Goal: Task Accomplishment & Management: Use online tool/utility

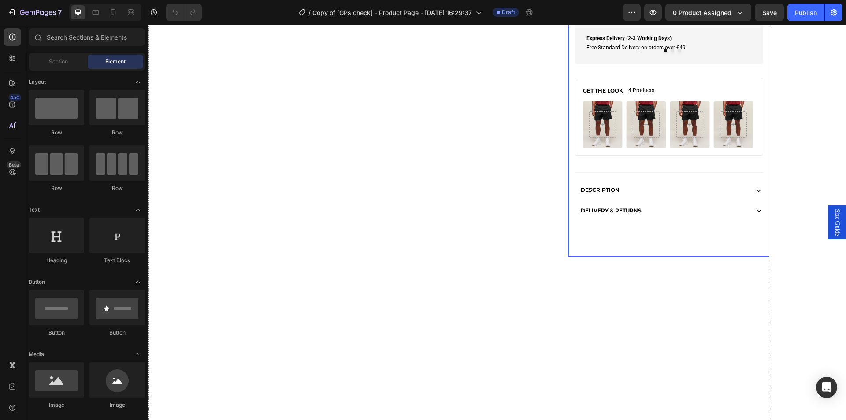
scroll to position [267, 0]
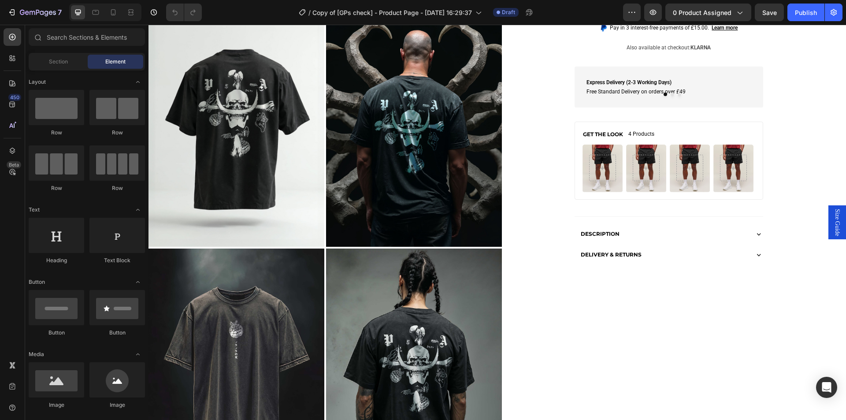
click at [833, 229] on span "Size Guide" at bounding box center [837, 222] width 9 height 27
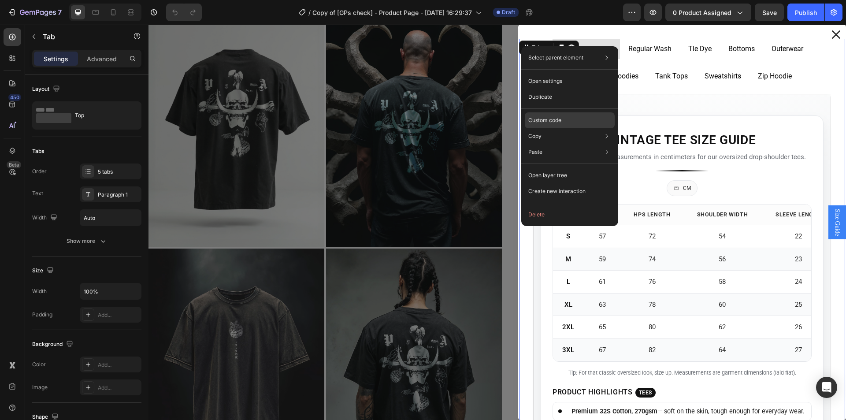
click at [550, 122] on p "Custom code" at bounding box center [544, 120] width 33 height 8
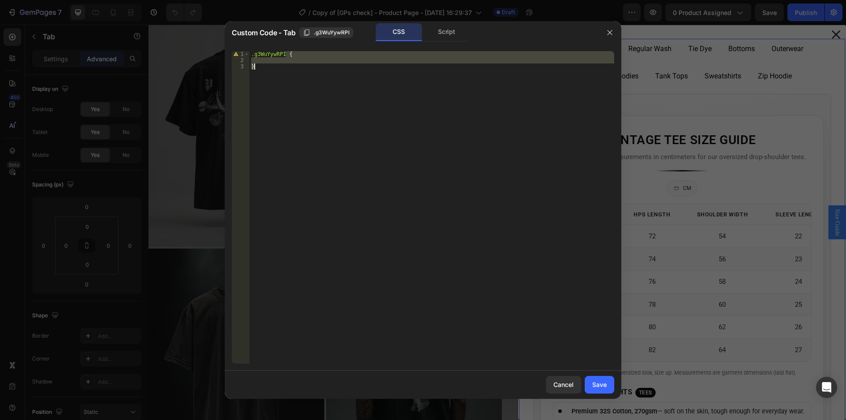
drag, startPoint x: 286, startPoint y: 55, endPoint x: 286, endPoint y: 70, distance: 15.0
click at [286, 70] on div ".g3WuYywRPI { }" at bounding box center [431, 213] width 365 height 325
paste textarea
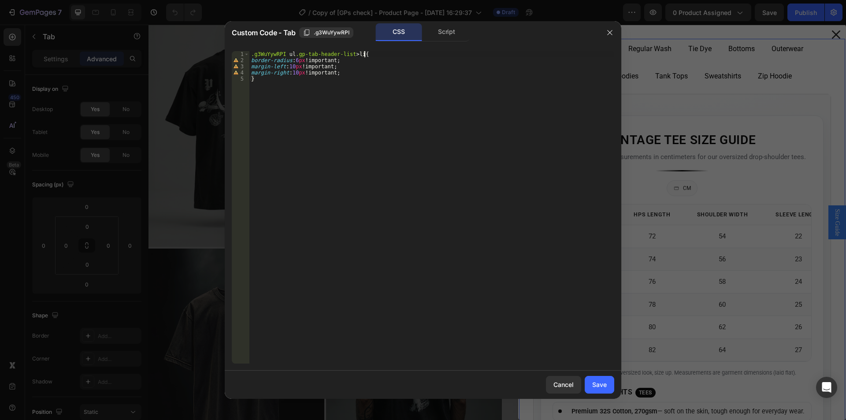
click at [376, 54] on div ".g3WuYywRPI ul .gp-tab-header-list > li { border-radius : 6 px !important ; mar…" at bounding box center [431, 213] width 365 height 325
type textarea ".g3WuYywRPI ul.gp-tab-header-list > li{"
click at [293, 67] on div ".g3WuYywRPI ul .gp-tab-header-list > li { border-radius : 6 px !important ; mar…" at bounding box center [431, 213] width 365 height 325
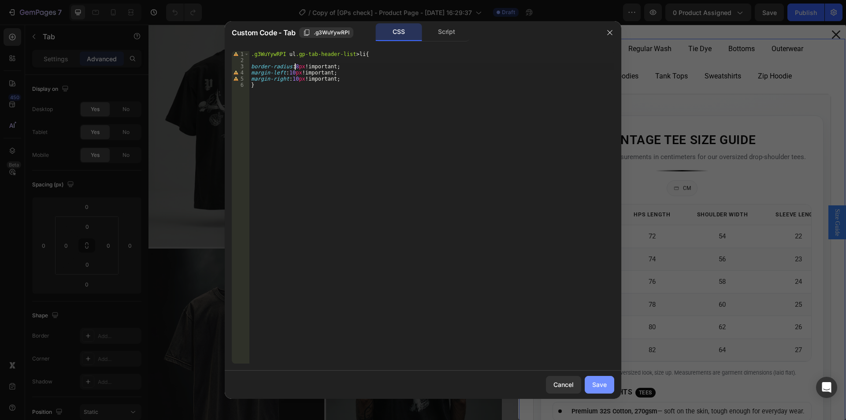
type textarea "border-radius:8px!important;"
click at [603, 388] on div "Save" at bounding box center [599, 384] width 15 height 9
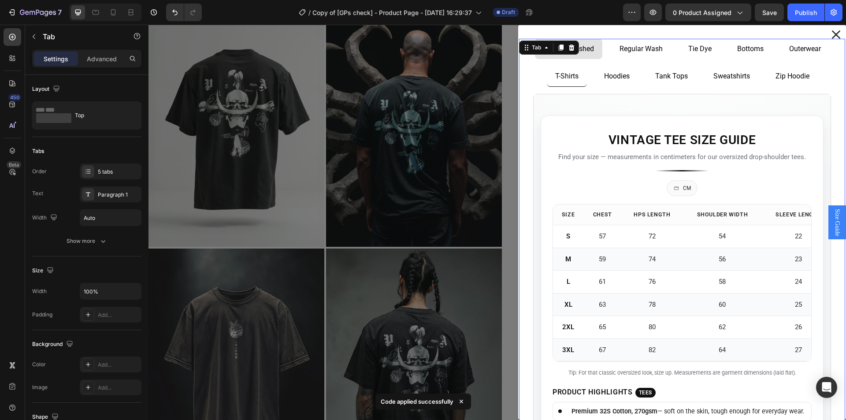
click at [620, 53] on p "Regular Wash" at bounding box center [641, 49] width 43 height 11
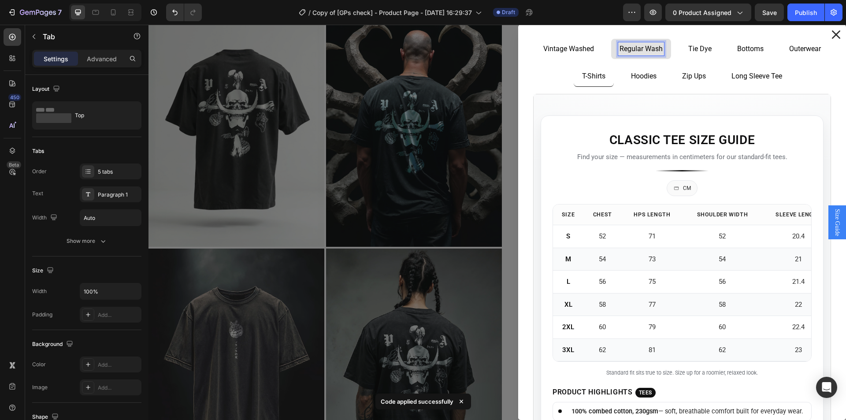
click at [692, 52] on p "Tie Dye" at bounding box center [699, 49] width 23 height 11
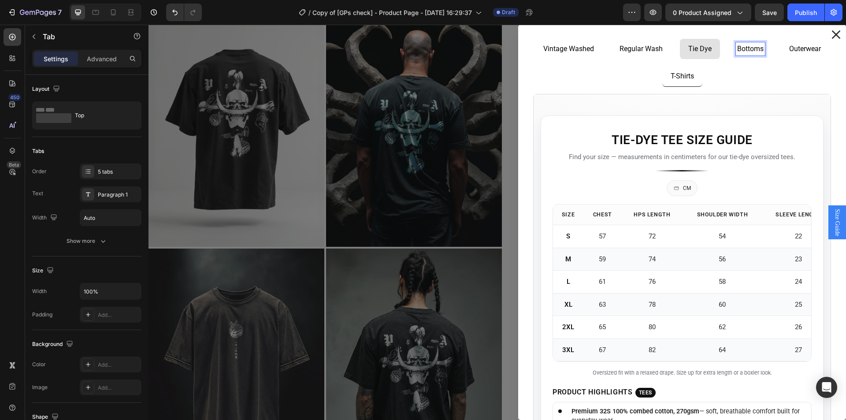
click at [739, 54] on div "Bottoms" at bounding box center [750, 48] width 29 height 13
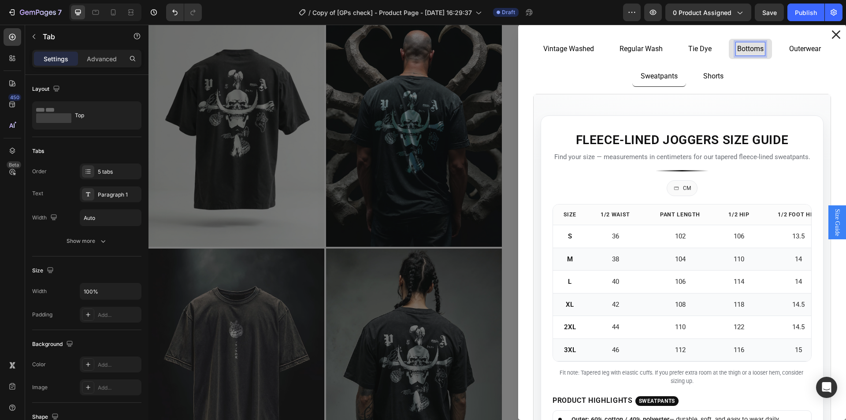
click at [580, 54] on div "Vintage Washed" at bounding box center [568, 48] width 53 height 13
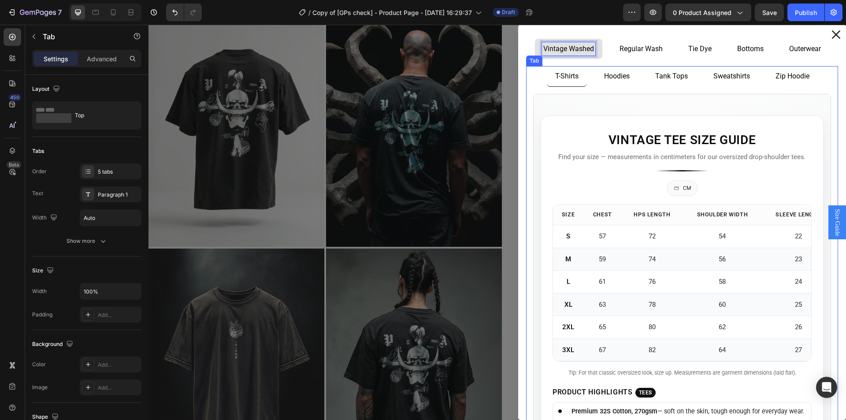
click at [607, 81] on p "Hoodies" at bounding box center [617, 76] width 26 height 11
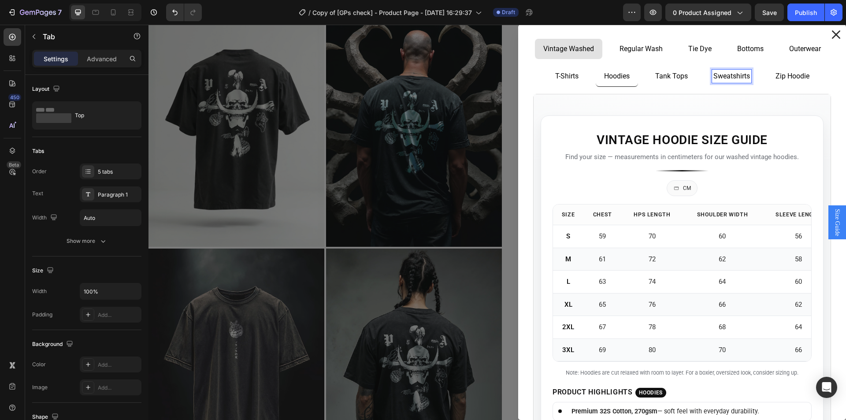
click at [718, 79] on p "Sweatshirts" at bounding box center [732, 76] width 37 height 11
click at [776, 79] on p "Zip Hoodie" at bounding box center [793, 76] width 34 height 11
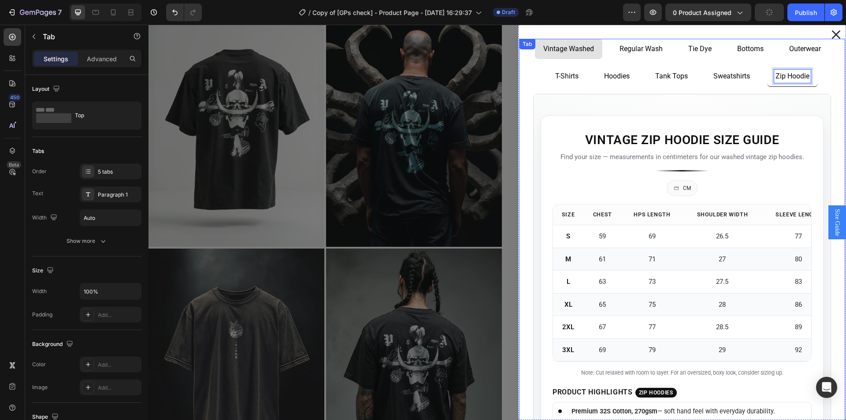
click at [688, 52] on p "Tie Dye" at bounding box center [699, 49] width 23 height 11
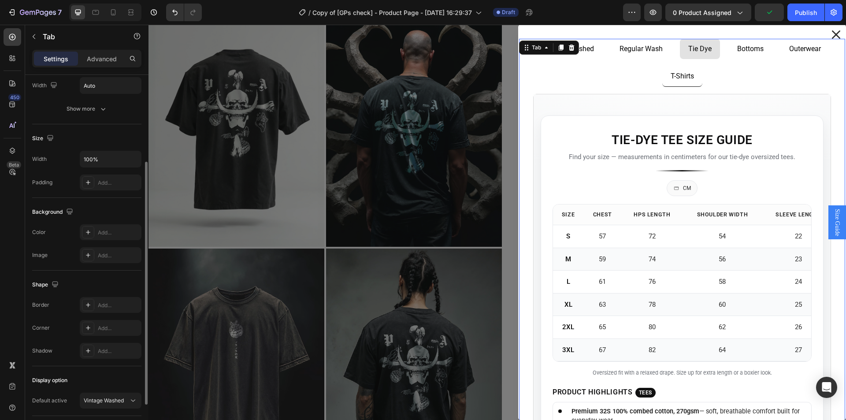
scroll to position [193, 0]
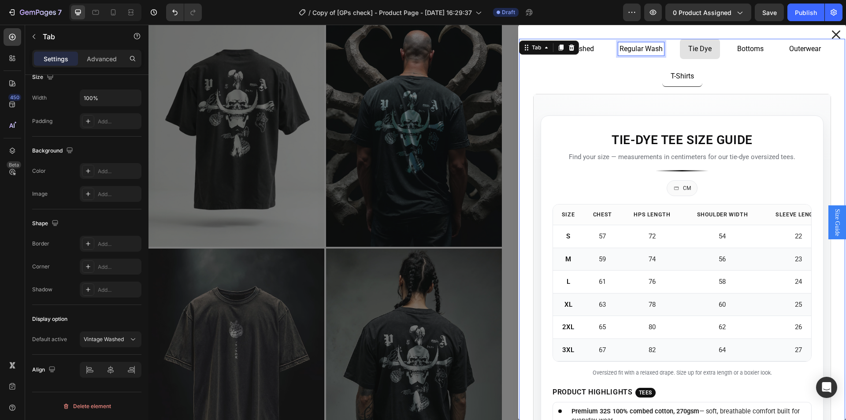
click at [744, 54] on p "Bottoms" at bounding box center [750, 49] width 26 height 11
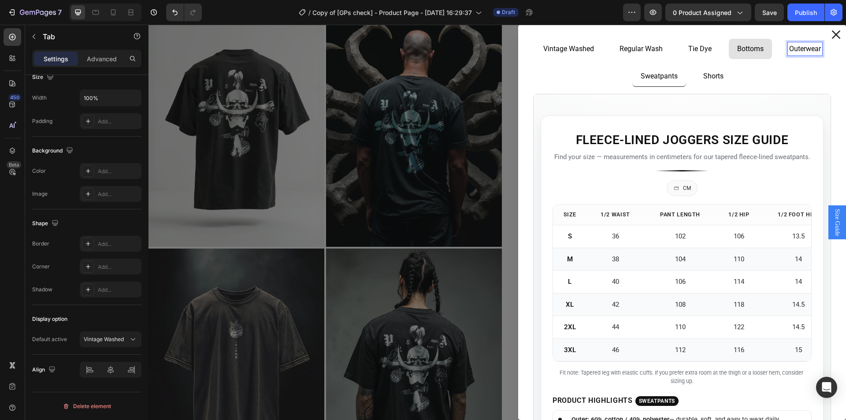
click at [789, 53] on p "Outerwear" at bounding box center [805, 49] width 32 height 11
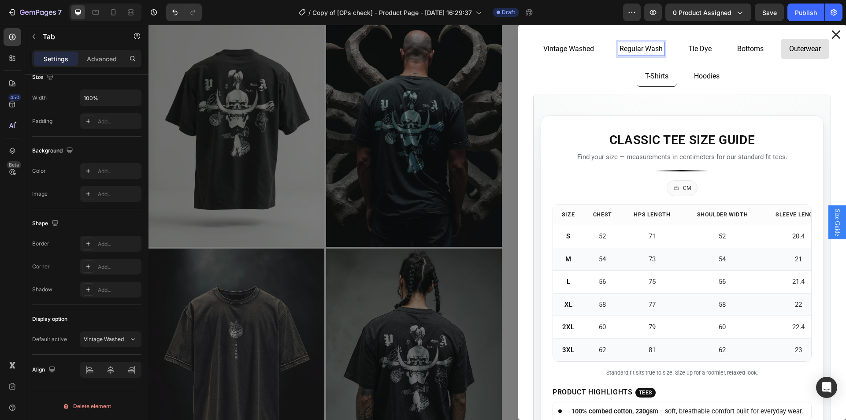
click at [652, 51] on p "Regular Wash" at bounding box center [641, 49] width 43 height 11
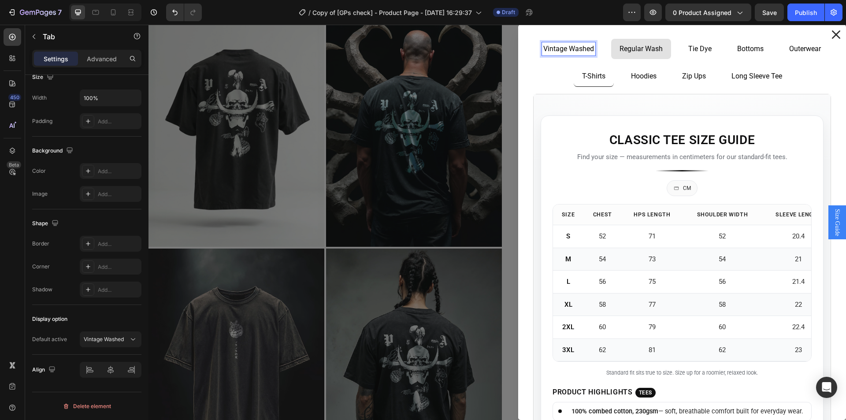
click at [551, 54] on div "Vintage Washed" at bounding box center [568, 48] width 53 height 13
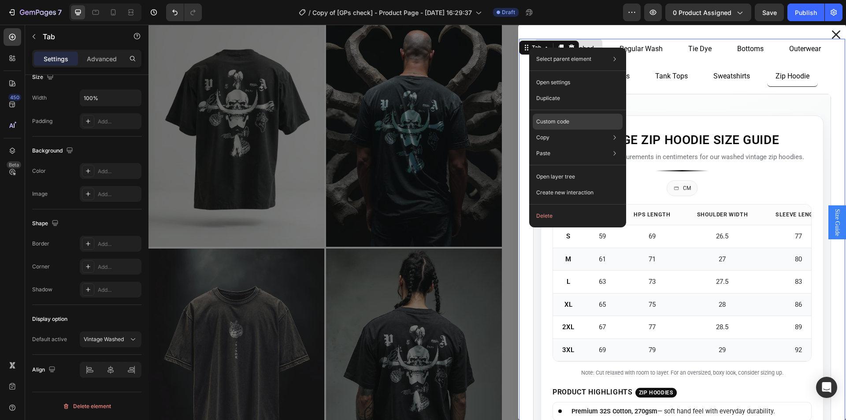
click at [554, 120] on p "Custom code" at bounding box center [552, 122] width 33 height 8
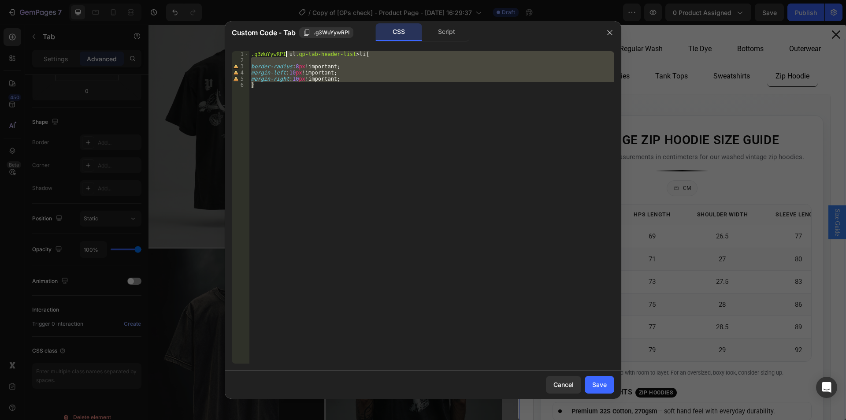
drag, startPoint x: 313, startPoint y: 80, endPoint x: 287, endPoint y: 57, distance: 35.0
click at [287, 57] on div ".g3WuYywRPI ul .gp-tab-header-list > li { border-radius : 8 px !important ; mar…" at bounding box center [431, 213] width 365 height 325
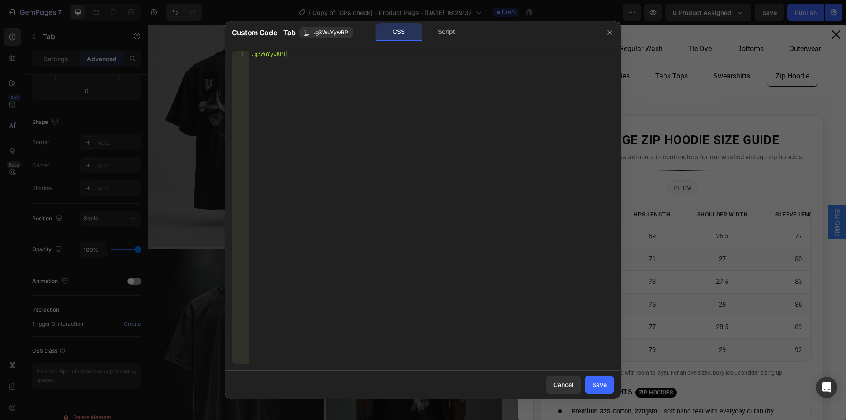
click at [312, 59] on div ".g3WuYywRPI" at bounding box center [431, 213] width 365 height 325
paste textarea "}"
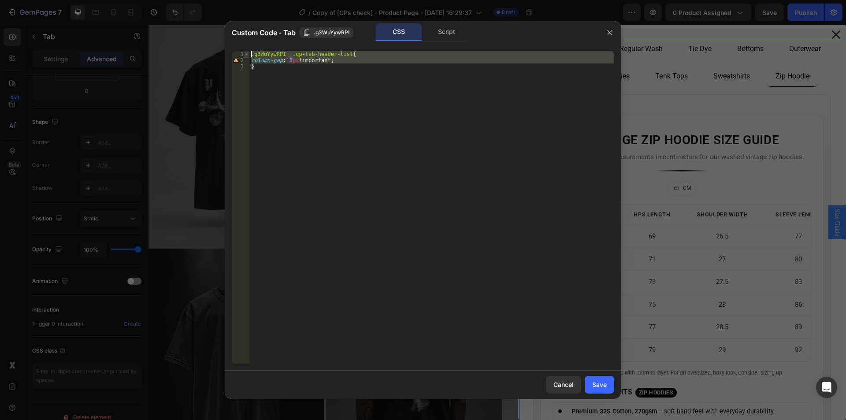
drag, startPoint x: 266, startPoint y: 70, endPoint x: 244, endPoint y: 54, distance: 27.2
click at [244, 54] on div "} 1 2 3 .g3WuYywRPI .gp-tab-header-list { column-gap : 15 px !important ; } ההה…" at bounding box center [423, 207] width 383 height 312
click at [280, 91] on div ".g3WuYywRPI .gp-tab-header-list { column-gap : 15 px !important ; }" at bounding box center [431, 207] width 365 height 312
type textarea "}"
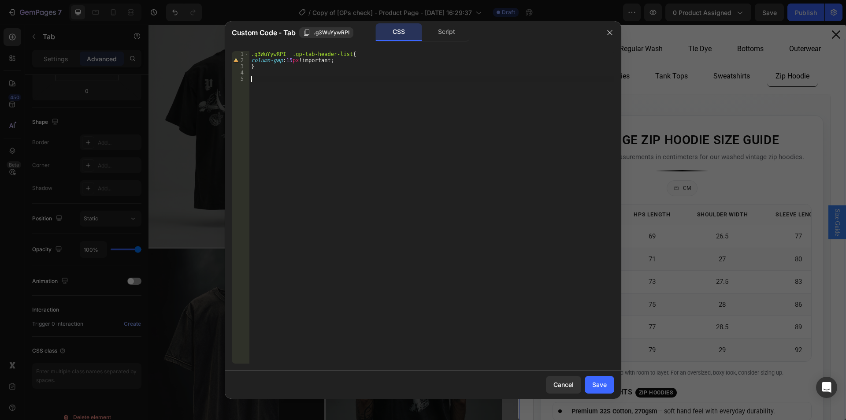
paste textarea "}"
drag, startPoint x: 275, startPoint y: 122, endPoint x: 288, endPoint y: 89, distance: 35.0
click at [276, 121] on div ".g3WuYywRPI .gp-tab-header-list { column-gap : 15 px !important ; } .g3WuYywRPI…" at bounding box center [431, 213] width 365 height 325
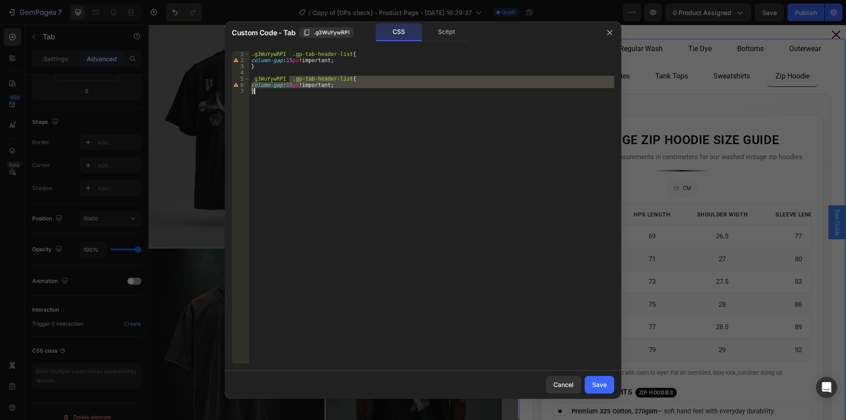
drag, startPoint x: 290, startPoint y: 78, endPoint x: 292, endPoint y: 97, distance: 18.2
click at [292, 97] on div ".g3WuYywRPI .gp-tab-header-list { column-gap : 15 px !important ; } .g3WuYywRPI…" at bounding box center [431, 213] width 365 height 325
paste textarea
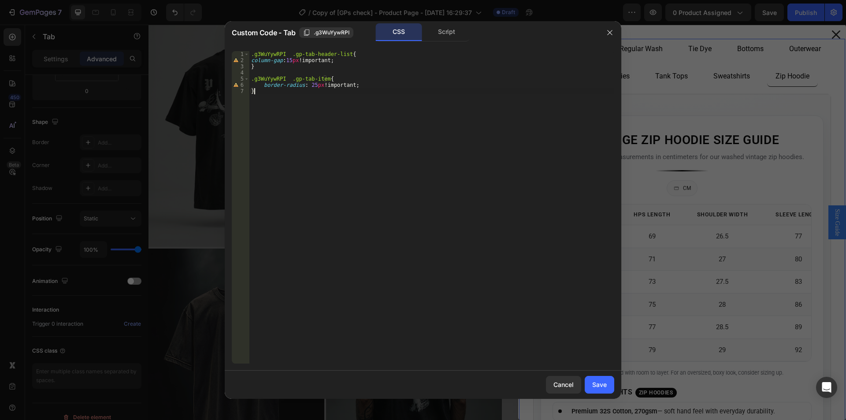
click at [304, 107] on div ".g3WuYywRPI .gp-tab-header-list { column-gap : 15 px !important ; } .g3WuYywRPI…" at bounding box center [431, 213] width 365 height 325
drag, startPoint x: 283, startPoint y: 62, endPoint x: 288, endPoint y: 61, distance: 5.0
click at [288, 61] on div ".g3WuYywRPI .gp-tab-header-list { column-gap : 15 px !important ; } .g3WuYywRPI…" at bounding box center [431, 213] width 365 height 325
click at [283, 60] on div ".g3WuYywRPI .gp-tab-header-list { column-gap : 8 px !important ; } .g3WuYywRPI …" at bounding box center [431, 213] width 365 height 325
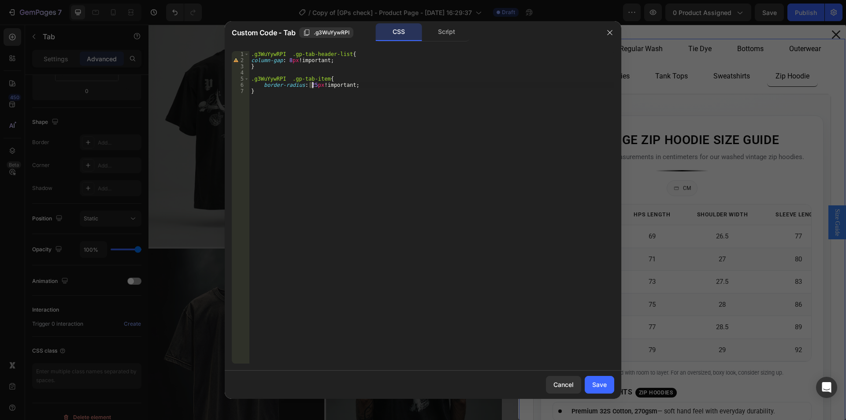
click at [311, 86] on div ".g3WuYywRPI .gp-tab-header-list { column-gap : 8 px !important ; } .g3WuYywRPI …" at bounding box center [431, 213] width 365 height 325
type textarea "border-radius: 16px!important;"
click at [591, 381] on button "Save" at bounding box center [600, 385] width 30 height 18
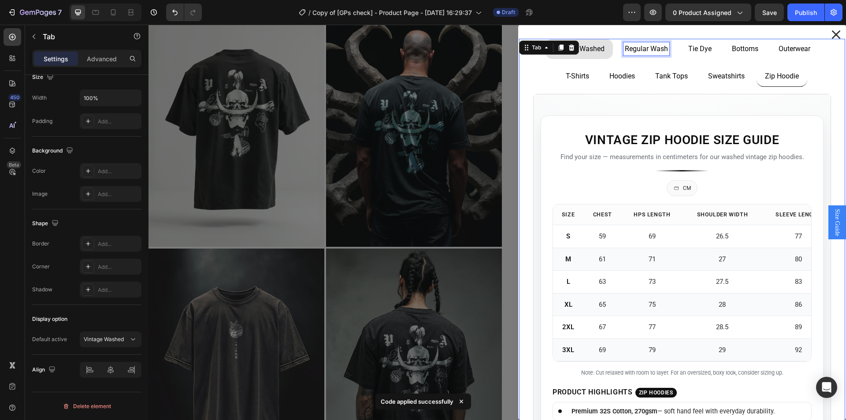
click at [648, 51] on p "Regular Wash" at bounding box center [646, 49] width 43 height 11
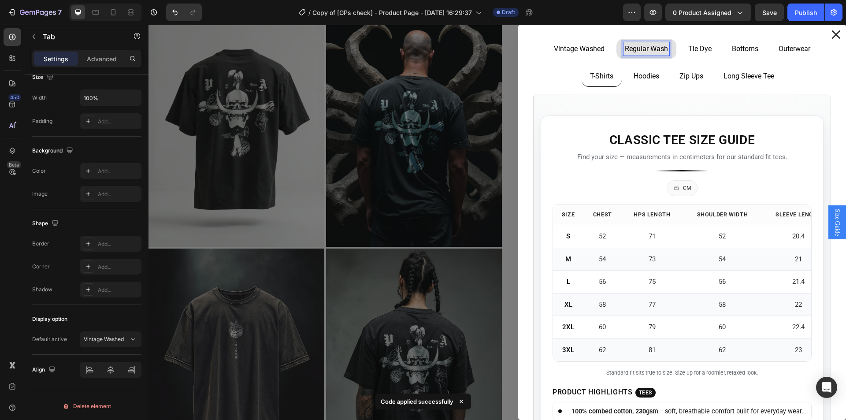
click at [692, 51] on p "Tie Dye" at bounding box center [699, 49] width 23 height 11
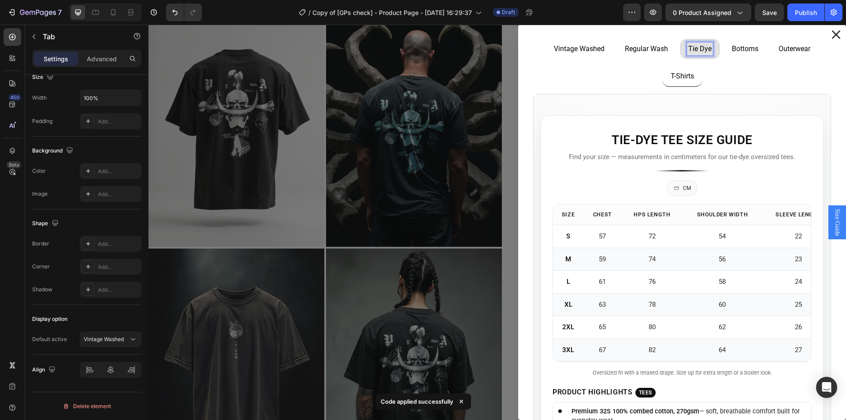
click at [751, 51] on div "Bottoms" at bounding box center [745, 48] width 29 height 13
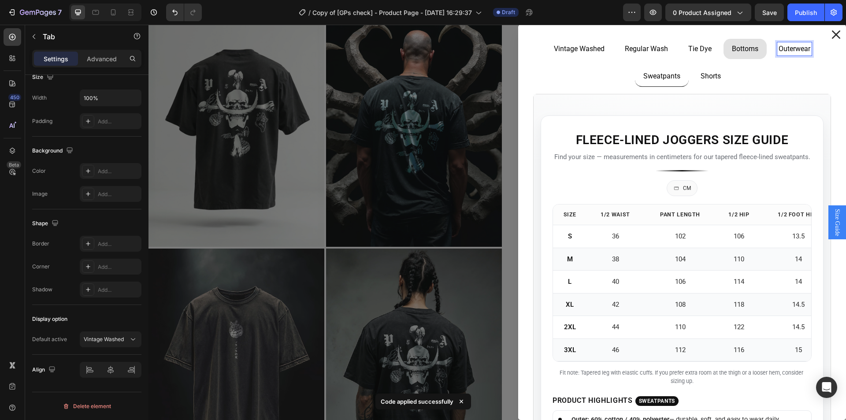
click at [793, 51] on p "Outerwear" at bounding box center [795, 49] width 32 height 11
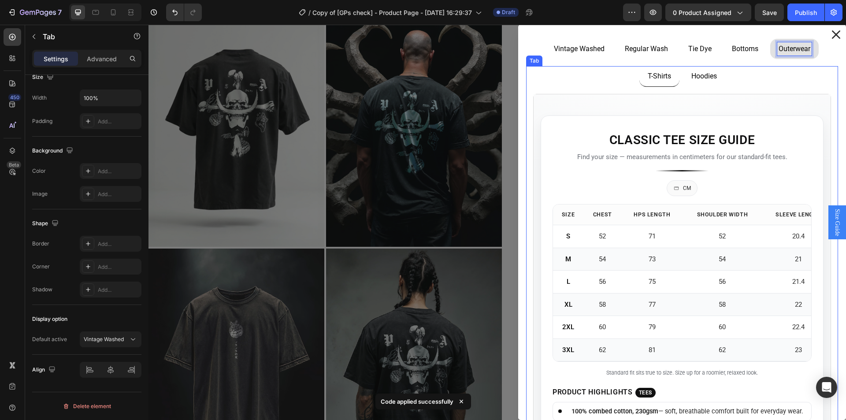
click at [667, 68] on li "T-Shirts" at bounding box center [660, 76] width 40 height 21
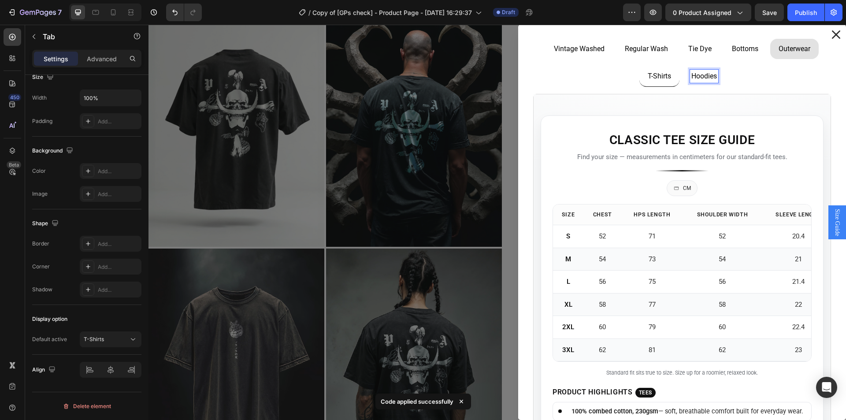
click at [648, 78] on p "T-Shirts" at bounding box center [659, 76] width 23 height 11
click at [592, 83] on ul "T-Shirts Hoodies" at bounding box center [682, 76] width 312 height 21
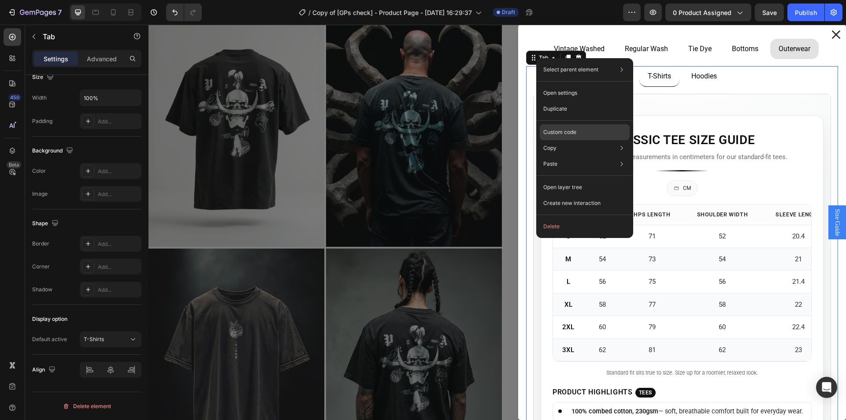
click at [565, 129] on p "Custom code" at bounding box center [559, 132] width 33 height 8
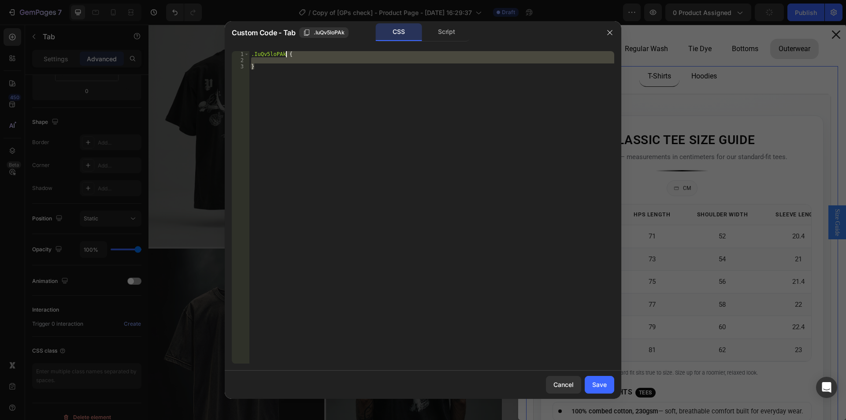
drag, startPoint x: 285, startPoint y: 67, endPoint x: 286, endPoint y: 56, distance: 10.7
click at [286, 56] on div ".IuQv5loPAk { }" at bounding box center [431, 213] width 365 height 325
paste textarea "}"
type textarea "}"
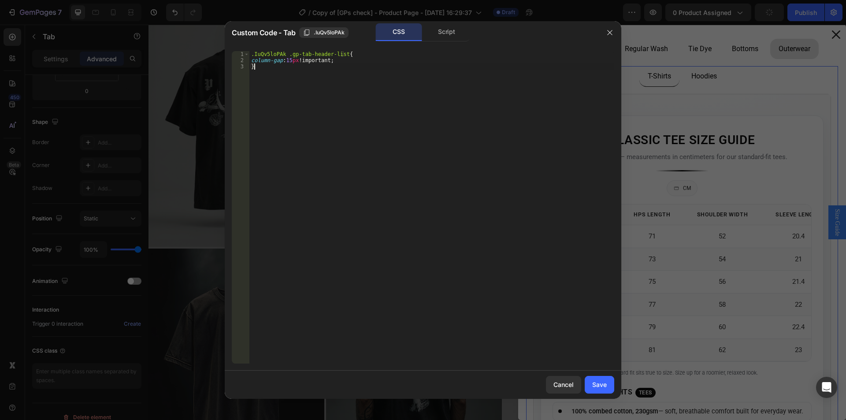
drag, startPoint x: 283, startPoint y: 124, endPoint x: 331, endPoint y: 60, distance: 80.0
click at [283, 123] on div ".IuQv5loPAk .gp-tab-header-list { column-gap : 15 px !important ; }" at bounding box center [431, 213] width 365 height 325
click at [330, 35] on span ".IuQv5loPAk" at bounding box center [329, 33] width 31 height 8
click at [281, 93] on div ".IuQv5loPAk .gp-tab-header-list { column-gap : 15 px !important ; }" at bounding box center [431, 213] width 365 height 325
paste textarea ".IuQv5loPAk"
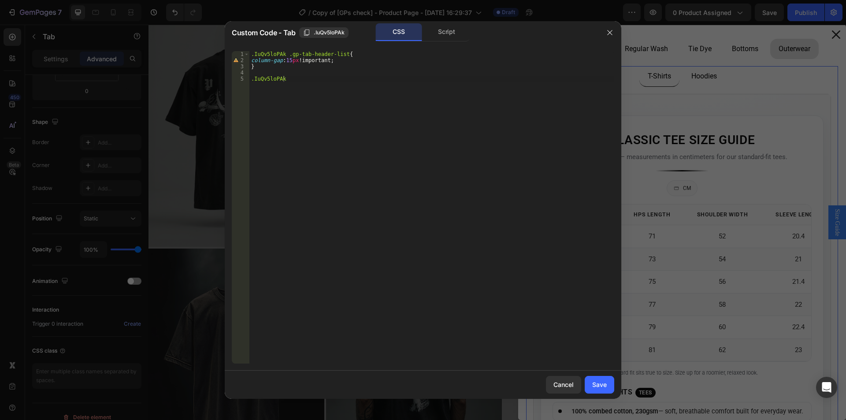
click at [311, 83] on div ".IuQv5loPAk .gp-tab-header-list { column-gap : 15 px !important ; } .IuQv5loPAk" at bounding box center [431, 213] width 365 height 325
paste textarea "Imag"
type textarea "Imag"
click at [261, 99] on div ".IuQv5loPAk .gp-tab-header-list { column-gap : 15 px !important ; } .IuQv5loPAk…" at bounding box center [431, 213] width 365 height 325
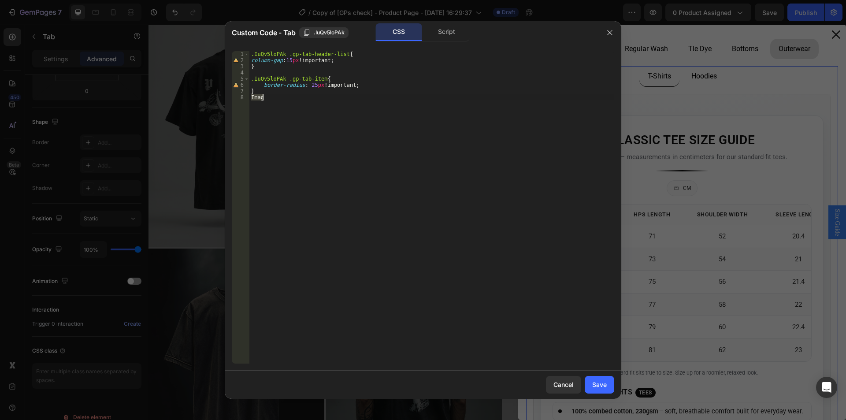
click at [261, 99] on div ".IuQv5loPAk .gp-tab-header-list { column-gap : 15 px !important ; } .IuQv5loPAk…" at bounding box center [431, 213] width 365 height 325
click at [312, 89] on div ".IuQv5loPAk .gp-tab-header-list { column-gap : 15 px !important ; } .IuQv5loPAk…" at bounding box center [431, 213] width 365 height 325
drag, startPoint x: 311, startPoint y: 87, endPoint x: 305, endPoint y: 88, distance: 6.2
click at [305, 88] on div ".IuQv5loPAk .gp-tab-header-list { column-gap : 15 px !important ; } .IuQv5loPAk…" at bounding box center [431, 213] width 365 height 325
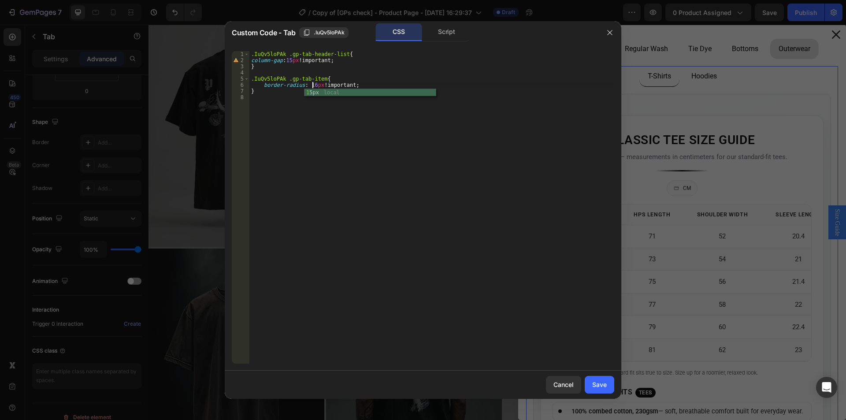
type textarea "border-radius: 16px!important;"
click at [360, 124] on div ".IuQv5loPAk .gp-tab-header-list { column-gap : 15 px !important ; } .IuQv5loPAk…" at bounding box center [431, 213] width 365 height 325
click at [603, 377] on button "Save" at bounding box center [600, 385] width 30 height 18
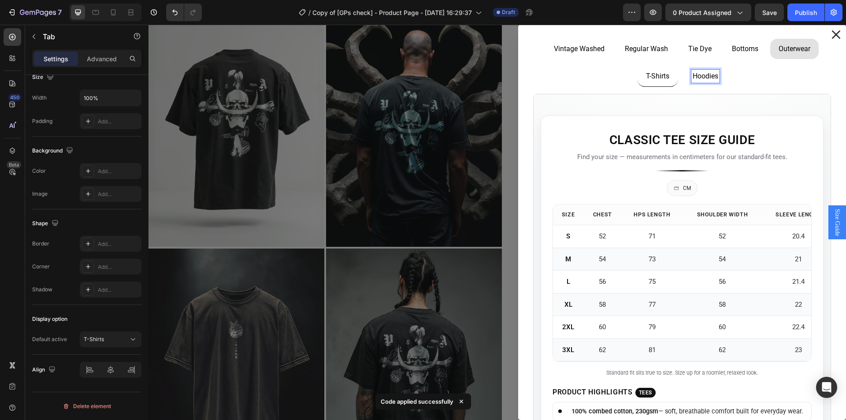
click at [702, 75] on p "Hoodies" at bounding box center [706, 76] width 26 height 11
click at [646, 77] on p "T-Shirts" at bounding box center [657, 76] width 23 height 11
click at [570, 78] on ul "T-Shirts Hoodies" at bounding box center [682, 76] width 312 height 21
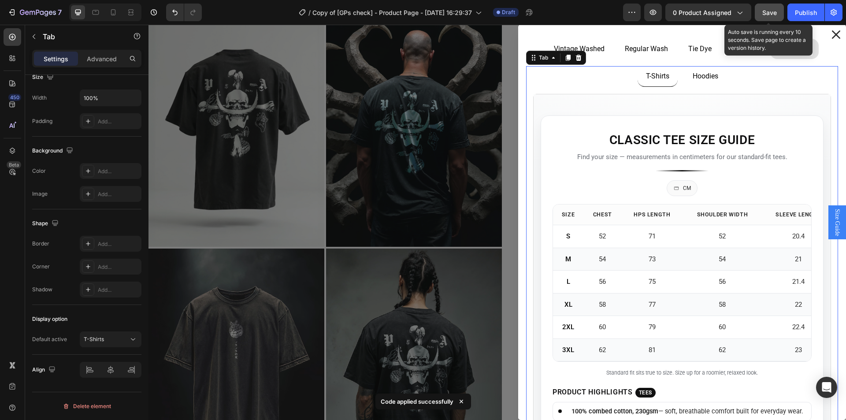
click at [768, 15] on span "Save" at bounding box center [770, 12] width 15 height 7
click at [652, 15] on icon "button" at bounding box center [653, 12] width 9 height 9
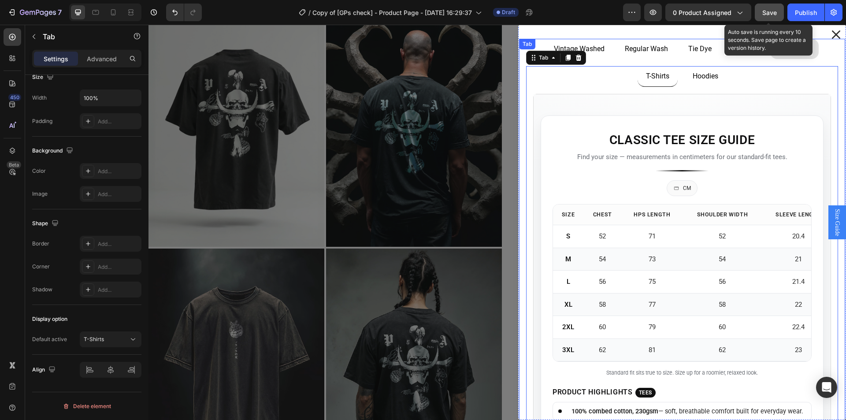
click at [633, 51] on p "Regular Wash" at bounding box center [646, 49] width 43 height 11
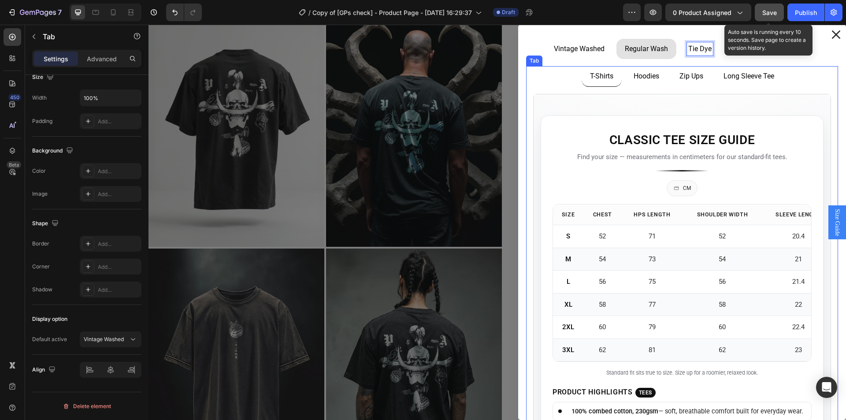
click at [687, 78] on p "Zip Ups" at bounding box center [692, 76] width 24 height 11
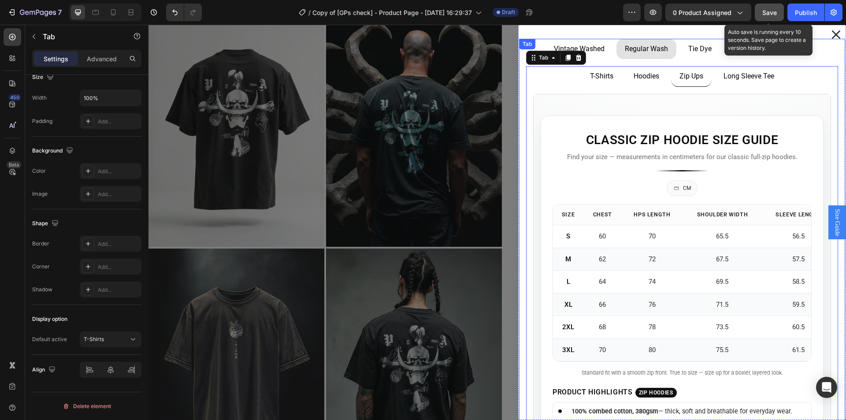
click at [696, 48] on p "Tie Dye" at bounding box center [699, 49] width 23 height 11
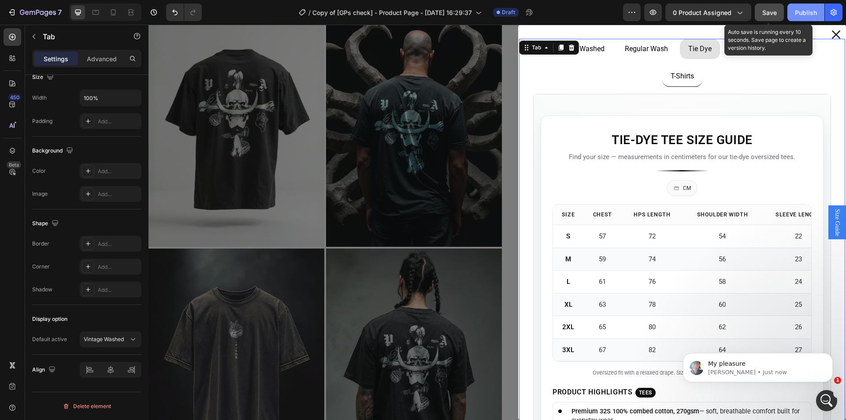
click at [812, 14] on div "Publish" at bounding box center [806, 12] width 22 height 9
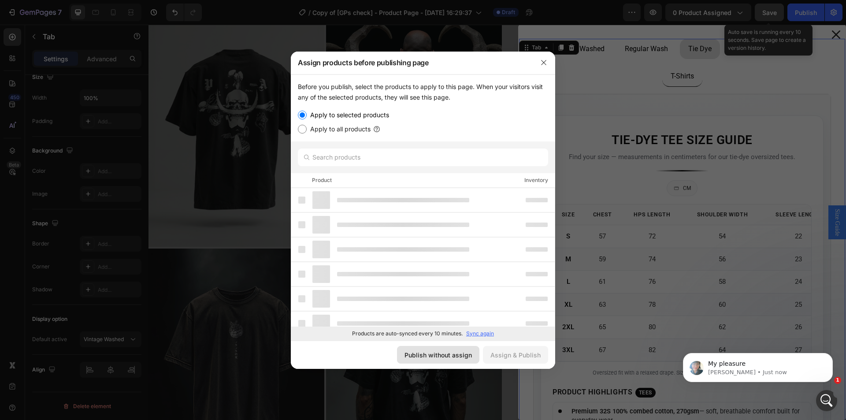
click at [452, 359] on div "Publish without assign" at bounding box center [438, 354] width 67 height 9
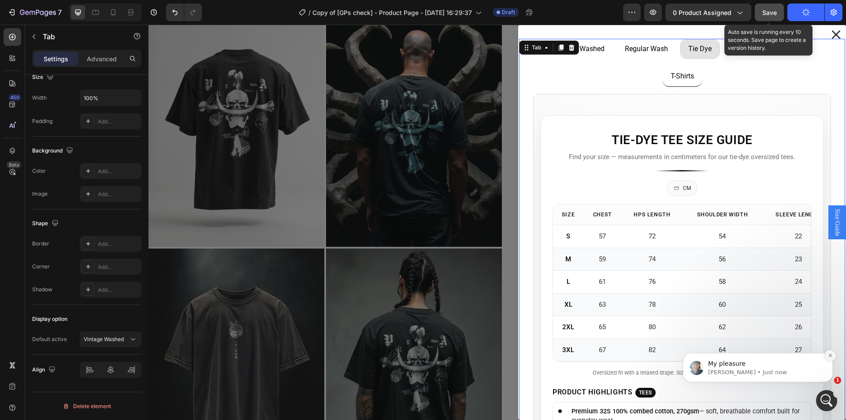
click at [829, 356] on icon "Dismiss notification" at bounding box center [830, 355] width 5 height 5
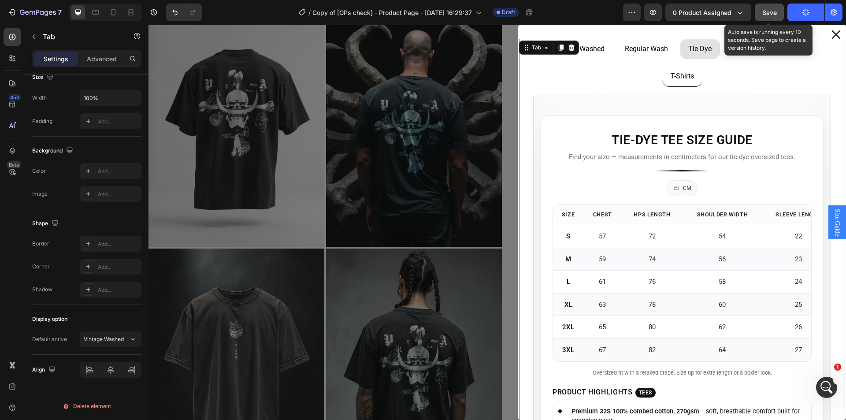
click at [482, 234] on div "Backdrop" at bounding box center [498, 222] width 698 height 395
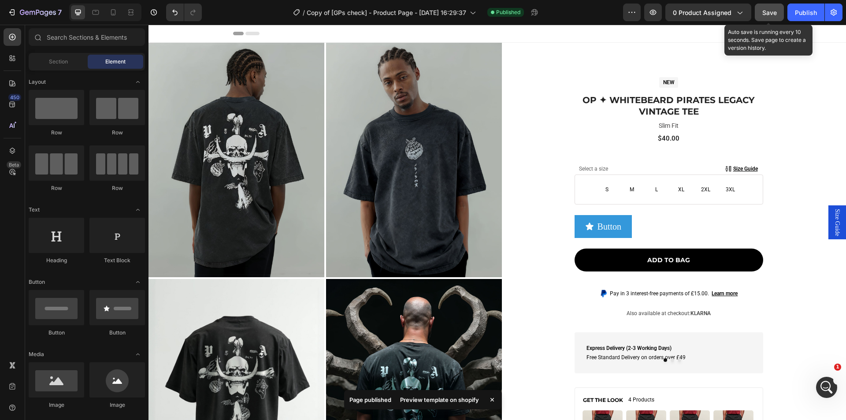
click at [444, 401] on div "Preview template on shopify" at bounding box center [439, 400] width 89 height 12
click at [734, 160] on div "Text Block" at bounding box center [749, 159] width 30 height 8
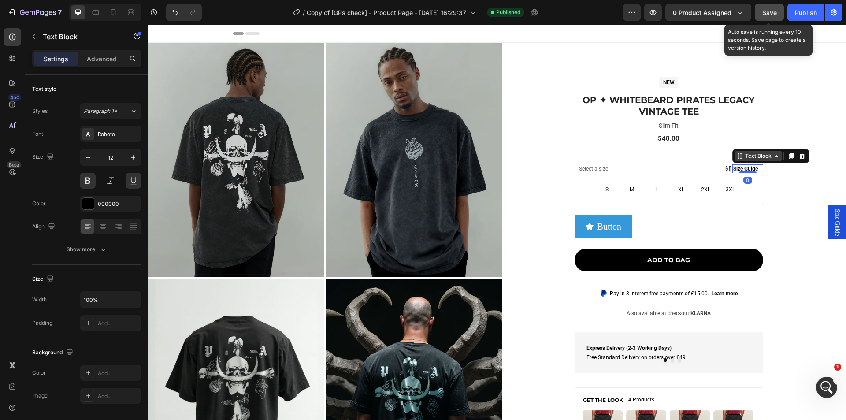
click at [744, 155] on div "Text Block" at bounding box center [759, 156] width 30 height 8
click at [835, 231] on span "Size Guide" at bounding box center [837, 222] width 9 height 27
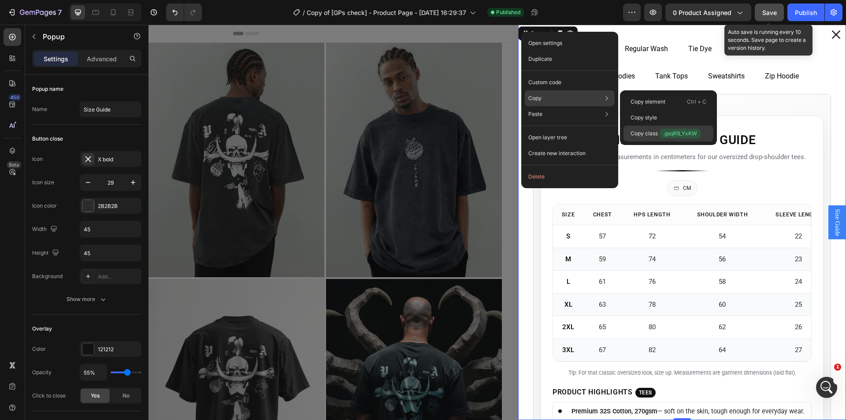
click at [647, 132] on p "Copy class .gsqR9_YxKW" at bounding box center [666, 134] width 70 height 10
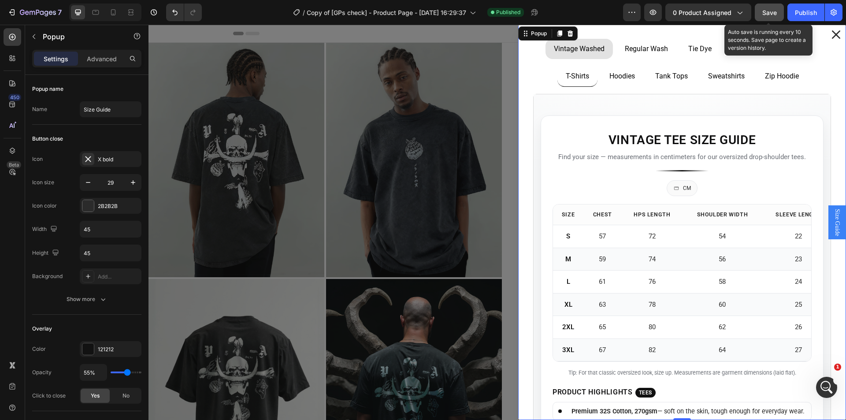
click at [505, 134] on div "Backdrop" at bounding box center [498, 222] width 698 height 395
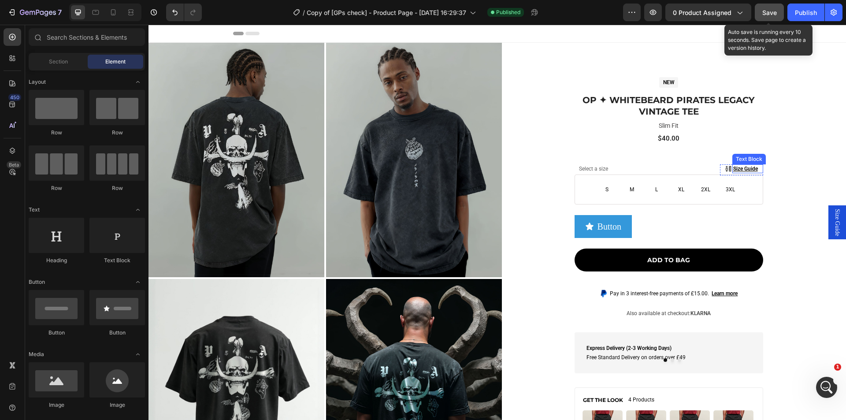
click at [734, 167] on p "Size Guide" at bounding box center [748, 168] width 30 height 7
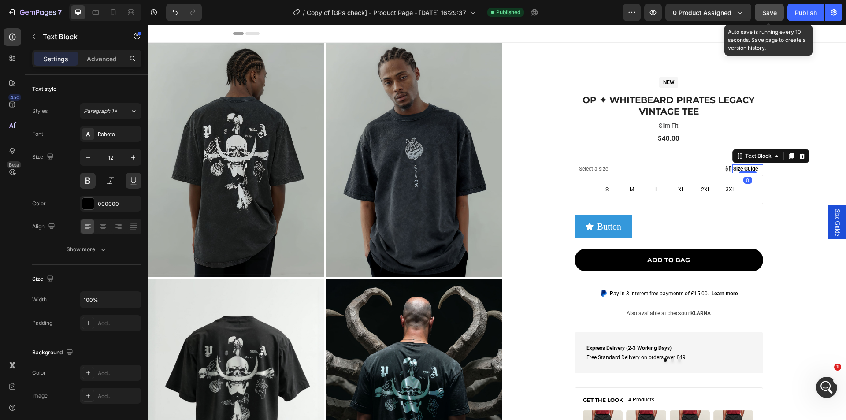
click at [734, 167] on p "Size Guide" at bounding box center [748, 168] width 30 height 7
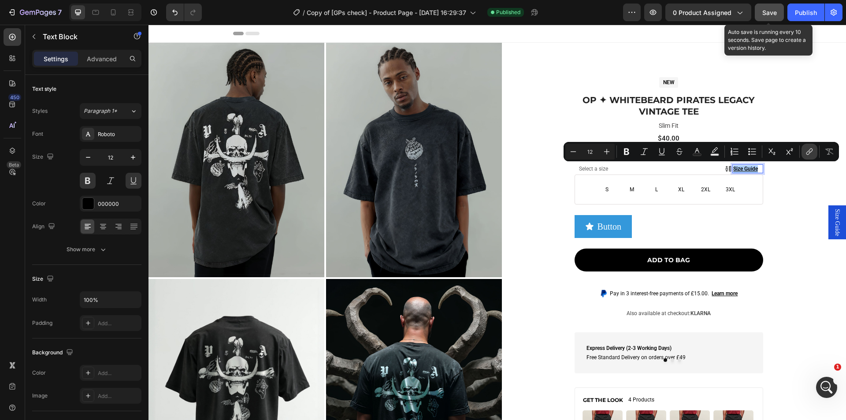
click at [810, 155] on icon "Editor contextual toolbar" at bounding box center [809, 151] width 9 height 9
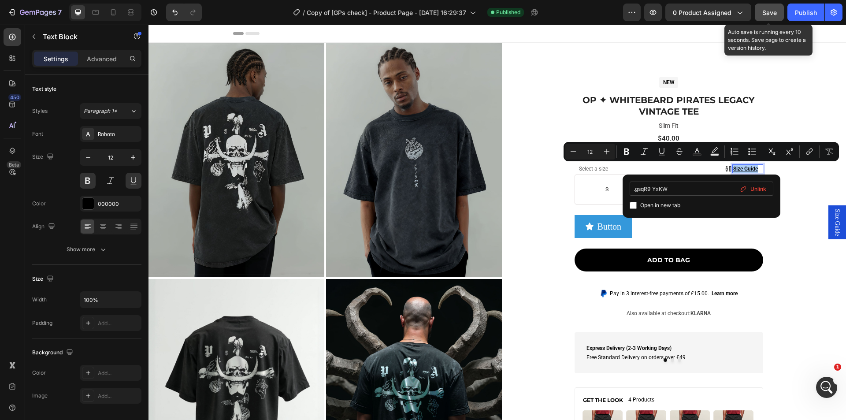
click at [636, 189] on input ".gsqR9_YxKW" at bounding box center [702, 189] width 144 height 14
type input "#gsqR9_YxKW"
click at [805, 260] on div "Product Images NEW Heading Row OP ✦ Whitebeard Pirates Legacy Vintage Tee Produ…" at bounding box center [498, 396] width 698 height 707
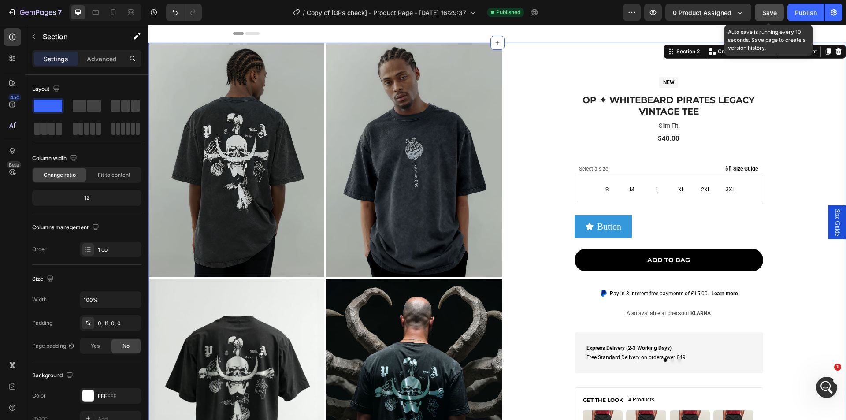
click at [769, 15] on span "Save" at bounding box center [770, 12] width 15 height 7
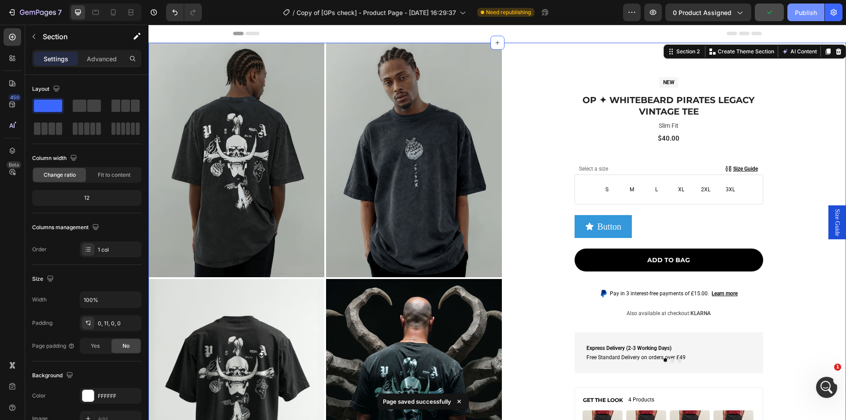
click at [796, 12] on div "Publish" at bounding box center [806, 12] width 22 height 9
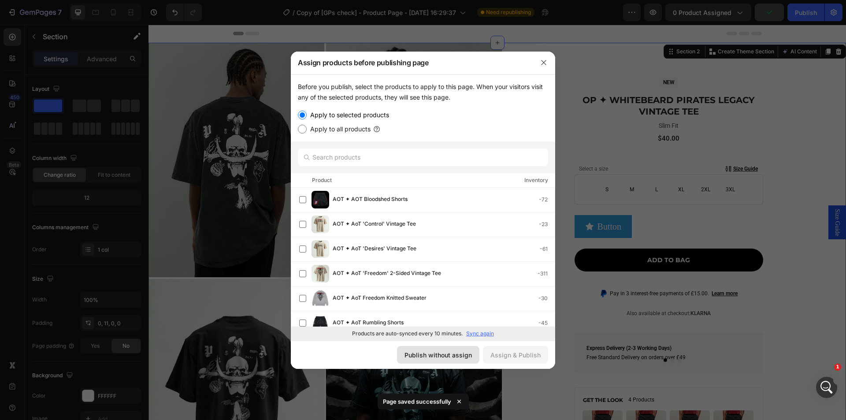
click at [436, 363] on button "Publish without assign" at bounding box center [438, 355] width 82 height 18
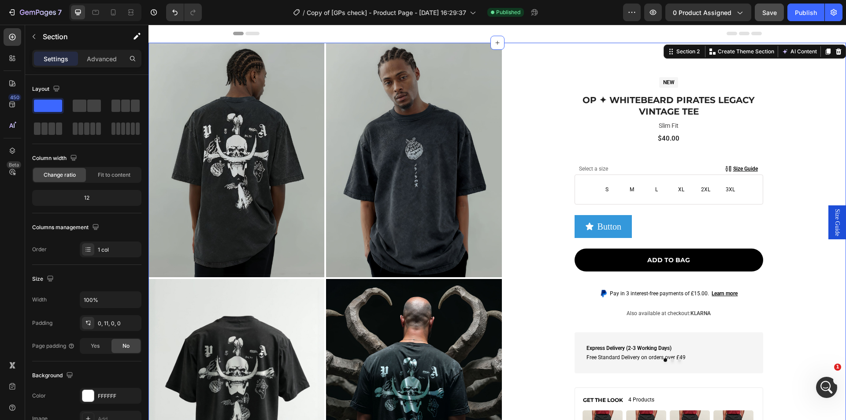
click at [833, 227] on span "Size Guide" at bounding box center [837, 222] width 9 height 27
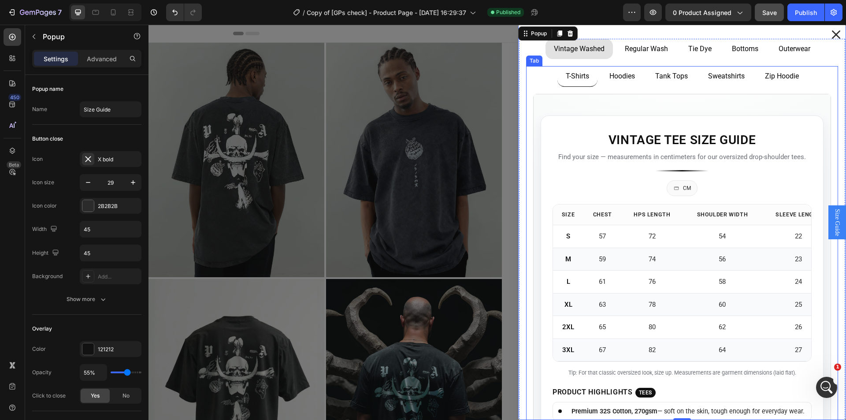
click at [610, 78] on p "Hoodies" at bounding box center [623, 76] width 26 height 11
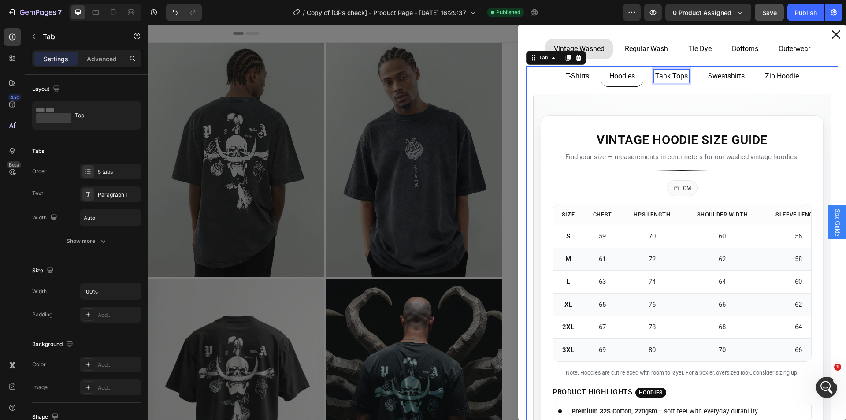
click at [655, 79] on p "Tank Tops" at bounding box center [671, 76] width 33 height 11
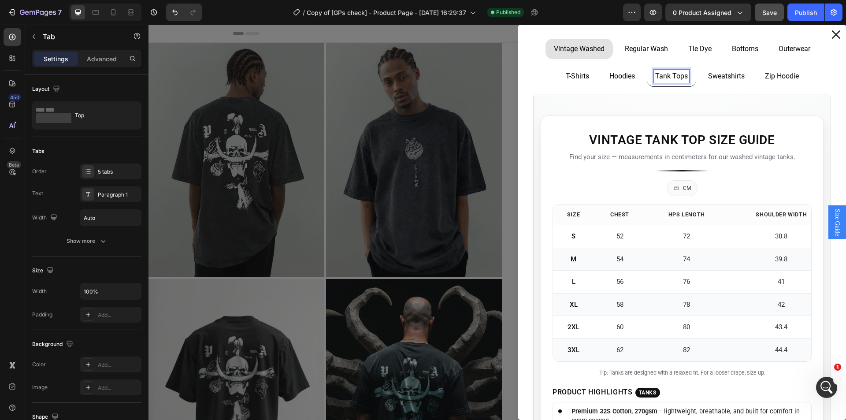
click at [549, 87] on div "Vintage Tee Size Guide Find your size — measurements in centimeters for our ove…" at bounding box center [682, 315] width 312 height 456
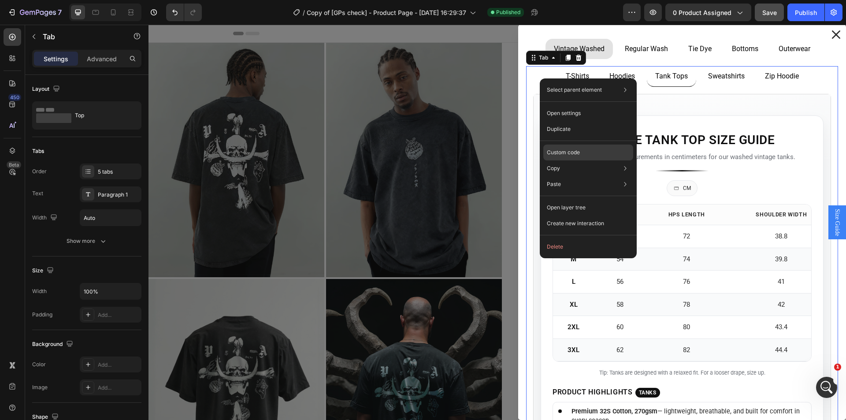
click at [573, 152] on p "Custom code" at bounding box center [563, 153] width 33 height 8
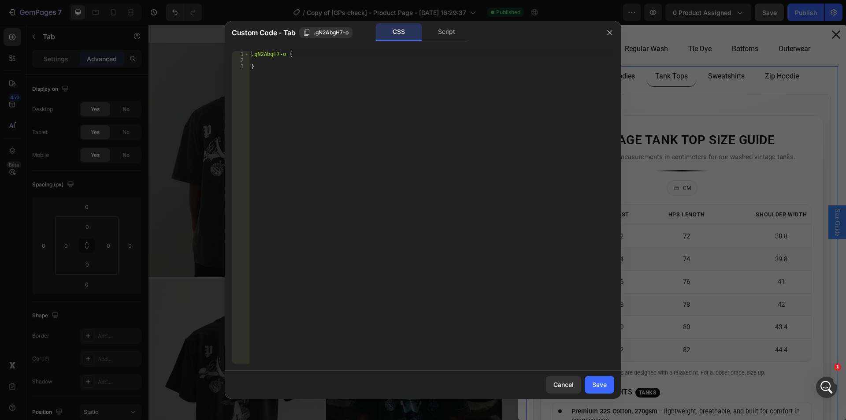
click at [681, 100] on div at bounding box center [423, 210] width 846 height 420
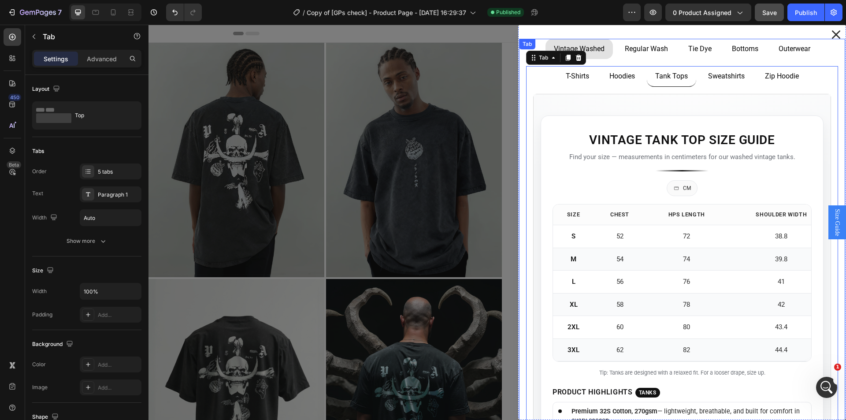
click at [526, 43] on div "Tab" at bounding box center [527, 44] width 13 height 8
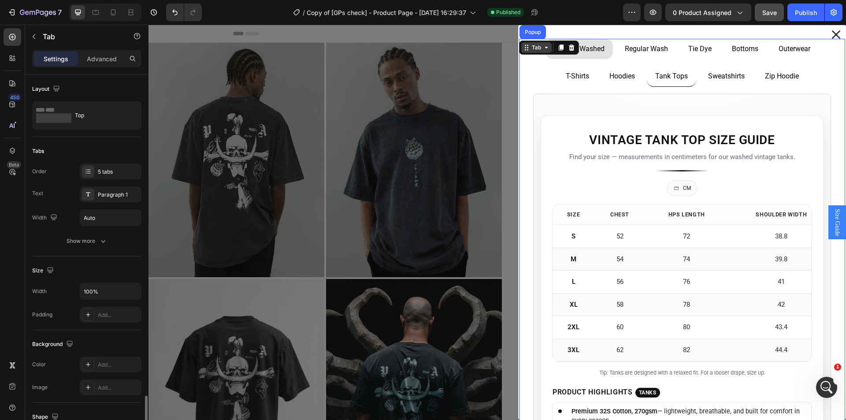
scroll to position [193, 0]
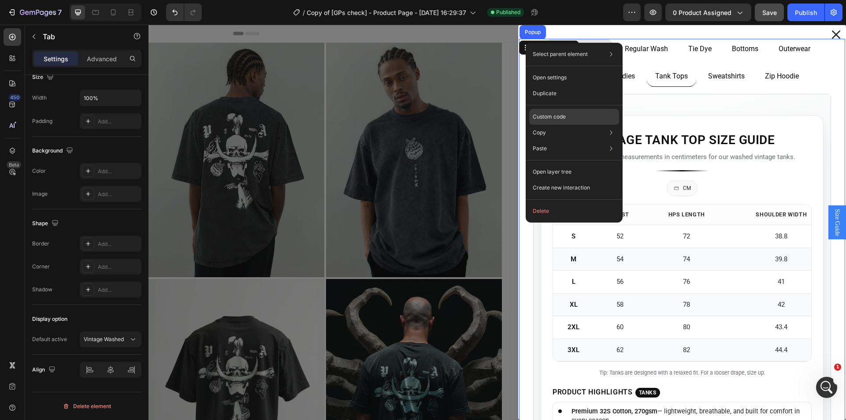
click at [543, 120] on p "Custom code" at bounding box center [549, 117] width 33 height 8
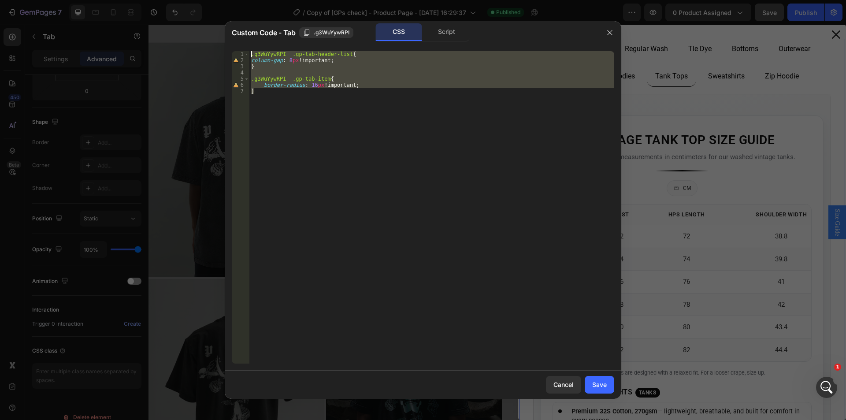
drag, startPoint x: 286, startPoint y: 98, endPoint x: 240, endPoint y: 53, distance: 64.8
click at [240, 53] on div "} 1 2 3 4 5 6 7 .g3WuYywRPI .gp-tab-header-list { column-gap : 8 px !important …" at bounding box center [423, 207] width 383 height 312
type textarea ".g3WuYywRPI .gp-tab-header-list{ column-gap: 8px!important;"
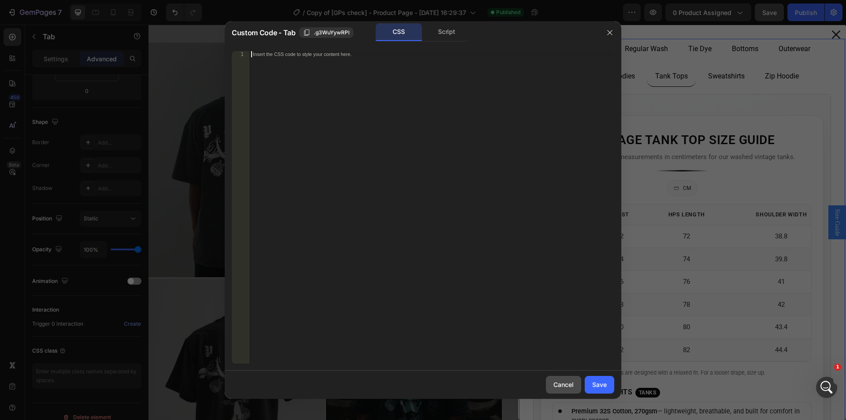
click at [565, 388] on div "Cancel" at bounding box center [564, 384] width 20 height 9
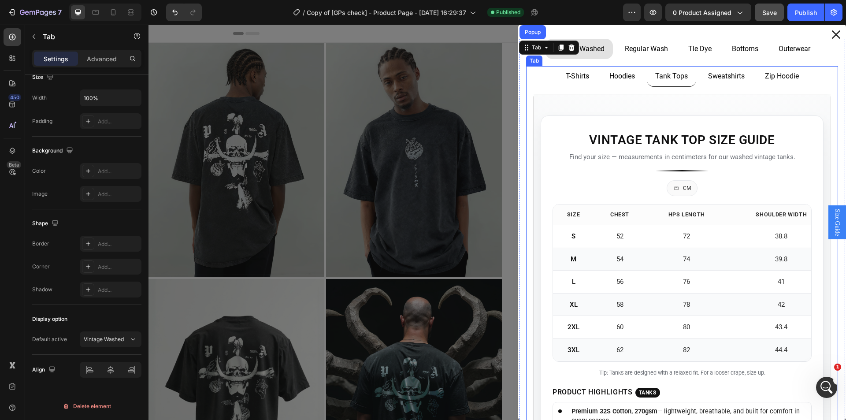
click at [537, 77] on ul "T-Shirts Hoodies Tank Tops Sweatshirts Zip Hoodie" at bounding box center [682, 76] width 312 height 21
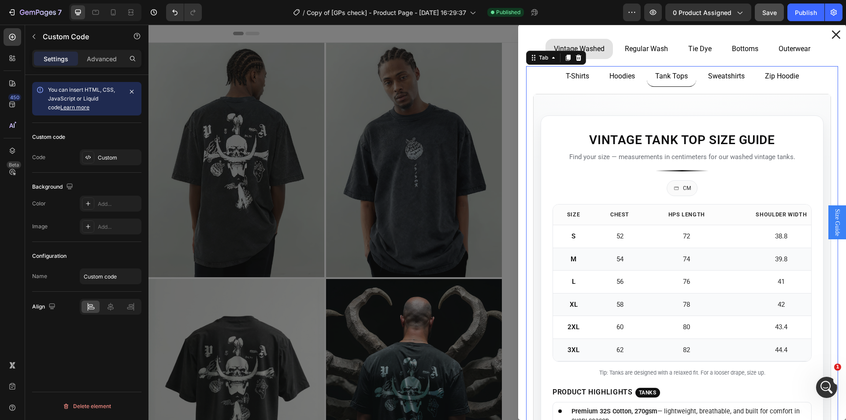
click at [545, 96] on section "Vintage Tank Top Size Guide Find your size — measurements in centimeters for ou…" at bounding box center [682, 314] width 297 height 441
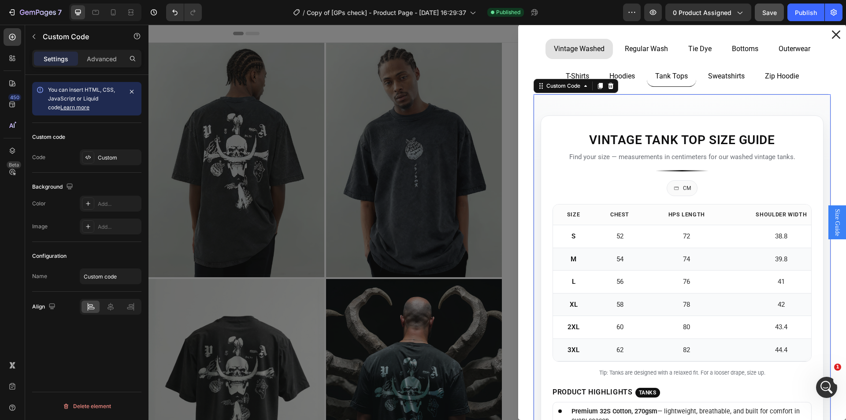
scroll to position [0, 0]
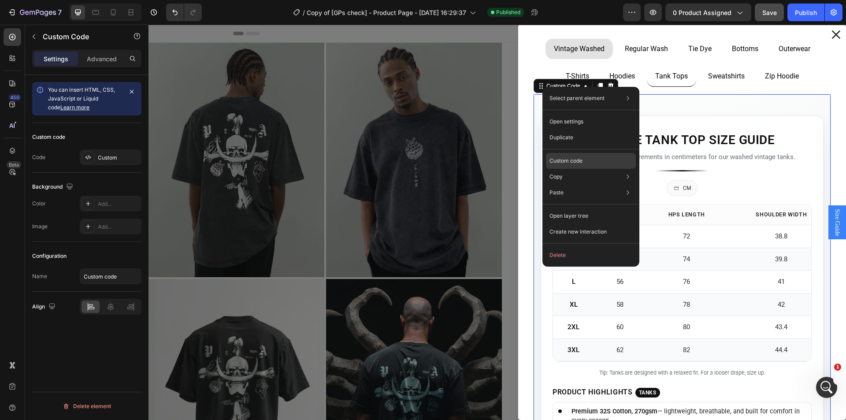
click at [570, 158] on p "Custom code" at bounding box center [566, 161] width 33 height 8
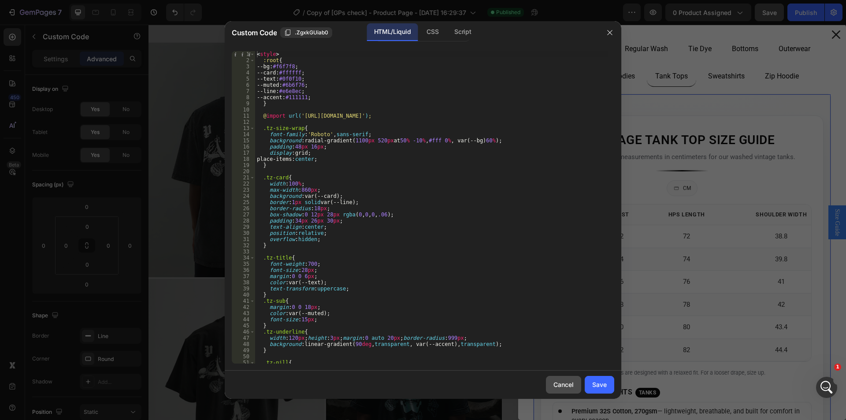
drag, startPoint x: 567, startPoint y: 390, endPoint x: 567, endPoint y: 385, distance: 4.9
click at [567, 385] on button "Cancel" at bounding box center [563, 385] width 35 height 18
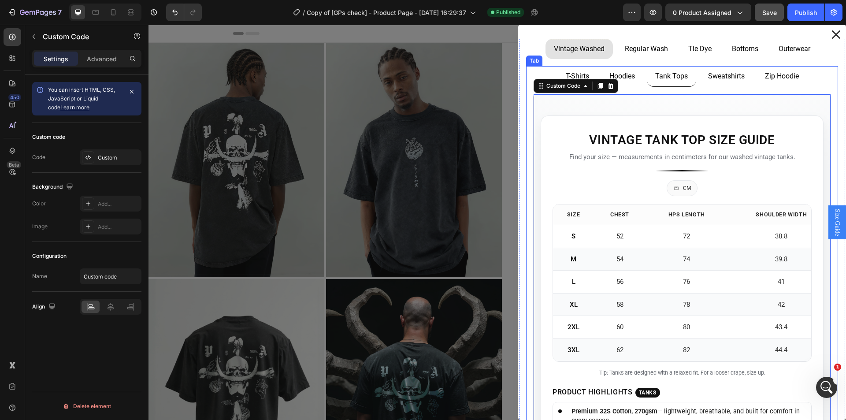
click at [536, 74] on ul "T-Shirts Hoodies Tank Tops Sweatshirts Zip Hoodie" at bounding box center [682, 76] width 312 height 21
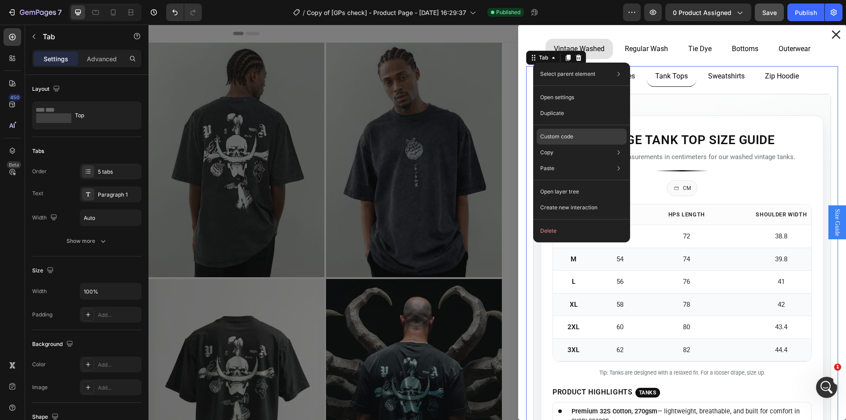
click at [563, 137] on p "Custom code" at bounding box center [556, 137] width 33 height 8
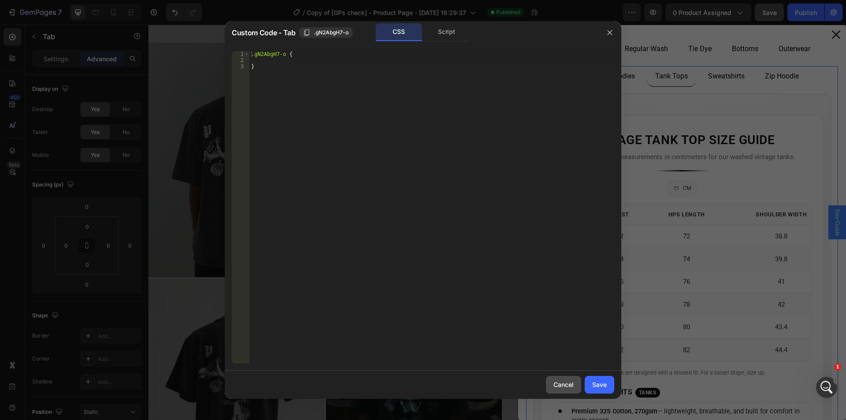
click at [568, 381] on div "Cancel" at bounding box center [564, 384] width 20 height 9
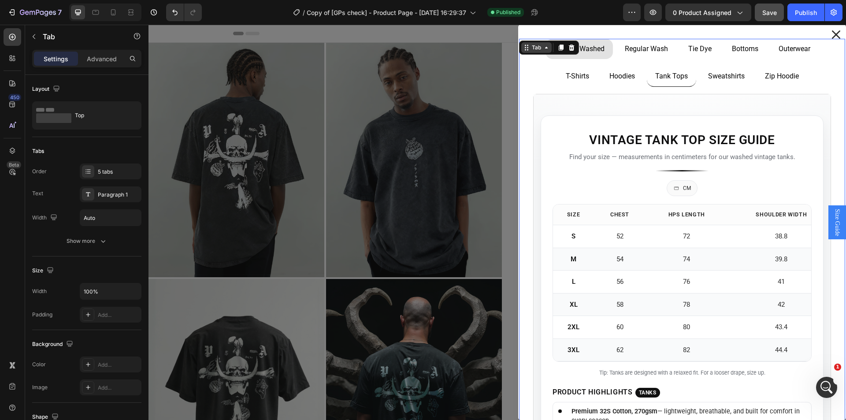
click at [530, 45] on div "Tab" at bounding box center [536, 48] width 13 height 8
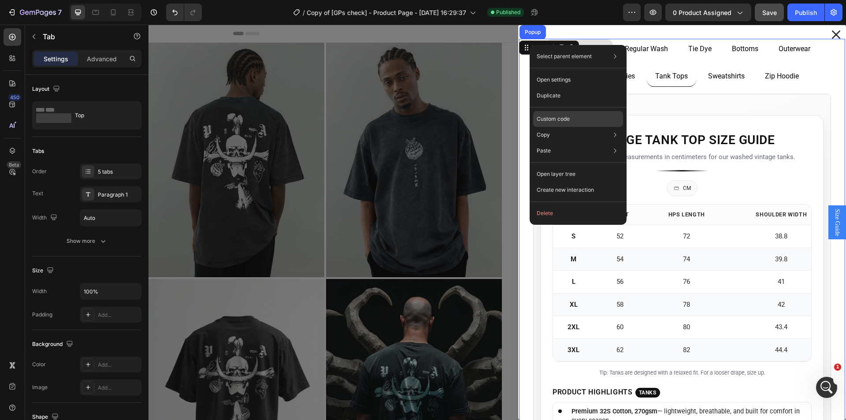
click at [558, 116] on p "Custom code" at bounding box center [553, 119] width 33 height 8
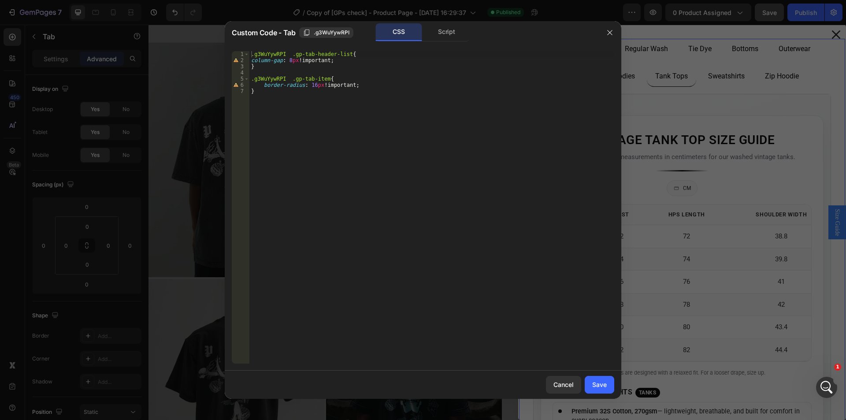
click at [647, 82] on div at bounding box center [423, 210] width 846 height 420
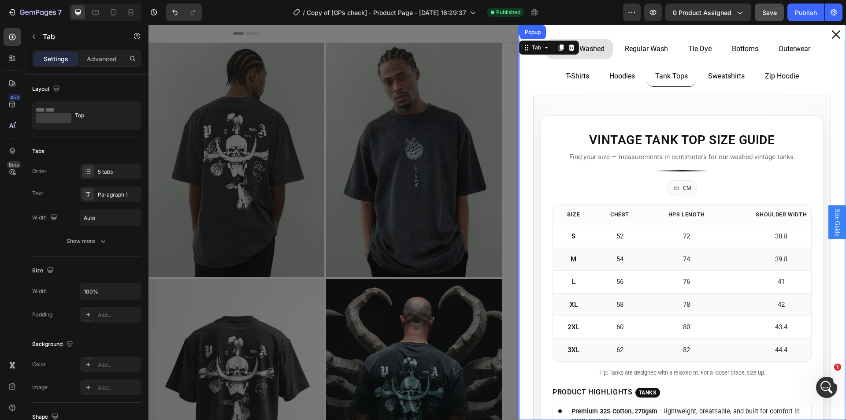
click at [582, 32] on div "Vintage Washed Regular Wash Tie Dye Bottoms Outerwear T-Shirts Hoodies Tank Top…" at bounding box center [682, 222] width 328 height 395
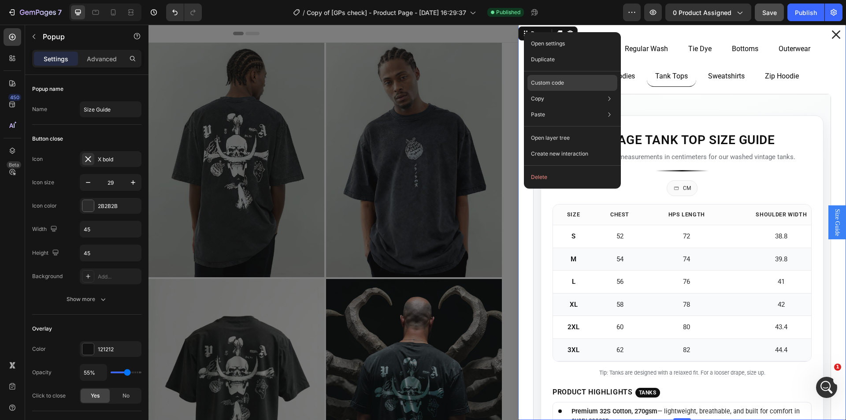
click at [546, 83] on p "Custom code" at bounding box center [547, 83] width 33 height 8
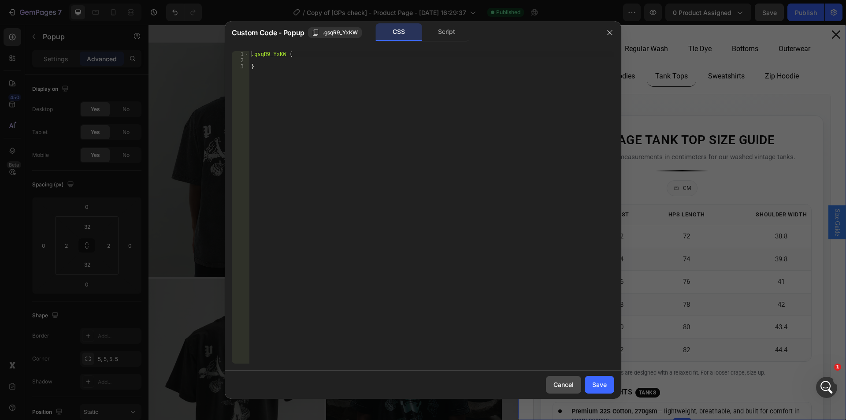
click at [549, 386] on button "Cancel" at bounding box center [563, 385] width 35 height 18
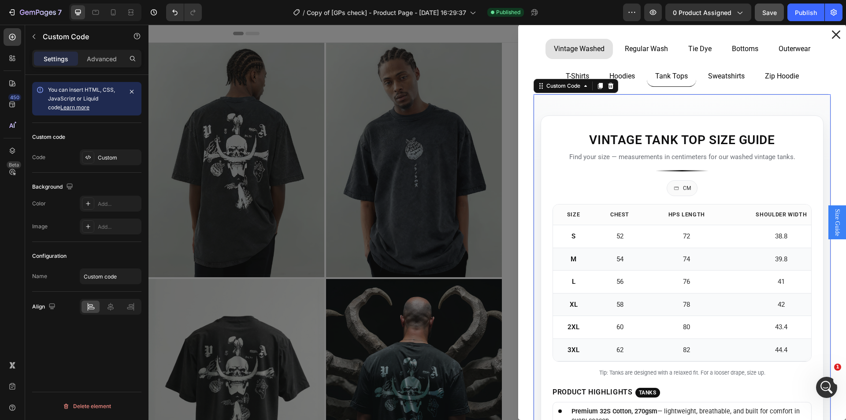
click at [571, 188] on div "Vintage Tank Top Size Guide Find your size — measurements in centimeters for ou…" at bounding box center [682, 314] width 283 height 398
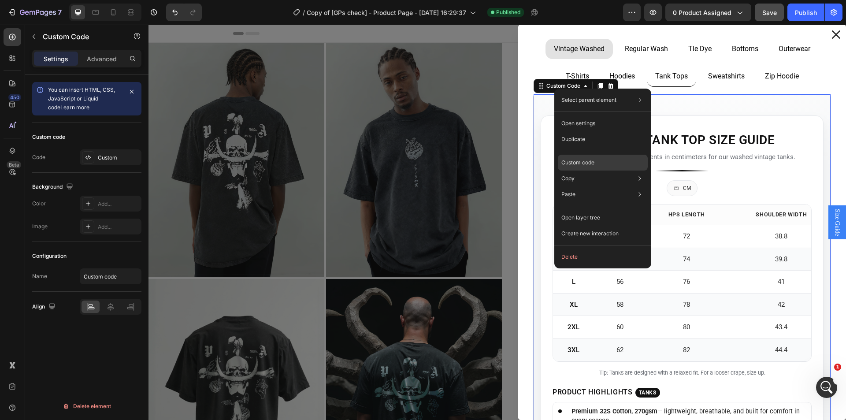
click at [580, 159] on p "Custom code" at bounding box center [578, 163] width 33 height 8
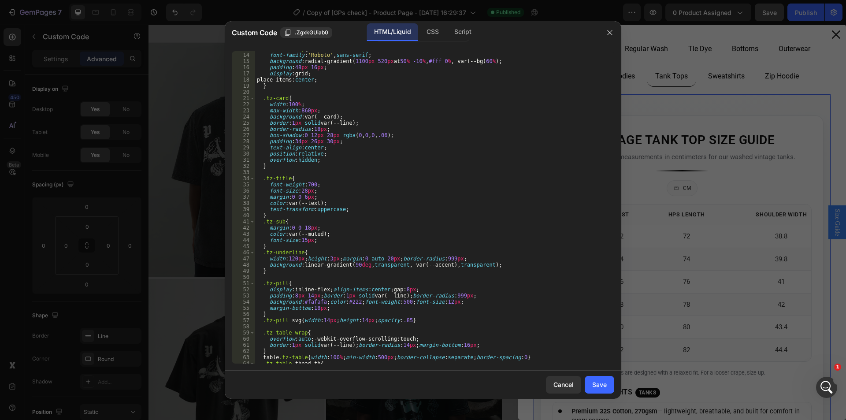
scroll to position [106, 0]
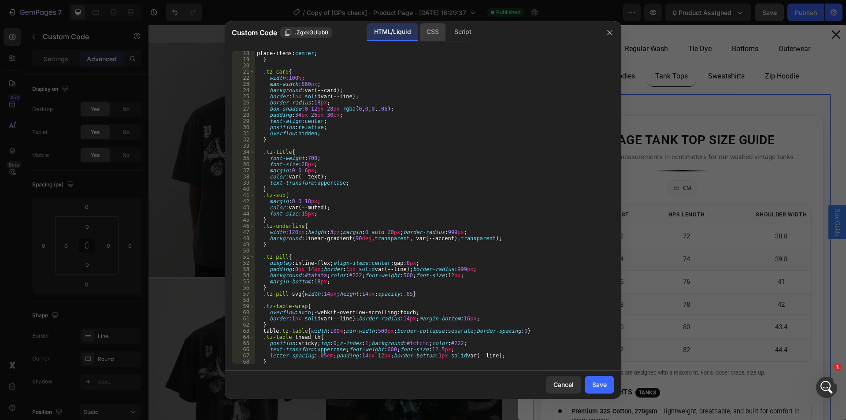
click at [436, 41] on div "CSS" at bounding box center [433, 32] width 26 height 18
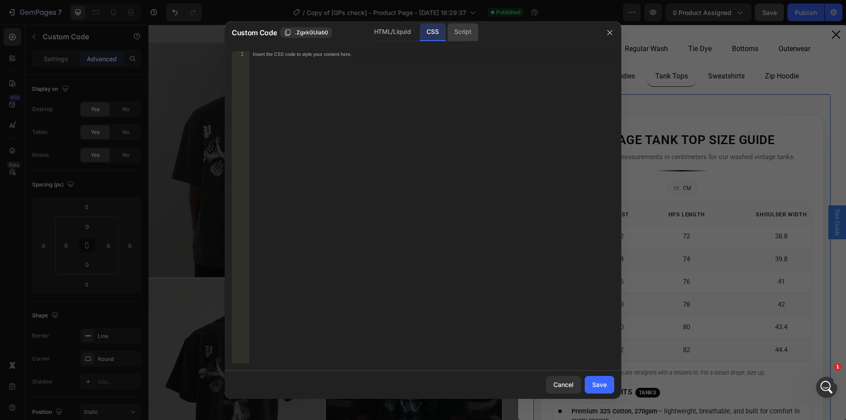
click at [455, 31] on div "Script" at bounding box center [462, 32] width 31 height 18
click at [567, 381] on div "Cancel" at bounding box center [564, 384] width 20 height 9
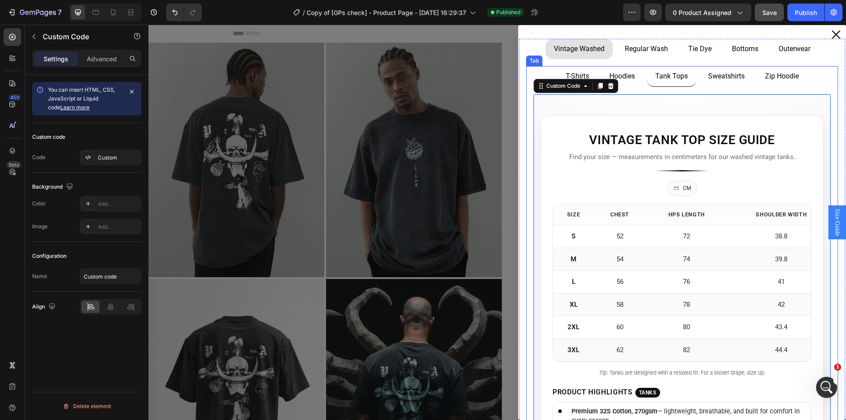
click at [558, 71] on li "T-Shirts" at bounding box center [578, 76] width 40 height 21
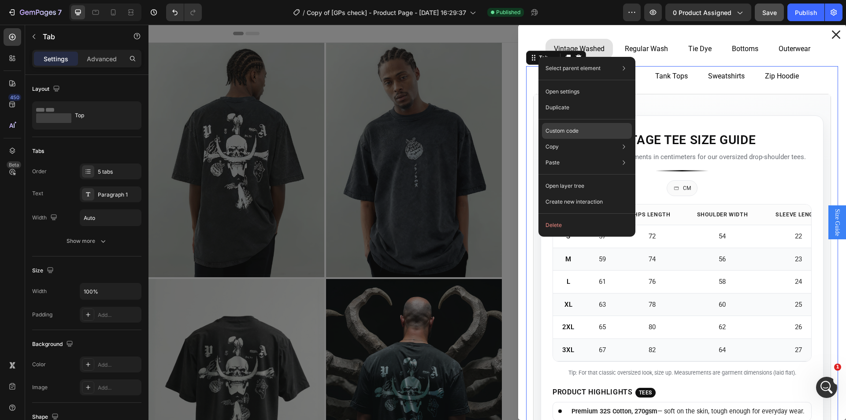
click at [569, 133] on p "Custom code" at bounding box center [562, 131] width 33 height 8
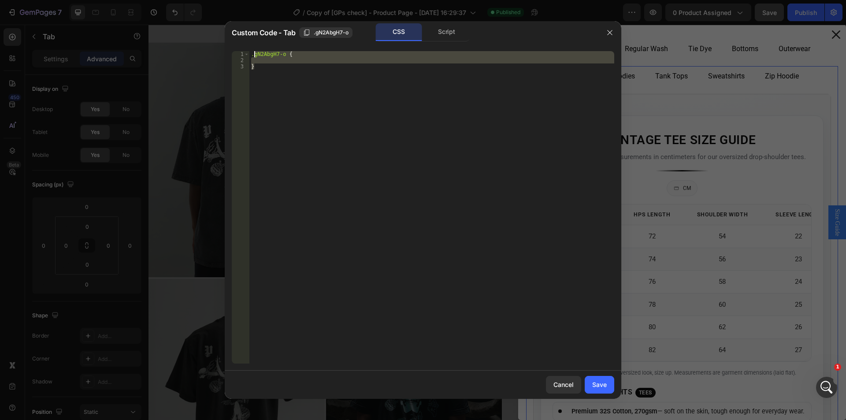
drag, startPoint x: 305, startPoint y: 93, endPoint x: 250, endPoint y: 54, distance: 67.9
click at [250, 54] on div ".gN2AbgH7-o { }" at bounding box center [431, 213] width 365 height 325
paste textarea "}"
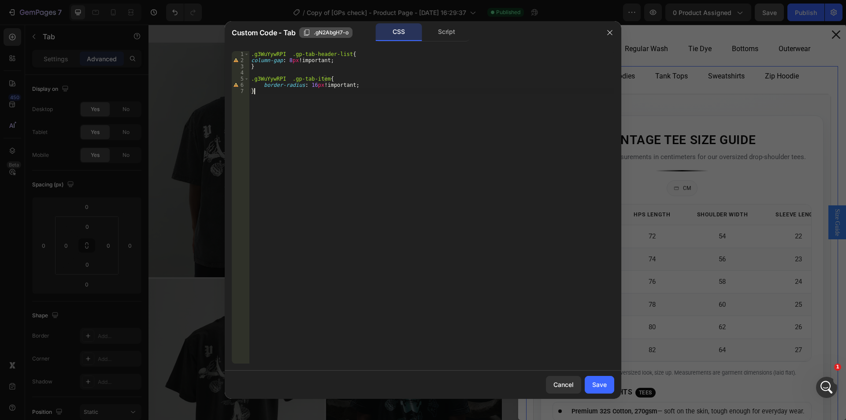
click at [339, 32] on span ".gN2AbgH7-o" at bounding box center [331, 33] width 35 height 8
drag, startPoint x: 268, startPoint y: 54, endPoint x: 260, endPoint y: 64, distance: 12.5
click at [249, 55] on div ".g3WuYywRPI .gp-tab-header-list{ 1 2 3 4 5 6 7 .g3WuYywRPI .gp-tab-header-list …" at bounding box center [423, 207] width 383 height 312
paste textarea "N2AbgH7-o"
drag, startPoint x: 284, startPoint y: 81, endPoint x: 242, endPoint y: 80, distance: 41.4
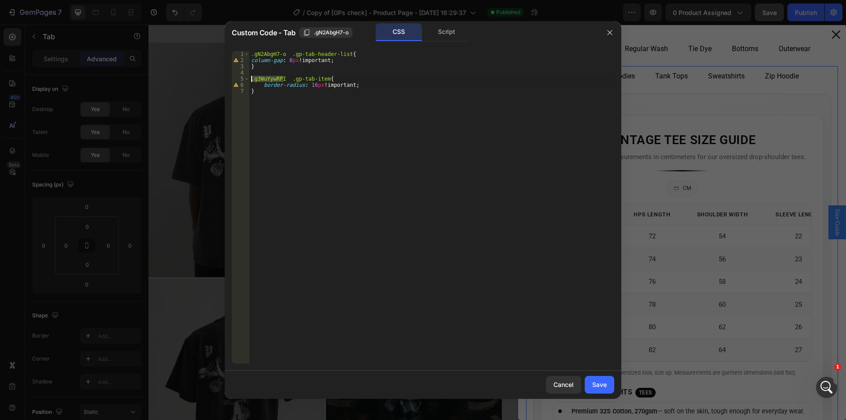
click at [242, 80] on div ".gN2AbgH7-o .gp-tab-header-list{ 1 2 3 4 5 6 7 .gN2AbgH7-o .gp-tab-header-list …" at bounding box center [423, 207] width 383 height 312
paste textarea "N2AbgH7-o"
click at [369, 215] on div ".gN2AbgH7-o .gp-tab-header-list { column-gap : 8 px !important ; } .gN2AbgH7-o …" at bounding box center [431, 213] width 365 height 325
type textarea "}"
click at [603, 384] on div "Save" at bounding box center [599, 384] width 15 height 9
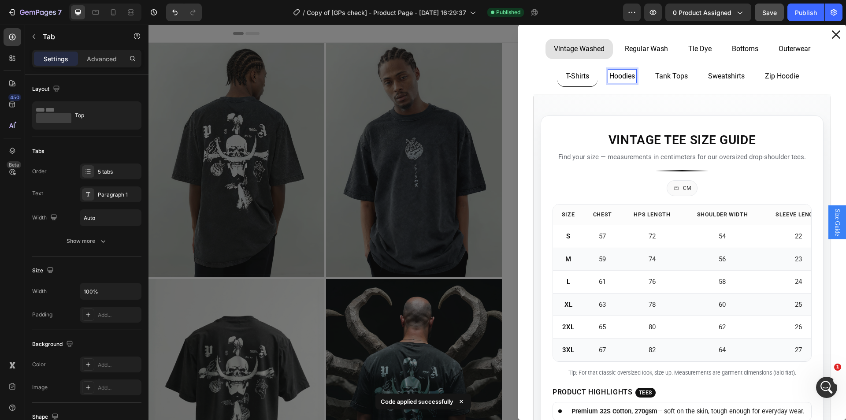
click at [655, 79] on p "Tank Tops" at bounding box center [671, 76] width 33 height 11
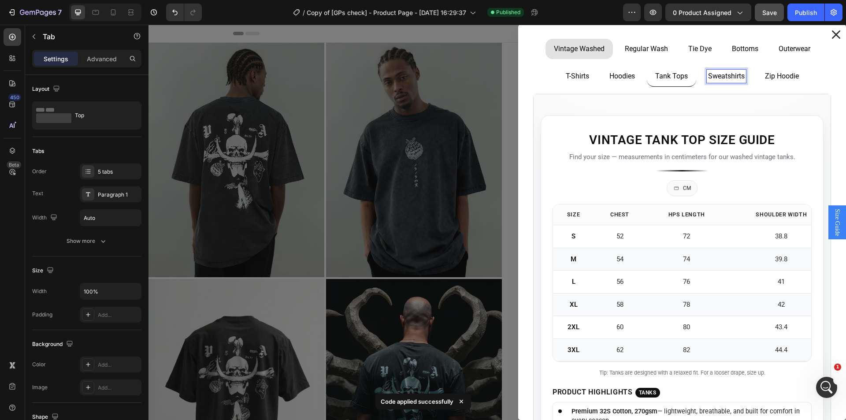
click at [713, 79] on p "Sweatshirts" at bounding box center [726, 76] width 37 height 11
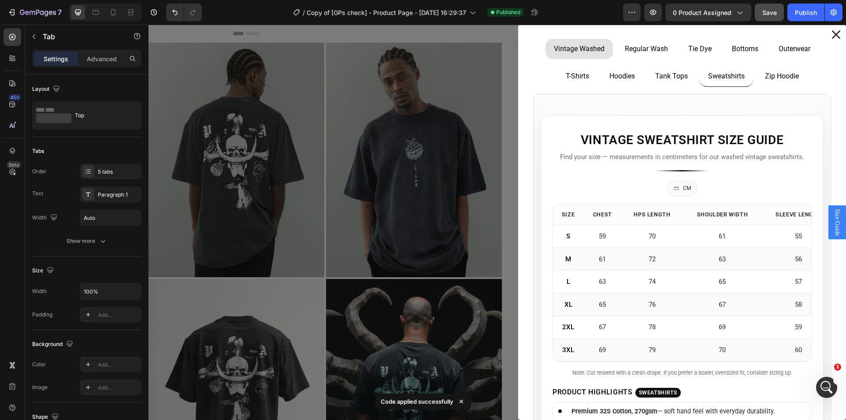
click at [757, 78] on li "Zip Hoodie" at bounding box center [782, 76] width 51 height 21
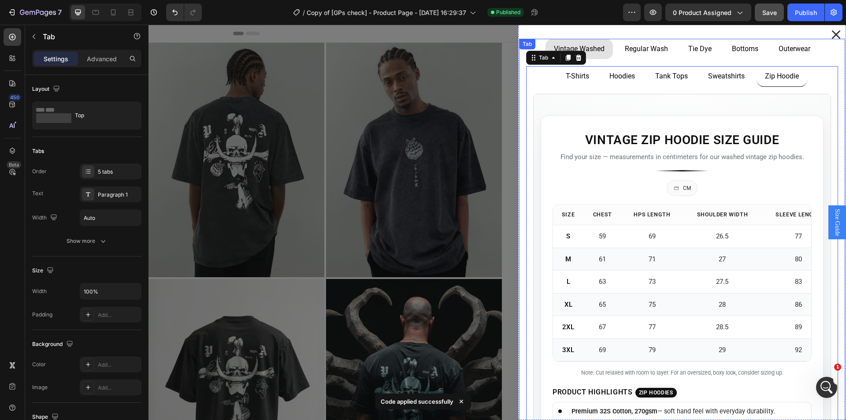
click at [652, 47] on p "Regular Wash" at bounding box center [646, 49] width 43 height 11
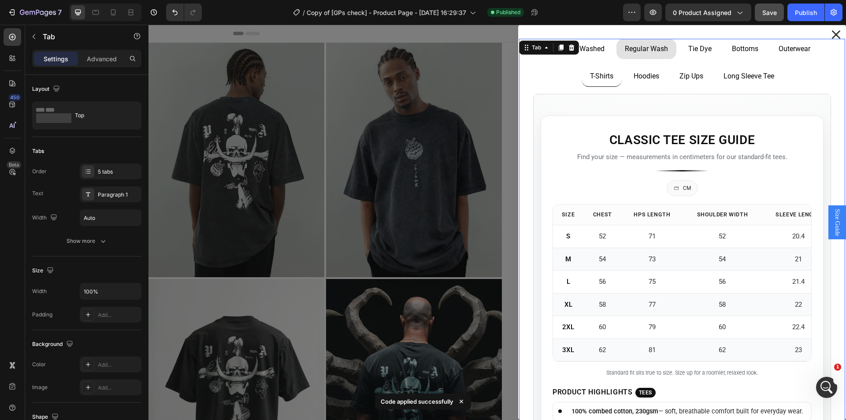
drag, startPoint x: 691, startPoint y: 47, endPoint x: 730, endPoint y: 49, distance: 38.8
click at [692, 47] on p "Tie Dye" at bounding box center [699, 49] width 23 height 11
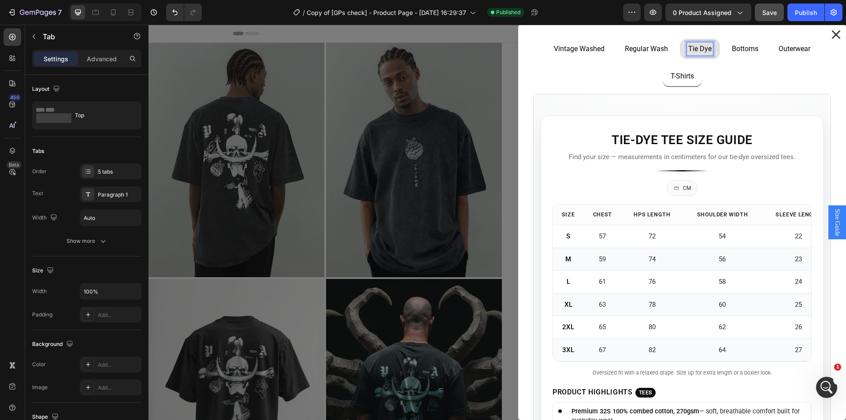
click at [576, 47] on p "Vintage Washed" at bounding box center [579, 49] width 51 height 11
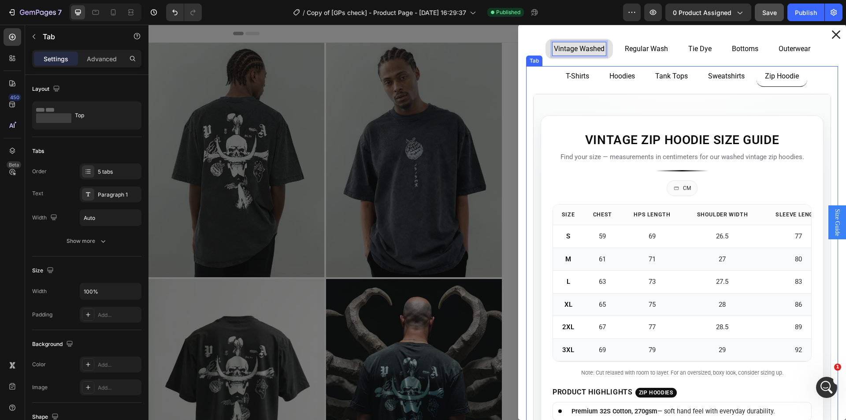
click at [580, 73] on div "T-Shirts" at bounding box center [578, 76] width 26 height 13
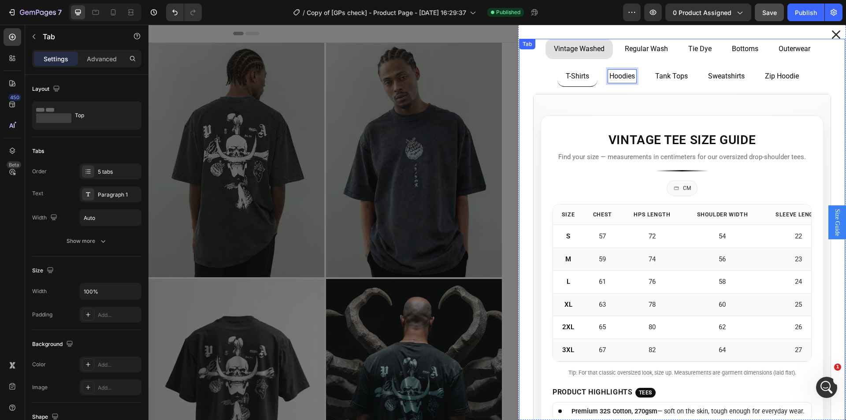
click at [649, 53] on p "Regular Wash" at bounding box center [646, 49] width 43 height 11
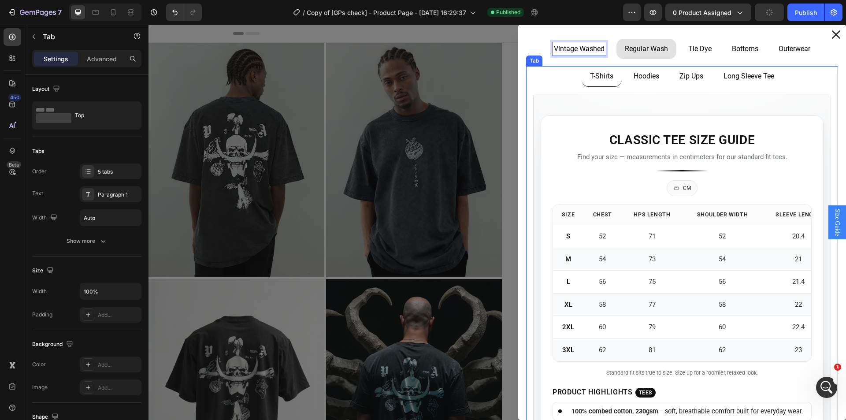
click at [554, 82] on ul "T-Shirts Hoodies Zip Ups Long Sleeve Tee" at bounding box center [682, 76] width 312 height 21
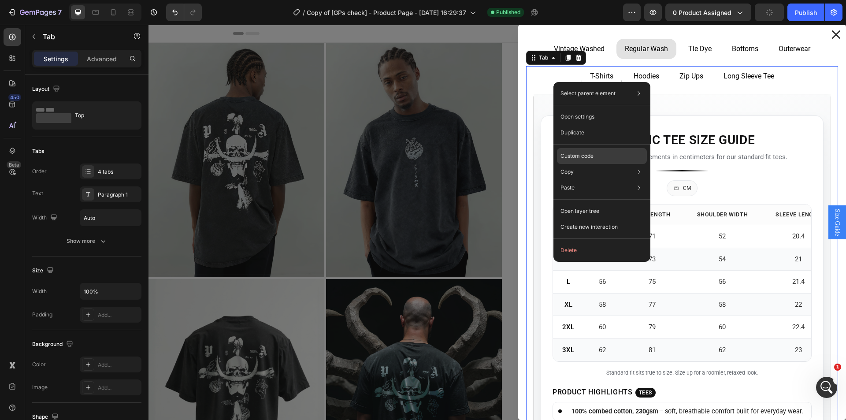
click at [600, 154] on div "Custom code" at bounding box center [602, 156] width 90 height 16
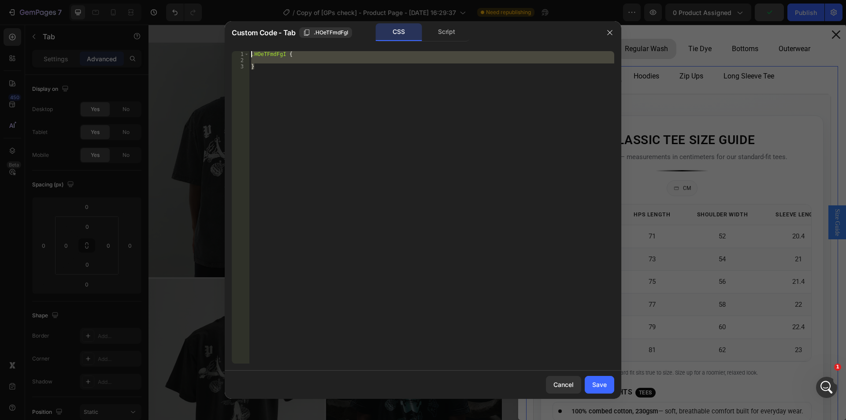
drag, startPoint x: 266, startPoint y: 73, endPoint x: 240, endPoint y: 54, distance: 32.2
click at [240, 54] on div "} 1 2 3 .HOeTFmdFgI { } ההההההההההההההההההההההההההההההההההההההההההההההההההההההה…" at bounding box center [423, 207] width 383 height 312
paste textarea "gN2AbgH7-o"
click at [270, 77] on div ".HOeTFmdFgI { }" at bounding box center [431, 207] width 365 height 312
drag, startPoint x: 268, startPoint y: 74, endPoint x: 238, endPoint y: 50, distance: 38.5
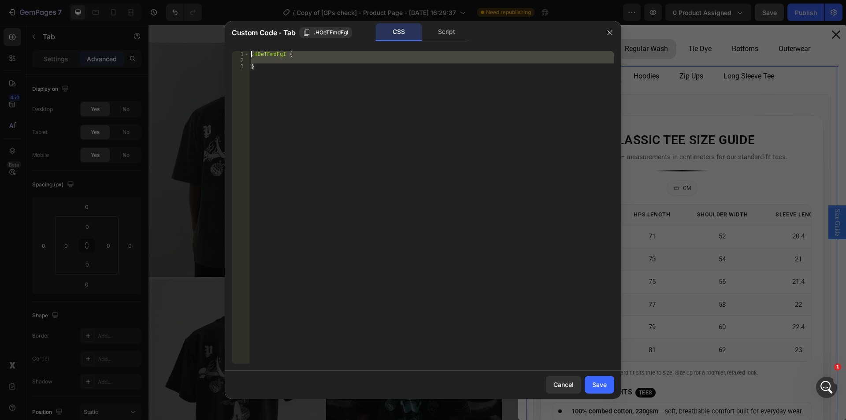
click at [238, 50] on div "} 1 2 3 .HOeTFmdFgI { } ההההההההההההההההההההההההההההההההההההההההההההההההההההההה…" at bounding box center [423, 207] width 397 height 327
paste textarea "}"
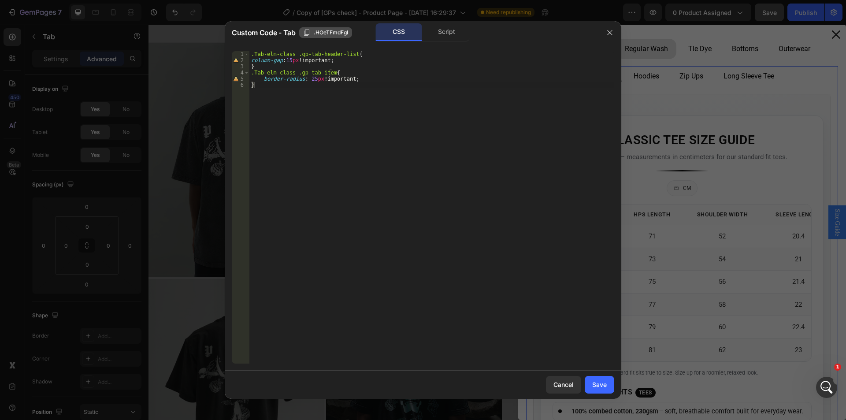
click at [315, 32] on span ".HOeTFmdFgI" at bounding box center [331, 33] width 34 height 8
drag, startPoint x: 294, startPoint y: 53, endPoint x: 223, endPoint y: 53, distance: 71.0
click at [223, 53] on div "Custom Code - Tab Copied CSS Script .Tab-elm-class .gp-tab-header-list{ 1 2 3 4…" at bounding box center [423, 210] width 846 height 420
click at [261, 52] on div ".Tab-elm-class .gp-tab-header-list { column-gap : 15 px !important ; } .Tab-elm…" at bounding box center [431, 207] width 365 height 312
drag, startPoint x: 292, startPoint y: 53, endPoint x: 231, endPoint y: 56, distance: 60.4
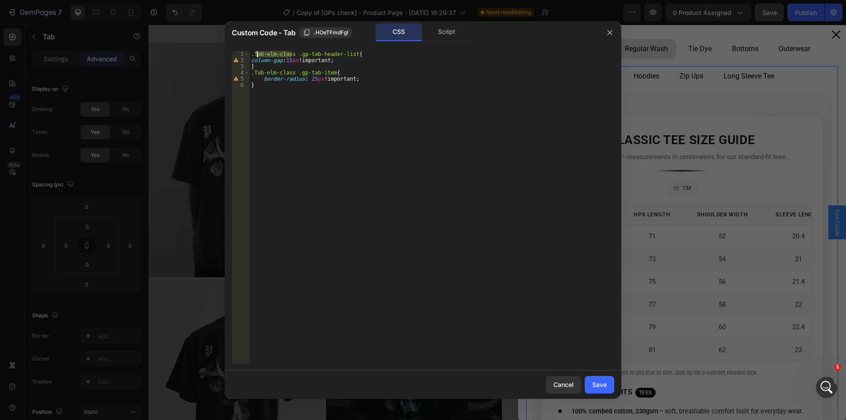
click at [231, 56] on div ".Tab-elm-class .gp-tab-header-list{ 1 2 3 4 5 6 .Tab-elm-class .gp-tab-header-l…" at bounding box center [423, 207] width 397 height 327
paste textarea "HOeTFmdFgI"
drag, startPoint x: 291, startPoint y: 71, endPoint x: 239, endPoint y: 74, distance: 51.7
click at [239, 74] on div ".HOeTFmdFgI .gp-tab-header-list{ 1 2 3 4 5 6 .HOeTFmdFgI .gp-tab-header-list { …" at bounding box center [423, 207] width 383 height 312
paste textarea "HOeTFmdFgI"
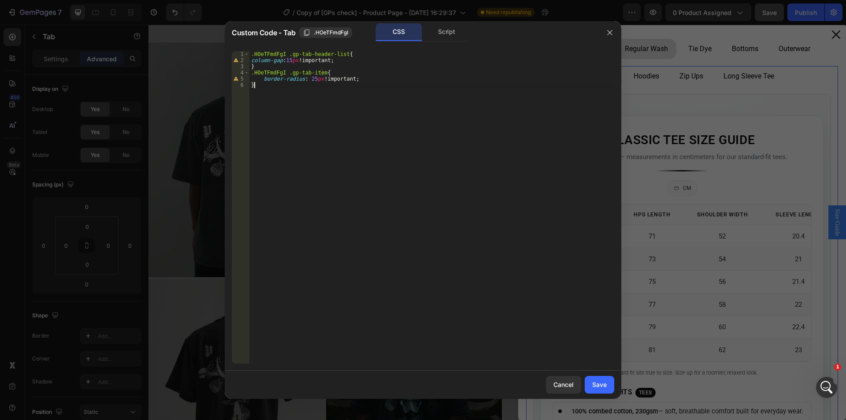
click at [297, 95] on div ".HOeTFmdFgI .gp-tab-header-list { column-gap : 15 px !important ; } .HOeTFmdFgI…" at bounding box center [431, 213] width 365 height 325
type textarea "}"
click at [605, 388] on div "Save" at bounding box center [599, 384] width 15 height 9
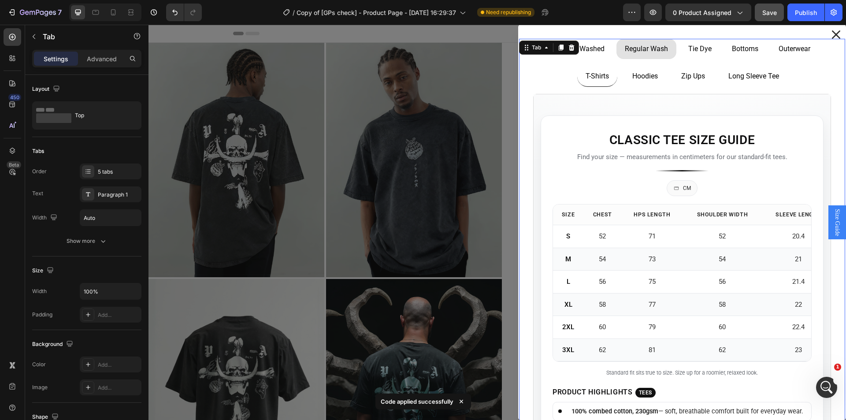
click at [598, 54] on li "Vintage Washed" at bounding box center [579, 49] width 67 height 20
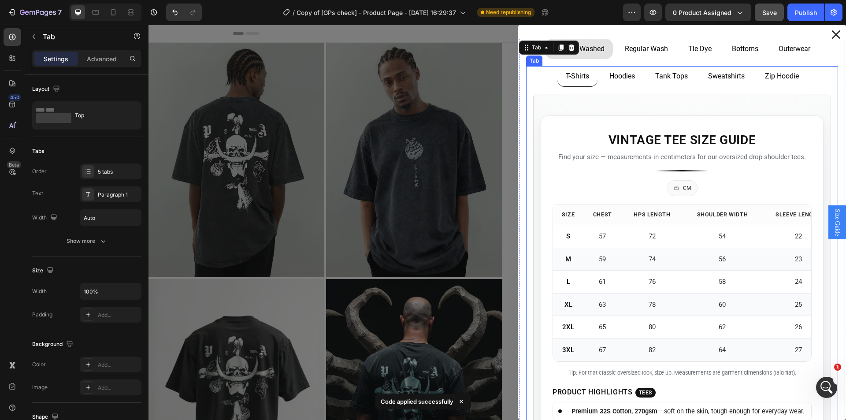
click at [537, 77] on ul "T-Shirts Hoodies Tank Tops Sweatshirts Zip Hoodie" at bounding box center [682, 76] width 312 height 21
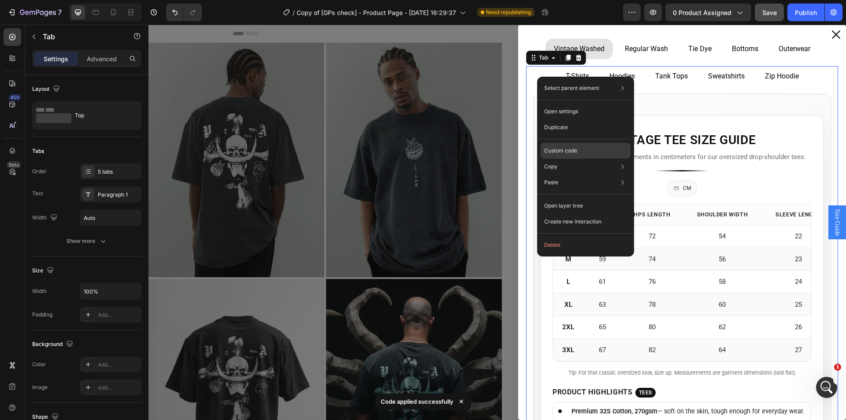
click at [565, 151] on p "Custom code" at bounding box center [560, 151] width 33 height 8
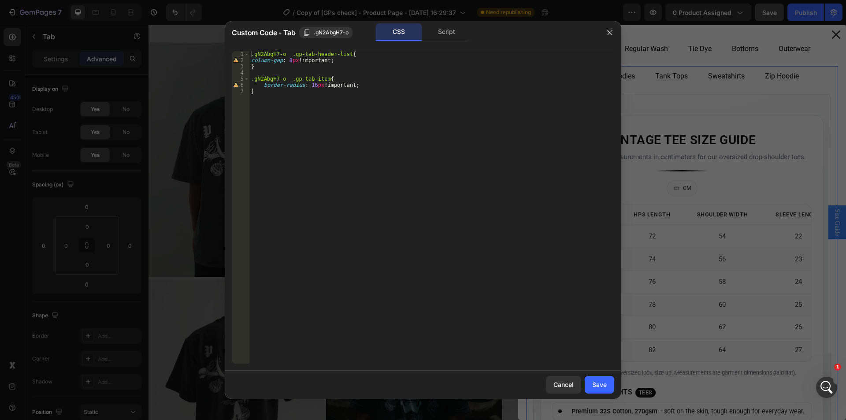
click at [704, 68] on div at bounding box center [423, 210] width 846 height 420
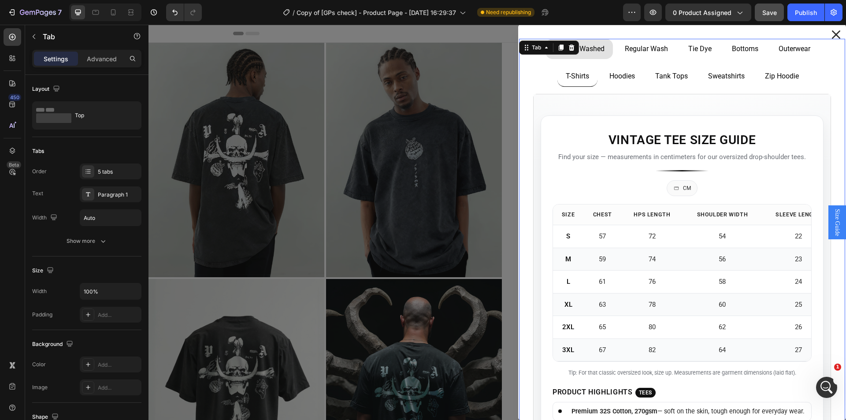
click at [644, 51] on p "Regular Wash" at bounding box center [646, 49] width 43 height 11
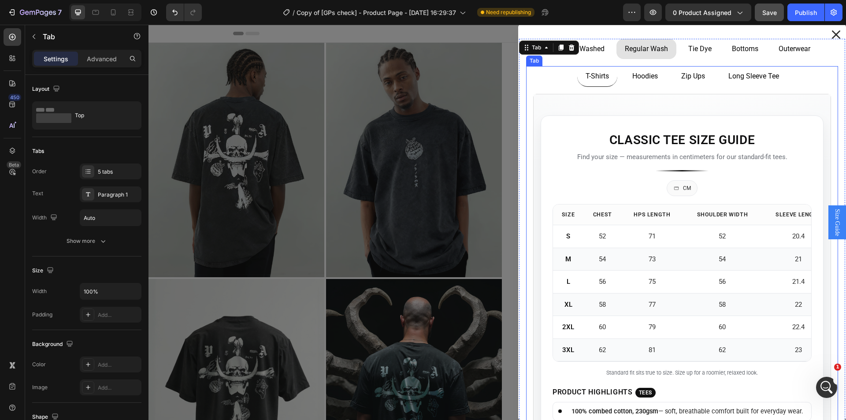
click at [531, 82] on ul "T-Shirts Hoodies Zip Ups Long Sleeve Tee" at bounding box center [682, 76] width 312 height 21
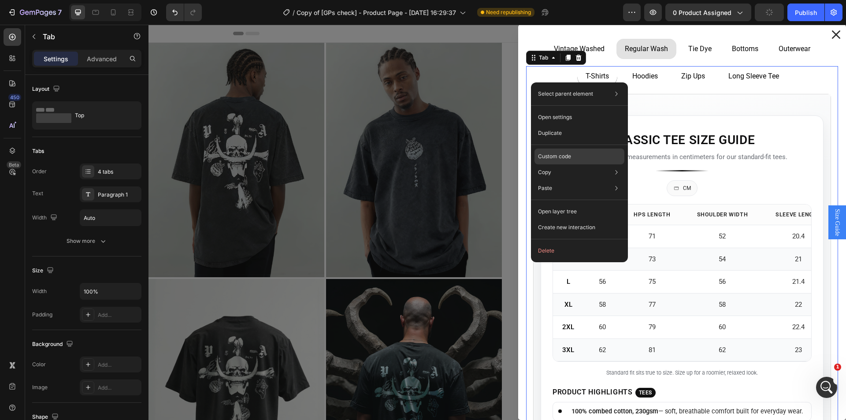
click at [566, 156] on p "Custom code" at bounding box center [554, 157] width 33 height 8
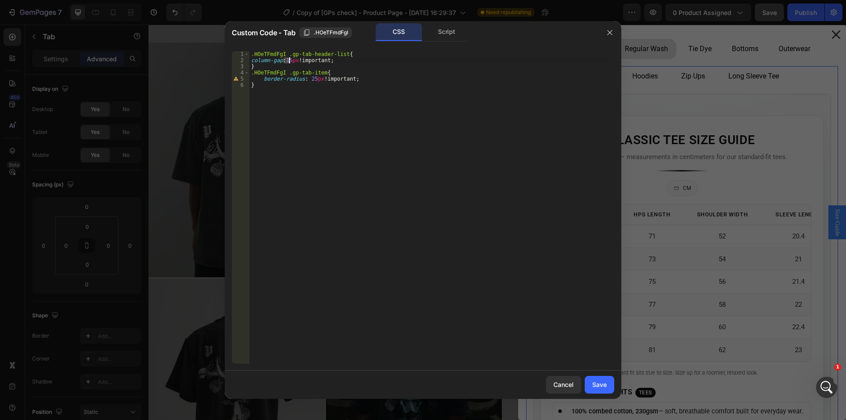
drag, startPoint x: 283, startPoint y: 63, endPoint x: 289, endPoint y: 63, distance: 5.7
click at [289, 63] on div ".HOeTFmdFgI .gp-tab-header-list { column-gap : 15 px !important ; } .HOeTFmdFgI…" at bounding box center [431, 213] width 365 height 325
drag, startPoint x: 307, startPoint y: 79, endPoint x: 313, endPoint y: 78, distance: 6.2
click at [313, 78] on div ".HOeTFmdFgI .gp-tab-header-list { column-gap : 8 px !important ; } .HOeTFmdFgI …" at bounding box center [431, 213] width 365 height 325
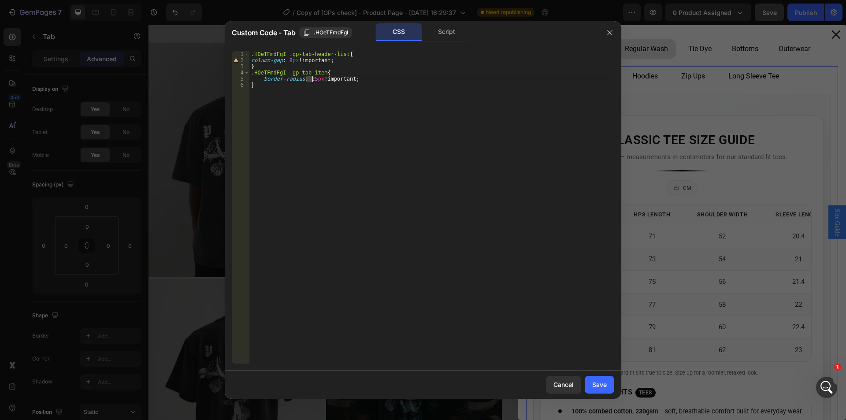
scroll to position [0, 5]
type textarea "border-radius: 16px!important;"
click at [607, 386] on button "Save" at bounding box center [600, 385] width 30 height 18
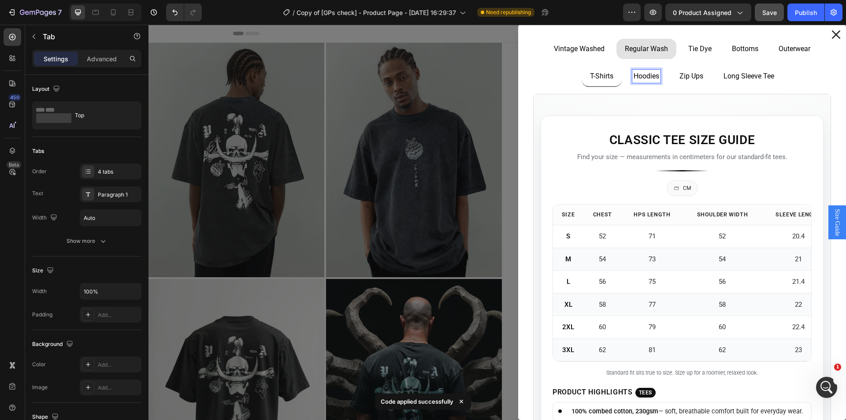
click at [637, 76] on p "Hoodies" at bounding box center [647, 76] width 26 height 11
click at [643, 86] on li "Hoodies" at bounding box center [646, 76] width 42 height 21
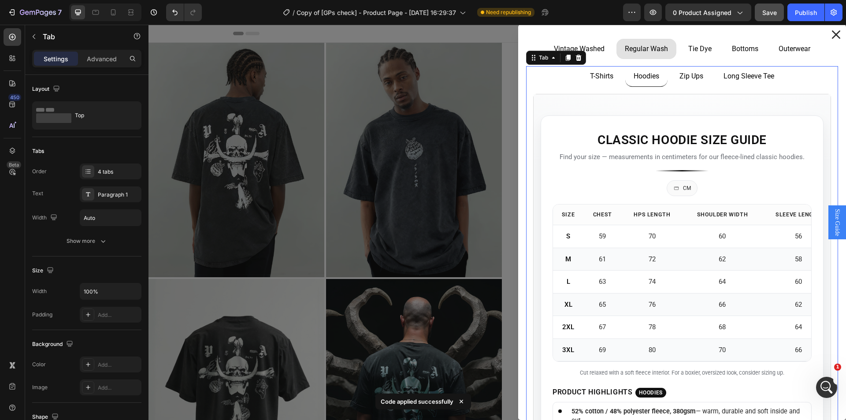
click at [672, 86] on li "Zip Ups" at bounding box center [691, 76] width 41 height 21
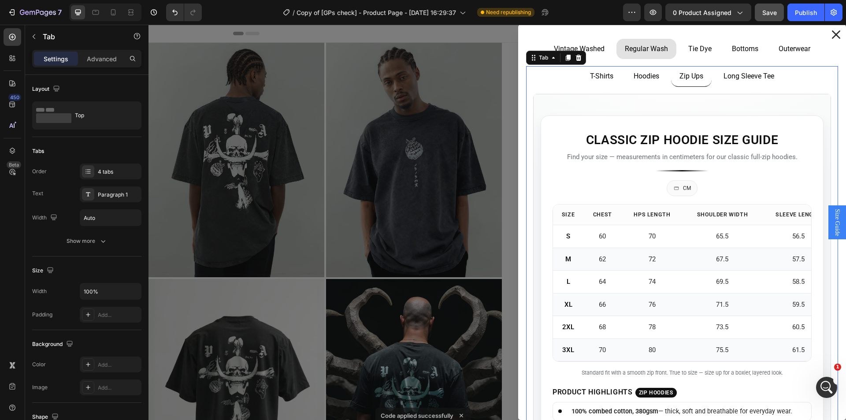
click at [733, 83] on div "Long Sleeve Tee" at bounding box center [748, 77] width 53 height 14
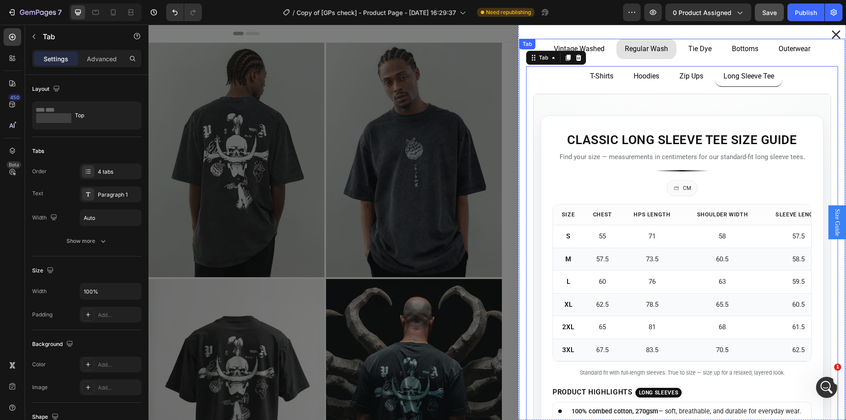
click at [579, 49] on p "Vintage Washed" at bounding box center [579, 49] width 51 height 11
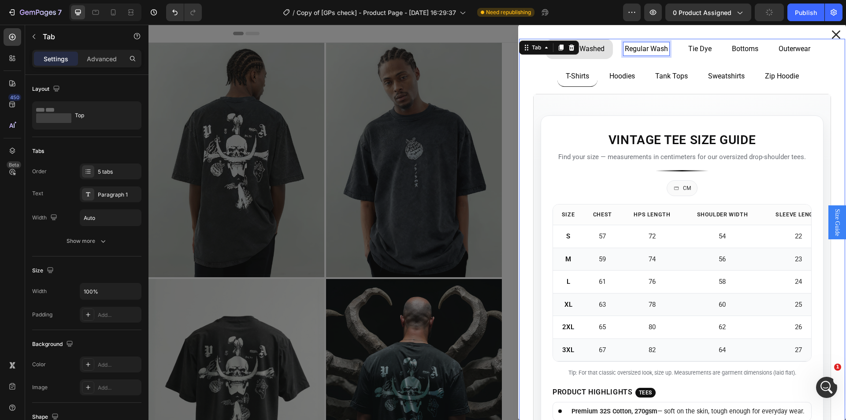
click at [705, 55] on li "Tie Dye" at bounding box center [700, 49] width 40 height 20
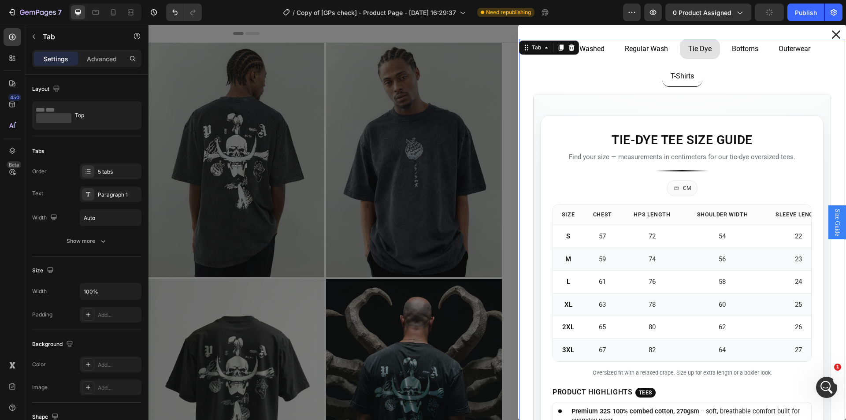
click at [737, 52] on p "Bottoms" at bounding box center [745, 49] width 26 height 11
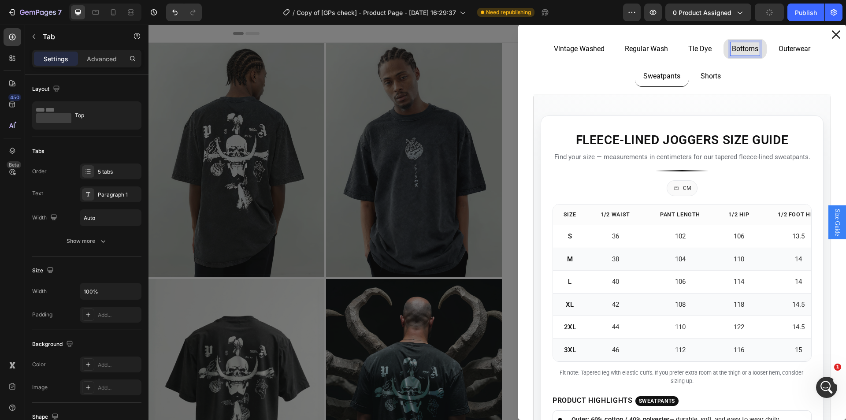
click at [791, 52] on p "Outerwear" at bounding box center [795, 49] width 32 height 11
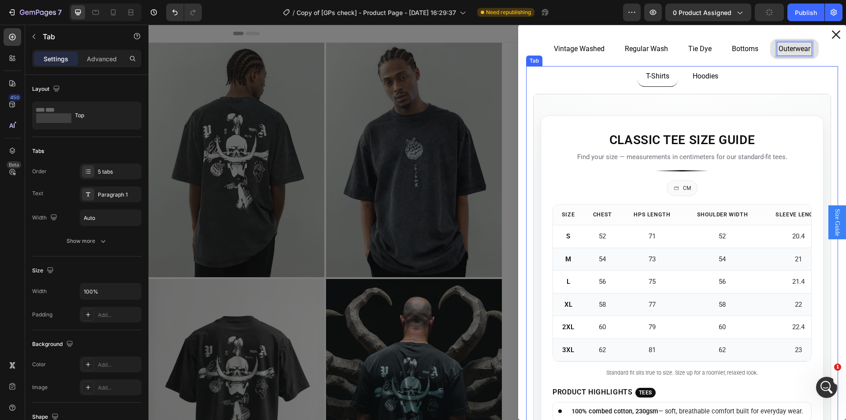
click at [701, 81] on p "Hoodies" at bounding box center [706, 76] width 26 height 11
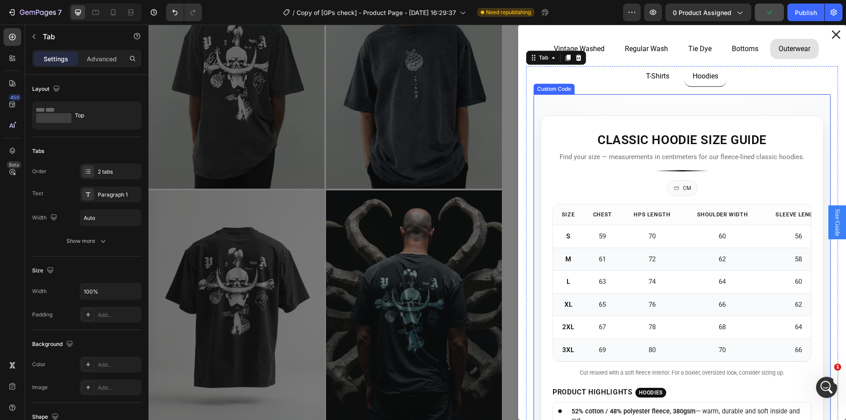
scroll to position [88, 0]
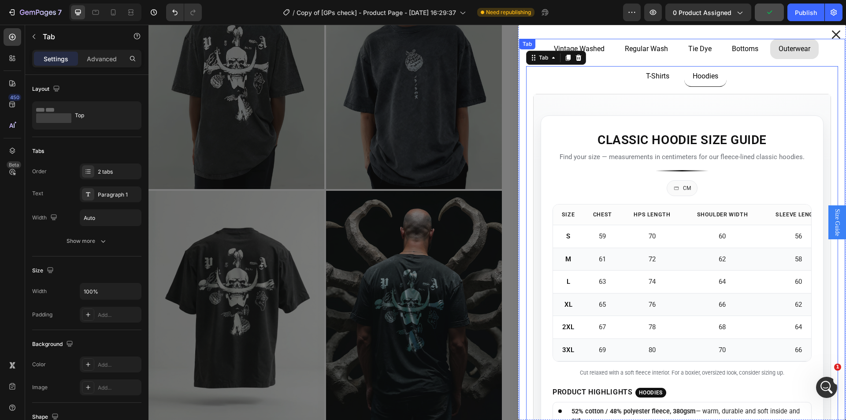
click at [599, 46] on li "Vintage Washed" at bounding box center [579, 49] width 67 height 20
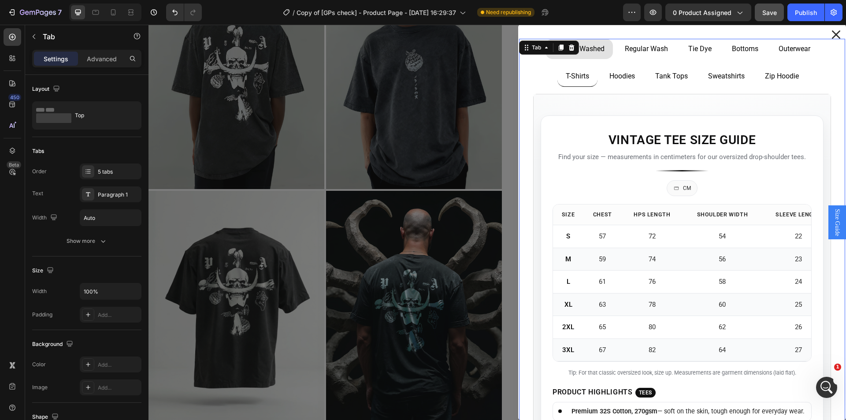
click at [643, 43] on div "Regular Wash" at bounding box center [647, 48] width 46 height 13
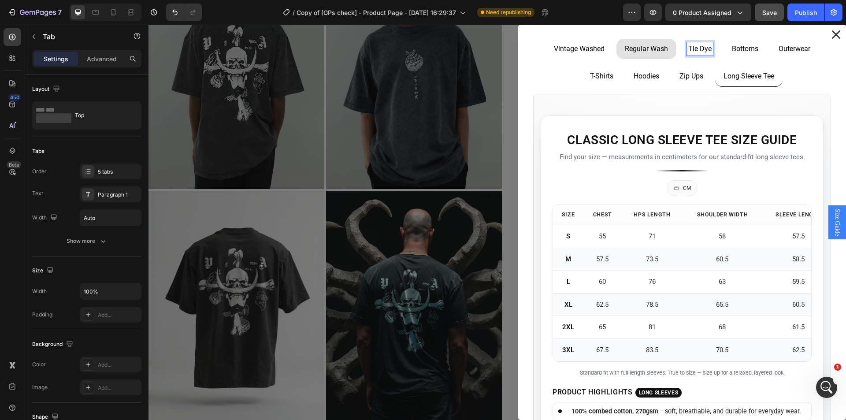
click at [696, 45] on p "Tie Dye" at bounding box center [699, 49] width 23 height 11
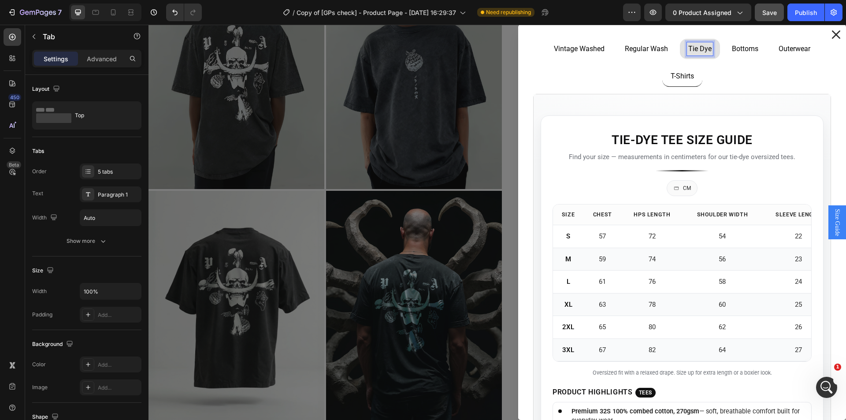
click at [752, 45] on li "Bottoms" at bounding box center [745, 49] width 43 height 20
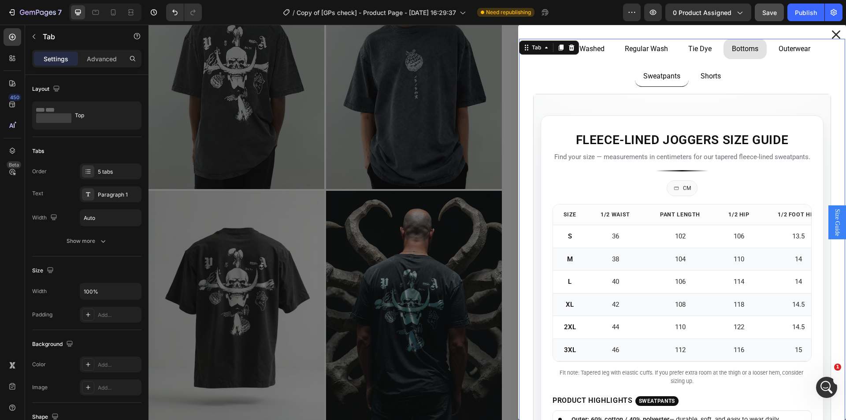
click at [796, 46] on p "Outerwear" at bounding box center [795, 49] width 32 height 11
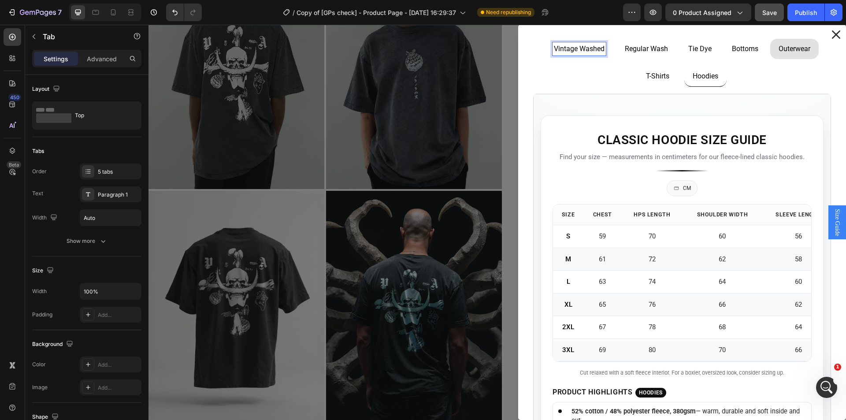
click at [585, 52] on p "Vintage Washed" at bounding box center [579, 49] width 51 height 11
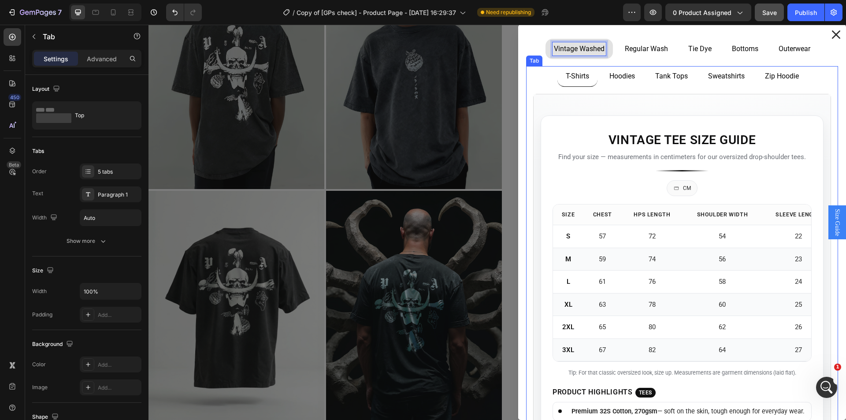
click at [529, 82] on ul "T-Shirts Hoodies Tank Tops Sweatshirts Zip Hoodie" at bounding box center [682, 76] width 312 height 21
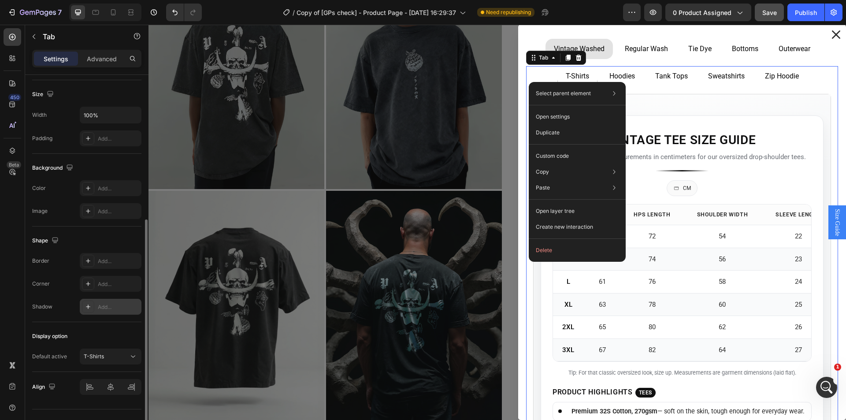
scroll to position [193, 0]
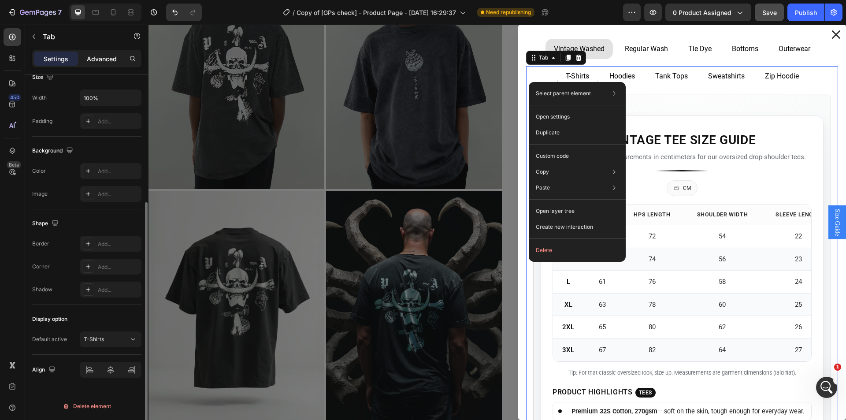
click at [109, 59] on p "Advanced" at bounding box center [102, 58] width 30 height 9
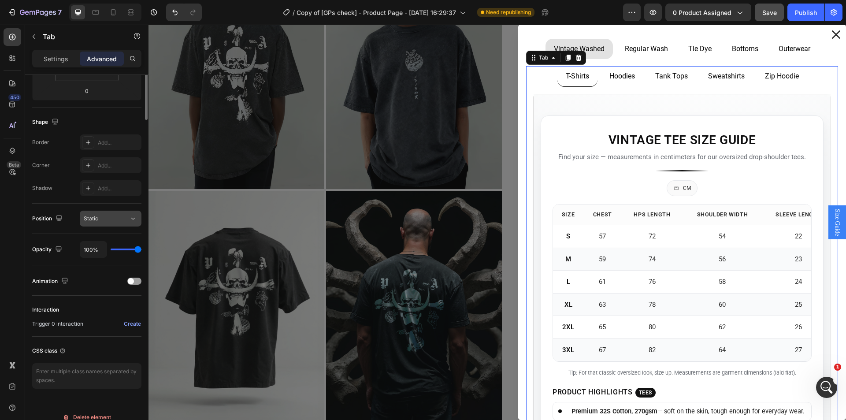
scroll to position [0, 0]
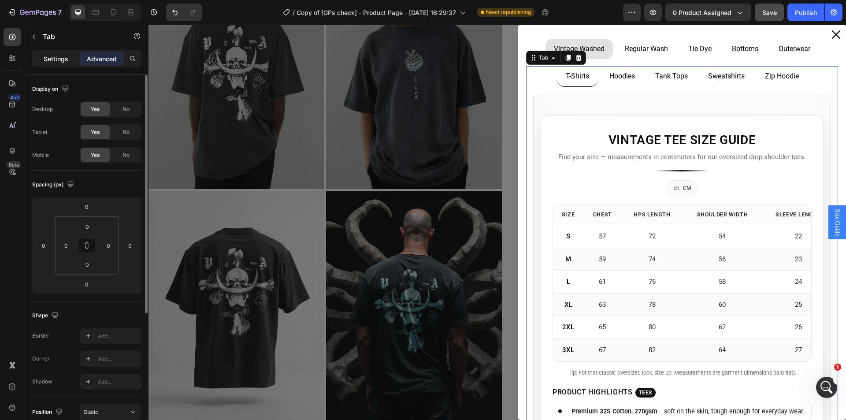
click at [59, 60] on p "Settings" at bounding box center [56, 58] width 25 height 9
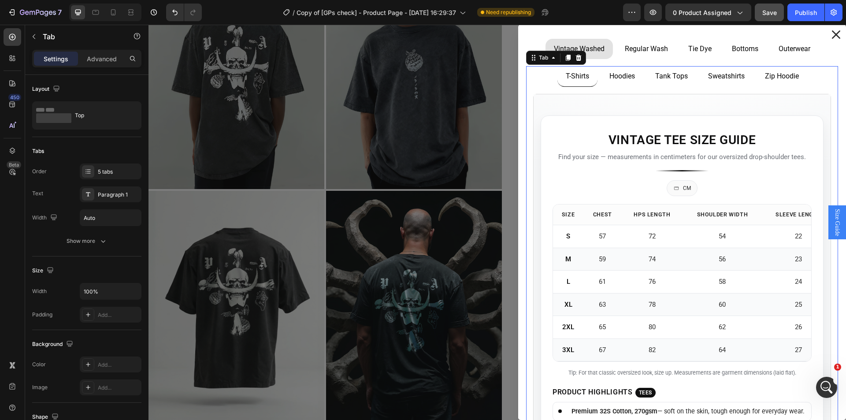
click at [539, 77] on ul "T-Shirts Hoodies Tank Tops Sweatshirts Zip Hoodie" at bounding box center [682, 76] width 312 height 21
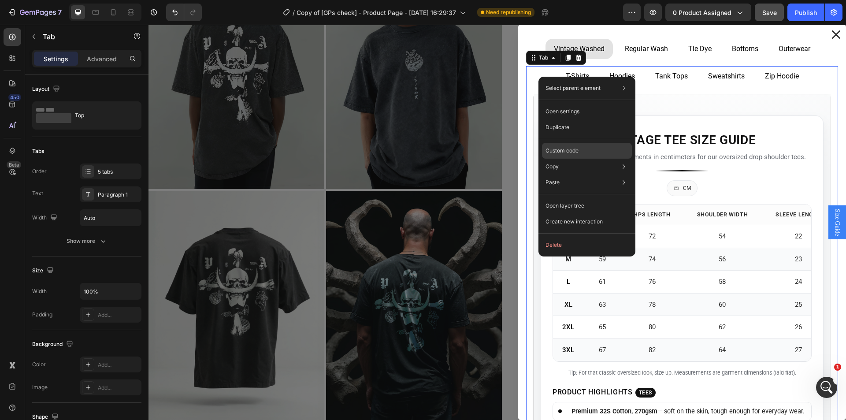
click at [584, 146] on div "Custom code" at bounding box center [587, 151] width 90 height 16
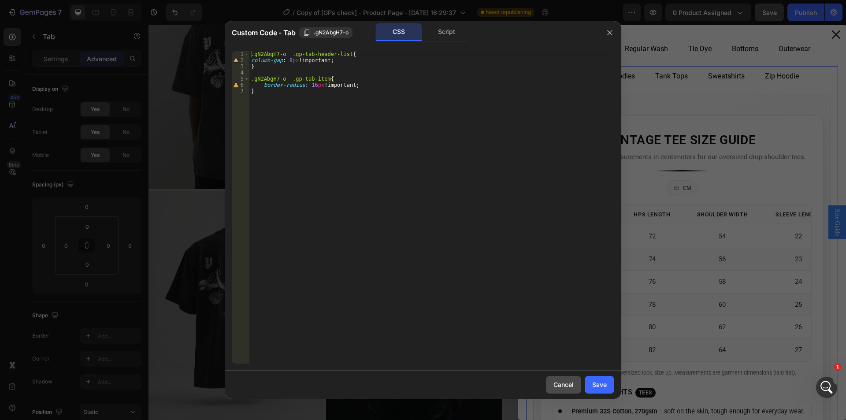
drag, startPoint x: 566, startPoint y: 382, endPoint x: 438, endPoint y: 162, distance: 255.0
click at [566, 382] on div "Cancel" at bounding box center [564, 384] width 20 height 9
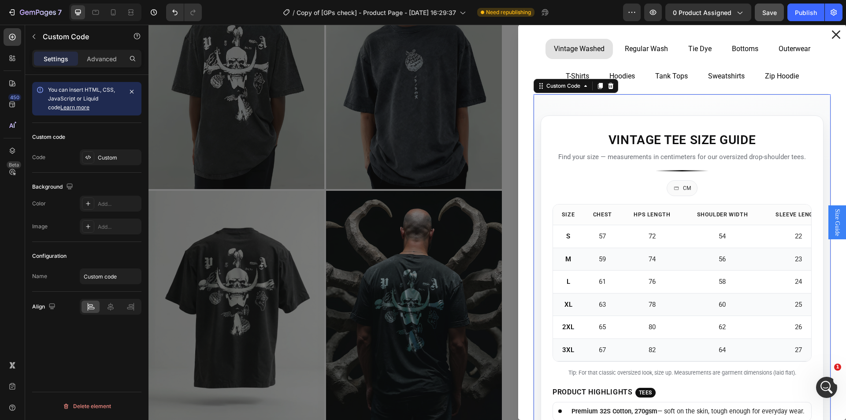
click at [571, 101] on section "Vintage Tee Size Guide Find your size — measurements in centimeters for our ove…" at bounding box center [682, 310] width 297 height 432
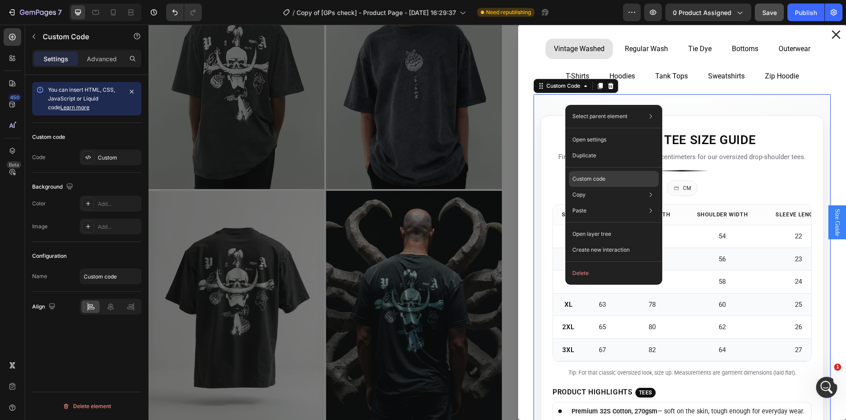
click at [604, 179] on p "Custom code" at bounding box center [589, 179] width 33 height 8
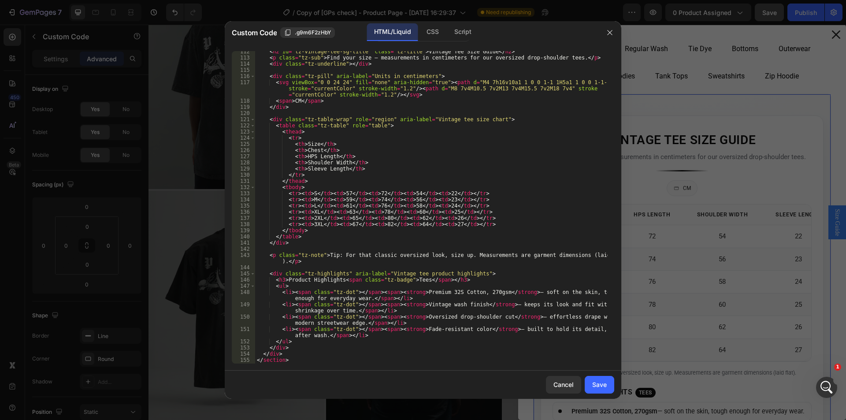
scroll to position [688, 0]
click at [575, 388] on button "Cancel" at bounding box center [563, 385] width 35 height 18
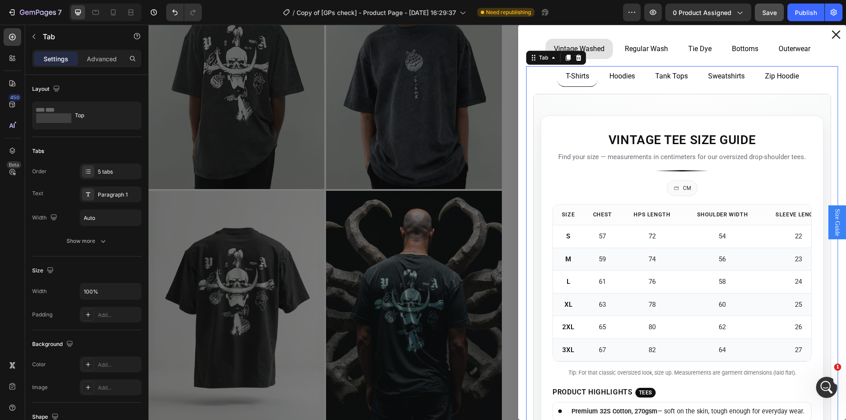
click at [627, 79] on p "Hoodies" at bounding box center [623, 76] width 26 height 11
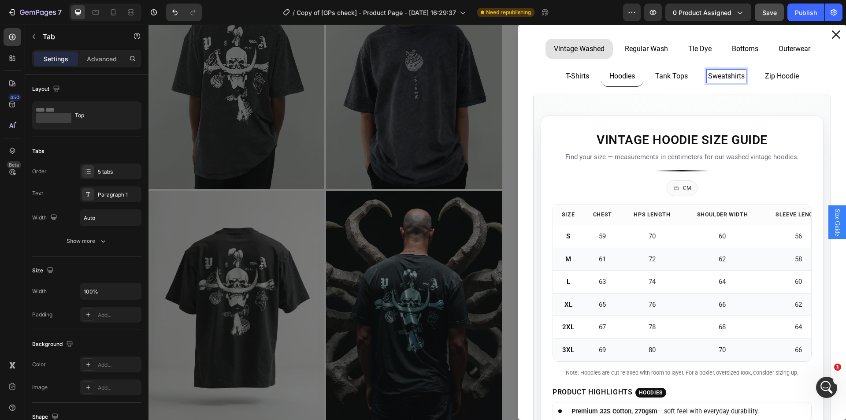
click at [708, 73] on p "Sweatshirts" at bounding box center [726, 76] width 37 height 11
click at [739, 75] on li "Sweatshirts" at bounding box center [726, 76] width 53 height 21
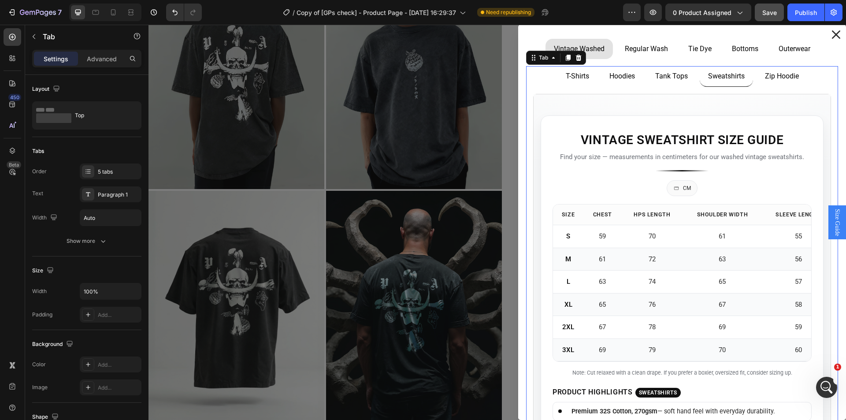
click at [765, 75] on p "Zip Hoodie" at bounding box center [782, 76] width 34 height 11
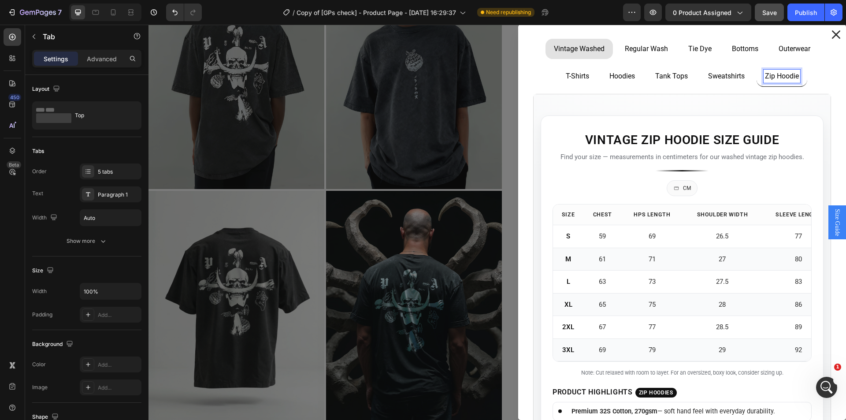
click at [687, 77] on li "Tank Tops" at bounding box center [671, 76] width 49 height 21
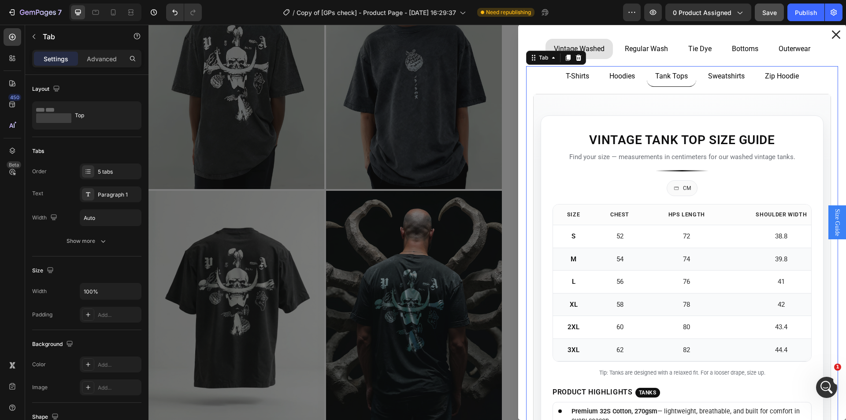
click at [581, 79] on div "T-Shirts" at bounding box center [578, 76] width 26 height 13
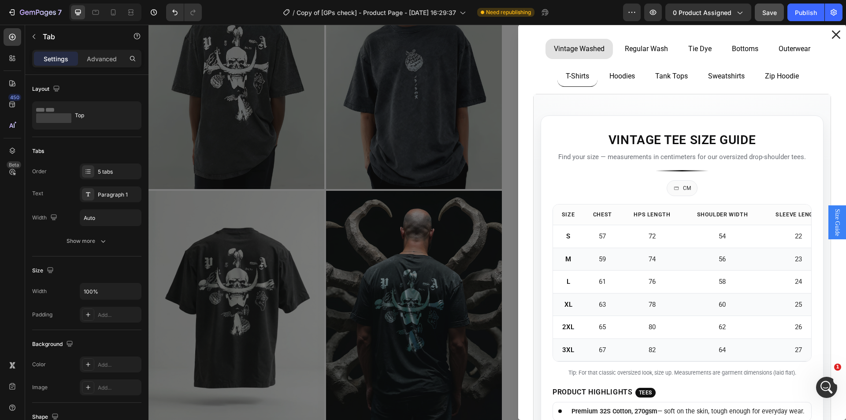
click at [536, 85] on ul "T-Shirts Hoodies Tank Tops Sweatshirts Zip Hoodie" at bounding box center [682, 76] width 312 height 21
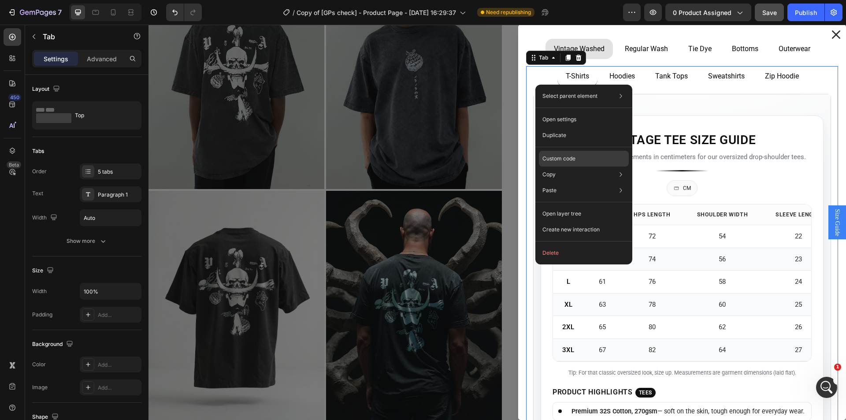
click at [571, 164] on div "Custom code" at bounding box center [584, 159] width 90 height 16
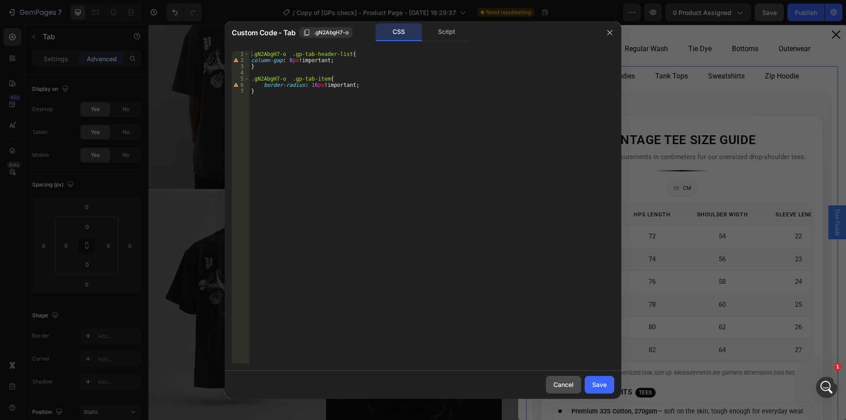
click at [554, 384] on div "Cancel" at bounding box center [564, 384] width 20 height 9
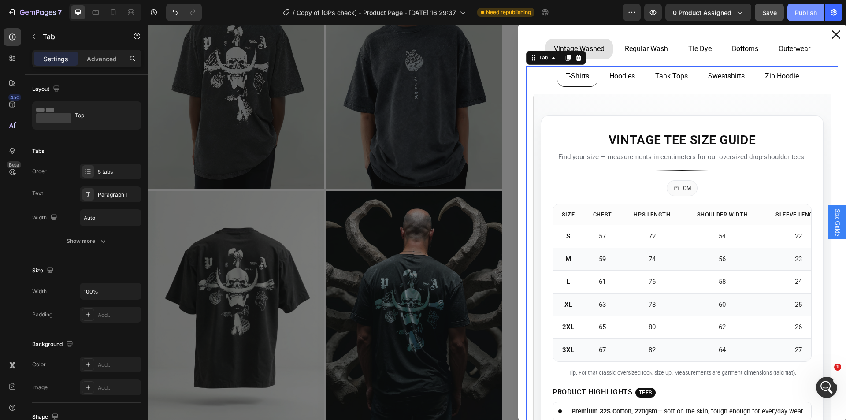
click at [793, 15] on button "Publish" at bounding box center [806, 13] width 37 height 18
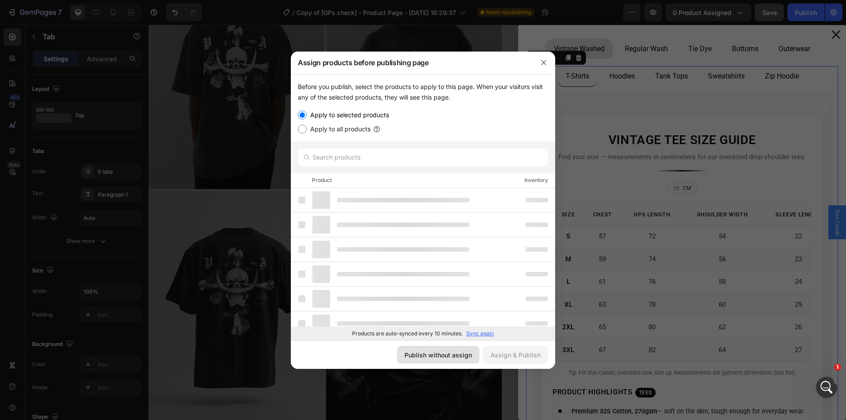
click at [461, 353] on div "Publish without assign" at bounding box center [438, 354] width 67 height 9
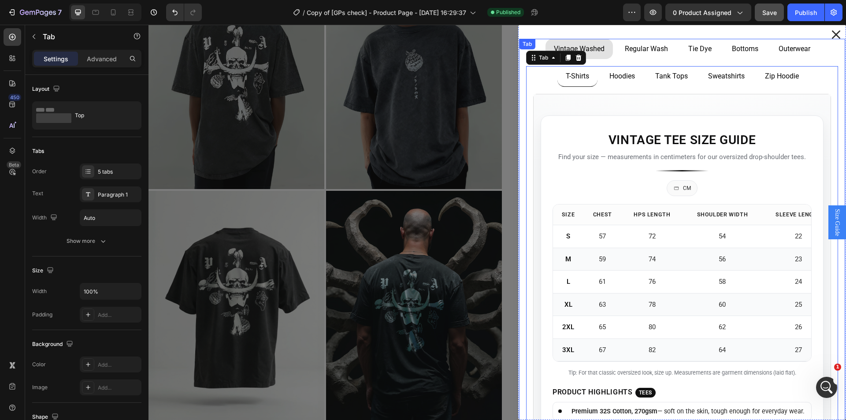
click at [521, 42] on div "Tab" at bounding box center [527, 44] width 13 height 8
click at [539, 77] on ul "T-Shirts Hoodies Tank Tops Sweatshirts Zip Hoodie" at bounding box center [682, 76] width 312 height 21
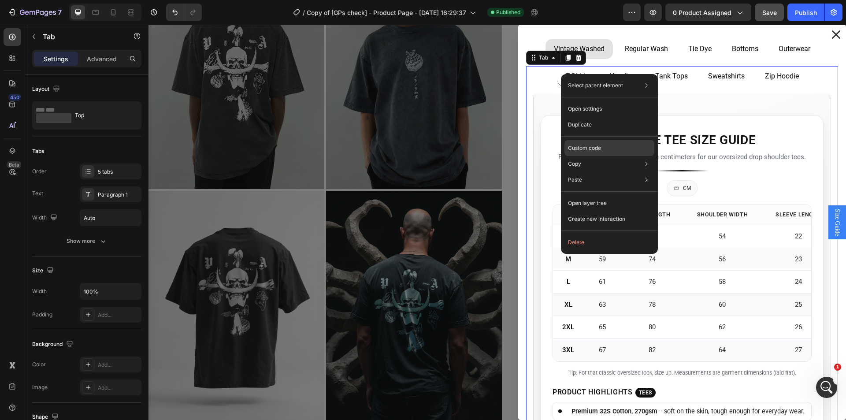
click at [593, 144] on div "Custom code" at bounding box center [610, 148] width 90 height 16
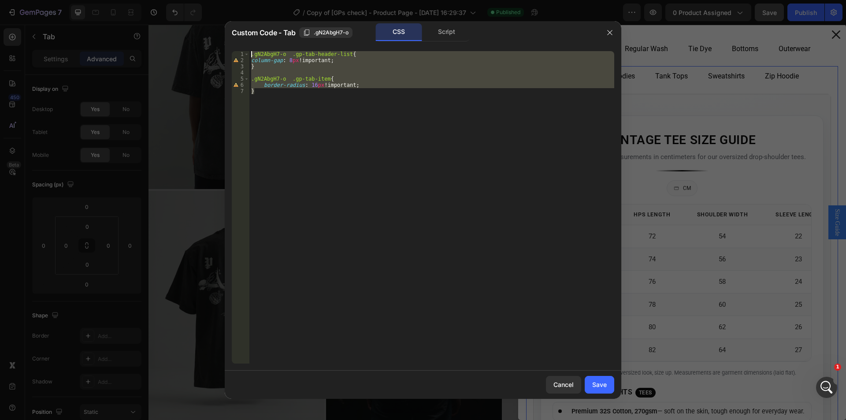
drag, startPoint x: 302, startPoint y: 115, endPoint x: 235, endPoint y: 51, distance: 93.5
click at [235, 49] on div "} 1 2 3 4 5 6 7 .gN2AbgH7-o .gp-tab-header-list { column-gap : 8 px !important …" at bounding box center [423, 207] width 397 height 327
type textarea ".gN2AbgH7-o .gp-tab-header-list{ column-gap: 8px!important;"
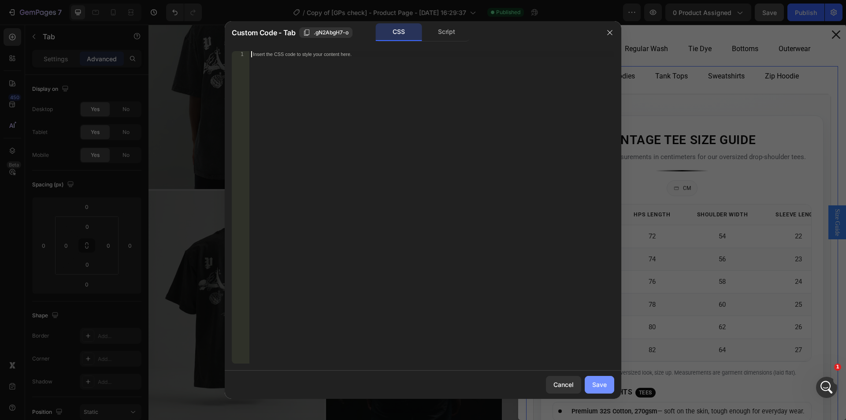
click at [597, 385] on div "Save" at bounding box center [599, 384] width 15 height 9
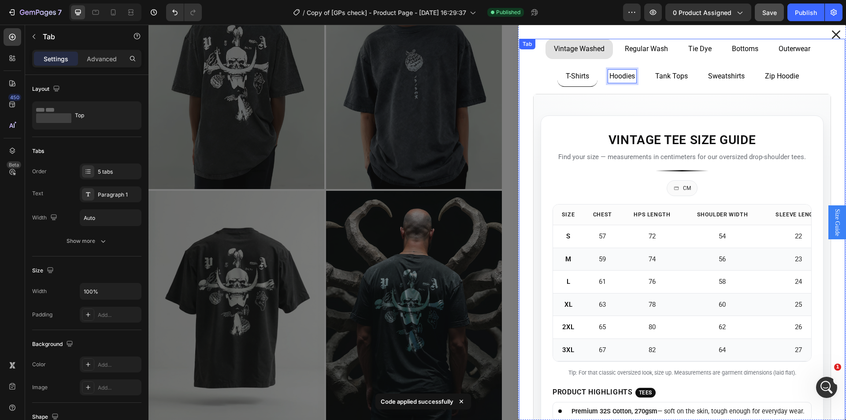
click at [625, 47] on p "Regular Wash" at bounding box center [646, 49] width 43 height 11
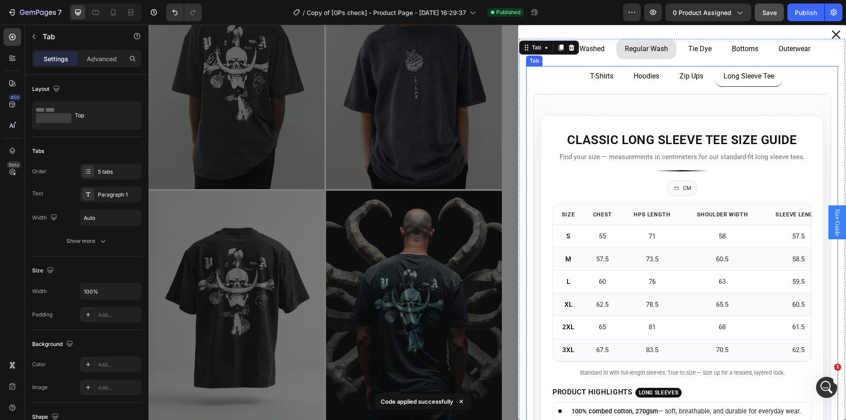
click at [536, 82] on ul "T-Shirts Hoodies Zip Ups Long Sleeve Tee" at bounding box center [682, 76] width 312 height 21
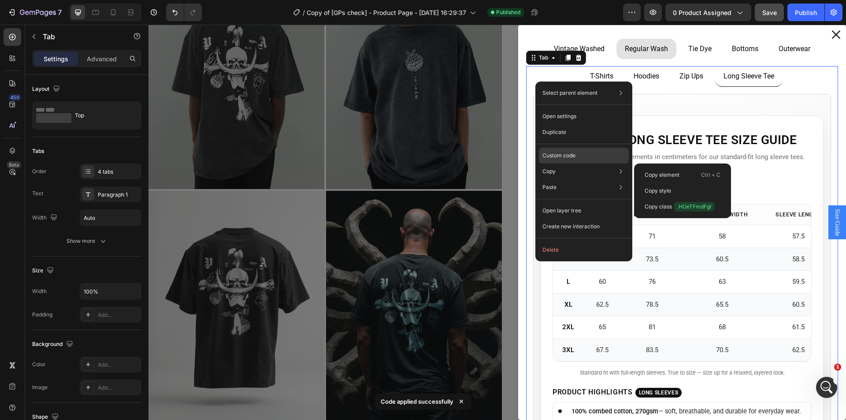
click at [567, 149] on div "Custom code" at bounding box center [584, 156] width 90 height 16
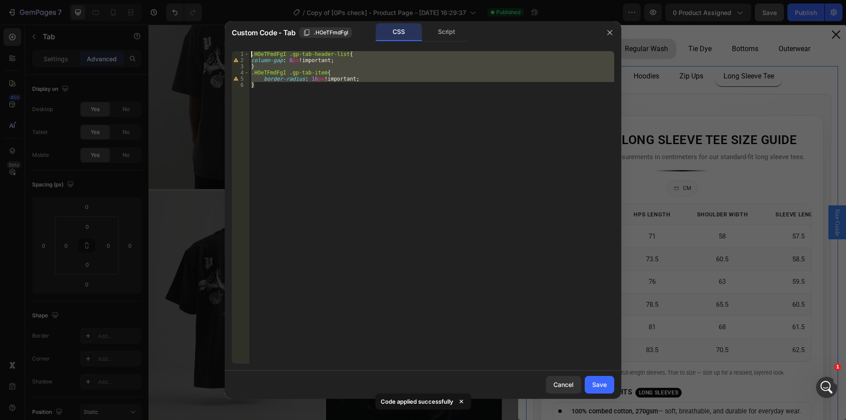
drag, startPoint x: 325, startPoint y: 94, endPoint x: 236, endPoint y: 52, distance: 98.6
click at [236, 52] on div "} 1 2 3 4 5 6 .HOeTFmdFgI .gp-tab-header-list { column-gap : 8 px !important ; …" at bounding box center [423, 207] width 383 height 312
type textarea ".HOeTFmdFgI .gp-tab-header-list{ column-gap: 8px!important;"
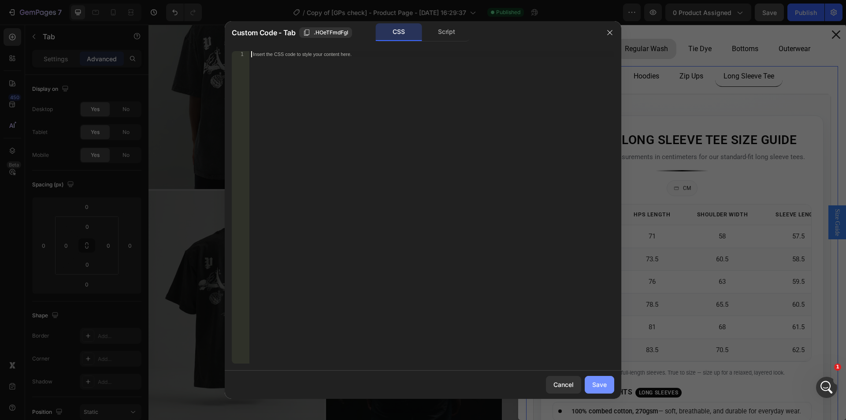
click at [610, 388] on button "Save" at bounding box center [600, 385] width 30 height 18
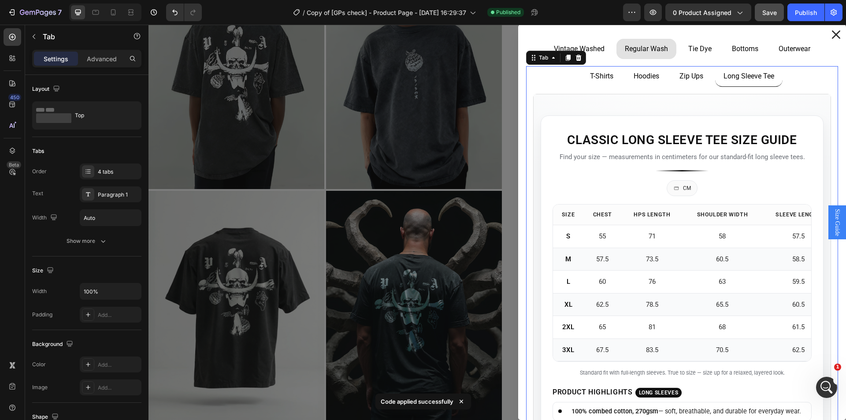
click at [544, 70] on ul "T-Shirts Hoodies Zip Ups Long Sleeve Tee" at bounding box center [682, 76] width 312 height 21
click at [689, 53] on p "Tie Dye" at bounding box center [699, 49] width 23 height 11
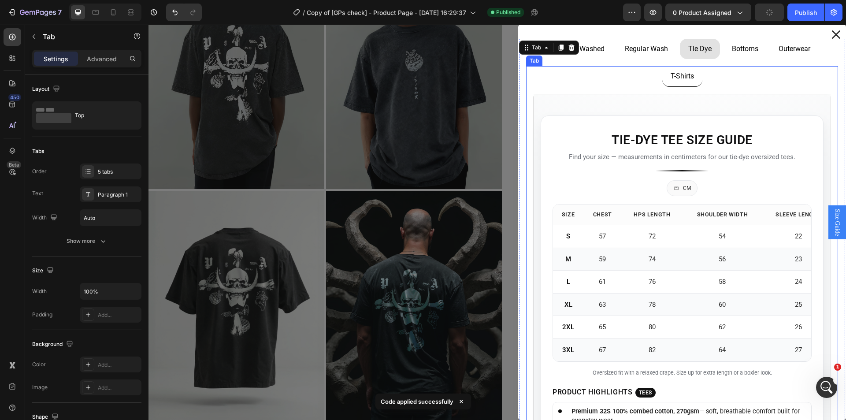
click at [549, 82] on ul "T-Shirts" at bounding box center [682, 76] width 312 height 21
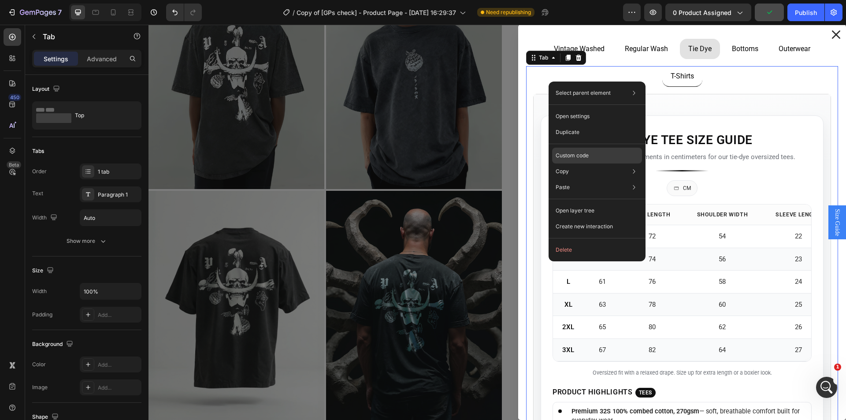
click at [593, 149] on div "Custom code" at bounding box center [597, 156] width 90 height 16
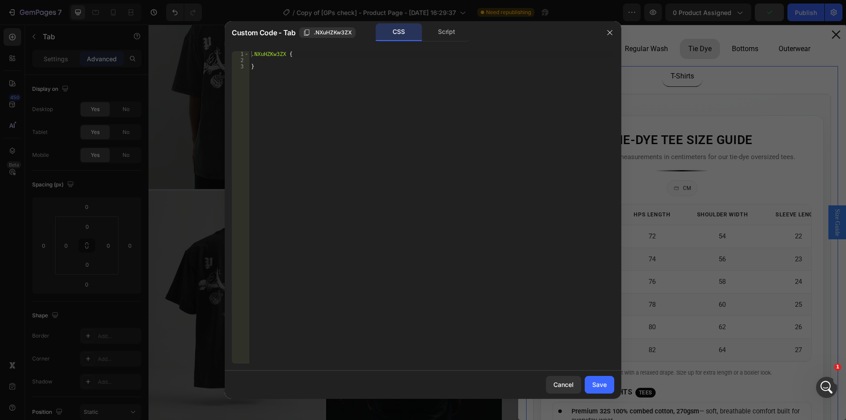
type textarea "}"
drag, startPoint x: 329, startPoint y: 114, endPoint x: 259, endPoint y: 72, distance: 81.3
click at [259, 72] on div ".NXuHZKw3ZX { }" at bounding box center [431, 213] width 365 height 325
click at [573, 386] on div "Cancel" at bounding box center [564, 384] width 20 height 9
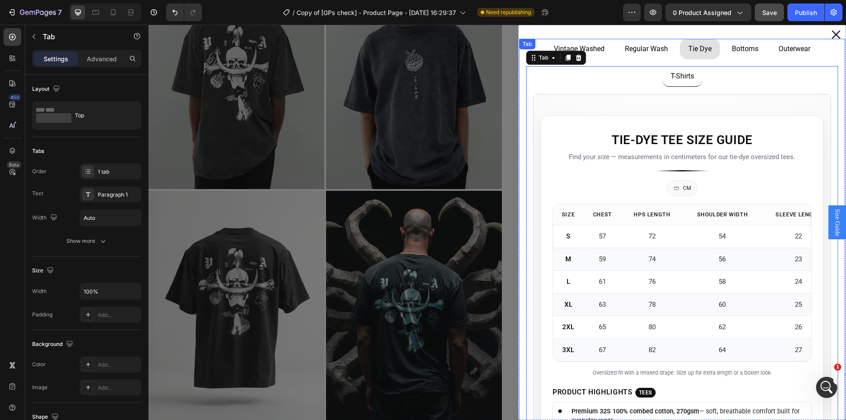
click at [735, 50] on p "Bottoms" at bounding box center [745, 49] width 26 height 11
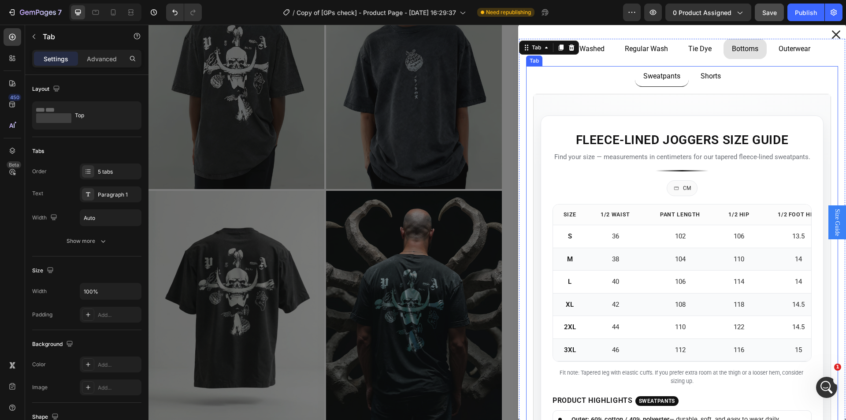
click at [550, 82] on ul "Sweatpants Shorts" at bounding box center [682, 76] width 312 height 21
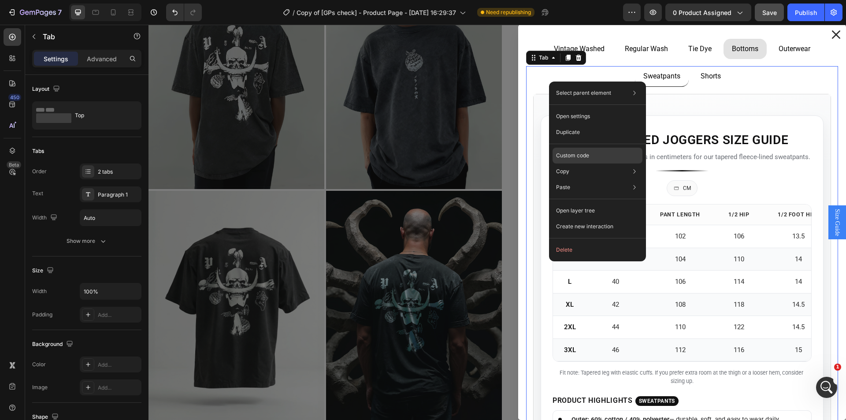
click at [581, 152] on p "Custom code" at bounding box center [572, 156] width 33 height 8
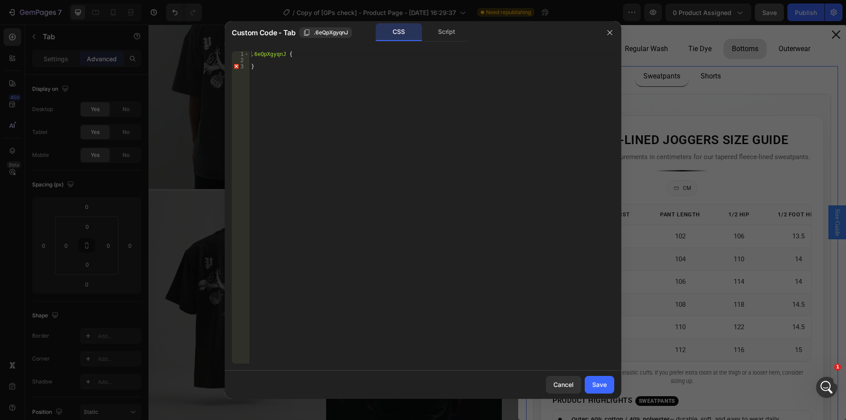
click at [791, 69] on div at bounding box center [423, 210] width 846 height 420
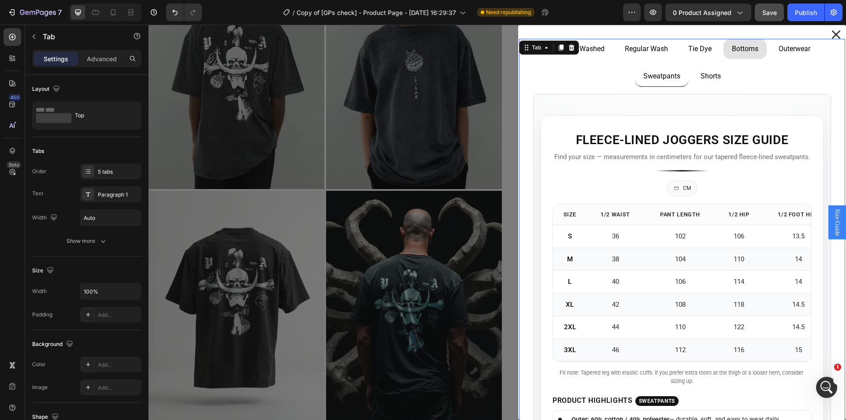
click at [795, 47] on p "Outerwear" at bounding box center [795, 49] width 32 height 11
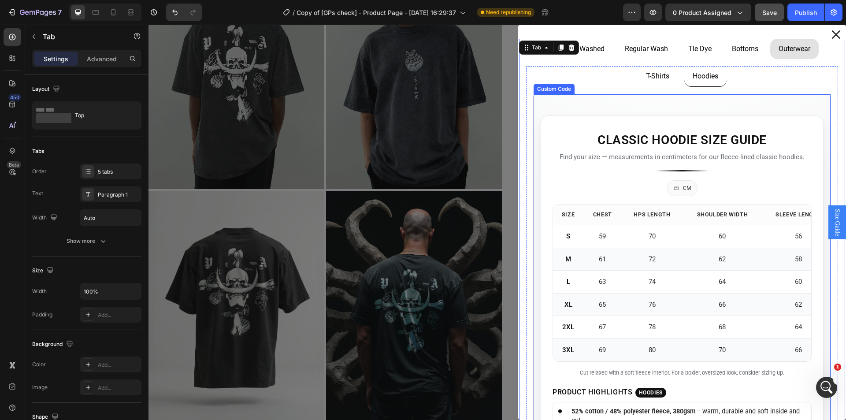
click at [589, 112] on section "Classic Hoodie Size Guide Find your size — measurements in centimeters for our …" at bounding box center [682, 314] width 297 height 441
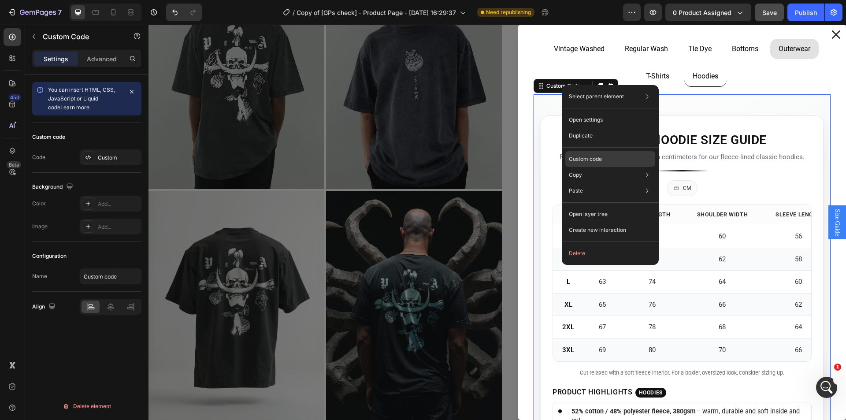
click at [574, 158] on p "Custom code" at bounding box center [585, 159] width 33 height 8
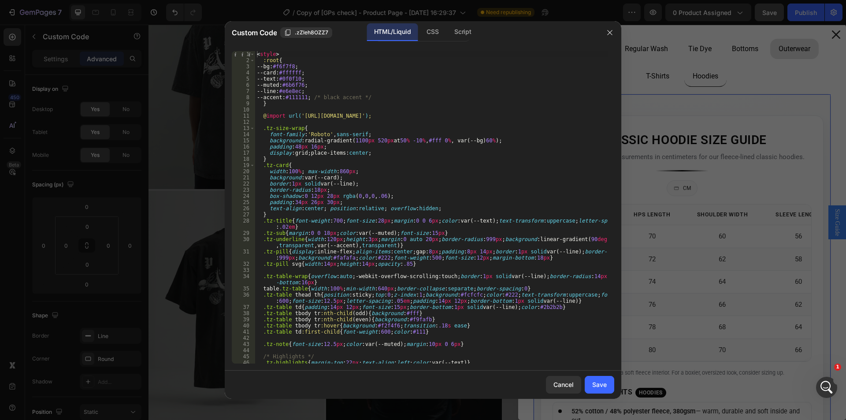
click at [729, 86] on div at bounding box center [423, 210] width 846 height 420
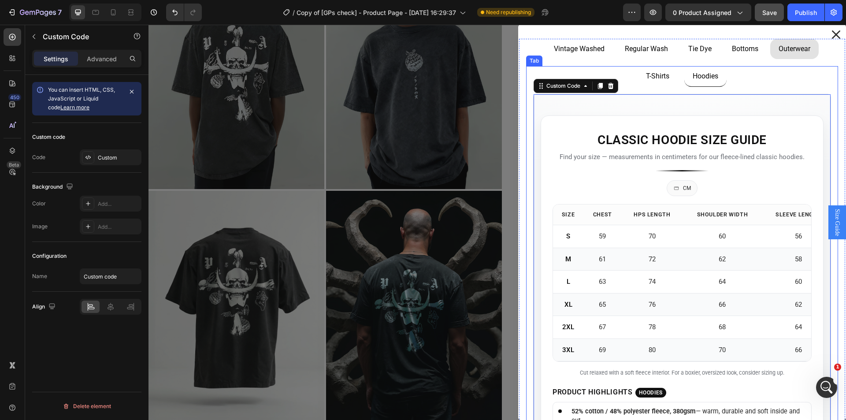
click at [706, 80] on p "Hoodies" at bounding box center [706, 76] width 26 height 11
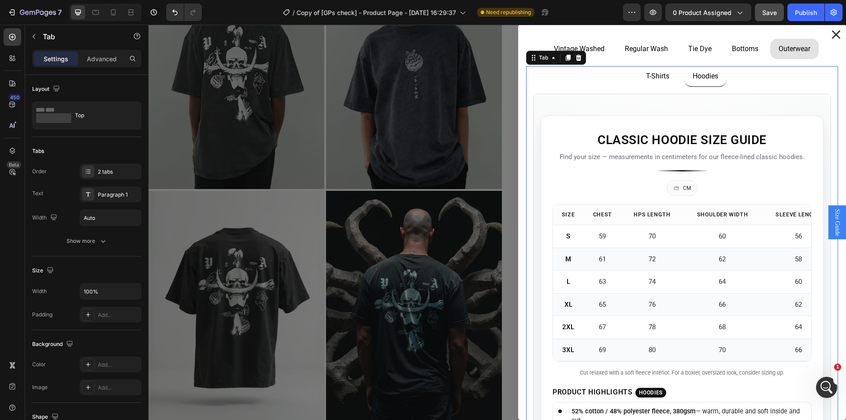
click at [707, 86] on li "Hoodies" at bounding box center [706, 76] width 42 height 21
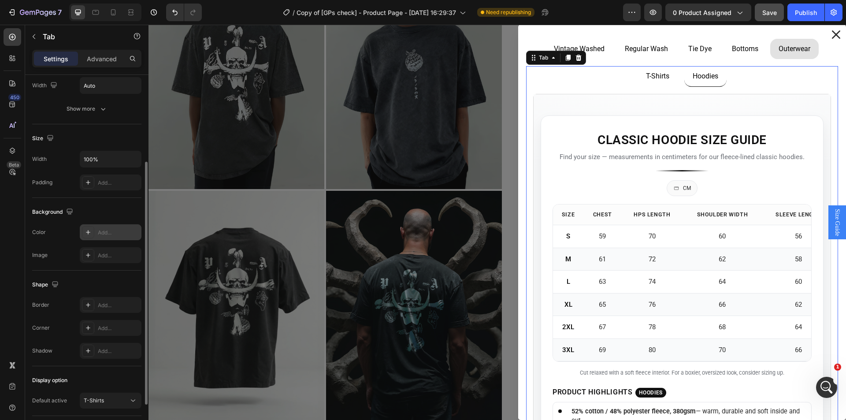
scroll to position [44, 0]
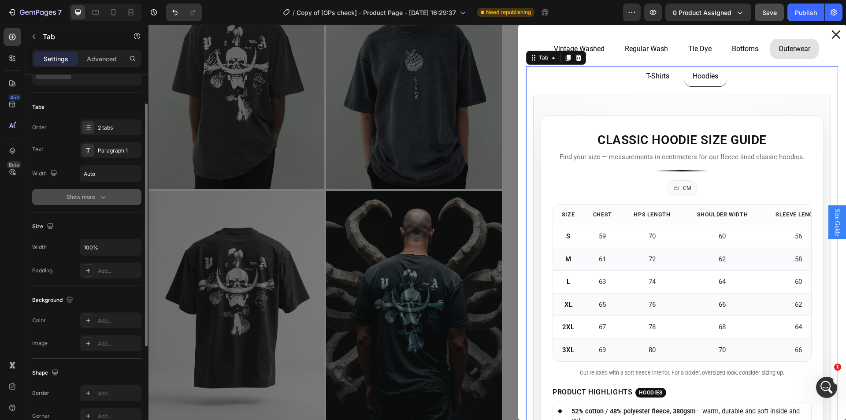
click at [123, 194] on button "Show more" at bounding box center [86, 197] width 109 height 16
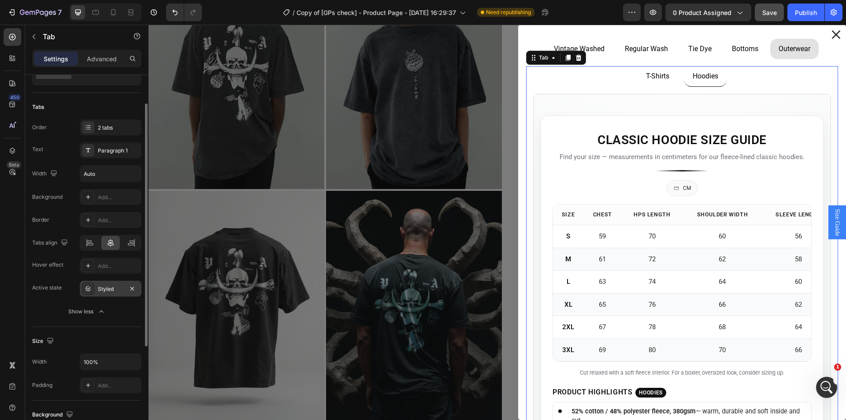
click at [108, 291] on div "Styled" at bounding box center [111, 289] width 26 height 8
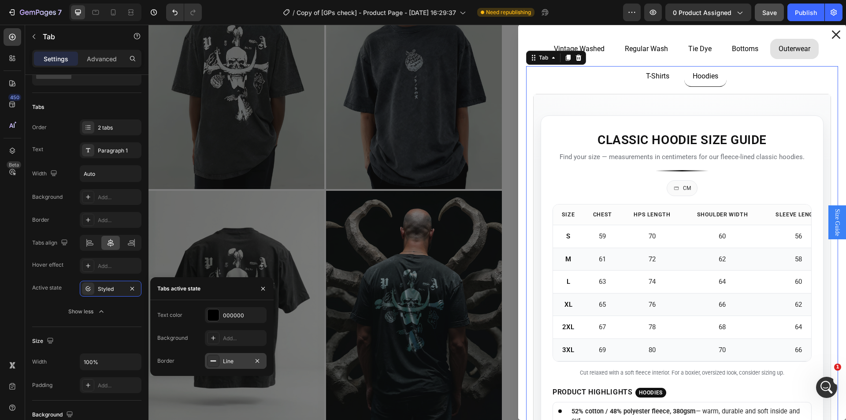
click at [226, 359] on div "Line" at bounding box center [236, 361] width 26 height 8
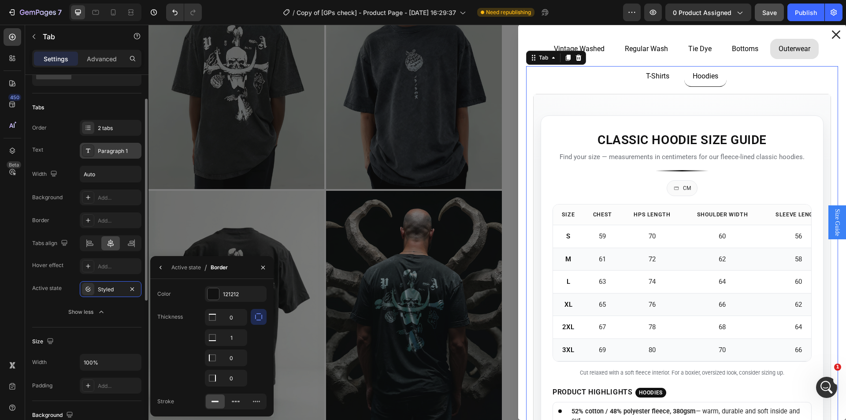
scroll to position [0, 0]
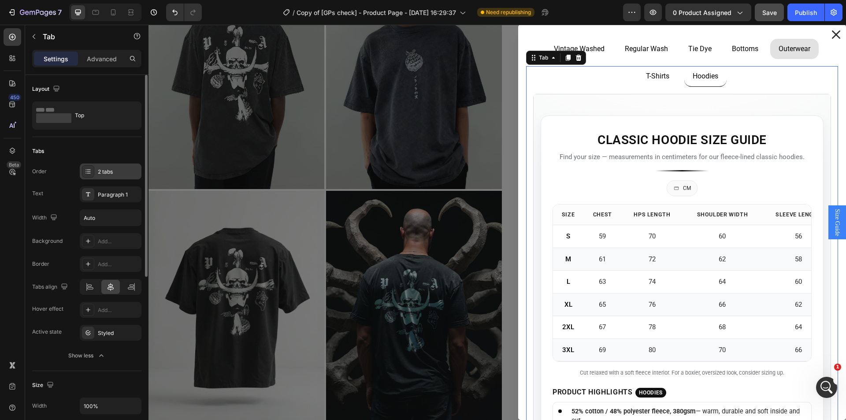
click at [111, 167] on div "2 tabs" at bounding box center [111, 172] width 62 height 16
click at [86, 289] on icon at bounding box center [90, 287] width 9 height 9
click at [107, 289] on icon at bounding box center [110, 287] width 9 height 9
click at [108, 332] on div "Styled" at bounding box center [111, 333] width 26 height 8
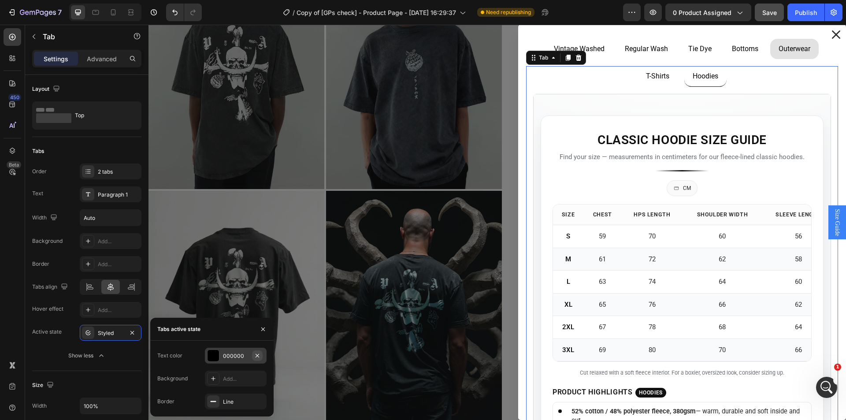
click at [260, 356] on icon "button" at bounding box center [257, 355] width 7 height 7
click at [260, 356] on div "Add..." at bounding box center [243, 356] width 41 height 8
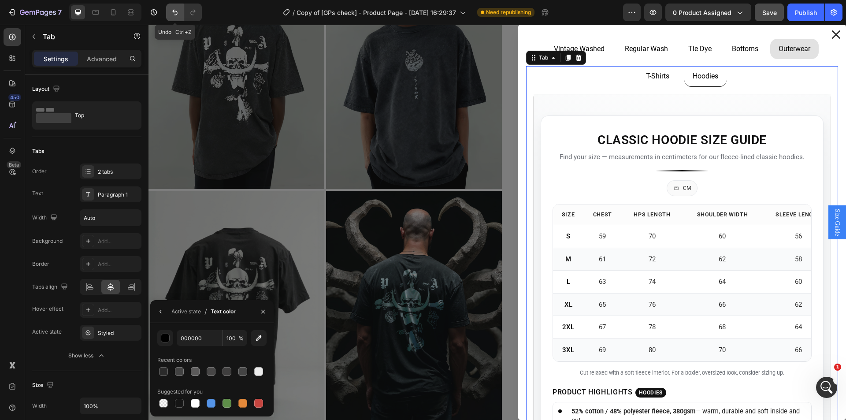
click at [169, 9] on button "Undo/Redo" at bounding box center [175, 13] width 18 height 18
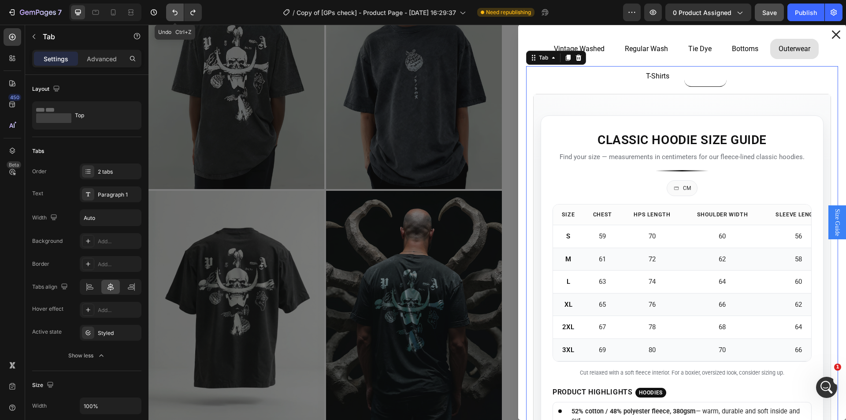
click at [169, 9] on button "Undo/Redo" at bounding box center [175, 13] width 18 height 18
click at [104, 331] on div "Styled" at bounding box center [111, 333] width 26 height 8
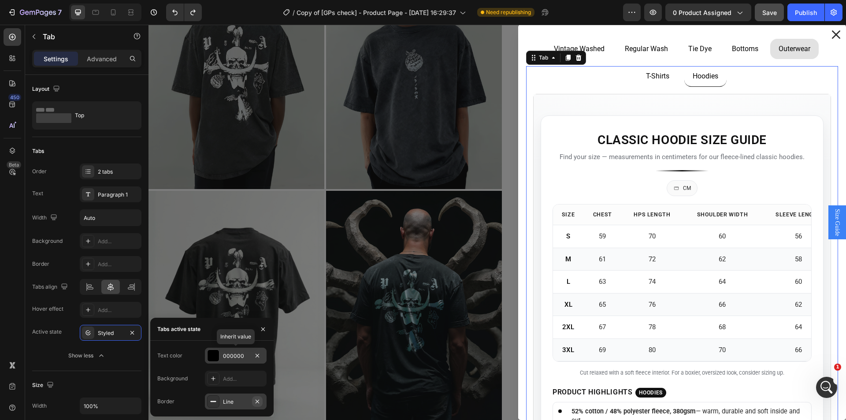
click at [258, 403] on icon "button" at bounding box center [257, 401] width 7 height 7
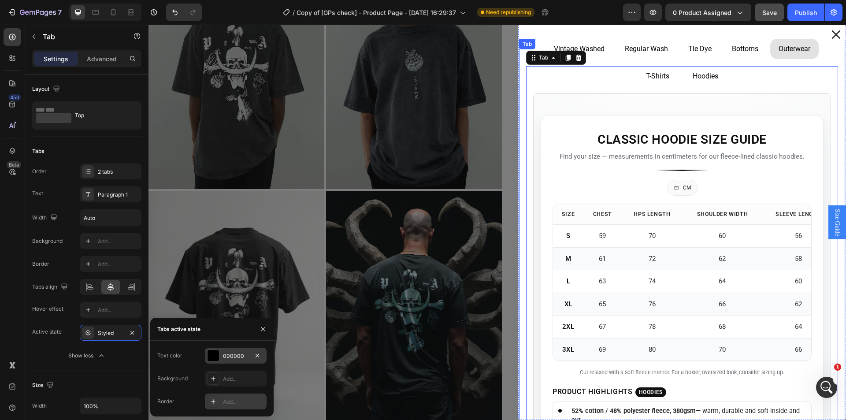
click at [740, 55] on div "Bottoms" at bounding box center [745, 48] width 29 height 13
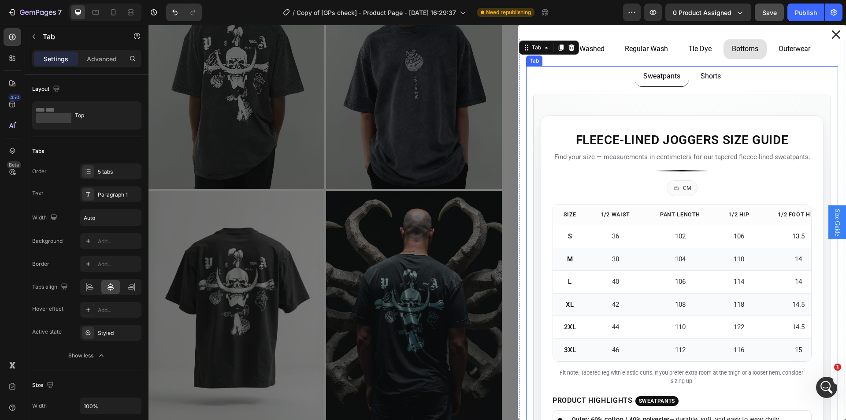
click at [601, 77] on ul "Sweatpants Shorts" at bounding box center [682, 76] width 312 height 21
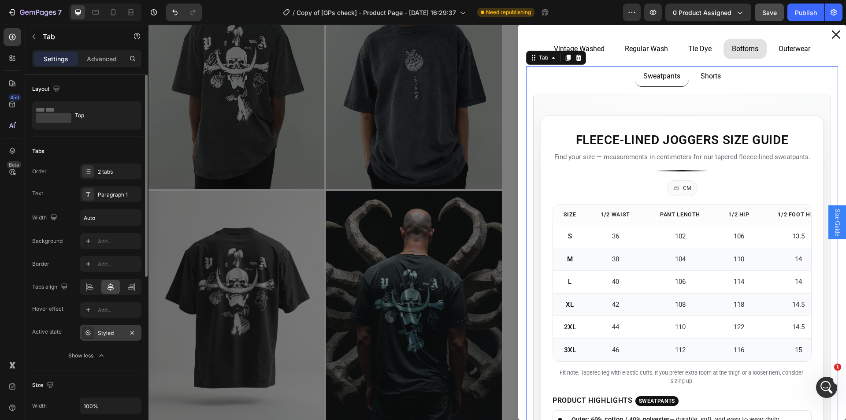
click at [112, 338] on div "Styled" at bounding box center [111, 333] width 62 height 16
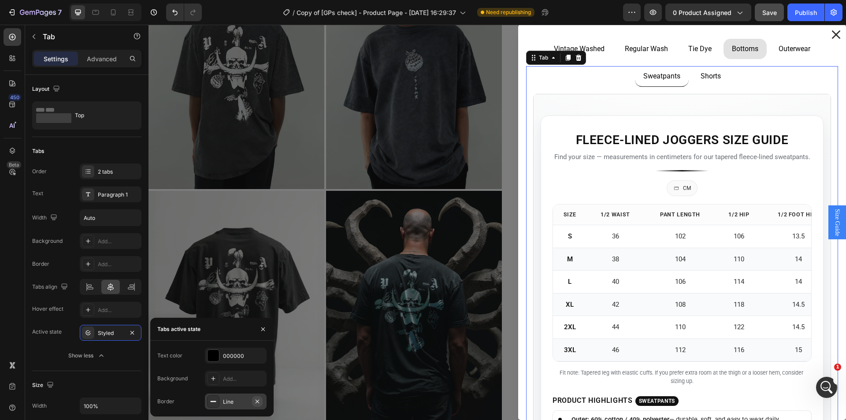
click at [254, 402] on icon "button" at bounding box center [257, 401] width 7 height 7
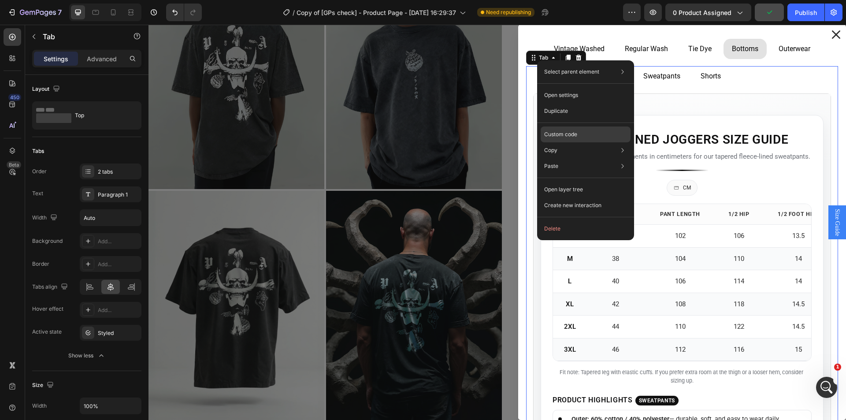
click at [570, 129] on div "Custom code" at bounding box center [586, 134] width 90 height 16
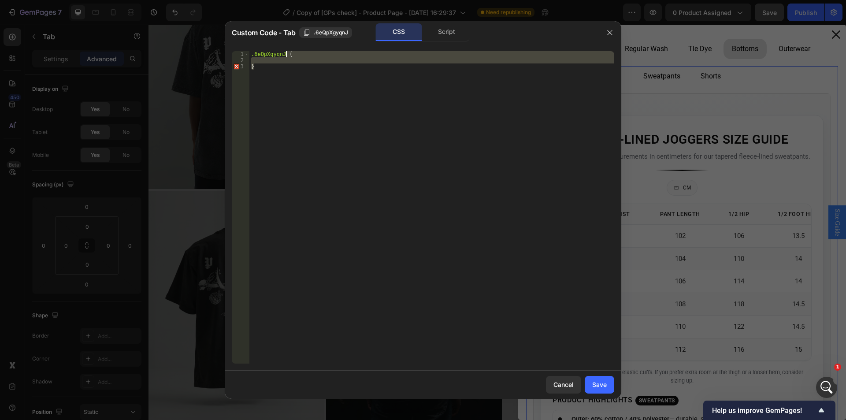
drag, startPoint x: 282, startPoint y: 73, endPoint x: 286, endPoint y: 56, distance: 17.2
click at [286, 56] on div ".6eQpXgyqnJ { }" at bounding box center [431, 213] width 365 height 325
click at [272, 80] on div ".6eQpXgyqnJ { }" at bounding box center [431, 207] width 365 height 312
drag, startPoint x: 264, startPoint y: 79, endPoint x: 244, endPoint y: 54, distance: 31.9
click at [244, 53] on div "} 1 2 3 .6eQpXgyqnJ { } ההההההההההההההההההההההההההההההההההההההההההההההההההההההה…" at bounding box center [423, 207] width 383 height 312
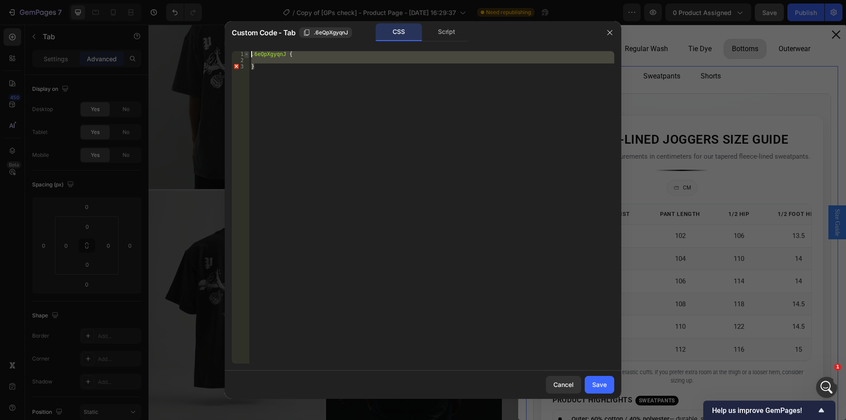
paste textarea "}"
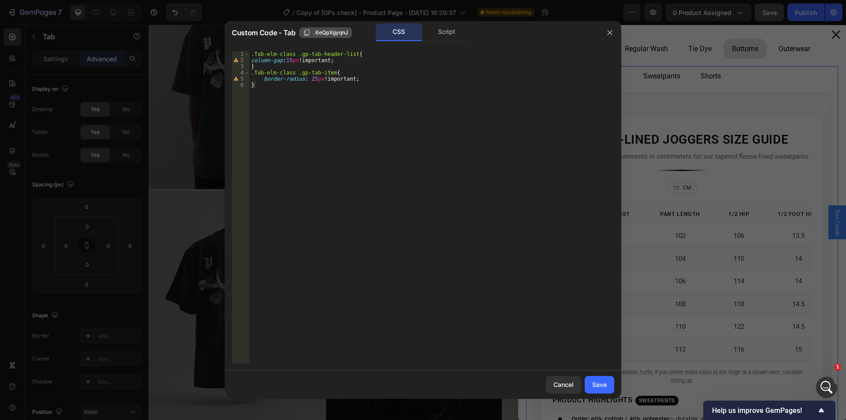
click at [321, 27] on button ".6eQpXgyqnJ" at bounding box center [325, 32] width 53 height 11
drag, startPoint x: 291, startPoint y: 55, endPoint x: 233, endPoint y: 63, distance: 58.8
click at [223, 55] on div "Custom Code - Tab Copied CSS Script .Tab-elm-class .gp-tab-header-list{ 1 2 3 4…" at bounding box center [423, 210] width 846 height 420
paste textarea "6eQpXgyqnJ"
drag, startPoint x: 292, startPoint y: 71, endPoint x: 231, endPoint y: 74, distance: 61.4
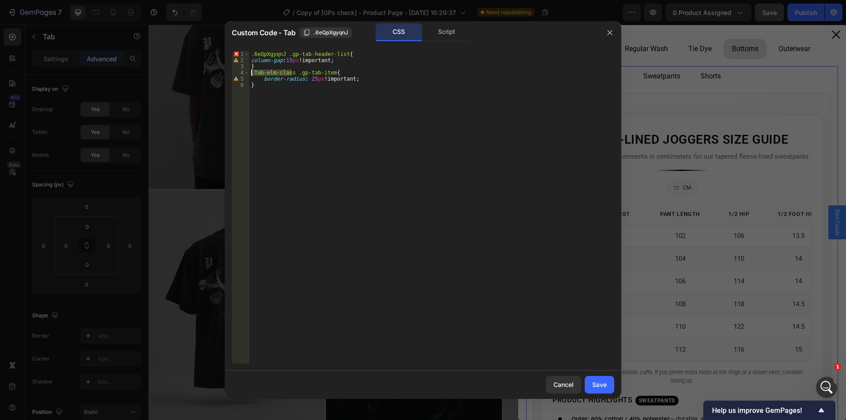
click at [231, 74] on div ".6eQpXgyqnJ .gp-tab-header-list{ 1 2 3 4 5 6 .6eQpXgyqnJ .gp-tab-header-list { …" at bounding box center [423, 207] width 397 height 327
paste textarea "6eQpXgyqnJ"
click at [253, 57] on div ".6eQpXgyqnJ .gp-tab-header-list { column-gap : 15 px !important ; } .6eQpXgyqnJ…" at bounding box center [431, 213] width 365 height 325
click at [286, 54] on div ".6eQpXgyqnJ .gp-tab-header-list { column-gap : 15 px !important ; } .6eQpXgyqnJ…" at bounding box center [431, 213] width 365 height 325
click at [308, 77] on div ".Tab-elm-class .gp-tab-header-list { column-gap : 15 px !important ; } .Tab-elm…" at bounding box center [431, 213] width 365 height 325
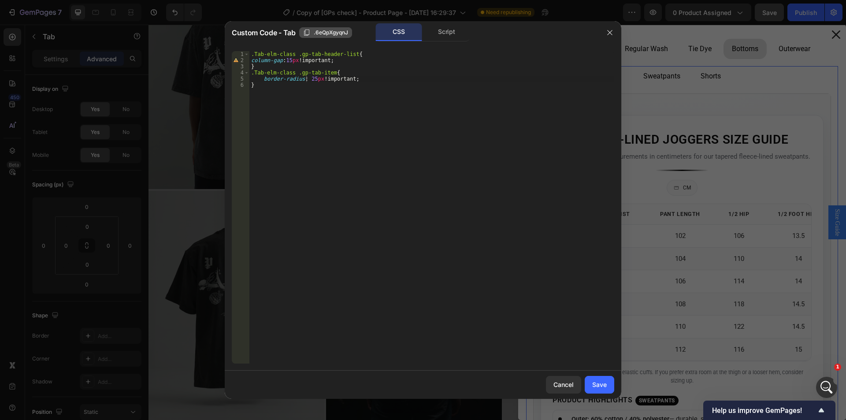
click at [332, 31] on span ".6eQpXgyqnJ" at bounding box center [331, 33] width 34 height 8
drag, startPoint x: 291, startPoint y: 53, endPoint x: 238, endPoint y: 52, distance: 53.3
click at [238, 52] on div ".Tab-elm-class .gp-tab-header-list{ 1 2 3 4 5 6 .Tab-elm-class .gp-tab-header-l…" at bounding box center [423, 207] width 383 height 312
paste textarea "6eQpXgyqnJ"
drag, startPoint x: 292, startPoint y: 71, endPoint x: 230, endPoint y: 73, distance: 61.7
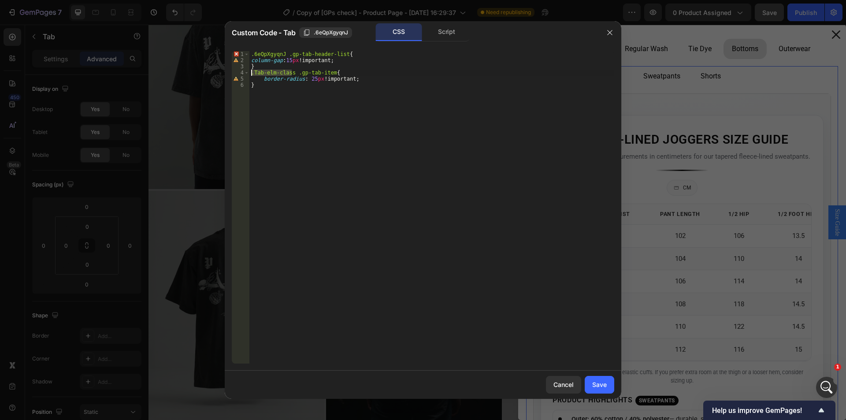
click at [230, 73] on div ".6eQpXgyqnJ .gp-tab-header-list{ 1 2 3 4 5 6 .6eQpXgyqnJ .gp-tab-header-list { …" at bounding box center [423, 207] width 397 height 327
paste textarea "6eQpXgyqnJ"
click at [290, 67] on div ".6eQpXgyqnJ .gp-tab-header-list { column-gap : 15 px !important ; } .6eQpXgyqnJ…" at bounding box center [431, 213] width 365 height 325
type textarea "}"
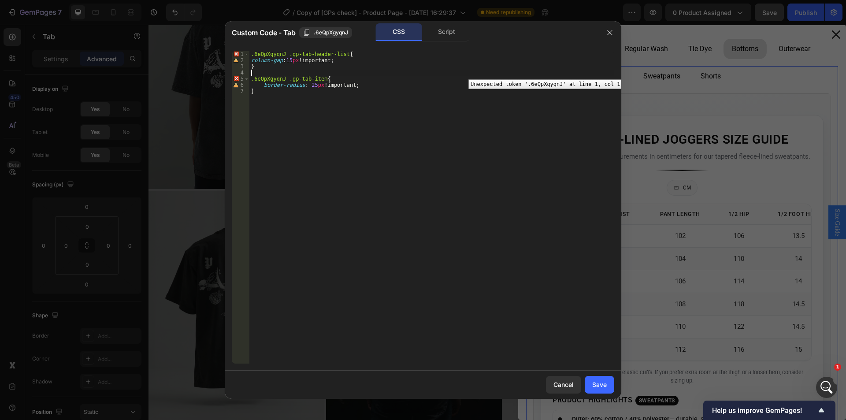
click at [238, 52] on div "1" at bounding box center [241, 54] width 18 height 6
click at [350, 60] on div ".6eQpXgyqnJ .gp-tab-header-list { column-gap : 15 px !important ; } .6eQpXgyqnJ…" at bounding box center [431, 213] width 365 height 325
click at [286, 55] on div ".6eQpXgyqnJ .gp-tab-header-list { column-gap : 15 px !important ; } .6eQpXgyqnJ…" at bounding box center [431, 213] width 365 height 325
click at [283, 61] on div ".6eQpXgyqnJ .gp-tab-header-list { column-gap : 15 px !important ; } .6eQpXgyqnJ…" at bounding box center [431, 213] width 365 height 325
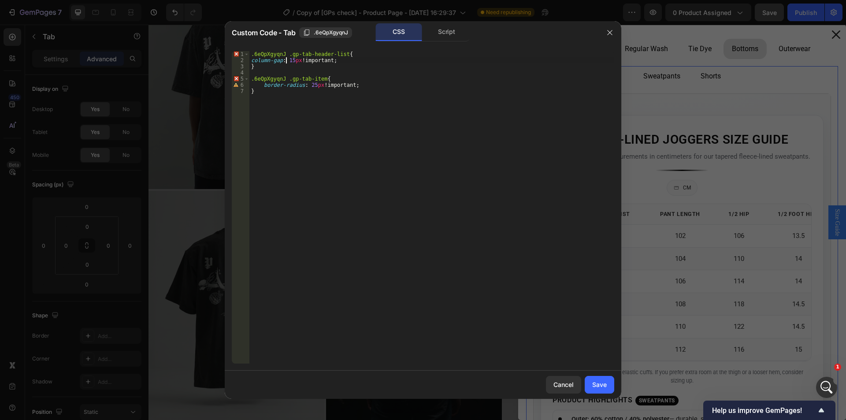
click at [275, 51] on div ".6eQpXgyqnJ .gp-tab-header-list { column-gap : 15 px !important ; } .6eQpXgyqnJ…" at bounding box center [431, 207] width 365 height 312
click at [329, 34] on span ".6eQpXgyqnJ" at bounding box center [331, 33] width 34 height 8
type textarea "column-gap: 15px!important;"
click at [293, 60] on div ".6eQpXgyqnJ .gp-tab-header-list { column-gap : 15 px !important ; } .6eQpXgyqnJ…" at bounding box center [431, 213] width 365 height 325
drag, startPoint x: 567, startPoint y: 387, endPoint x: 388, endPoint y: 203, distance: 256.2
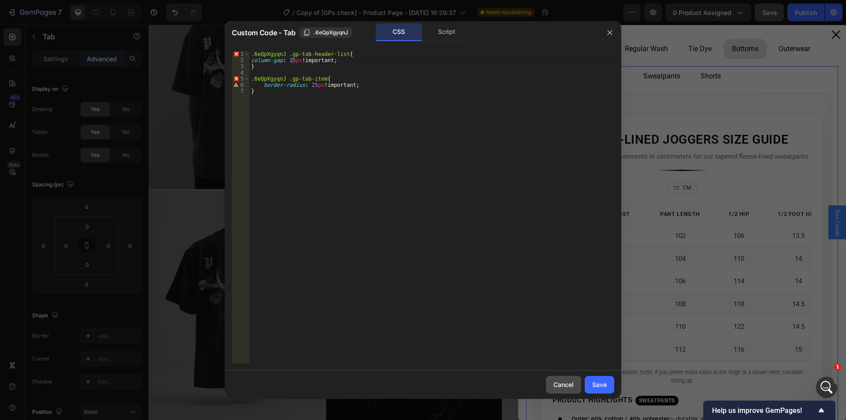
click at [567, 387] on div "Cancel" at bounding box center [564, 384] width 20 height 9
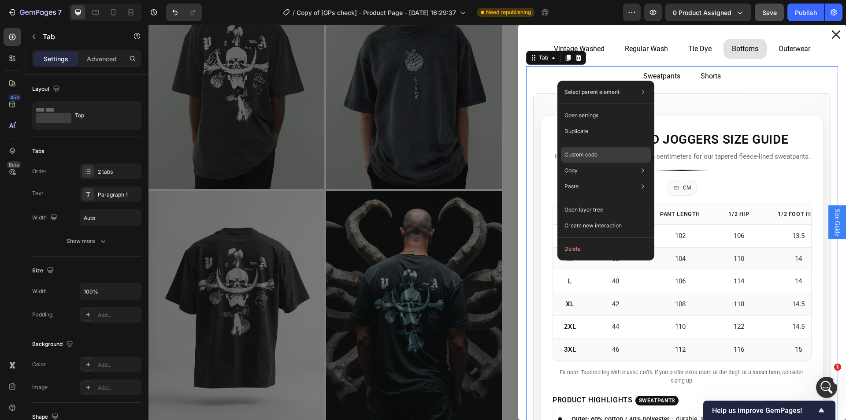
click at [573, 149] on div "Custom code" at bounding box center [606, 155] width 90 height 16
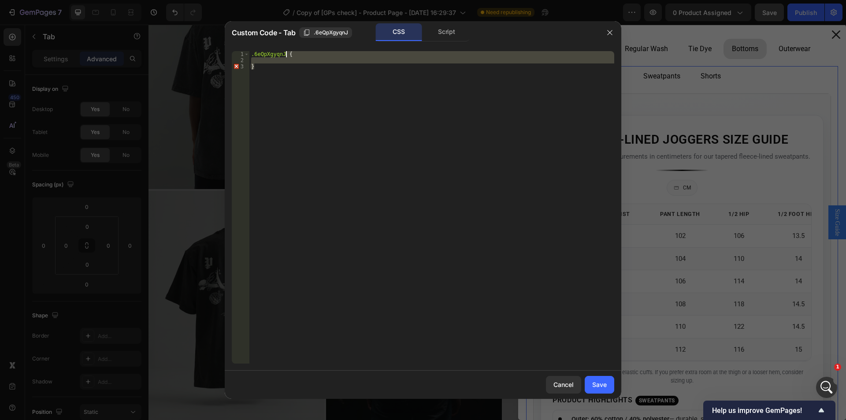
drag, startPoint x: 280, startPoint y: 84, endPoint x: 318, endPoint y: 95, distance: 40.0
click at [286, 55] on div ".6eQpXgyqnJ { }" at bounding box center [431, 213] width 365 height 325
paste textarea ".6eQpXgyqnJ"
click at [290, 127] on div ".6eQpXgyqnJ { }" at bounding box center [431, 207] width 365 height 312
type textarea "}"
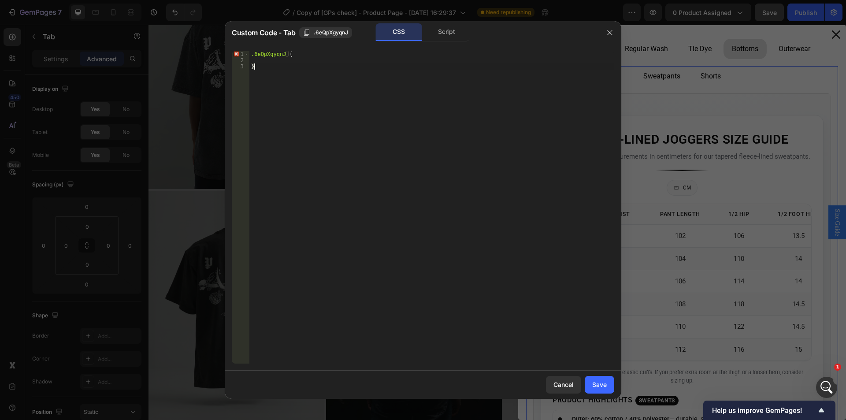
click at [282, 97] on div ".6eQpXgyqnJ { }" at bounding box center [431, 213] width 365 height 325
paste textarea ".6eQpXgyqnJ"
type textarea ".6eQpXgyqnJ"
click at [258, 85] on div ".6eQpXgyqnJ { }" at bounding box center [431, 213] width 365 height 325
paste textarea "}"
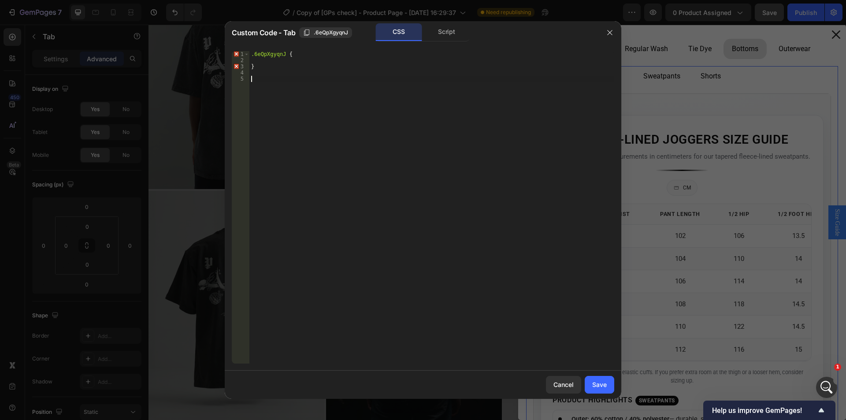
type textarea "}"
click at [272, 65] on div ".6eQpXgyqnJ { } .Tab-elm-class .gp-tab-header-list { column-gap : 15 px !import…" at bounding box center [433, 213] width 362 height 325
click at [293, 60] on div ".6eQpXgyqnJ { } .Tab-elm-class .gp-tab-header-list { column-gap : 15 px !import…" at bounding box center [433, 213] width 362 height 325
click at [290, 56] on div ".6eQpXgyqnJ { } .Tab-elm-class .gp-tab-header-list { column-gap : 15 px !import…" at bounding box center [433, 213] width 362 height 325
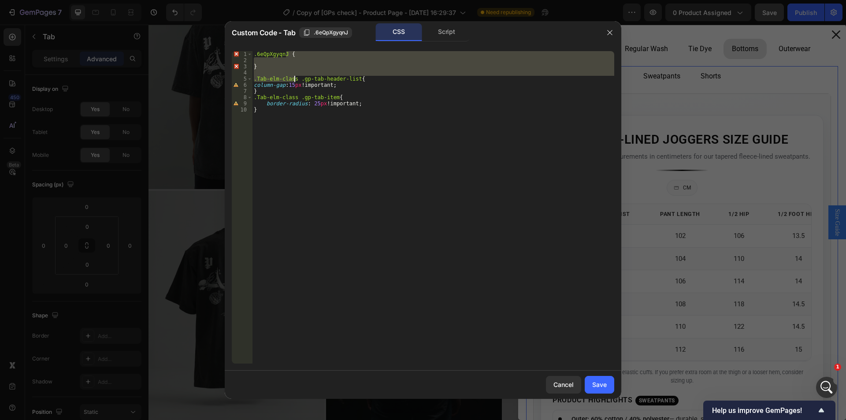
drag, startPoint x: 287, startPoint y: 56, endPoint x: 296, endPoint y: 77, distance: 22.8
click at [296, 77] on div ".6eQpXgyqnJ { } .Tab-elm-class .gp-tab-header-list { column-gap : 15 px !import…" at bounding box center [433, 213] width 362 height 325
type textarea ".Tab-elm-class .gp-tab-header-list{"
click at [293, 75] on div ".6eQpXgyqnJ { } .Tab-elm-class .gp-tab-header-list { column-gap : 15 px !import…" at bounding box center [433, 207] width 362 height 312
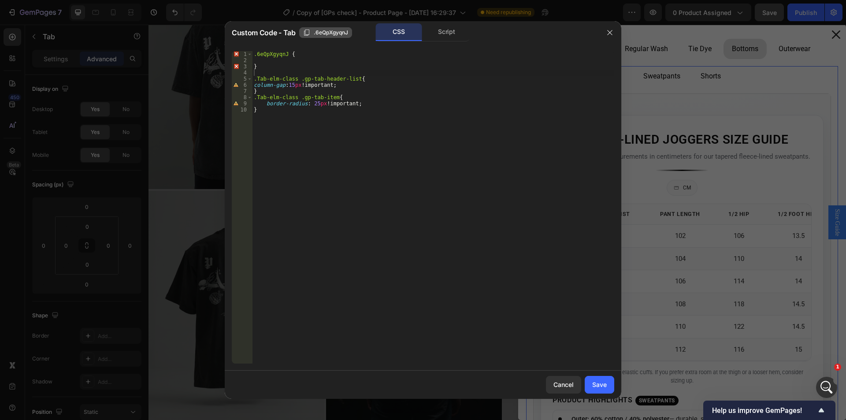
click at [314, 35] on span ".6eQpXgyqnJ" at bounding box center [331, 33] width 34 height 8
drag, startPoint x: 294, startPoint y: 77, endPoint x: 257, endPoint y: 85, distance: 38.3
click at [249, 82] on div ".Tab-elm-class .gp-tab-header-list{ 1 2 3 4 5 6 7 8 9 10 .6eQpXgyqnJ { } .Tab-e…" at bounding box center [423, 207] width 383 height 312
paste textarea "6eQpXgyqnJ"
drag, startPoint x: 294, startPoint y: 98, endPoint x: 253, endPoint y: 98, distance: 41.0
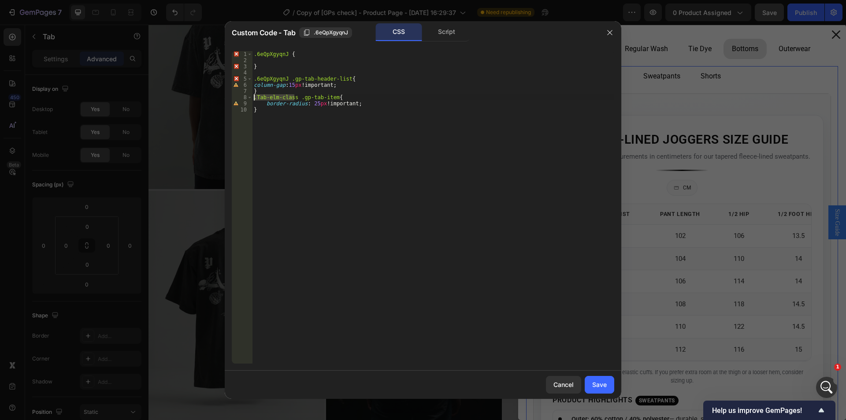
click at [253, 98] on div ".6eQpXgyqnJ { } .6eQpXgyqnJ .gp-tab-header-list { column-gap : 15 px !important…" at bounding box center [433, 213] width 362 height 325
paste textarea "6eQpXgyqnJ"
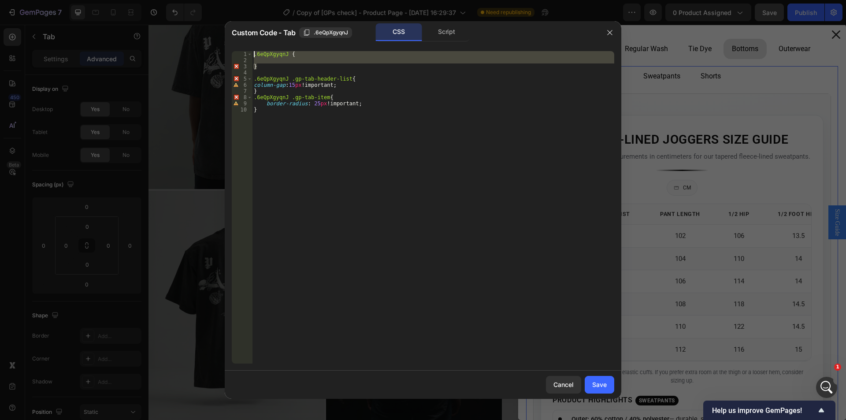
drag, startPoint x: 266, startPoint y: 68, endPoint x: 231, endPoint y: 45, distance: 42.2
click at [231, 45] on div ".6eQpXgyqnJ .gp-tab-item{ 1 2 3 4 5 6 7 8 9 10 .6eQpXgyqnJ { } .6eQpXgyqnJ .gp-…" at bounding box center [423, 207] width 397 height 327
type textarea ".6eQpXgyqnJ {"
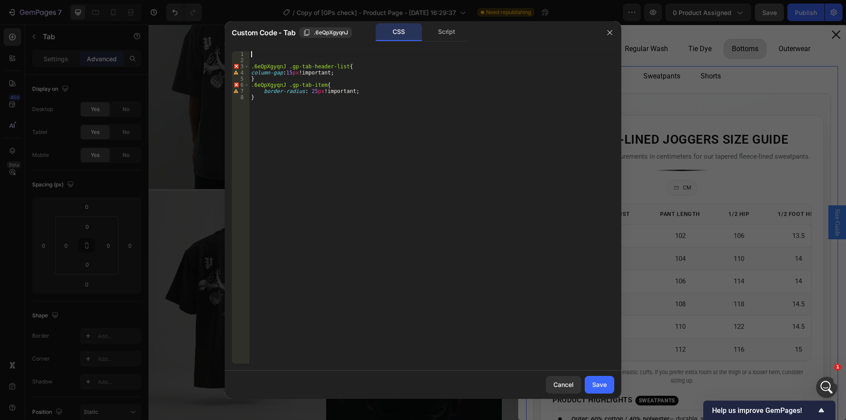
click at [253, 68] on div ".6eQpXgyqnJ .gp-tab-header-list { column-gap : 15 px !important ; } .6eQpXgyqnJ…" at bounding box center [431, 213] width 365 height 325
click at [279, 75] on div ".6eQpXgyqnJ .gp-tab-header-list { column-gap : 15 px !important ; } .6eQpXgyqnJ…" at bounding box center [431, 213] width 365 height 325
type textarea "}"
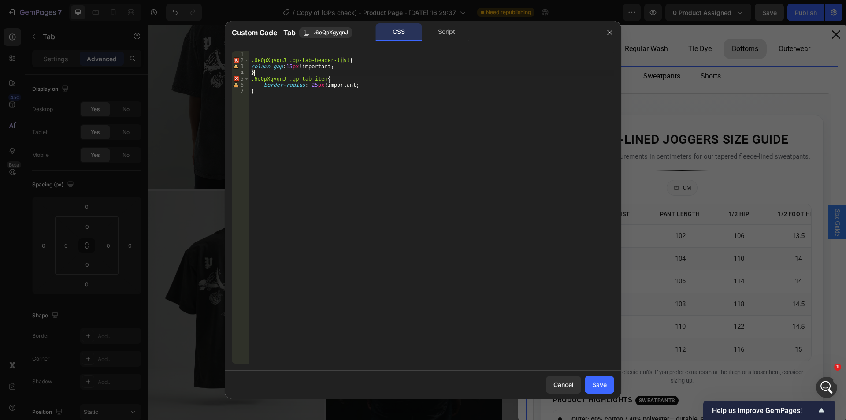
click at [280, 70] on div ".6eQpXgyqnJ .gp-tab-header-list { column-gap : 15 px !important ; } .6eQpXgyqnJ…" at bounding box center [431, 213] width 365 height 325
click at [308, 93] on div ".6eQpXgyqnJ .gp-tab-header-list { column-gap : 15 px !important ; } .6eQpXgyqnJ…" at bounding box center [431, 213] width 365 height 325
click at [283, 70] on div ".6eQpXgyqnJ .gp-tab-header-list { column-gap : 15 px !important ; } .6eQpXgyqnJ…" at bounding box center [431, 213] width 365 height 325
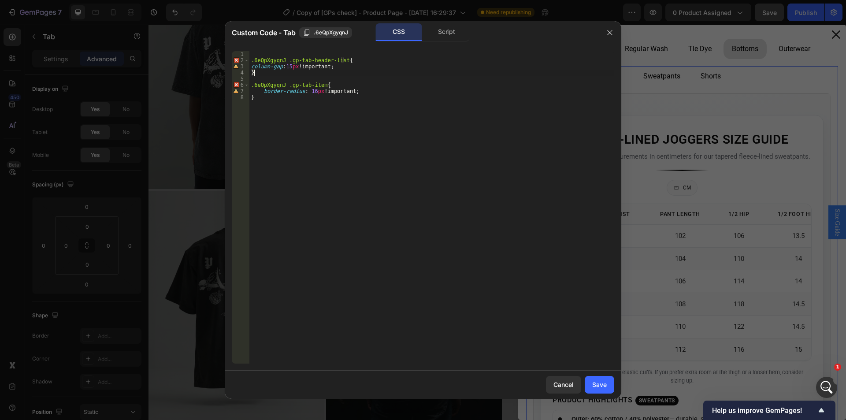
click at [282, 69] on div ".6eQpXgyqnJ .gp-tab-header-list { column-gap : 15 px !important ; } .6eQpXgyqnJ…" at bounding box center [431, 213] width 365 height 325
click at [238, 85] on div "6" at bounding box center [241, 85] width 18 height 6
click at [286, 62] on div ".6eQpXgyqnJ .gp-tab-header-list { column-gap : 15 px !important ; } .6eQpXgyqnJ…" at bounding box center [431, 213] width 365 height 325
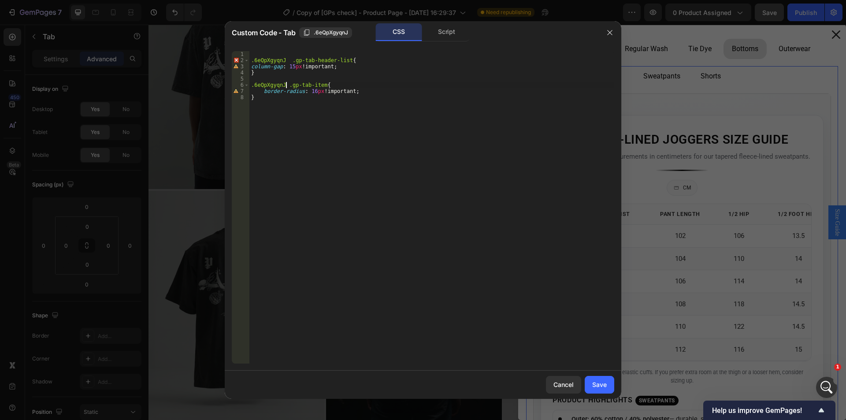
click at [287, 85] on div ".6eQpXgyqnJ .gp-tab-header-list { column-gap : 15 px !important ; } .6eQpXgyqnJ…" at bounding box center [431, 213] width 365 height 325
click at [384, 149] on div ".6eQpXgyqnJ .gp-tab-header-list { column-gap : 15 px !important ; } .6eQpXgyqnJ…" at bounding box center [431, 213] width 365 height 325
click at [250, 60] on div ".6eQpXgyqnJ .gp-tab-header-list { column-gap : 15 px !important ; } .6eQpXgyqnJ…" at bounding box center [431, 213] width 365 height 325
click at [288, 81] on div ".6eQpXgyqnJ .gp-tab-header-list { column-gap : 15 px !important ; } .6eQpXgyqnJ…" at bounding box center [431, 213] width 365 height 325
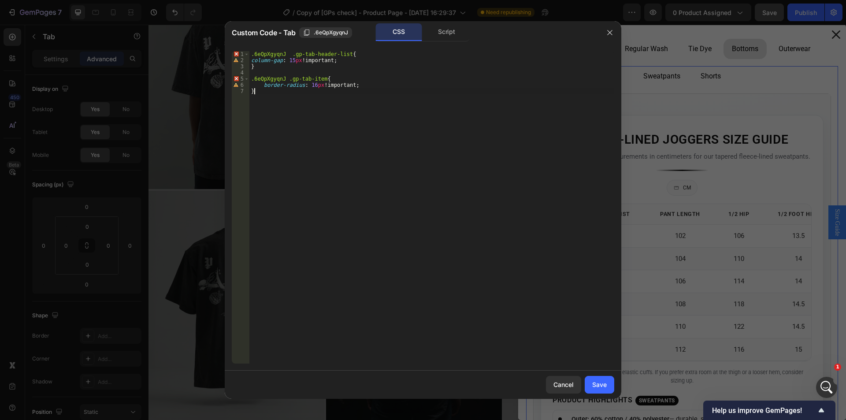
click at [376, 117] on div ".6eQpXgyqnJ .gp-tab-header-list { column-gap : 15 px !important ; } .6eQpXgyqnJ…" at bounding box center [431, 213] width 365 height 325
type textarea "}"
click at [603, 391] on button "Save" at bounding box center [600, 385] width 30 height 18
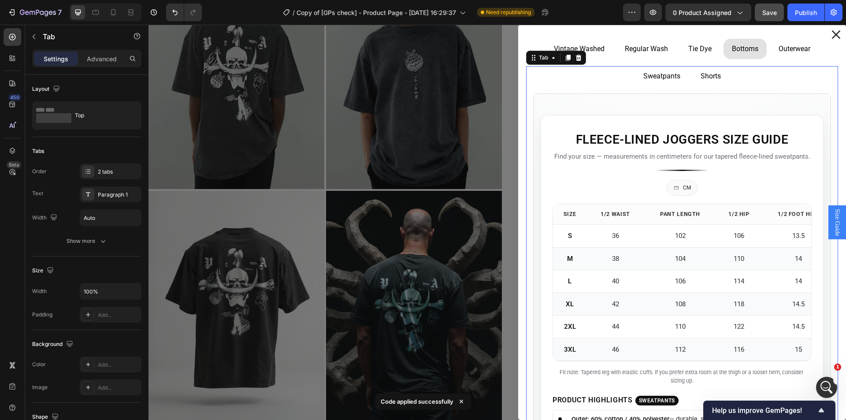
click at [562, 78] on ul "Sweatpants Shorts" at bounding box center [682, 76] width 312 height 20
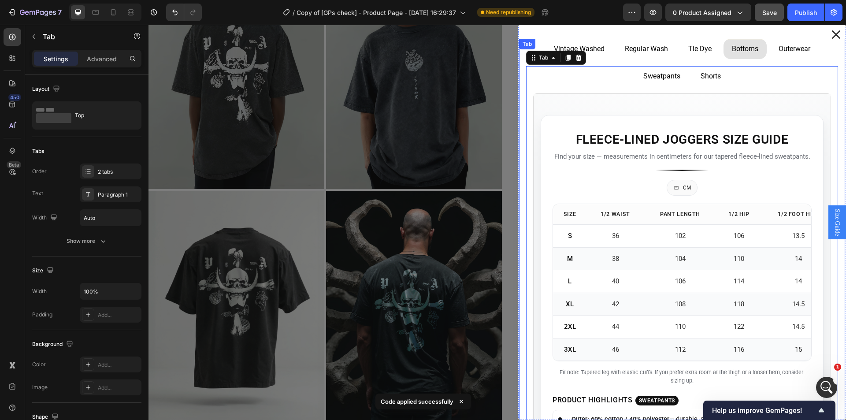
click at [594, 44] on p "Vintage Washed" at bounding box center [579, 49] width 51 height 11
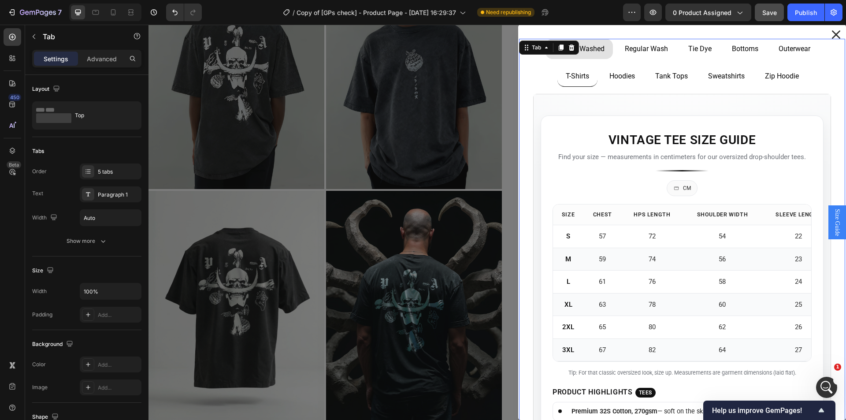
click at [617, 41] on li "Regular Wash" at bounding box center [647, 49] width 60 height 20
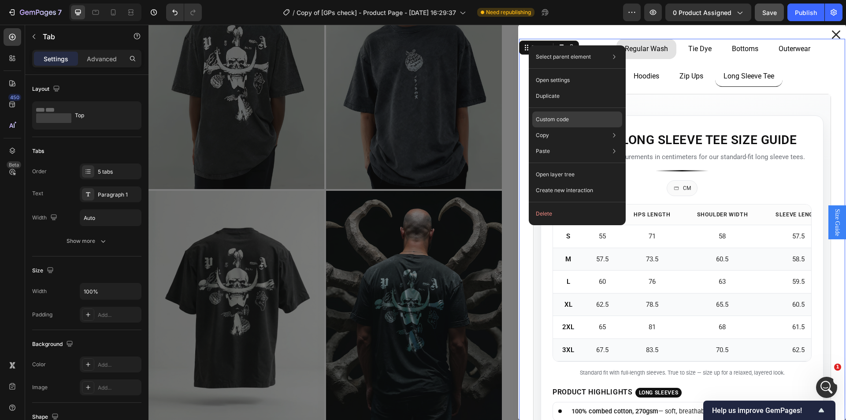
click at [555, 120] on p "Custom code" at bounding box center [552, 119] width 33 height 8
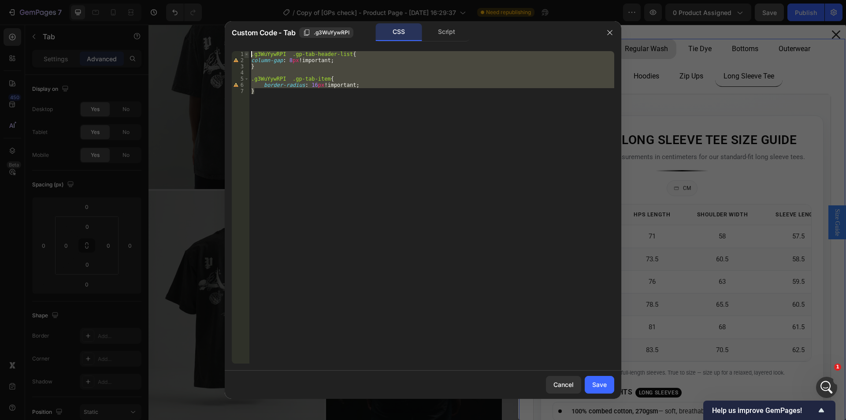
drag, startPoint x: 287, startPoint y: 95, endPoint x: 249, endPoint y: 53, distance: 56.8
click at [249, 53] on div "} 1 2 3 4 5 6 7 .g3WuYywRPI .gp-tab-header-list { column-gap : 8 px !important …" at bounding box center [423, 207] width 383 height 312
type textarea ".g3WuYywRPI .gp-tab-header-list{ column-gap: 8px!important;"
click at [668, 80] on div at bounding box center [423, 210] width 846 height 420
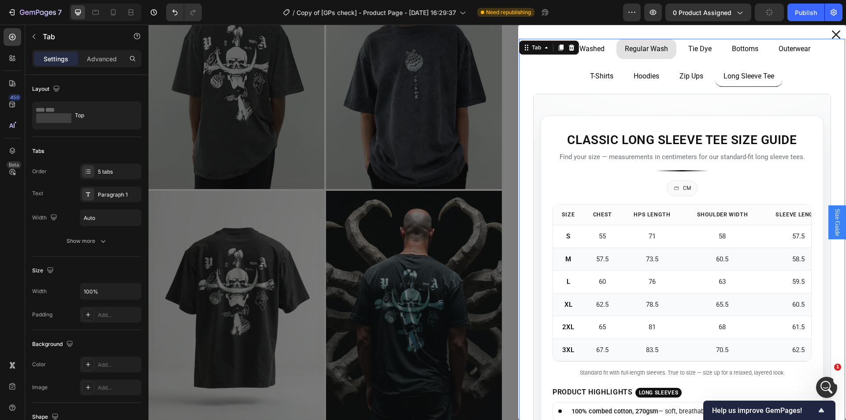
click at [776, 56] on li "Outerwear" at bounding box center [794, 49] width 48 height 20
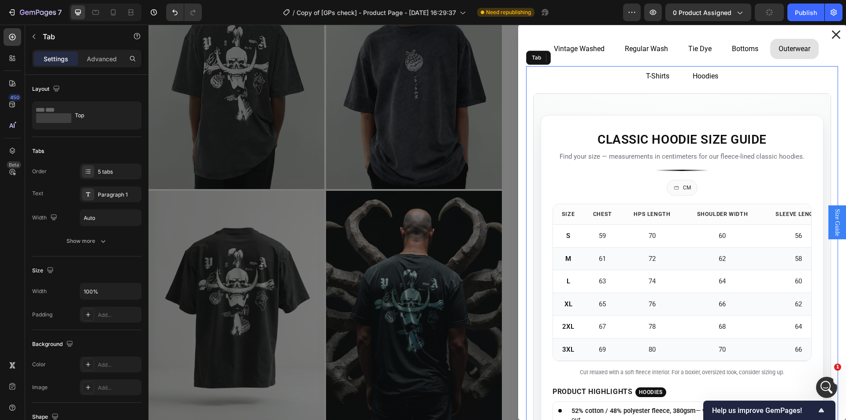
click at [548, 82] on ul "T-Shirts Hoodies" at bounding box center [682, 76] width 312 height 20
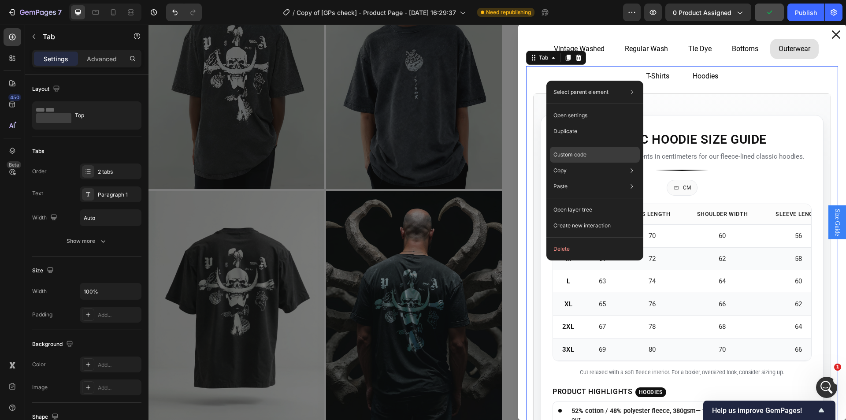
click at [579, 150] on div "Custom code" at bounding box center [595, 155] width 90 height 16
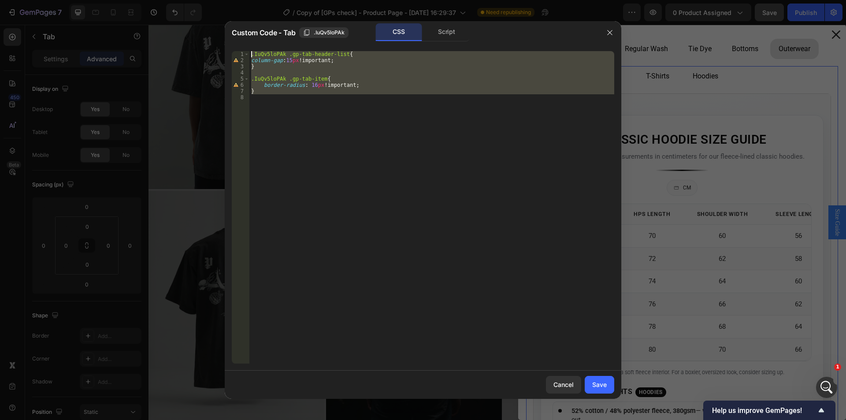
drag, startPoint x: 249, startPoint y: 71, endPoint x: 239, endPoint y: 45, distance: 27.8
click at [239, 45] on div "1 2 3 4 5 6 7 8 .IuQv5loPAk .gp-tab-header-list { column-gap : 15 px !important…" at bounding box center [423, 207] width 397 height 327
type textarea ".IuQv5loPAk .gp-tab-header-list{ column-gap:15px!important;"
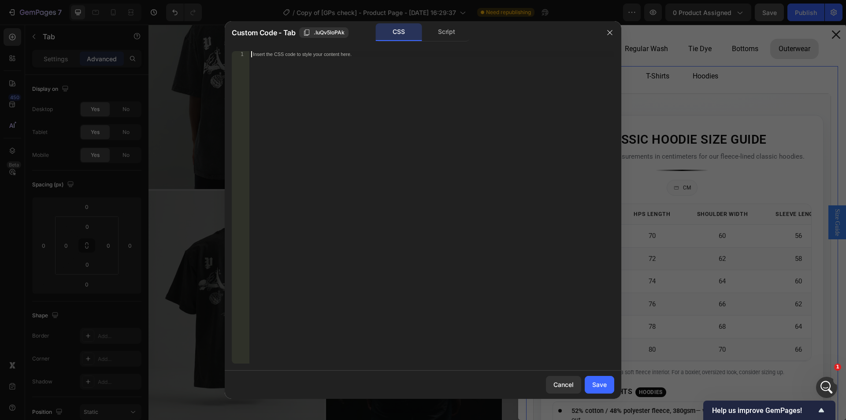
paste textarea "}"
click at [338, 33] on span ".IuQv5loPAk" at bounding box center [329, 33] width 31 height 8
drag, startPoint x: 283, startPoint y: 55, endPoint x: 249, endPoint y: 52, distance: 34.9
click at [249, 52] on div ".g3WuYywRPI .gp-tab-header-list{ 1 2 3 4 5 6 7 .g3WuYywRPI .gp-tab-header-list …" at bounding box center [423, 207] width 383 height 312
paste textarea "IuQv5loPAk"
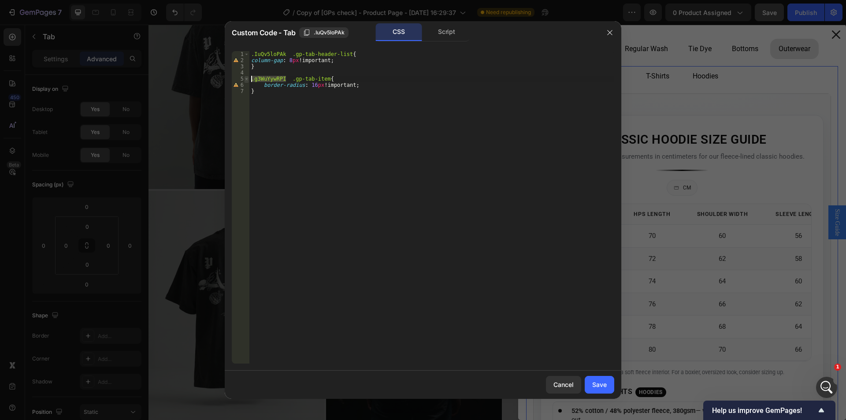
drag, startPoint x: 285, startPoint y: 77, endPoint x: 245, endPoint y: 77, distance: 40.1
click at [245, 77] on div ".IuQv5loPAk .gp-tab-header-list{ 1 2 3 4 5 6 7 .IuQv5loPAk .gp-tab-header-list …" at bounding box center [423, 207] width 383 height 312
paste textarea "IuQv5loPAk"
click at [375, 167] on div ".IuQv5loPAk .gp-tab-header-list { column-gap : 8 px !important ; } .IuQv5loPAk …" at bounding box center [431, 213] width 365 height 325
type textarea "}"
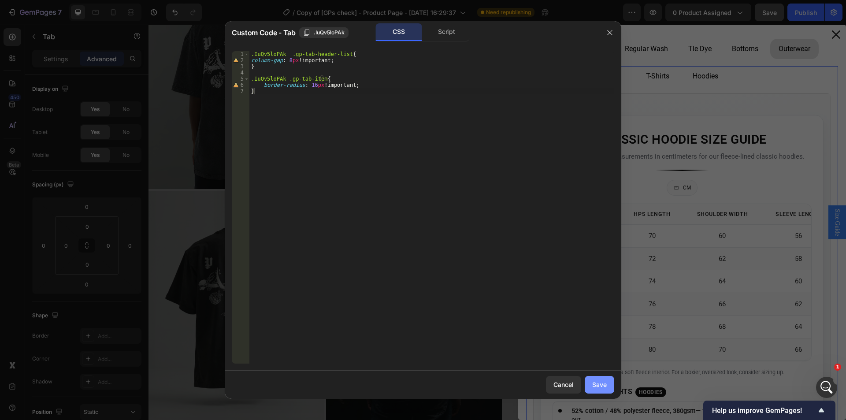
click at [601, 388] on div "Save" at bounding box center [599, 384] width 15 height 9
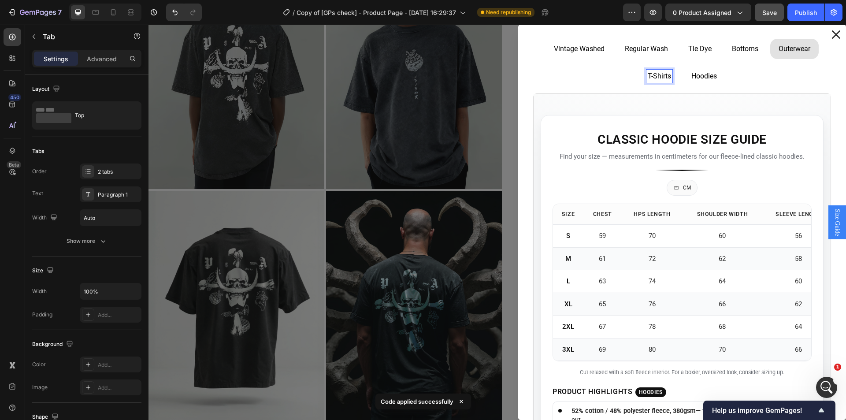
click at [692, 78] on p "Hoodies" at bounding box center [705, 76] width 26 height 11
click at [640, 78] on li "T-Shirts" at bounding box center [660, 76] width 40 height 20
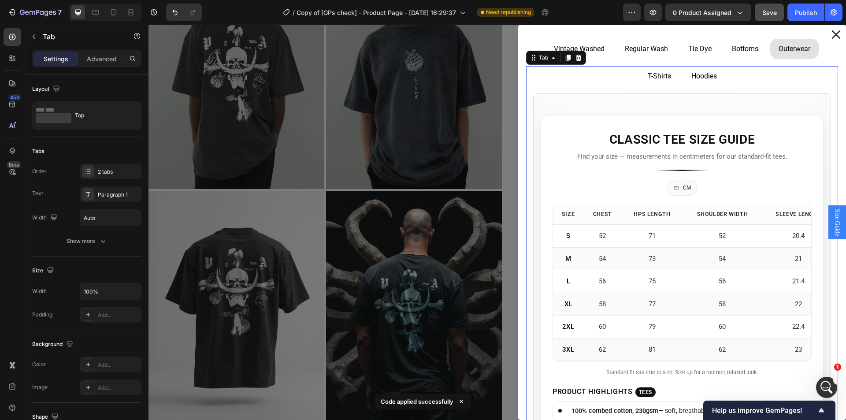
click at [648, 78] on p "T-Shirts" at bounding box center [659, 76] width 23 height 11
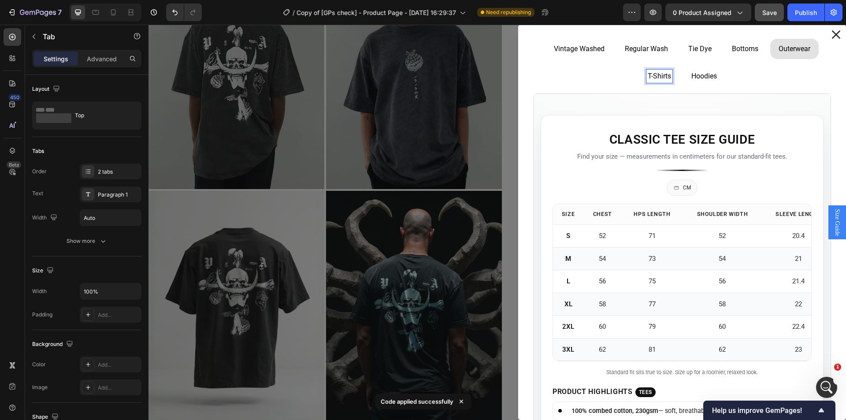
click at [589, 77] on ul "T-Shirts Hoodies" at bounding box center [682, 76] width 312 height 20
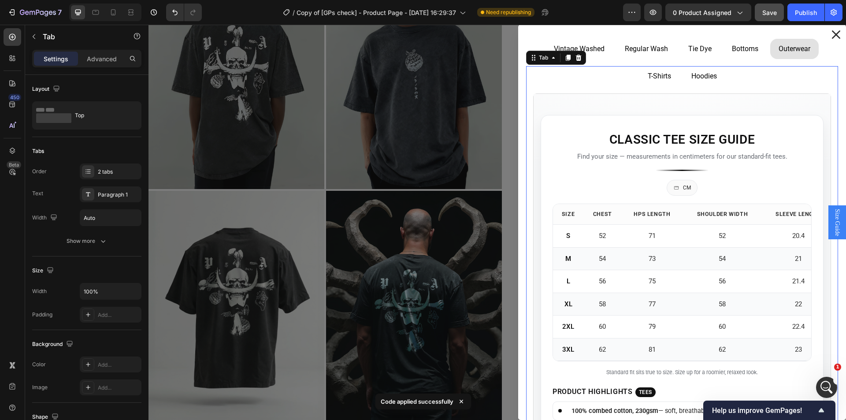
click at [670, 78] on li "T-Shirts" at bounding box center [660, 76] width 40 height 20
click at [694, 78] on p "Hoodies" at bounding box center [705, 76] width 26 height 11
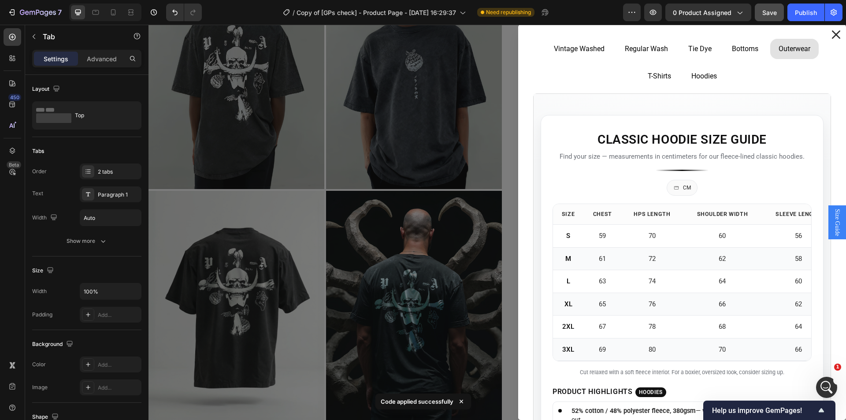
click at [618, 81] on ul "T-Shirts Hoodies" at bounding box center [682, 76] width 312 height 20
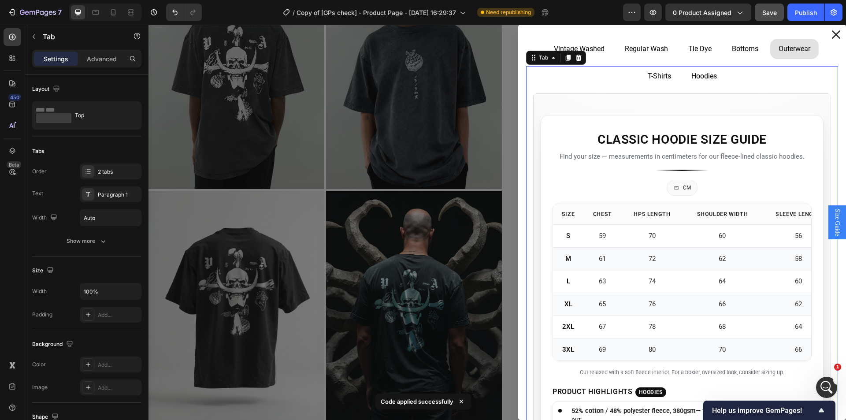
click at [557, 81] on ul "T-Shirts Hoodies" at bounding box center [682, 76] width 312 height 20
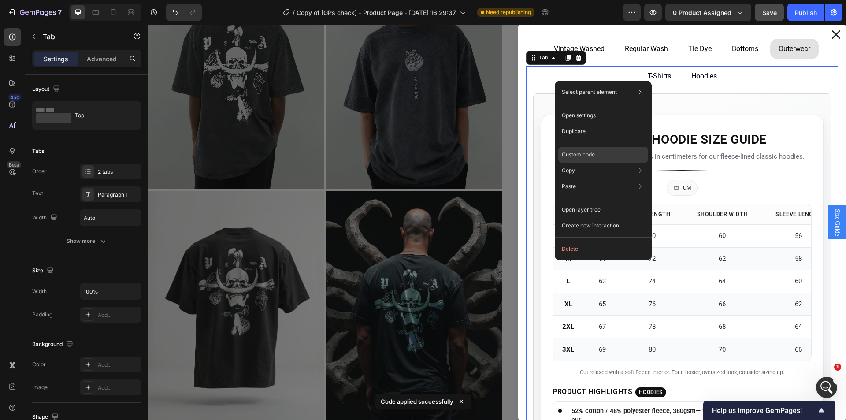
click at [601, 153] on div "Custom code" at bounding box center [603, 155] width 90 height 16
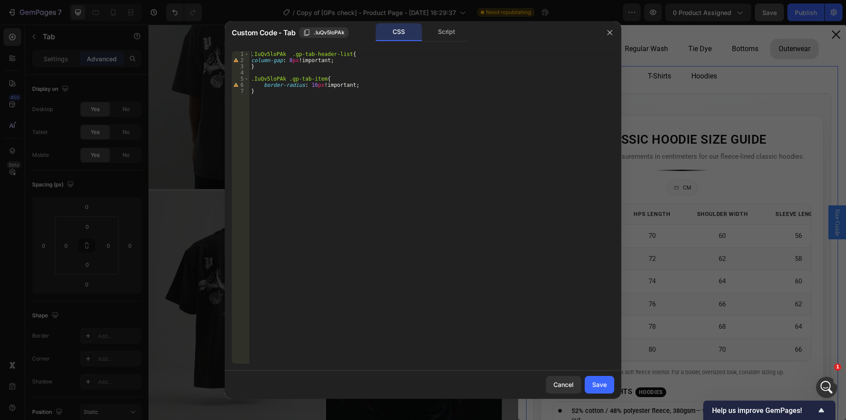
click at [722, 61] on div at bounding box center [423, 210] width 846 height 420
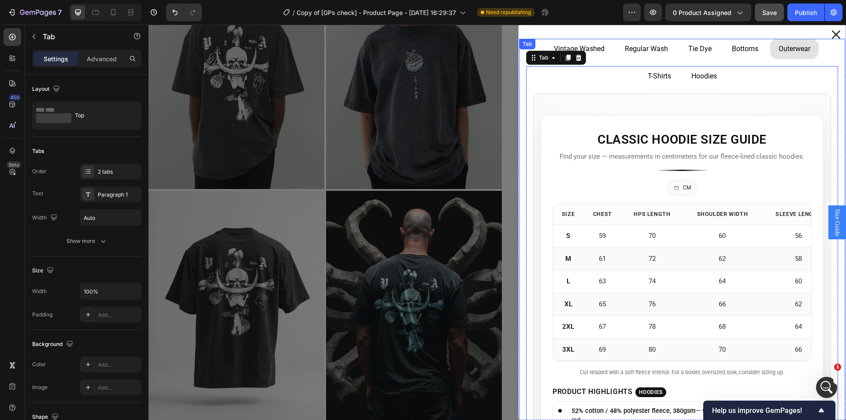
click at [750, 54] on div "Bottoms" at bounding box center [745, 48] width 29 height 13
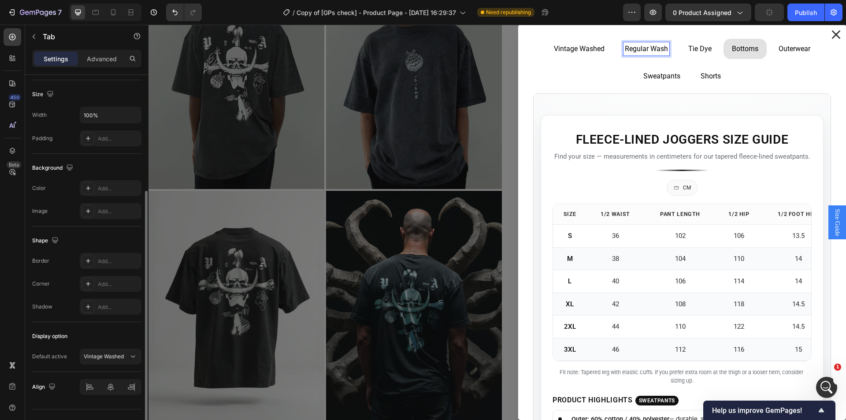
scroll to position [193, 0]
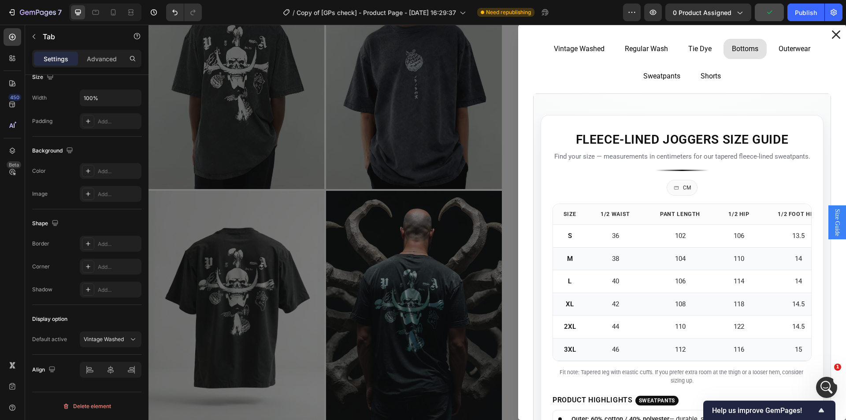
click at [546, 45] on li "Vintage Washed" at bounding box center [579, 49] width 67 height 20
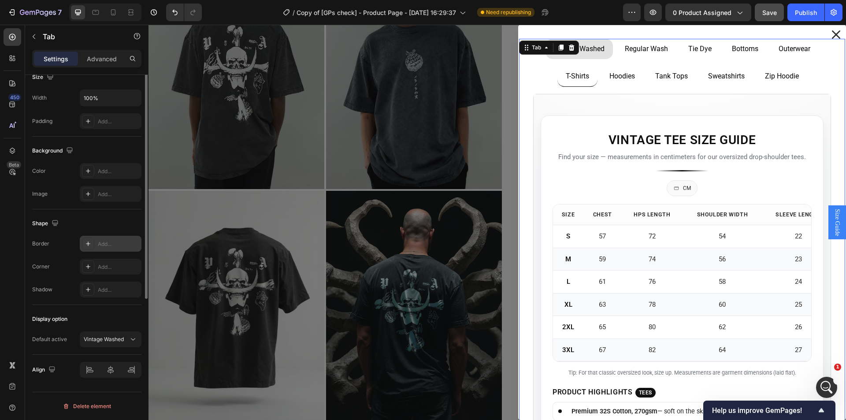
scroll to position [17, 0]
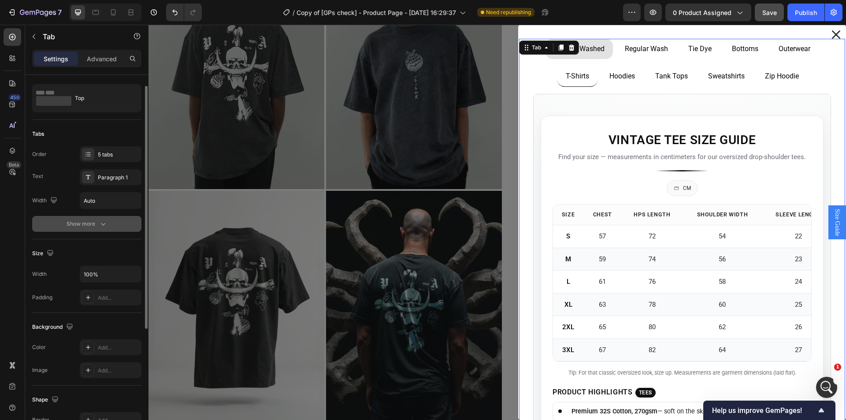
click at [98, 219] on div "Show more" at bounding box center [87, 223] width 41 height 9
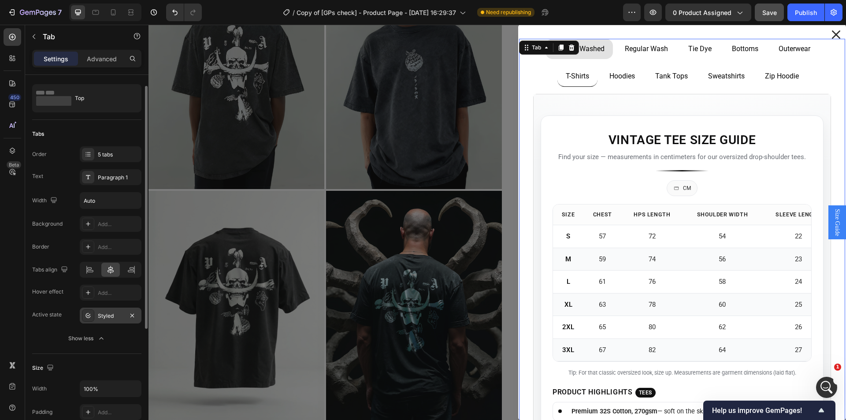
click at [107, 321] on div "Styled" at bounding box center [111, 316] width 62 height 16
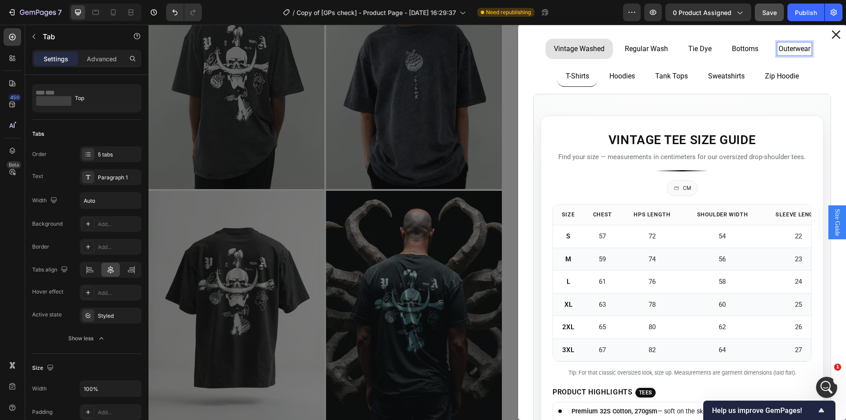
click at [779, 47] on p "Outerwear" at bounding box center [795, 49] width 32 height 11
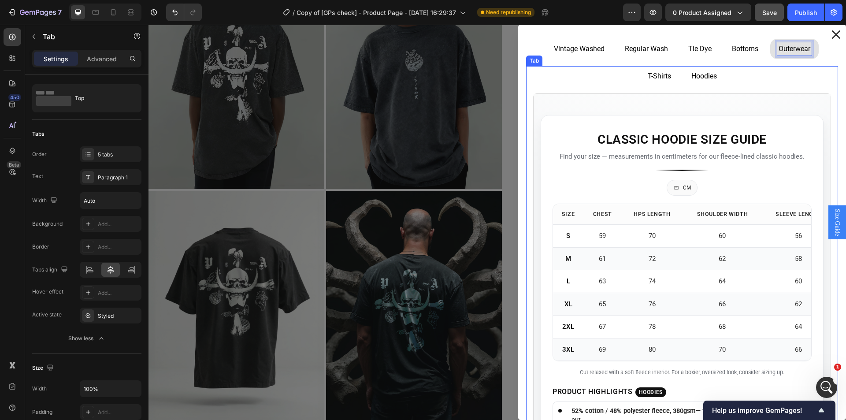
click at [798, 78] on ul "T-Shirts Hoodies" at bounding box center [682, 76] width 312 height 20
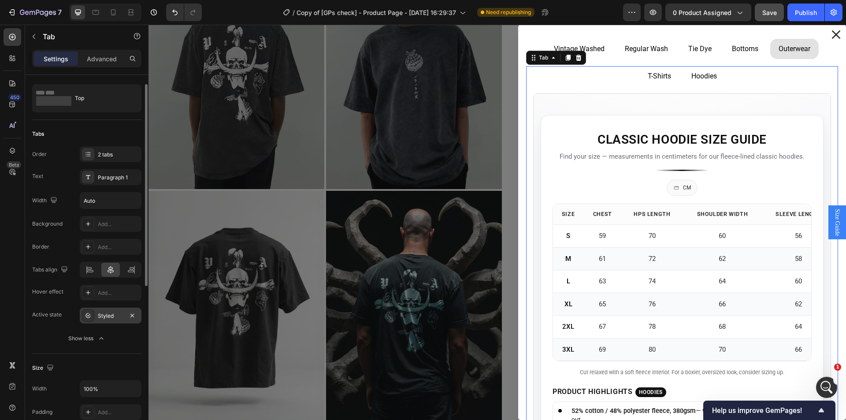
click at [102, 319] on div "Styled" at bounding box center [111, 316] width 26 height 8
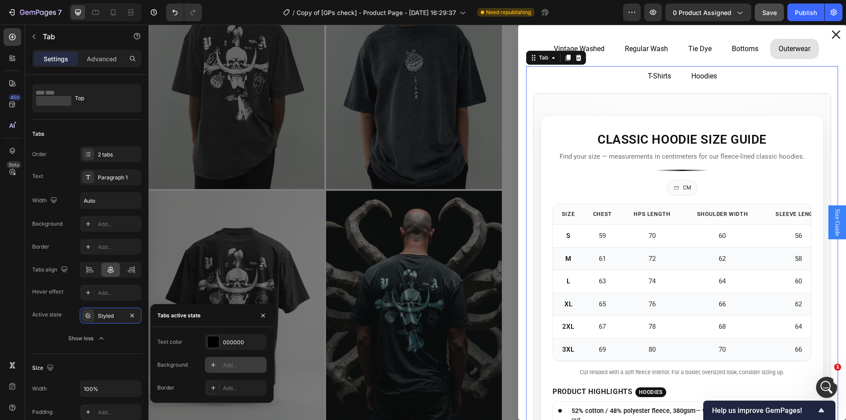
click at [219, 366] on div at bounding box center [213, 365] width 12 height 12
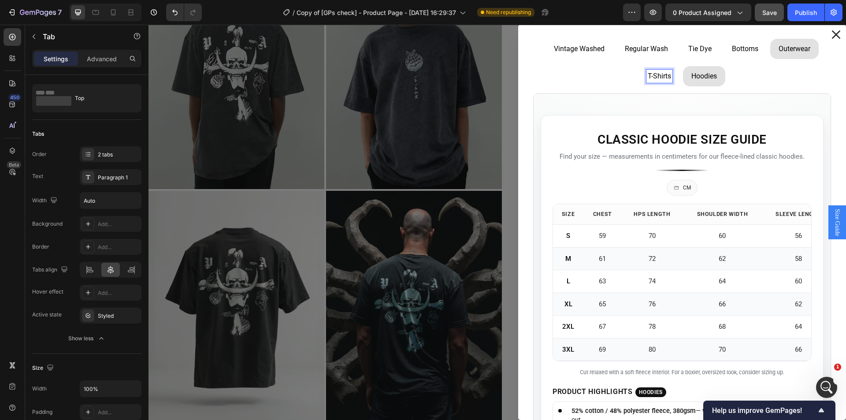
click at [648, 76] on p "T-Shirts" at bounding box center [659, 76] width 23 height 11
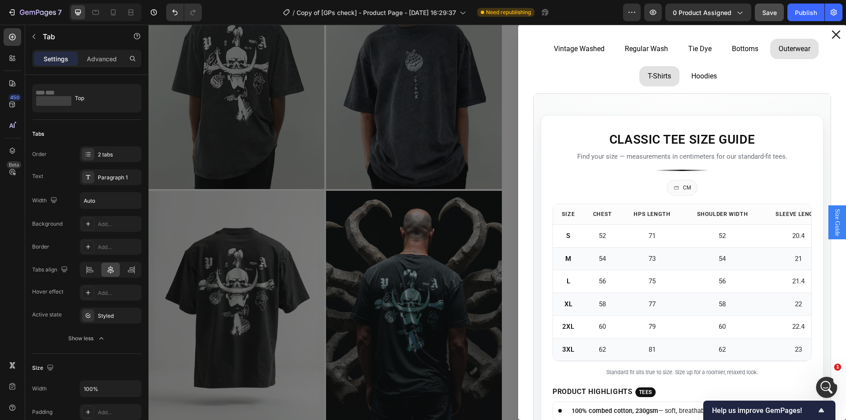
click at [712, 80] on li "Hoodies" at bounding box center [704, 76] width 42 height 20
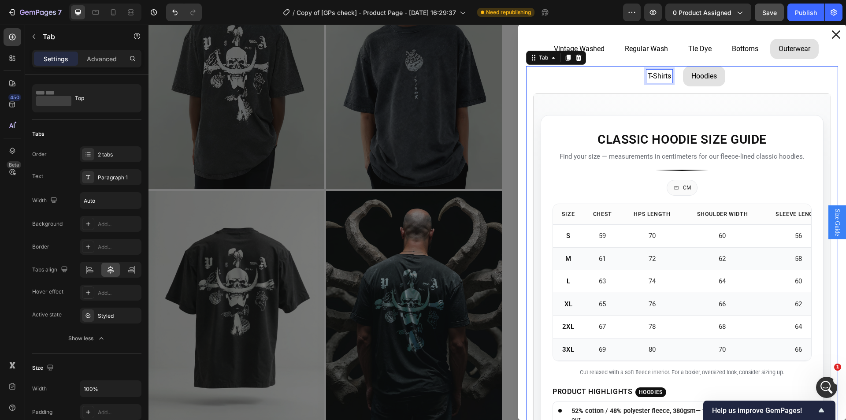
drag, startPoint x: 663, startPoint y: 79, endPoint x: 678, endPoint y: 80, distance: 15.4
click at [662, 79] on div "T-Shirts" at bounding box center [660, 76] width 26 height 13
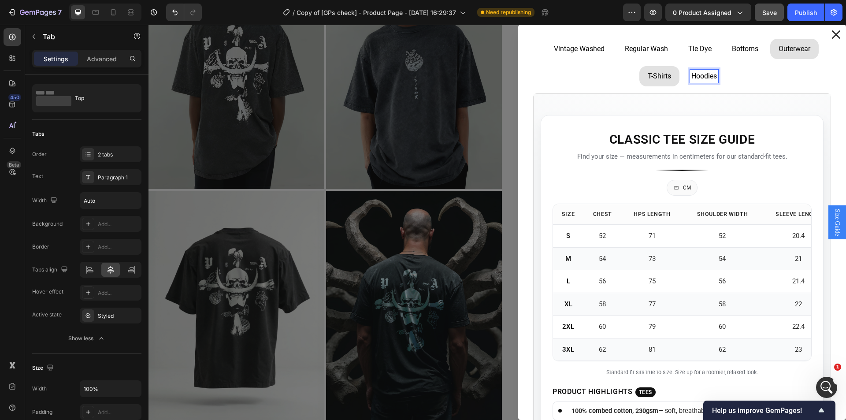
click at [699, 80] on p "Hoodies" at bounding box center [705, 76] width 26 height 11
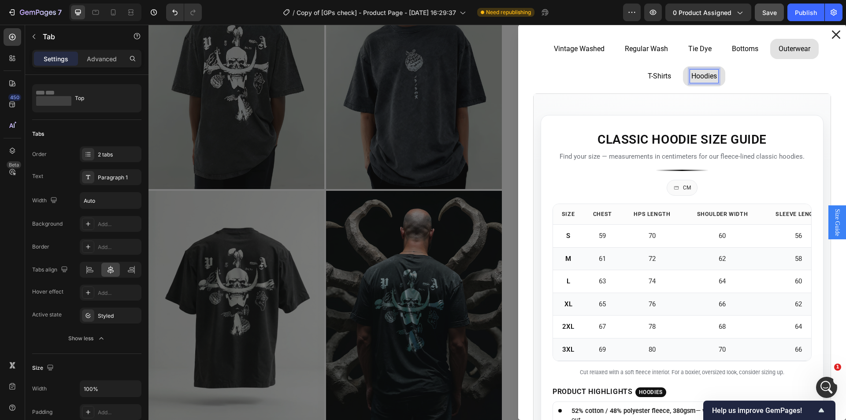
drag, startPoint x: 664, startPoint y: 81, endPoint x: 692, endPoint y: 81, distance: 28.2
click at [666, 81] on li "T-Shirts" at bounding box center [660, 76] width 40 height 20
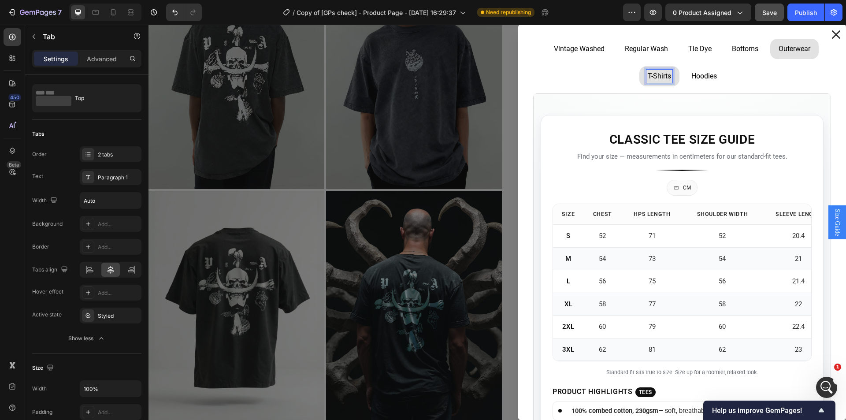
click at [701, 81] on p "Hoodies" at bounding box center [705, 76] width 26 height 11
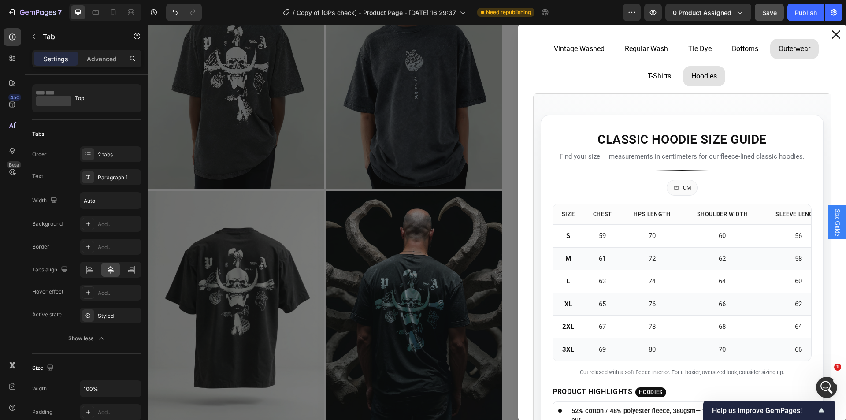
click at [670, 77] on li "T-Shirts" at bounding box center [660, 76] width 40 height 20
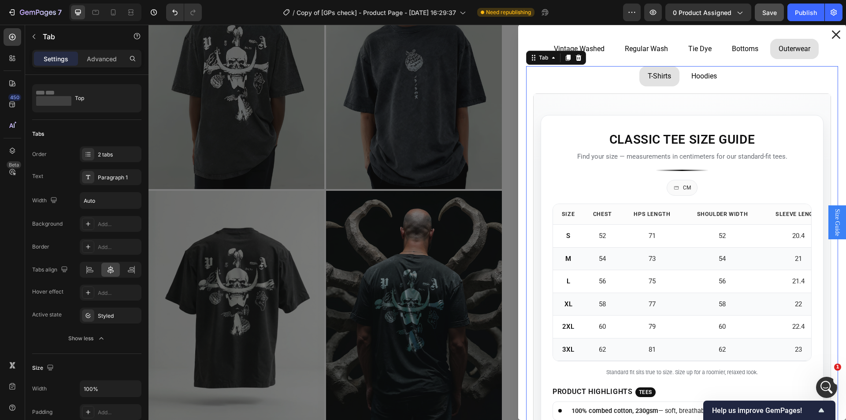
click at [708, 78] on p "Hoodies" at bounding box center [705, 76] width 26 height 11
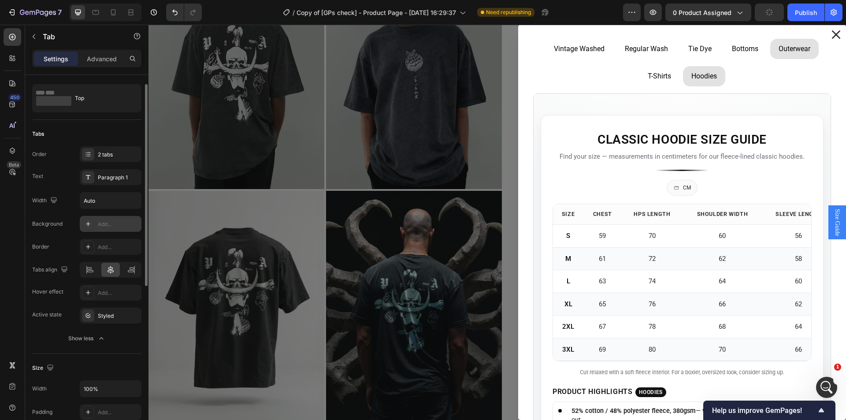
click at [99, 225] on div "Add..." at bounding box center [118, 224] width 41 height 8
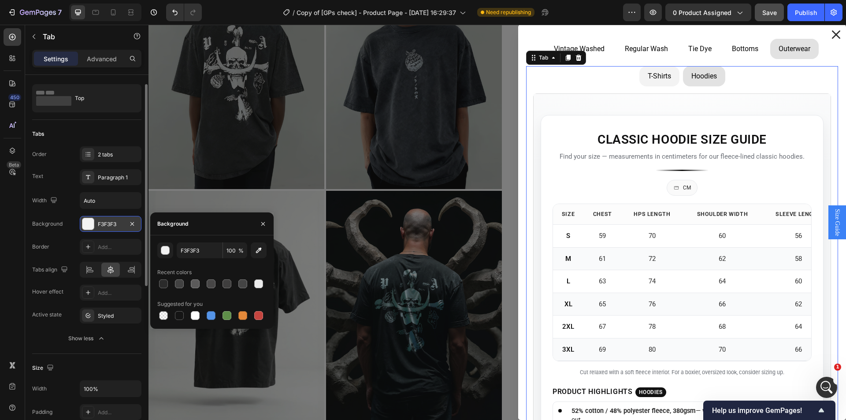
click at [648, 78] on p "T-Shirts" at bounding box center [659, 76] width 23 height 11
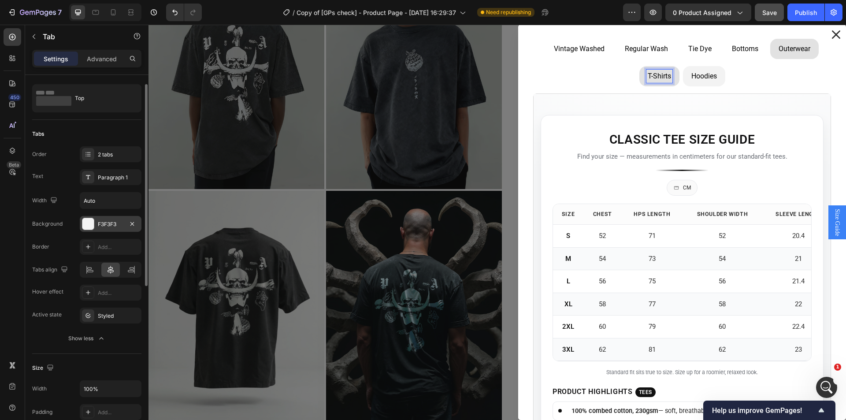
click at [709, 86] on li "Hoodies" at bounding box center [704, 76] width 42 height 20
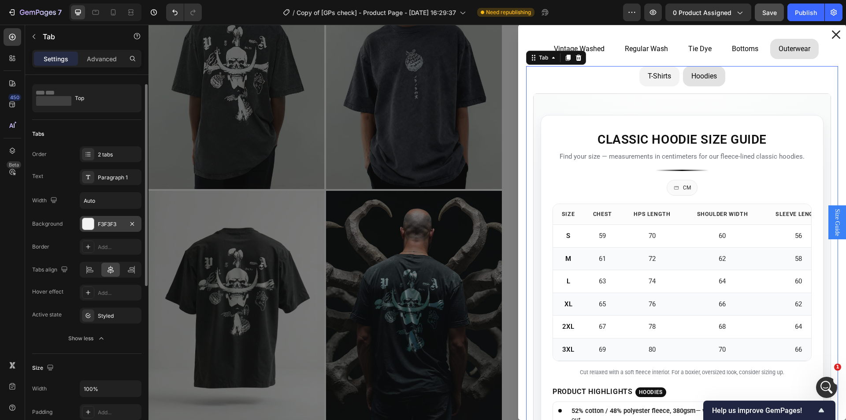
click at [651, 86] on li "T-Shirts" at bounding box center [660, 76] width 40 height 20
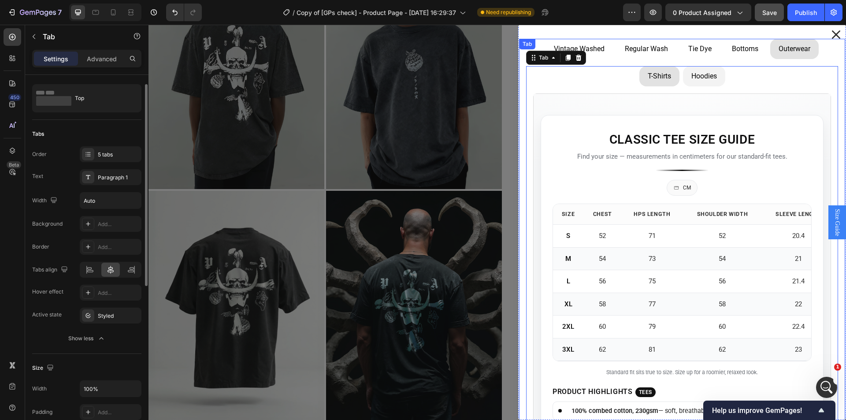
click at [528, 42] on div "Tab" at bounding box center [527, 44] width 16 height 11
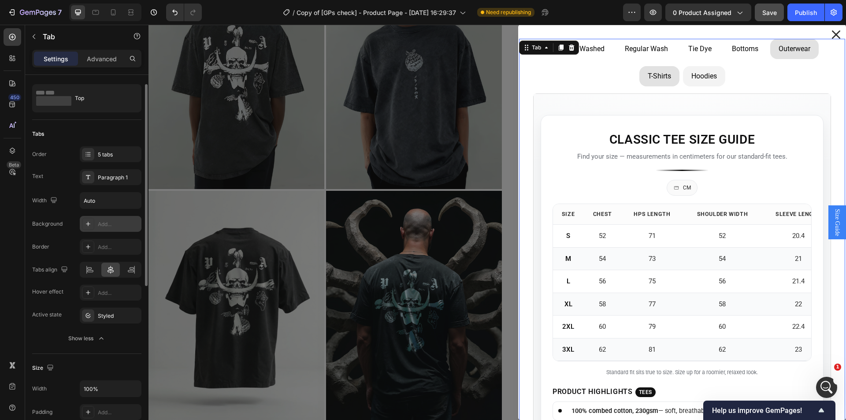
click at [102, 227] on div "Add..." at bounding box center [118, 224] width 41 height 8
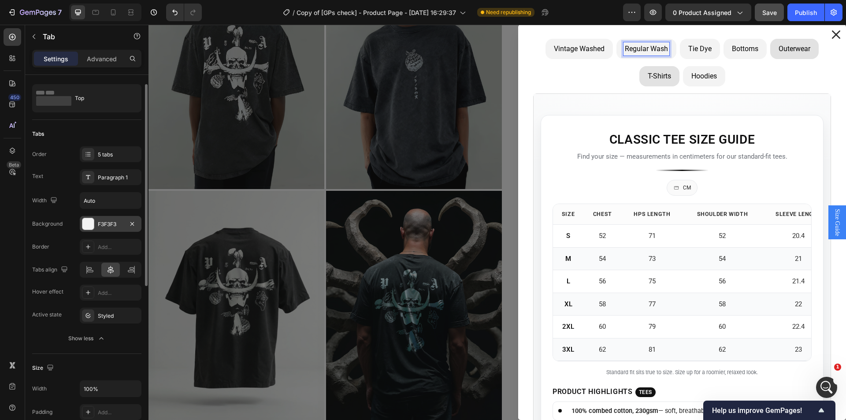
click at [633, 51] on p "Regular Wash" at bounding box center [646, 49] width 43 height 11
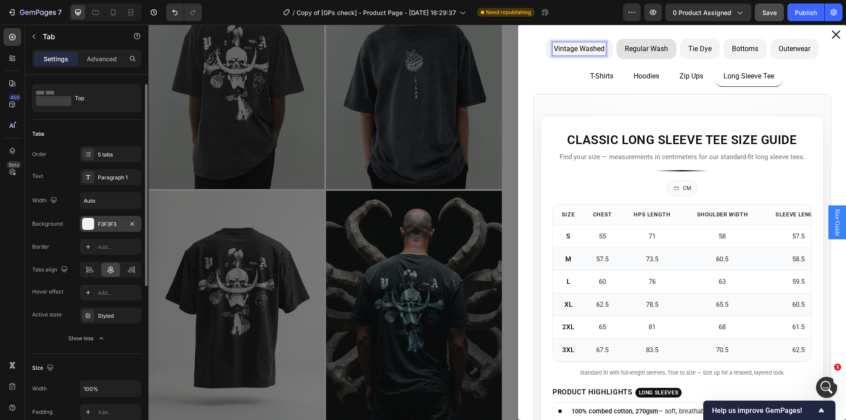
click at [567, 53] on p "Vintage Washed" at bounding box center [579, 49] width 51 height 11
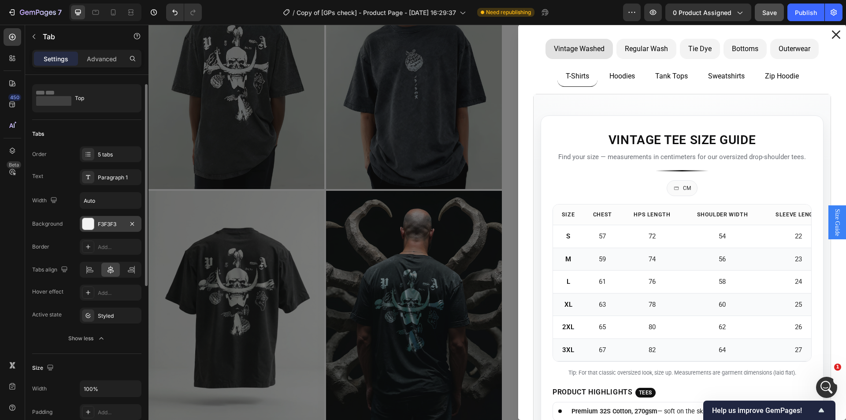
click at [665, 45] on li "Regular Wash" at bounding box center [647, 49] width 60 height 20
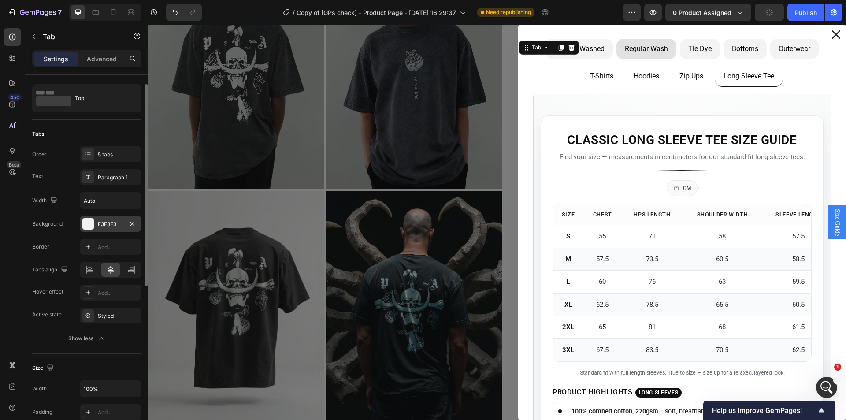
click at [789, 48] on p "Outerwear" at bounding box center [795, 49] width 32 height 11
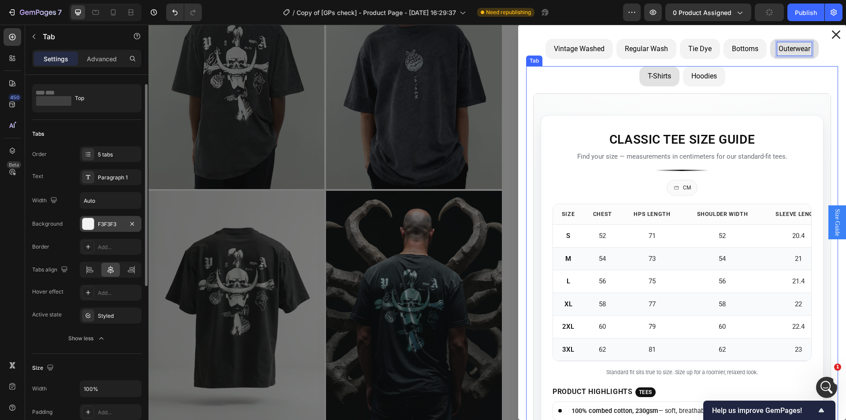
click at [774, 78] on ul "T-Shirts Hoodies" at bounding box center [682, 76] width 312 height 20
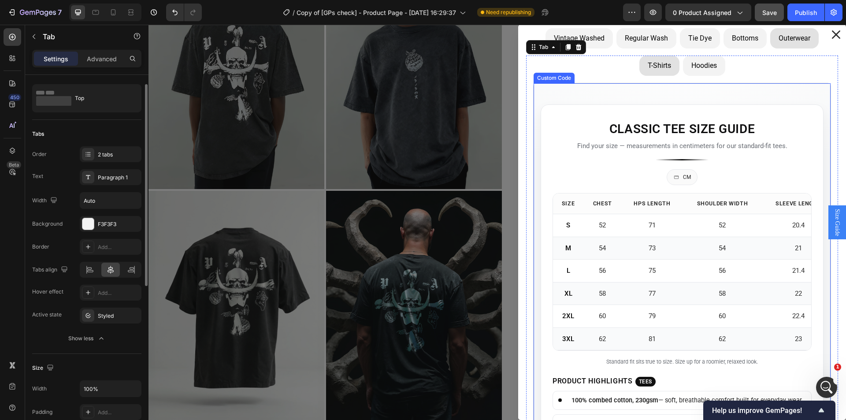
scroll to position [0, 0]
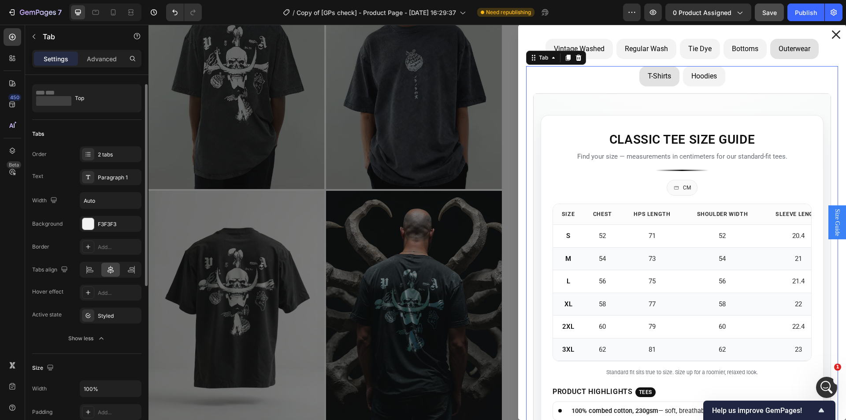
click at [696, 80] on p "Hoodies" at bounding box center [705, 76] width 26 height 11
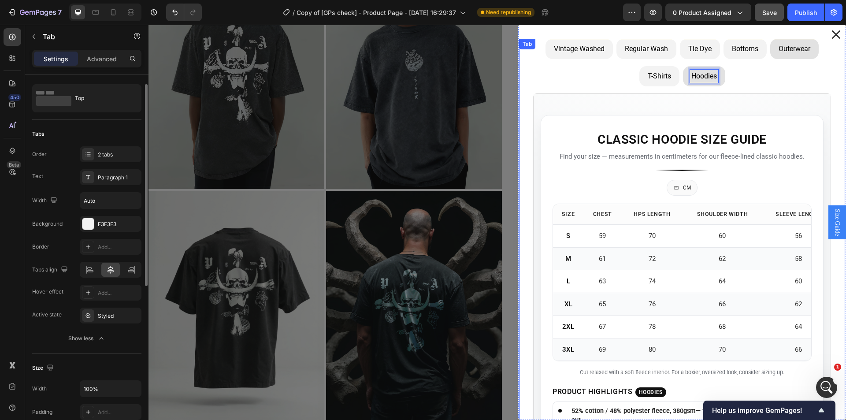
click at [566, 39] on li "Vintage Washed" at bounding box center [579, 49] width 67 height 20
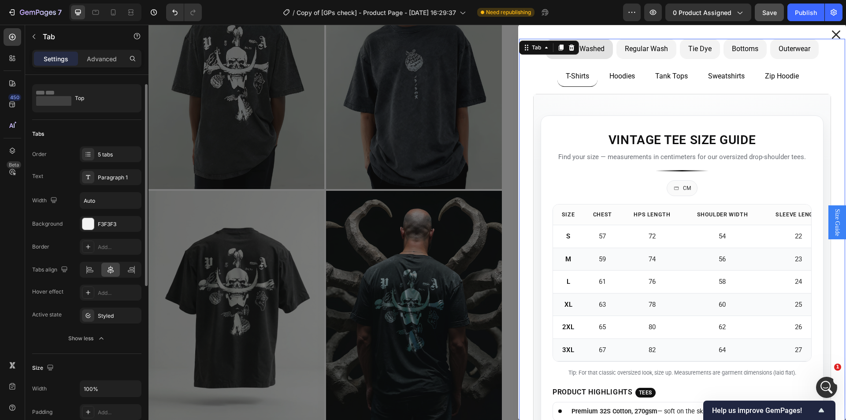
click at [706, 55] on li "Tie Dye" at bounding box center [700, 49] width 40 height 20
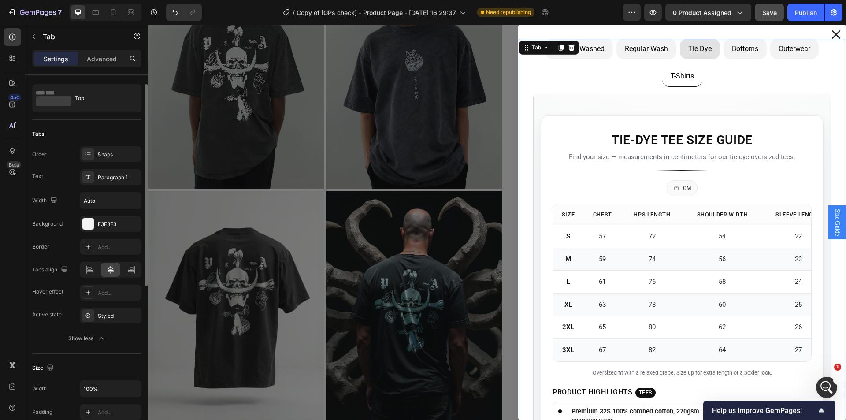
click at [747, 53] on p "Bottoms" at bounding box center [745, 49] width 26 height 11
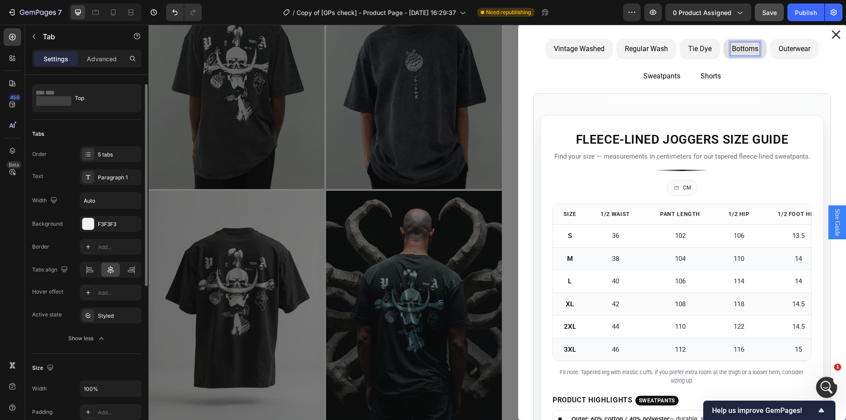
click at [779, 56] on li "Outerwear" at bounding box center [794, 49] width 48 height 20
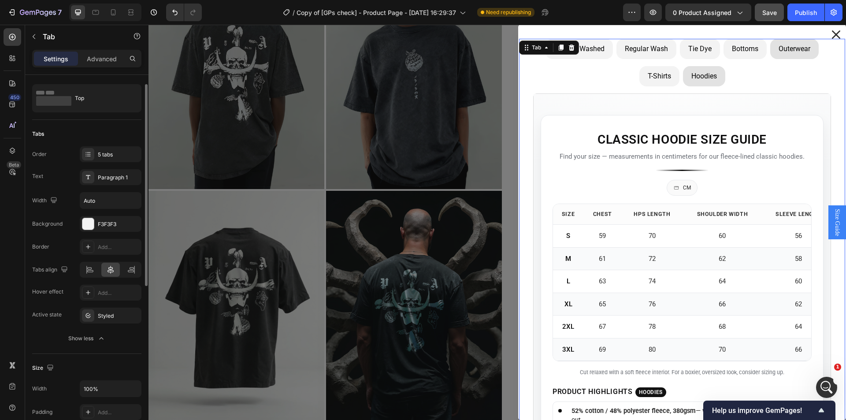
click at [601, 52] on li "Vintage Washed" at bounding box center [579, 49] width 67 height 20
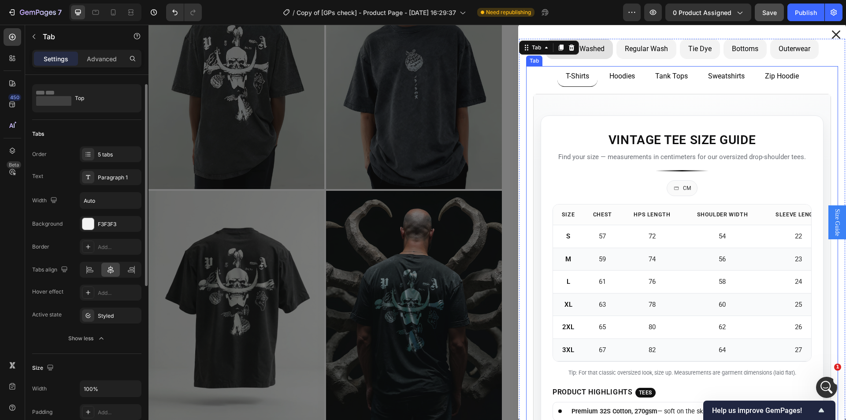
click at [539, 80] on ul "T-Shirts Hoodies Tank Tops Sweatshirts Zip Hoodie" at bounding box center [682, 76] width 312 height 21
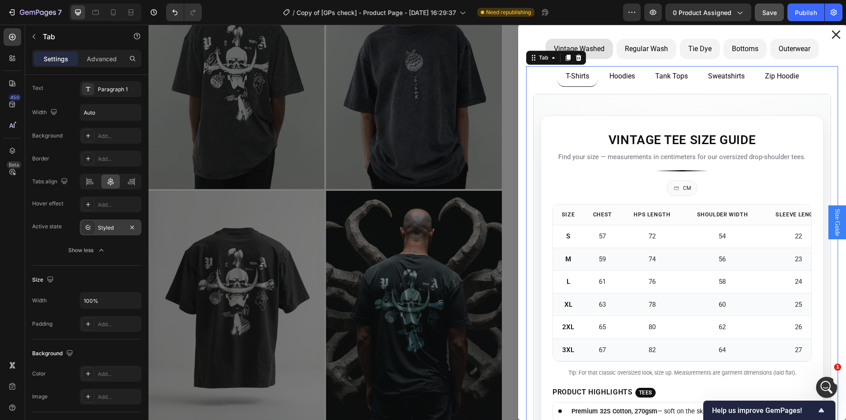
click at [103, 228] on div "Styled" at bounding box center [111, 228] width 26 height 8
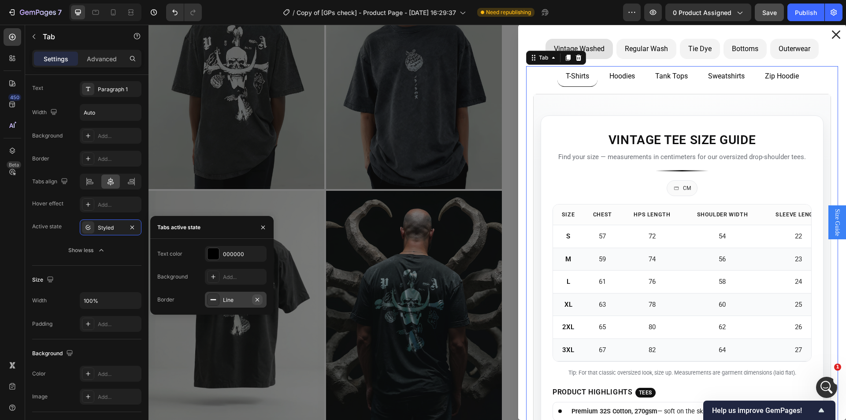
click at [260, 301] on icon "button" at bounding box center [257, 299] width 7 height 7
click at [232, 276] on div "Add..." at bounding box center [243, 277] width 41 height 8
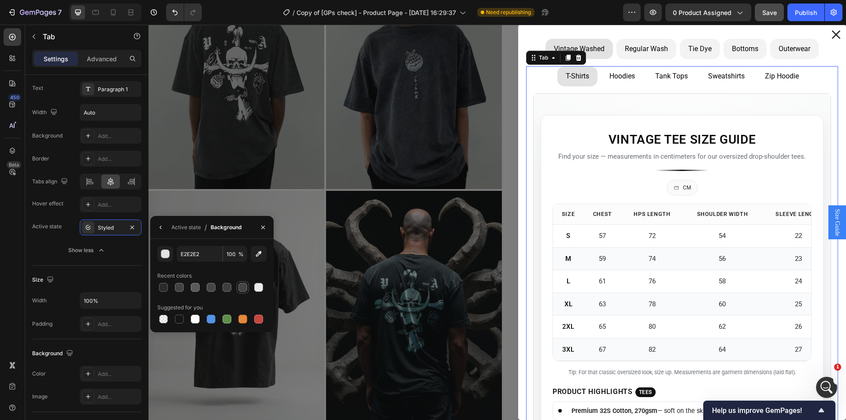
click at [246, 287] on div at bounding box center [242, 287] width 9 height 9
click at [256, 289] on div at bounding box center [258, 287] width 9 height 9
type input "EBEBEB"
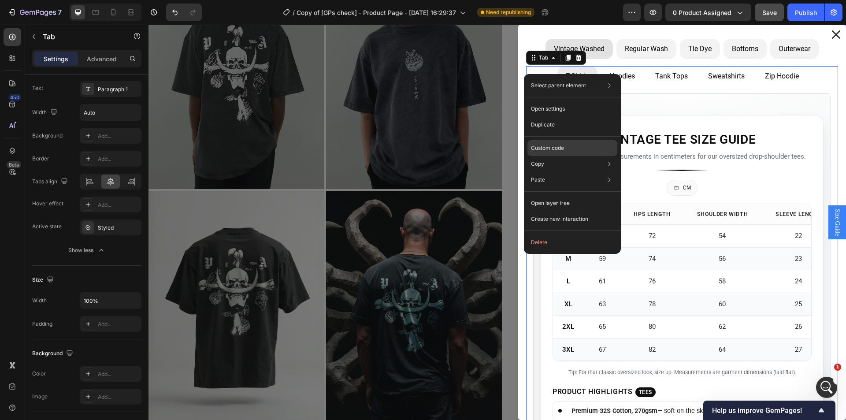
click at [543, 149] on p "Custom code" at bounding box center [547, 148] width 33 height 8
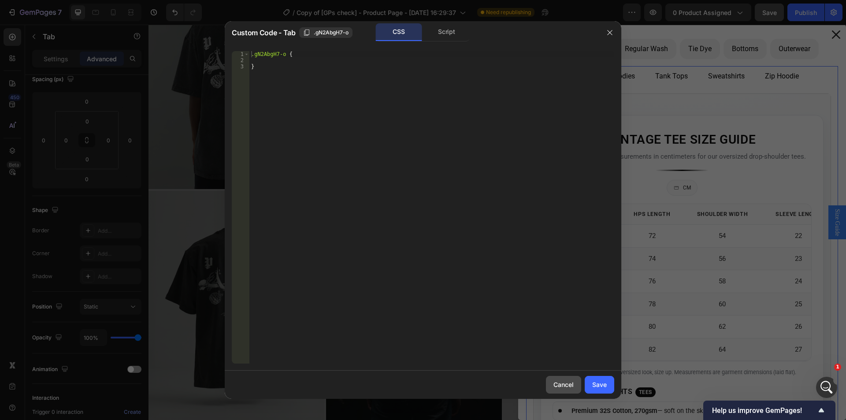
click at [558, 381] on div "Cancel" at bounding box center [564, 384] width 20 height 9
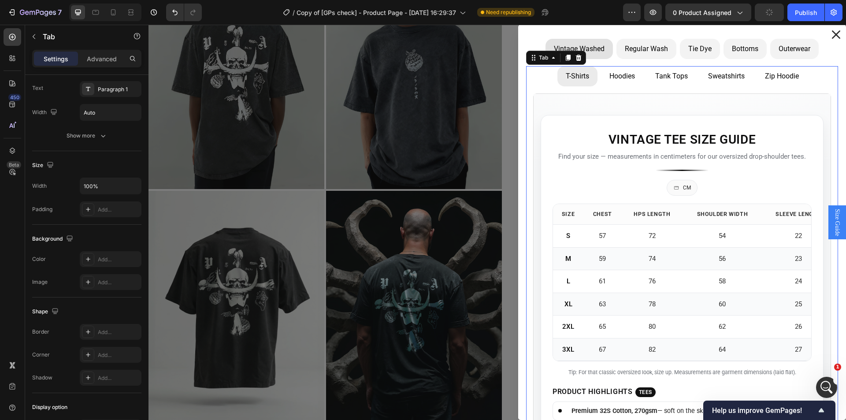
click at [608, 82] on div "Hoodies" at bounding box center [622, 76] width 28 height 13
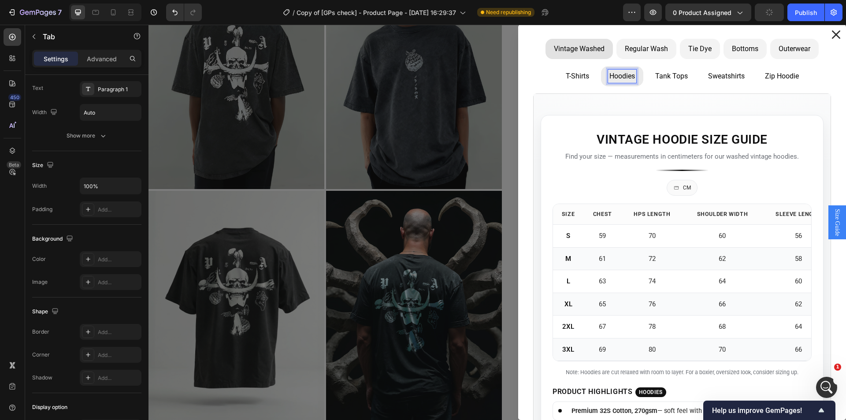
click at [577, 82] on div "T-Shirts" at bounding box center [578, 76] width 26 height 13
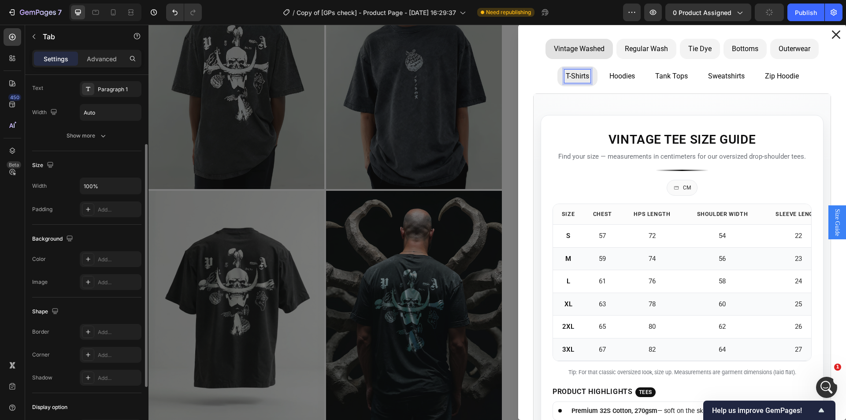
scroll to position [0, 0]
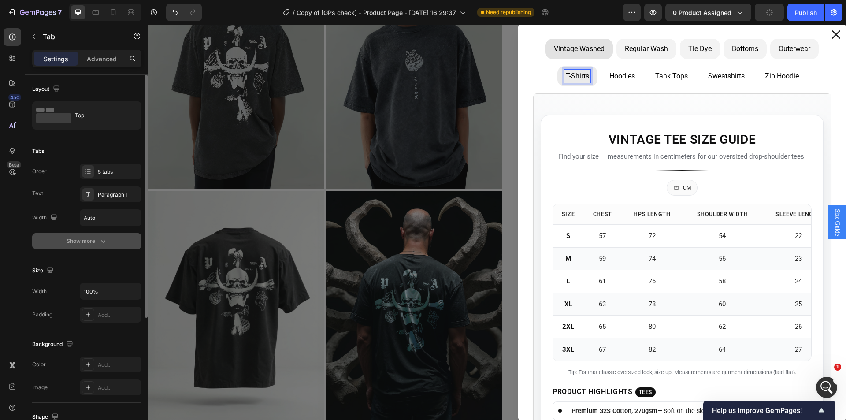
click at [90, 239] on div "Show more" at bounding box center [87, 241] width 41 height 9
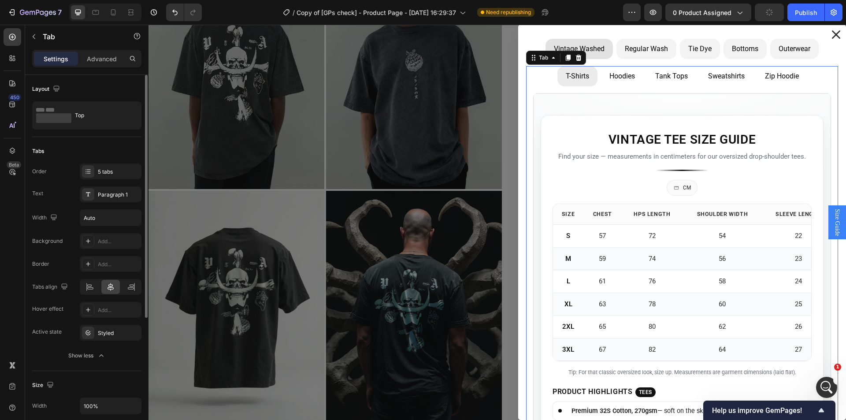
click at [112, 240] on div "Add..." at bounding box center [118, 242] width 41 height 8
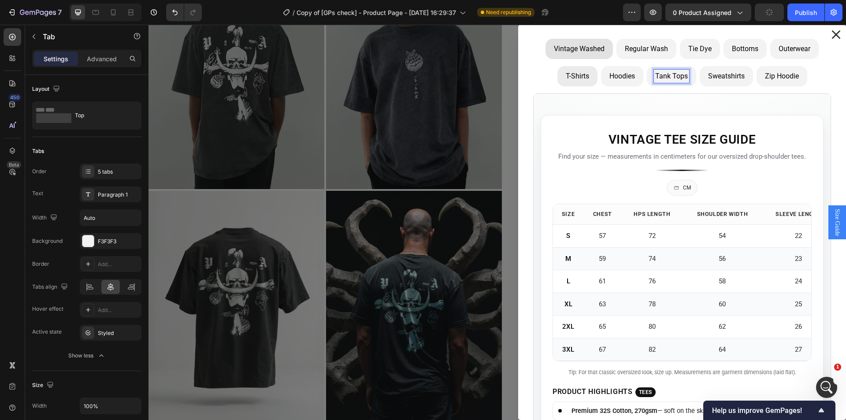
click at [663, 78] on p "Tank Tops" at bounding box center [671, 76] width 33 height 11
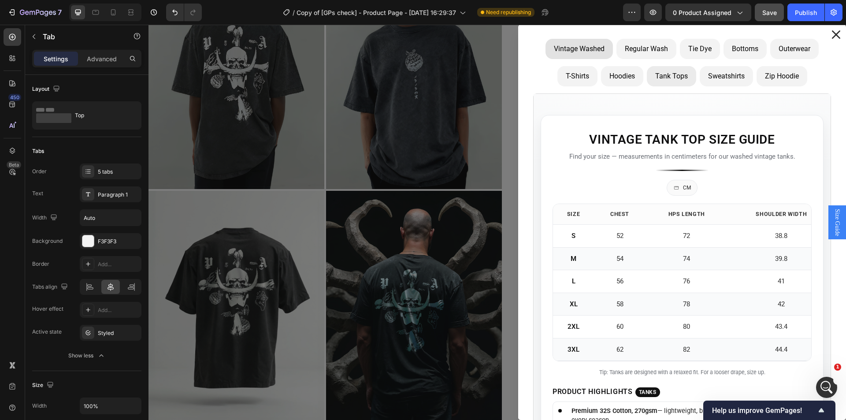
click at [527, 73] on ul "T-Shirts Hoodies Tank Tops Sweatshirts Zip Hoodie" at bounding box center [682, 76] width 312 height 20
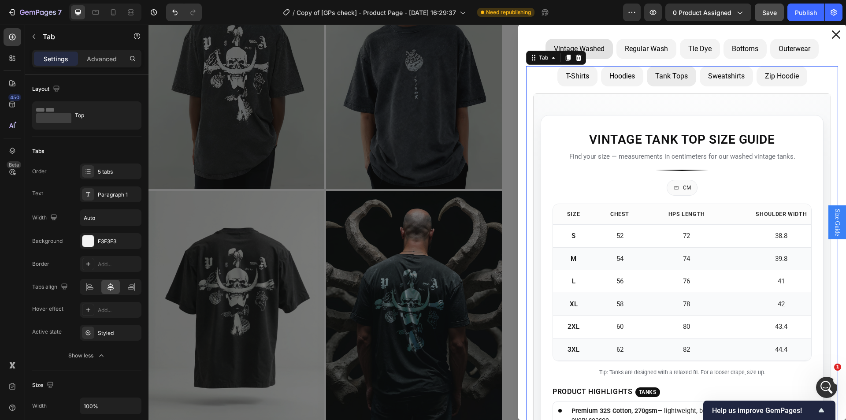
click at [539, 77] on ul "T-Shirts Hoodies Tank Tops Sweatshirts Zip Hoodie" at bounding box center [682, 76] width 312 height 20
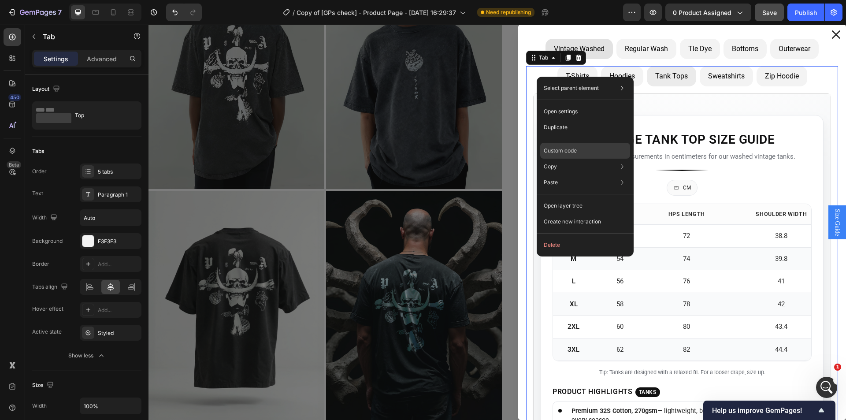
click at [557, 149] on p "Custom code" at bounding box center [560, 151] width 33 height 8
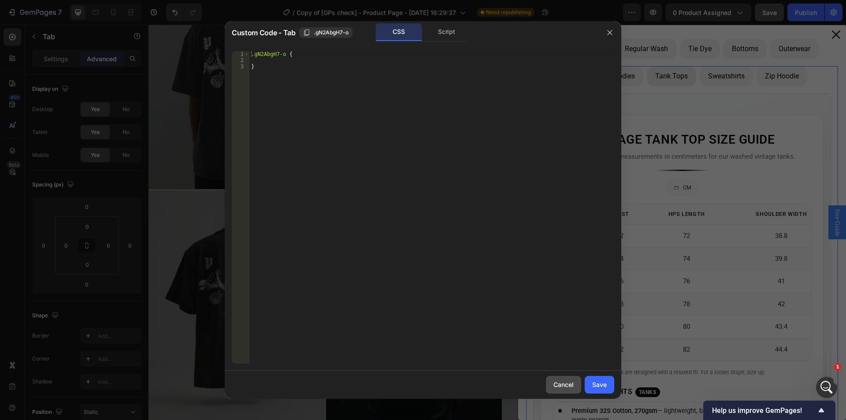
click at [560, 385] on div "Cancel" at bounding box center [564, 384] width 20 height 9
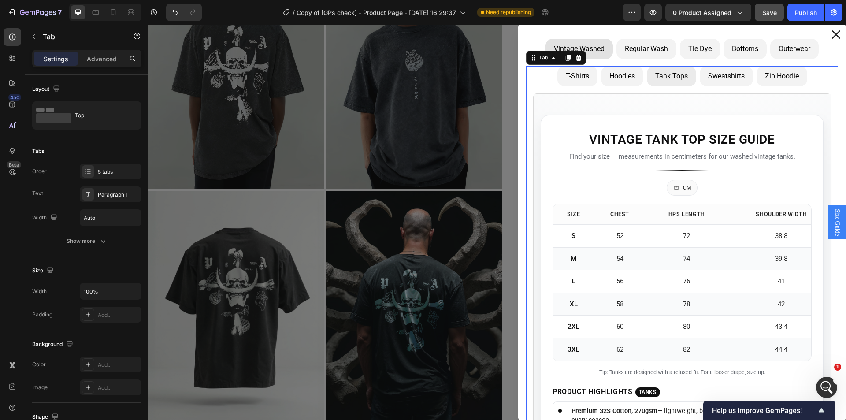
click at [772, 76] on p "Zip Hoodie" at bounding box center [782, 76] width 34 height 11
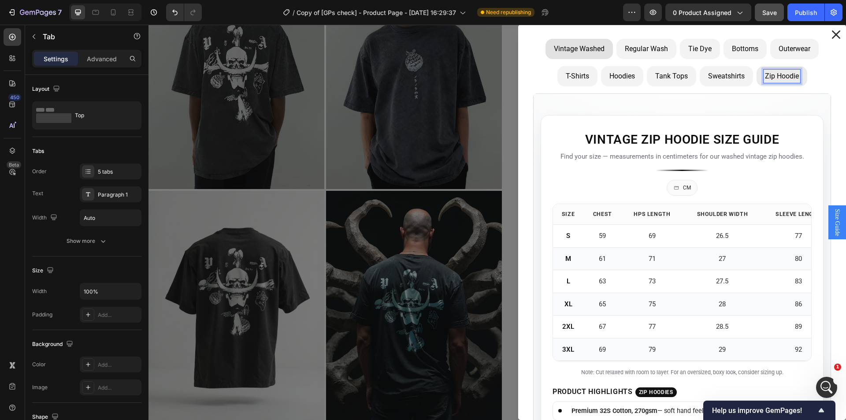
click at [785, 53] on p "Outerwear" at bounding box center [795, 49] width 32 height 11
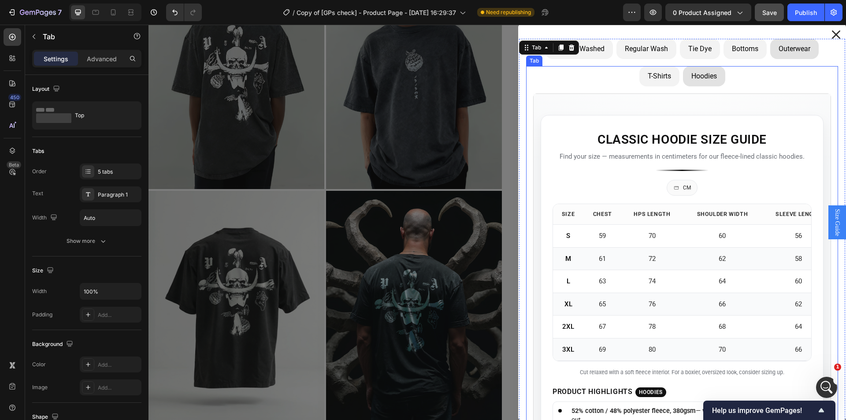
click at [760, 81] on ul "T-Shirts Hoodies" at bounding box center [682, 76] width 312 height 20
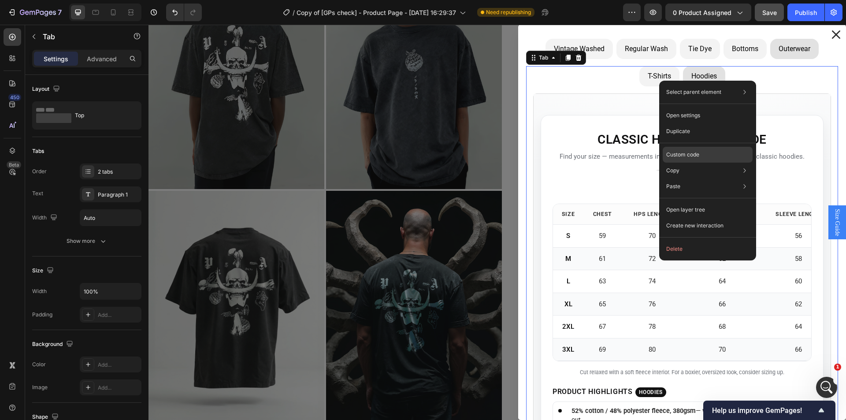
click at [722, 154] on div "Custom code" at bounding box center [708, 155] width 90 height 16
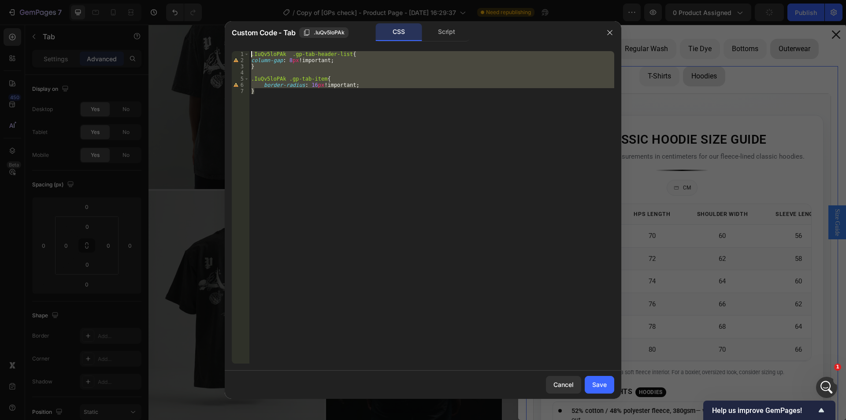
drag, startPoint x: 303, startPoint y: 106, endPoint x: 245, endPoint y: 49, distance: 81.0
click at [245, 49] on div "} 1 2 3 4 5 6 7 .IuQv5loPAk .gp-tab-header-list { column-gap : 8 px !important …" at bounding box center [423, 207] width 397 height 327
type textarea ".IuQv5loPAk .gp-tab-header-list{ column-gap: 8px!important;"
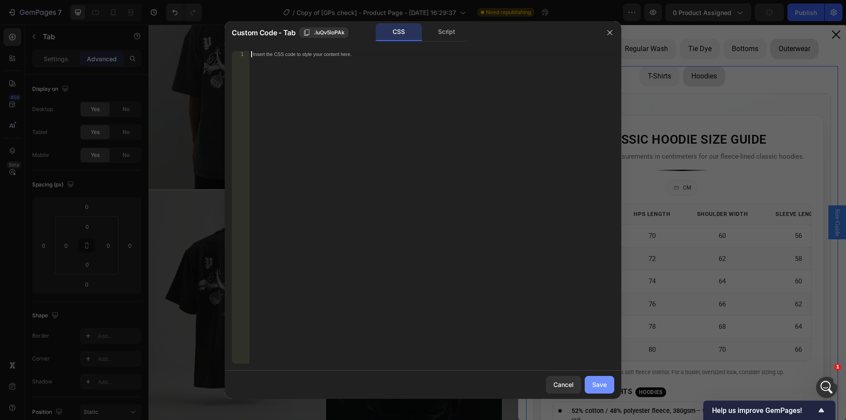
click at [591, 380] on button "Save" at bounding box center [600, 385] width 30 height 18
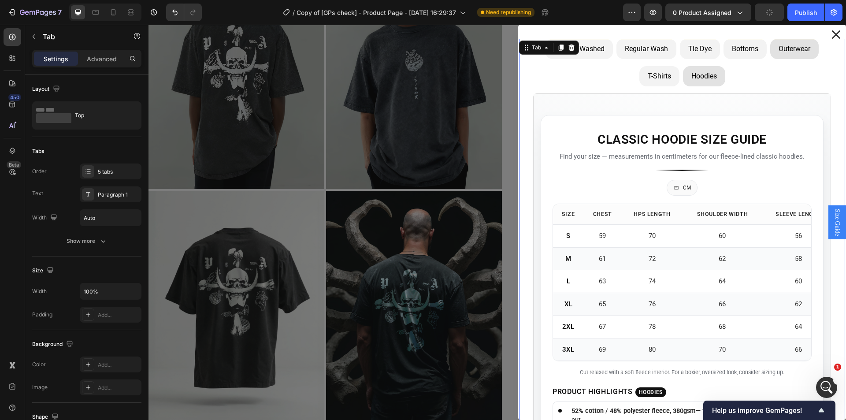
click at [747, 52] on p "Bottoms" at bounding box center [745, 49] width 26 height 11
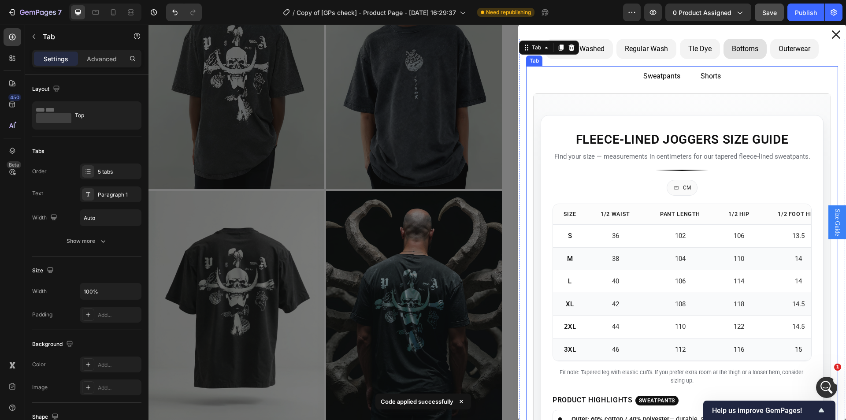
click at [753, 72] on ul "Sweatpants Shorts" at bounding box center [682, 76] width 312 height 20
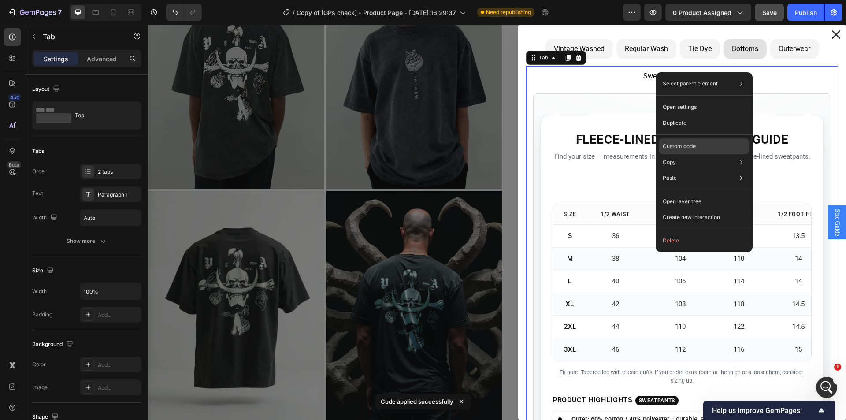
click at [715, 144] on div "Custom code" at bounding box center [704, 146] width 90 height 16
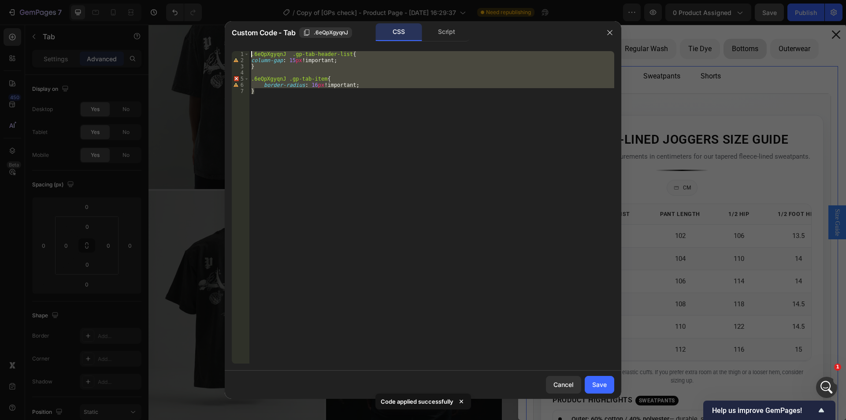
drag, startPoint x: 242, startPoint y: 72, endPoint x: 238, endPoint y: 50, distance: 22.5
click at [238, 50] on div "} 1 2 3 4 5 6 7 .6eQpXgyqnJ .gp-tab-header-list { column-gap : 15 px !important…" at bounding box center [423, 207] width 397 height 327
type textarea ".6eQpXgyqnJ .gp-tab-header-list{ column-gap: 15px!important;"
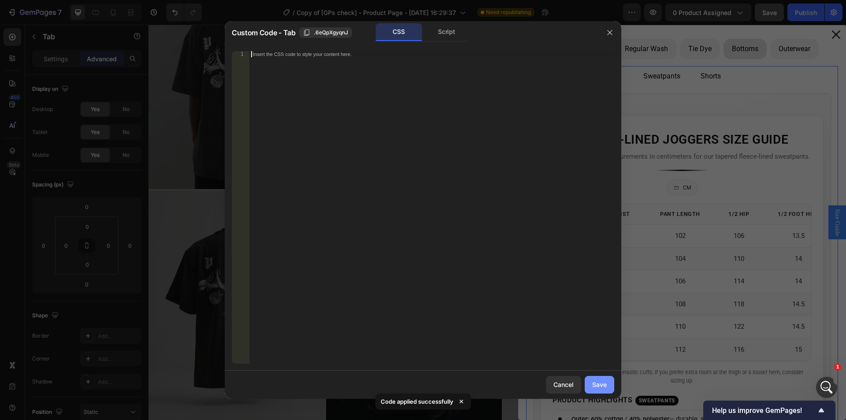
click at [602, 379] on button "Save" at bounding box center [600, 385] width 30 height 18
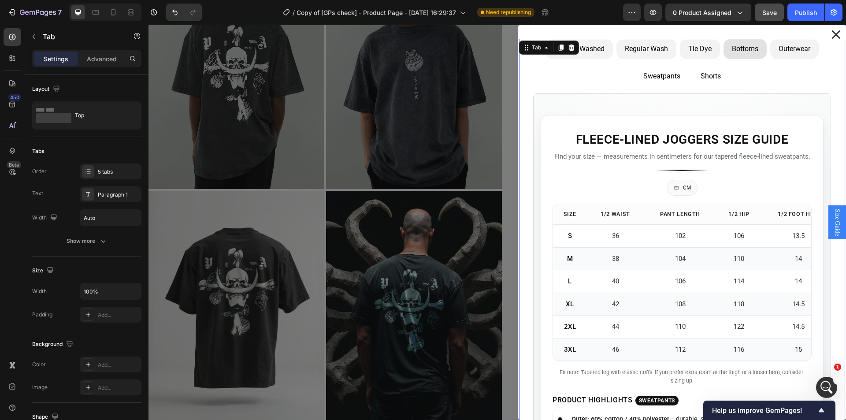
click at [692, 49] on p "Tie Dye" at bounding box center [699, 49] width 23 height 11
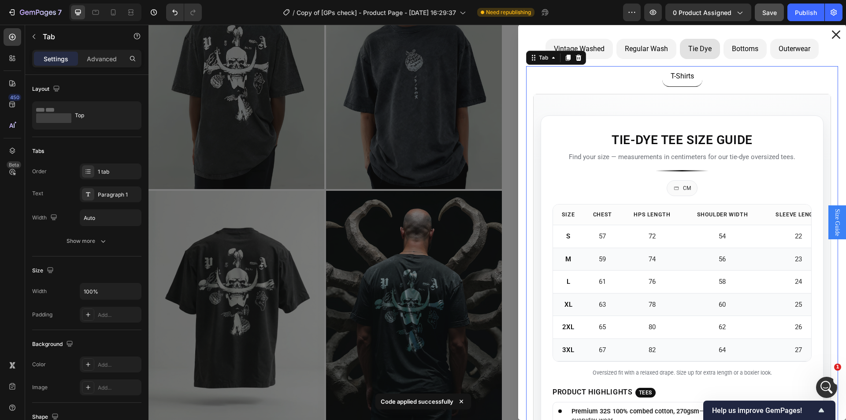
click at [559, 89] on div "Tie-Dye Tee Size Guide Find your size — measurements in centimeters for our tie…" at bounding box center [682, 319] width 312 height 465
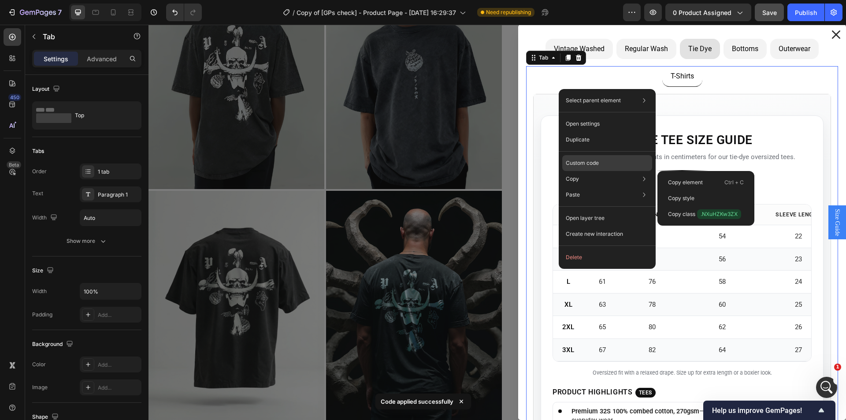
click at [606, 164] on div "Custom code" at bounding box center [607, 163] width 90 height 16
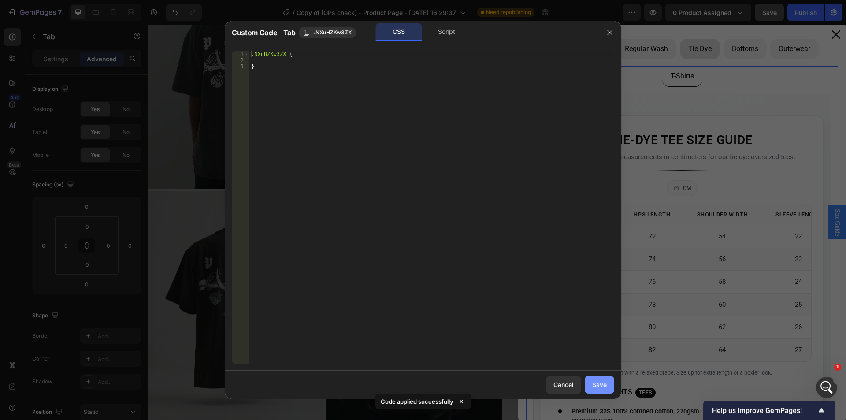
click at [603, 382] on div "Save" at bounding box center [599, 384] width 15 height 9
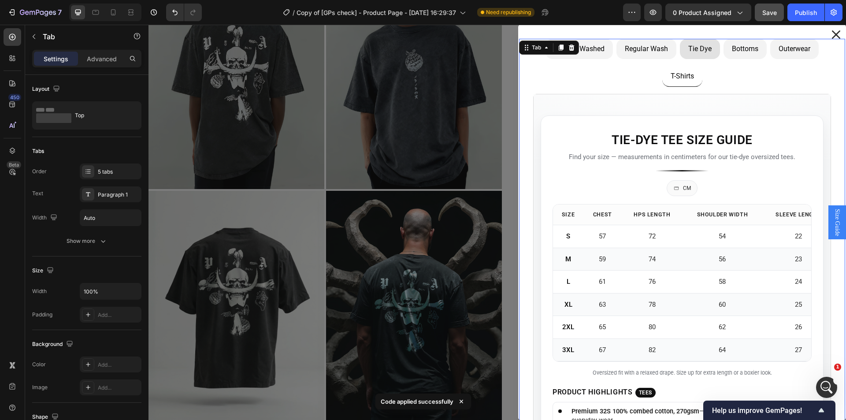
drag, startPoint x: 632, startPoint y: 47, endPoint x: 597, endPoint y: 62, distance: 37.7
click at [632, 47] on p "Regular Wash" at bounding box center [646, 49] width 43 height 11
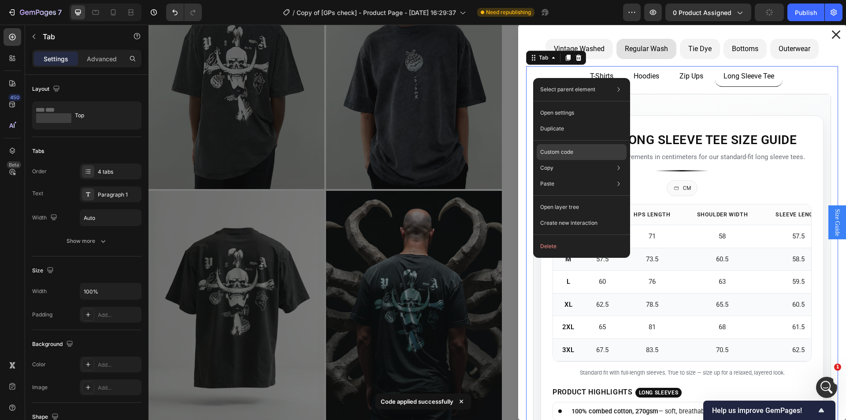
click at [566, 152] on p "Custom code" at bounding box center [556, 152] width 33 height 8
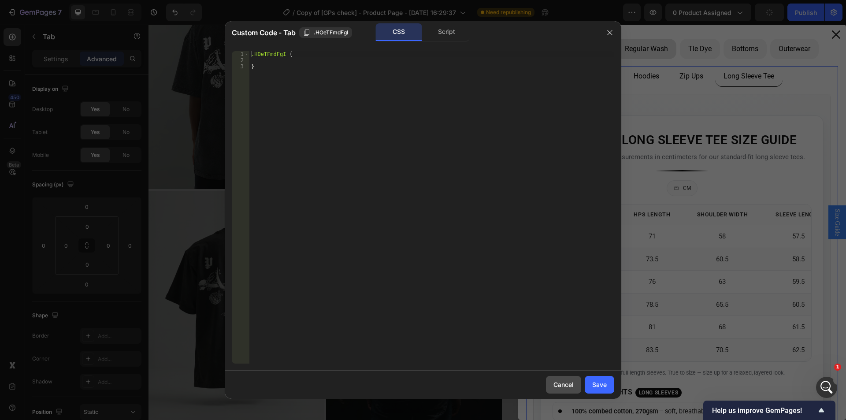
click at [558, 384] on div "Cancel" at bounding box center [564, 384] width 20 height 9
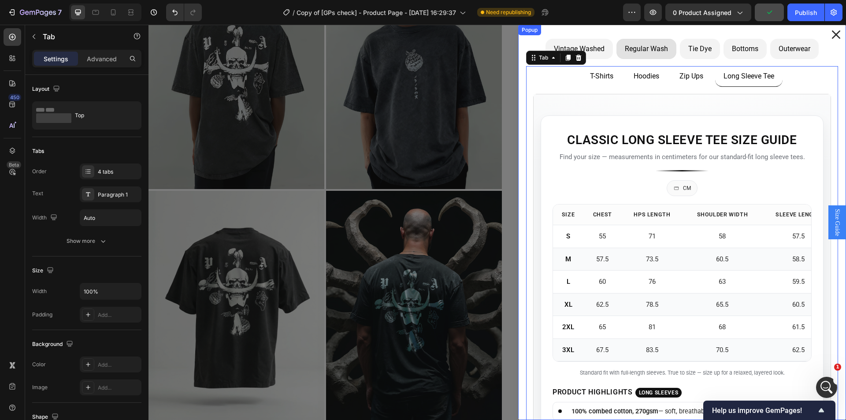
click at [527, 37] on div "Vintage Washed Regular Wash Tie Dye Bottoms Outerwear T-Shirts Hoodies Tank Top…" at bounding box center [682, 222] width 328 height 395
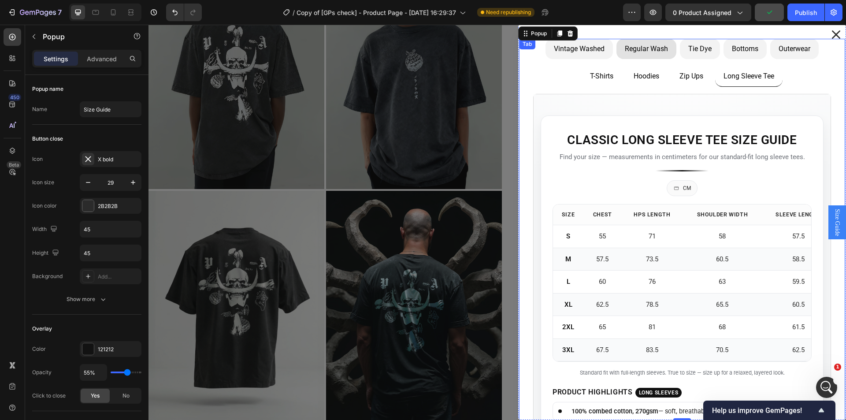
click at [530, 44] on div "Tab" at bounding box center [527, 44] width 13 height 8
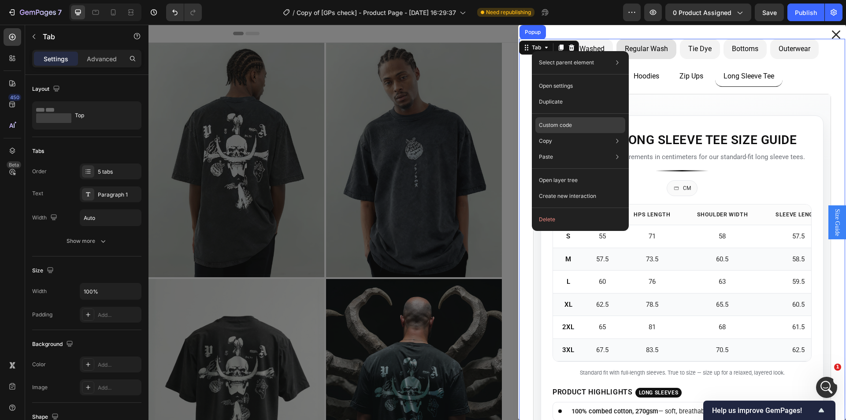
click at [563, 125] on p "Custom code" at bounding box center [555, 125] width 33 height 8
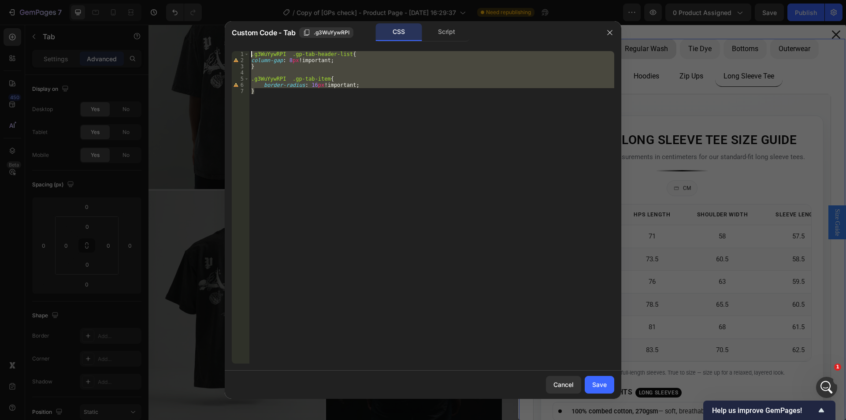
drag, startPoint x: 317, startPoint y: 115, endPoint x: 244, endPoint y: 52, distance: 96.3
click at [244, 52] on div "} 1 2 3 4 5 6 7 .g3WuYywRPI .gp-tab-header-list { column-gap : 8 px !important …" at bounding box center [423, 207] width 383 height 312
type textarea ".g3WuYywRPI .gp-tab-header-list{ column-gap: 8px!important;"
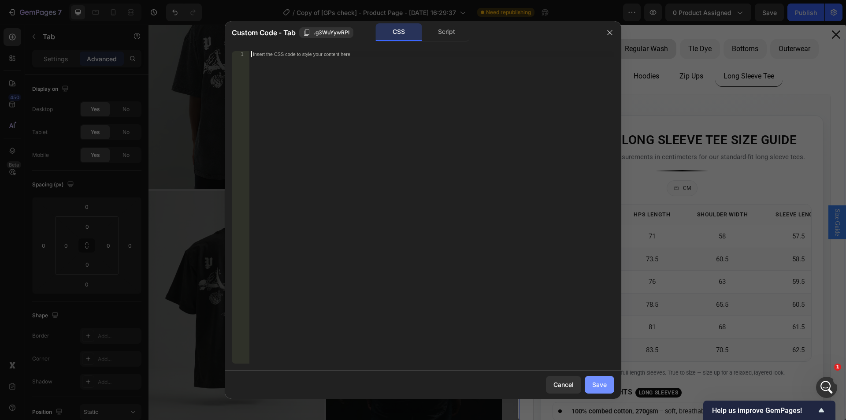
click at [606, 385] on div "Save" at bounding box center [599, 384] width 15 height 9
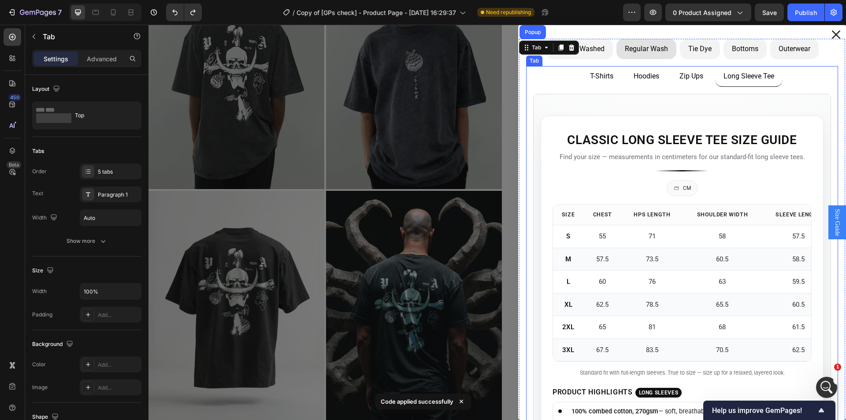
click at [598, 86] on li "T-Shirts" at bounding box center [602, 76] width 40 height 21
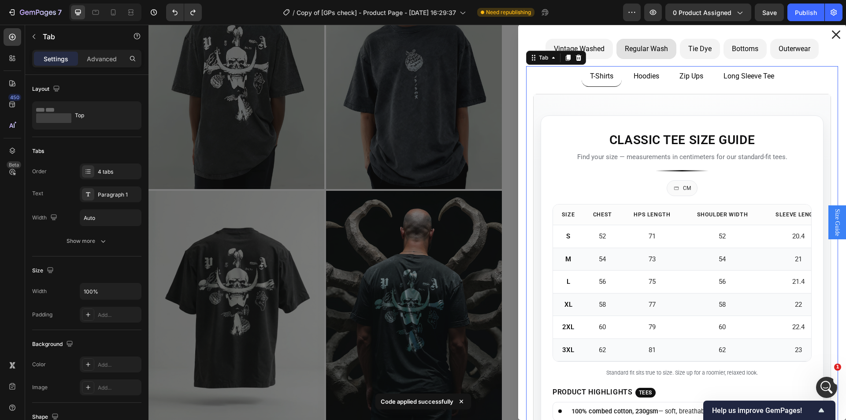
click at [526, 88] on div "Classic Tee Size Guide Find your size — measurements in centimeters for our sta…" at bounding box center [682, 310] width 312 height 446
click at [533, 88] on div "Classic Tee Size Guide Find your size — measurements in centimeters for our sta…" at bounding box center [682, 310] width 312 height 446
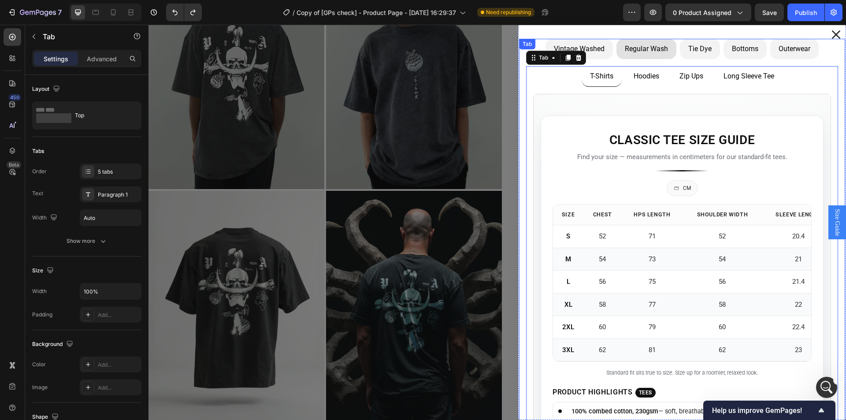
click at [596, 56] on li "Vintage Washed" at bounding box center [579, 49] width 67 height 20
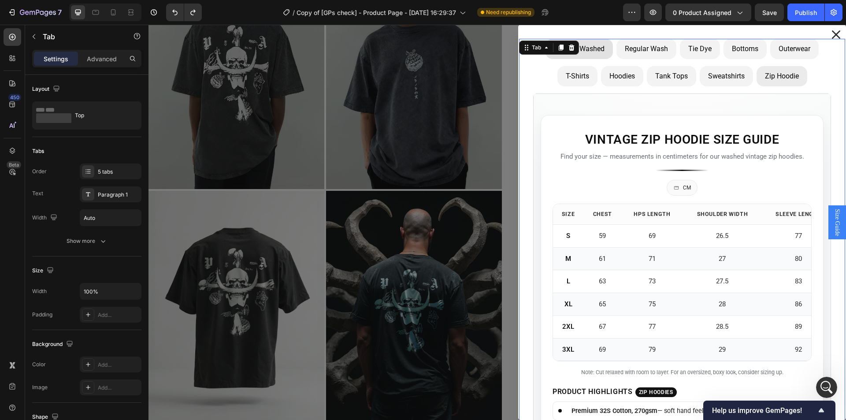
click at [623, 56] on li "Regular Wash" at bounding box center [647, 49] width 60 height 20
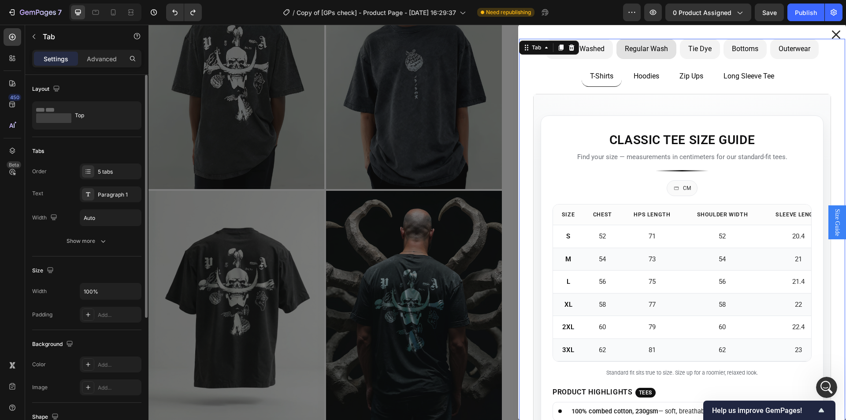
scroll to position [88, 0]
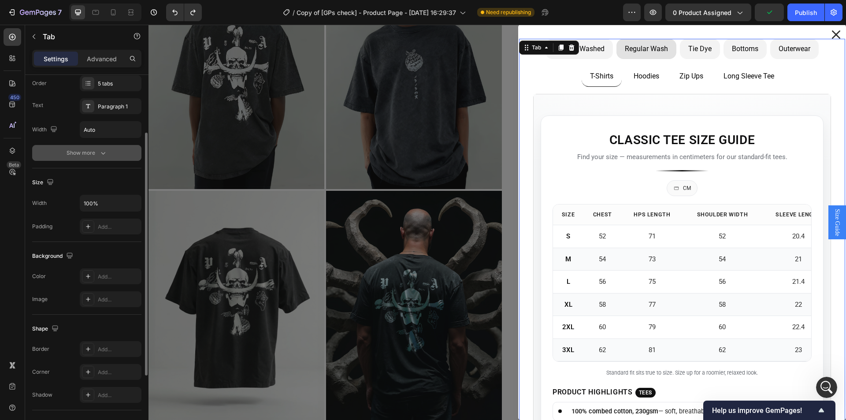
click at [101, 151] on icon "button" at bounding box center [103, 153] width 9 height 9
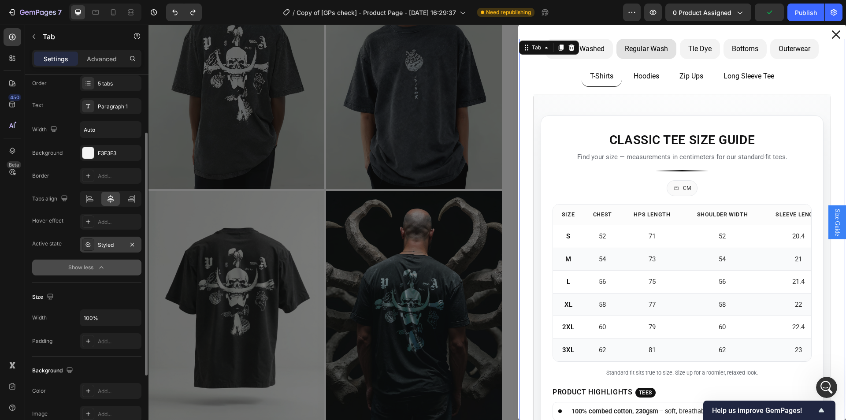
click at [100, 245] on div "Styled" at bounding box center [111, 245] width 26 height 8
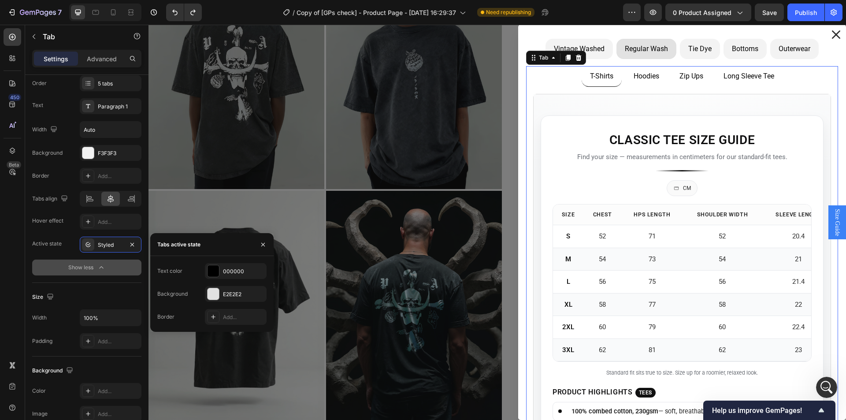
click at [560, 83] on ul "T-Shirts Hoodies Zip Ups Long Sleeve Tee" at bounding box center [682, 76] width 312 height 21
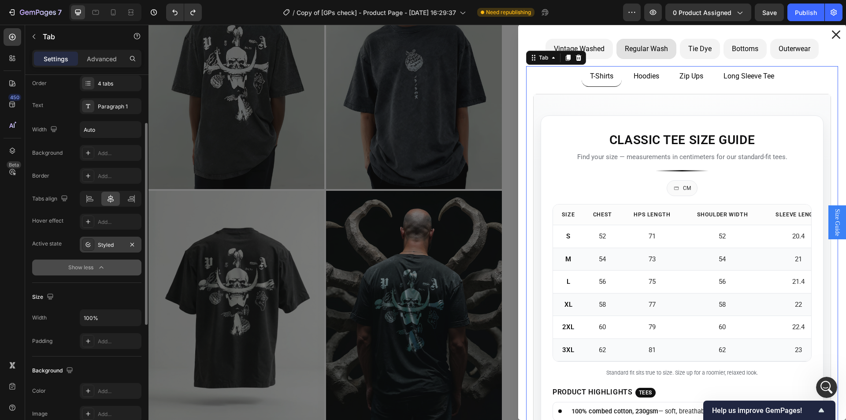
click at [110, 246] on div "Styled" at bounding box center [111, 245] width 26 height 8
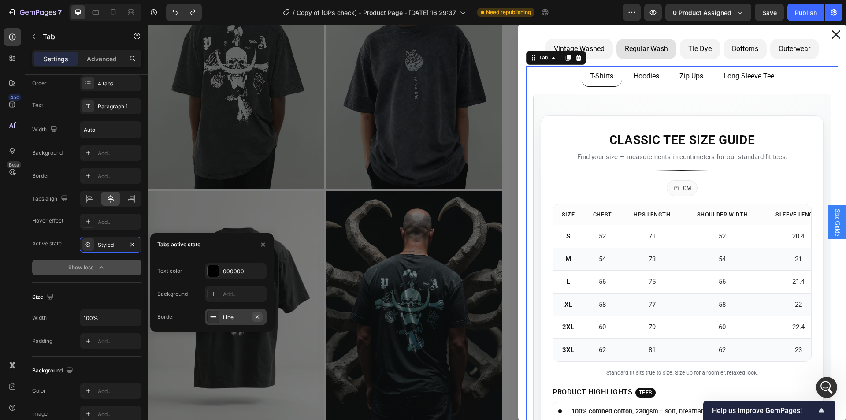
click at [260, 318] on icon "button" at bounding box center [257, 316] width 7 height 7
click at [243, 294] on div "Add..." at bounding box center [243, 294] width 41 height 8
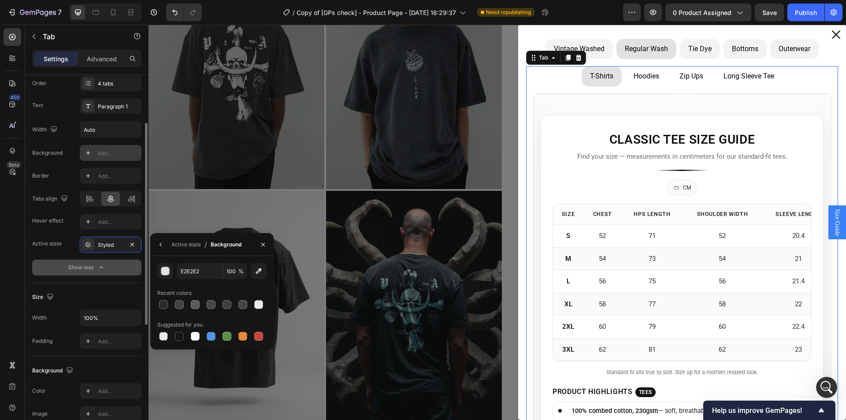
click at [102, 152] on div "Add..." at bounding box center [118, 153] width 41 height 8
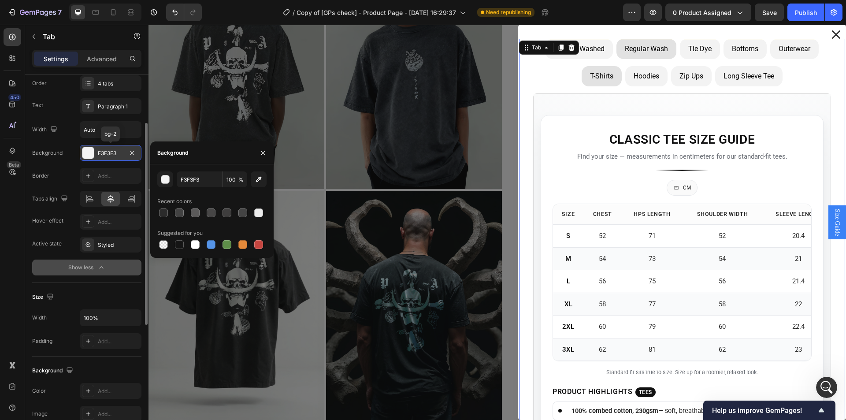
click at [692, 53] on p "Tie Dye" at bounding box center [699, 49] width 23 height 11
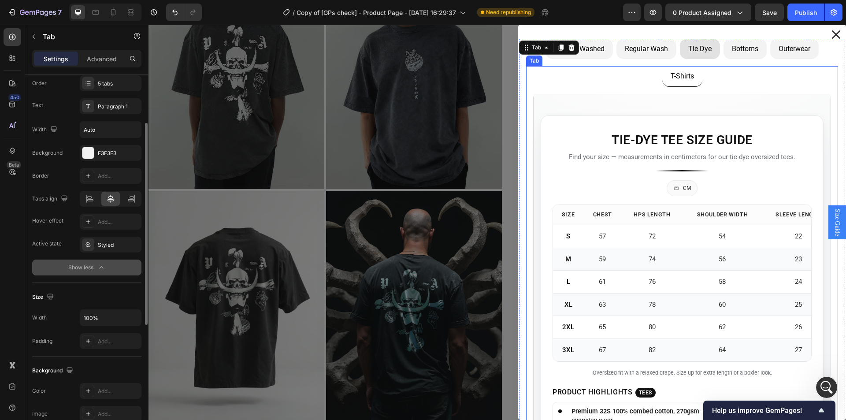
click at [644, 77] on ul "T-Shirts" at bounding box center [682, 76] width 312 height 21
click at [108, 245] on div "Styled" at bounding box center [111, 245] width 26 height 8
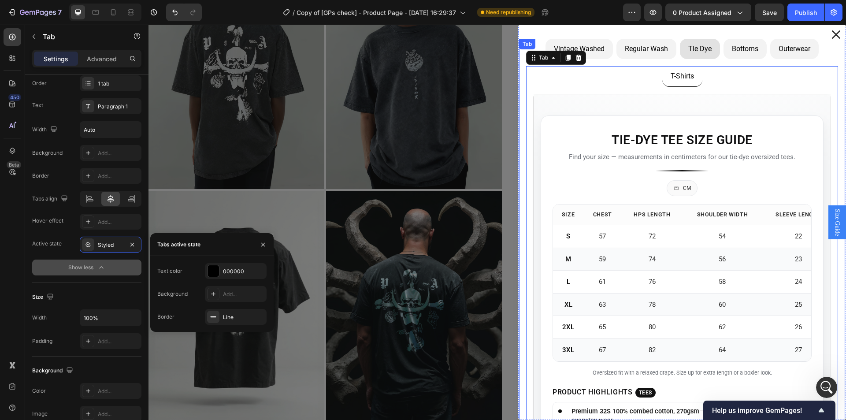
click at [525, 45] on div "Tab" at bounding box center [527, 44] width 13 height 8
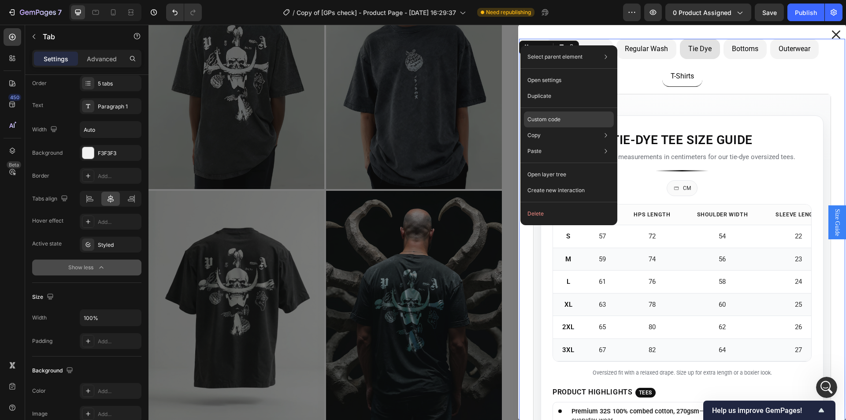
click at [555, 113] on div "Custom code" at bounding box center [569, 120] width 90 height 16
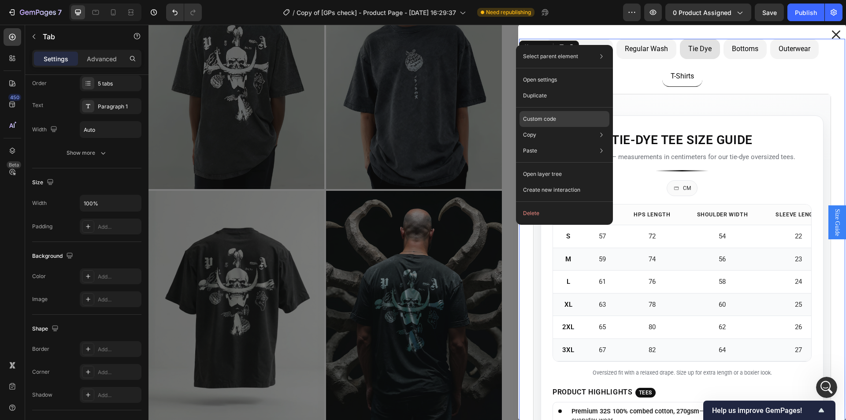
click at [540, 113] on div "Custom code" at bounding box center [565, 119] width 90 height 16
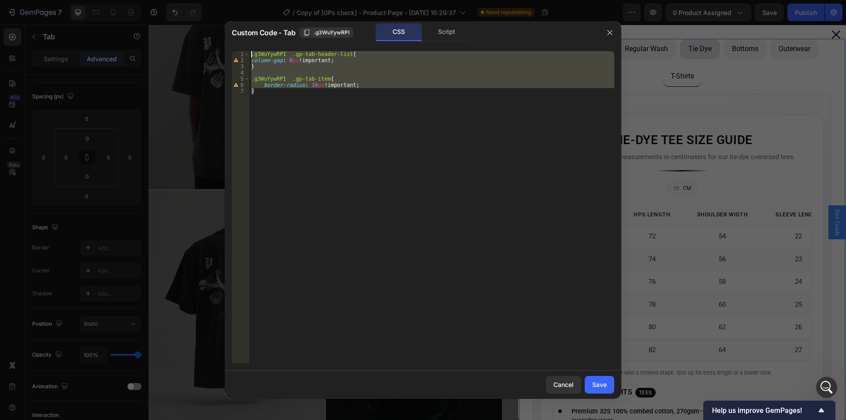
drag, startPoint x: 263, startPoint y: 99, endPoint x: 239, endPoint y: 53, distance: 52.0
click at [239, 53] on div "} 1 2 3 4 5 6 7 .g3WuYywRPI .gp-tab-header-list { column-gap : 8 px !important …" at bounding box center [423, 207] width 383 height 312
type textarea ".g3WuYywRPI .gp-tab-header-list{ column-gap: 8px!important;"
click at [562, 384] on div "Cancel" at bounding box center [564, 384] width 20 height 9
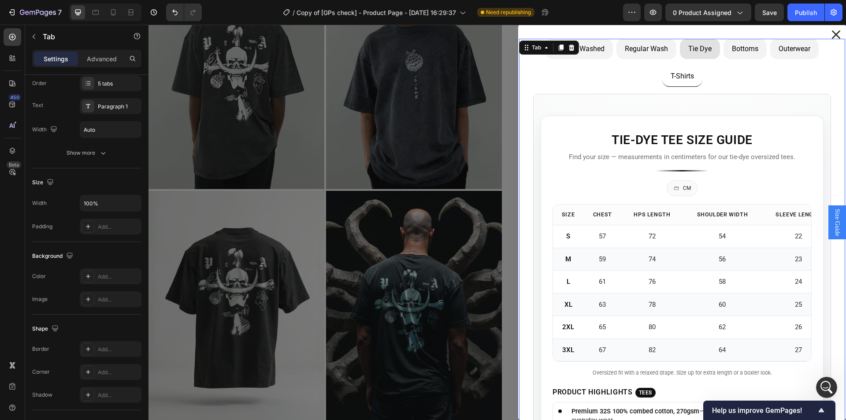
click at [725, 58] on li "Bottoms" at bounding box center [745, 49] width 43 height 20
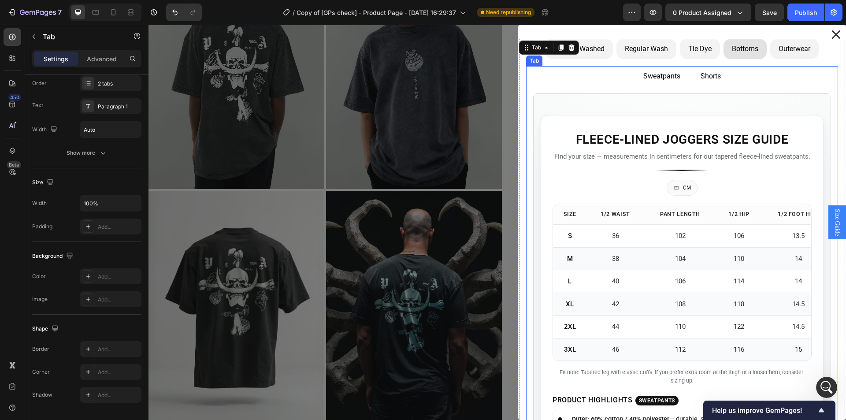
click at [557, 76] on ul "Sweatpants Shorts" at bounding box center [682, 76] width 312 height 20
click at [692, 54] on div "Tie Dye" at bounding box center [700, 48] width 26 height 13
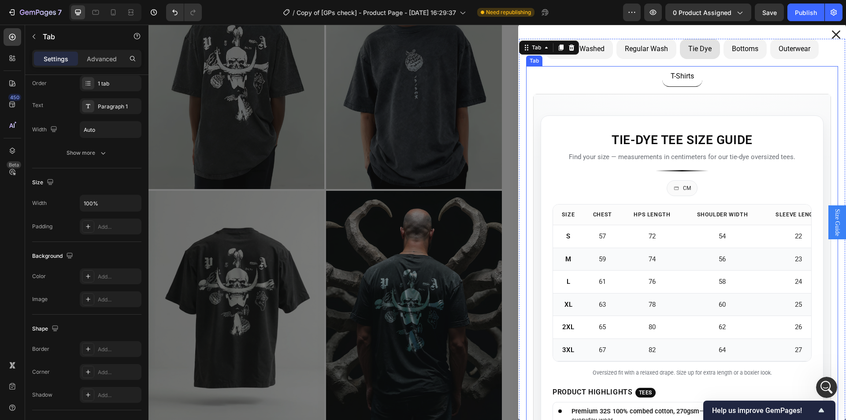
click at [528, 88] on div "Tie-Dye Tee Size Guide Find your size — measurements in centimeters for our tie…" at bounding box center [682, 319] width 312 height 465
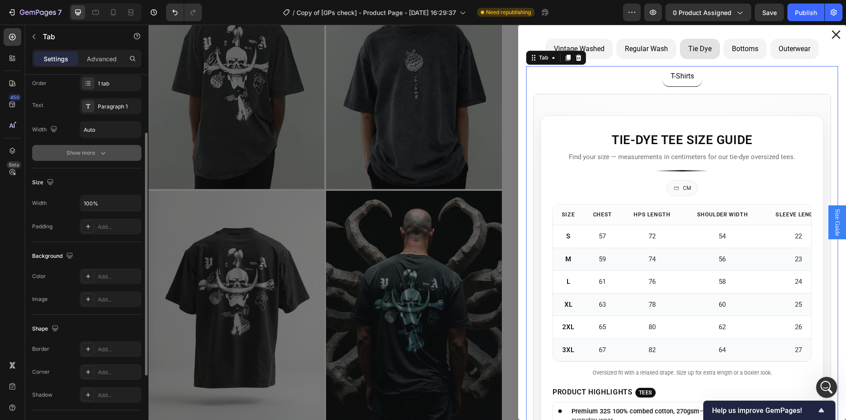
click at [79, 149] on div "Show more" at bounding box center [87, 153] width 41 height 9
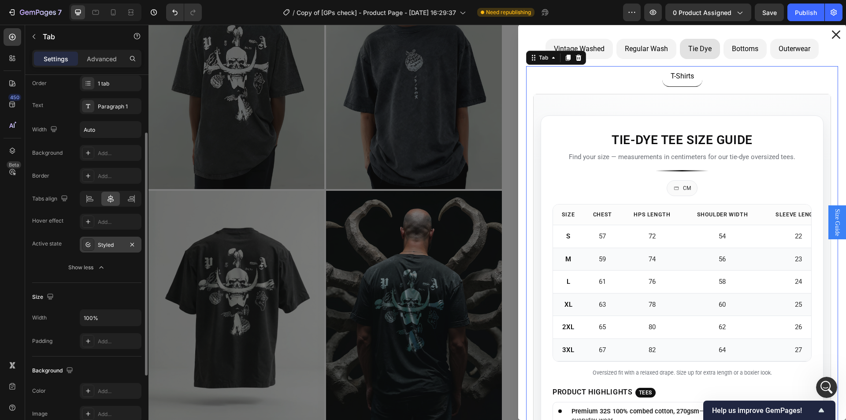
click at [100, 247] on div "Styled" at bounding box center [111, 245] width 26 height 8
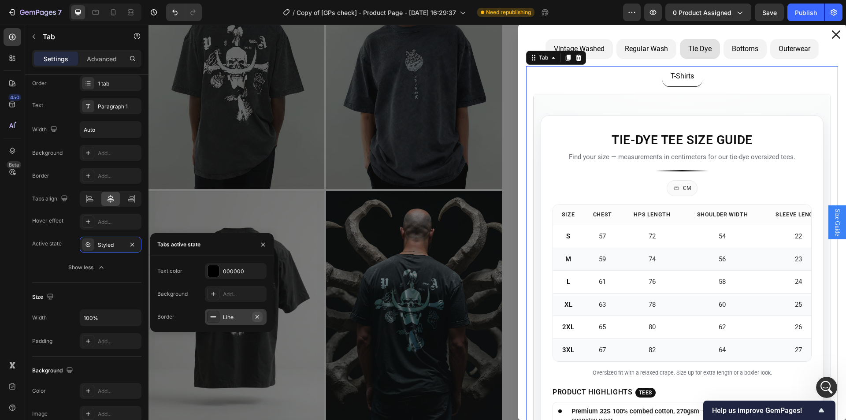
click at [255, 316] on icon "button" at bounding box center [257, 316] width 7 height 7
click at [219, 294] on div at bounding box center [213, 294] width 12 height 12
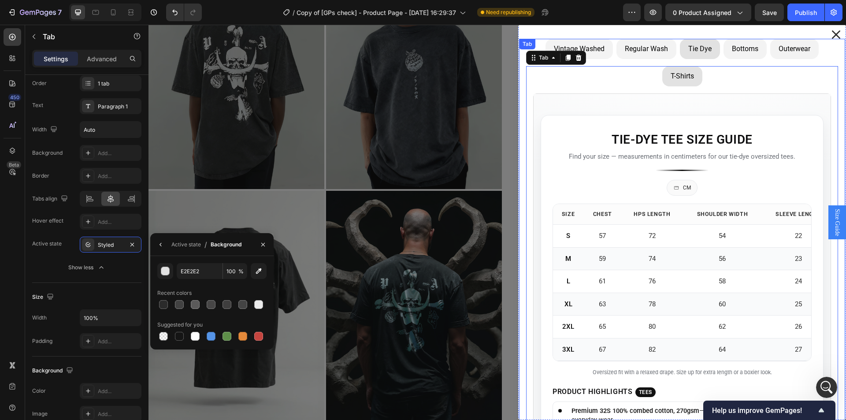
click at [735, 54] on div "Bottoms" at bounding box center [745, 48] width 29 height 13
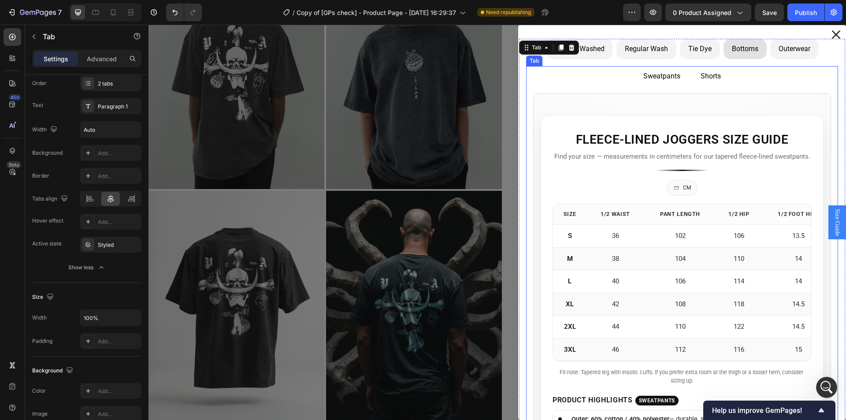
click at [559, 82] on ul "Sweatpants Shorts" at bounding box center [682, 76] width 312 height 20
click at [109, 245] on div "Styled" at bounding box center [111, 245] width 26 height 8
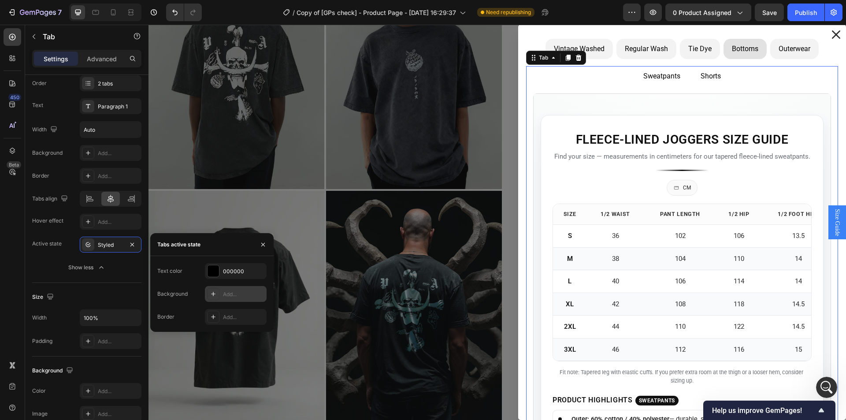
click at [227, 298] on div "Add..." at bounding box center [243, 294] width 41 height 8
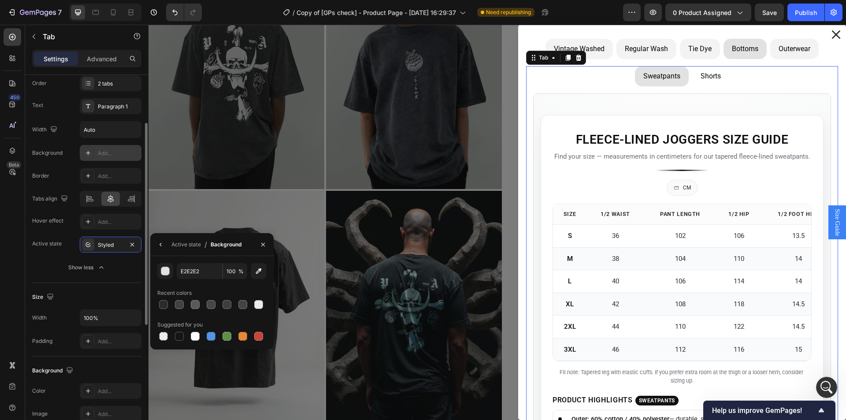
click at [99, 155] on div "Add..." at bounding box center [118, 153] width 41 height 8
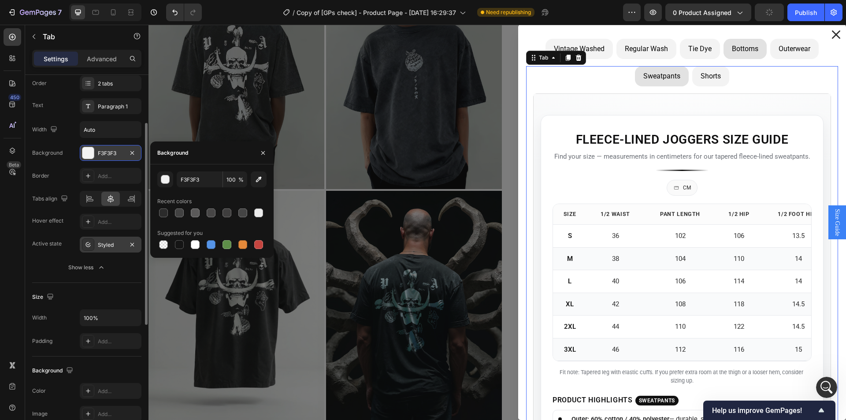
click at [110, 249] on div "Styled" at bounding box center [111, 245] width 62 height 16
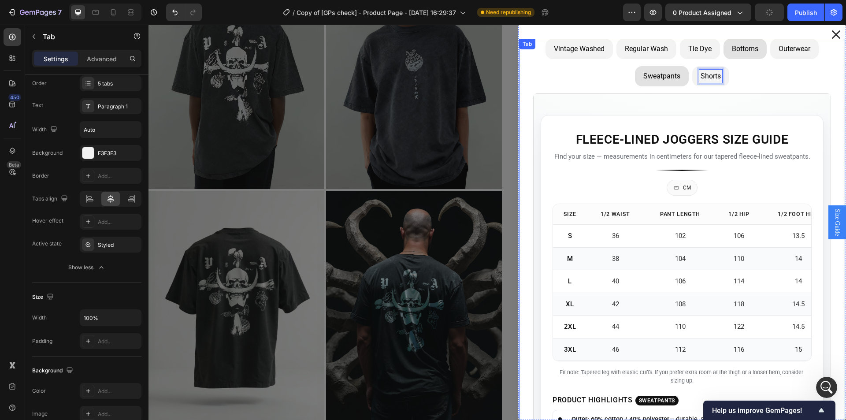
click at [786, 51] on p "Outerwear" at bounding box center [795, 49] width 32 height 11
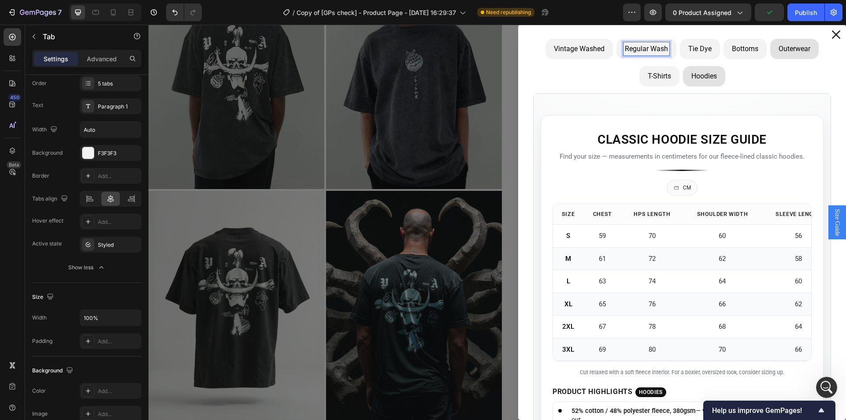
drag, startPoint x: 695, startPoint y: 54, endPoint x: 746, endPoint y: 57, distance: 51.2
click at [696, 54] on div "Tie Dye" at bounding box center [700, 48] width 26 height 13
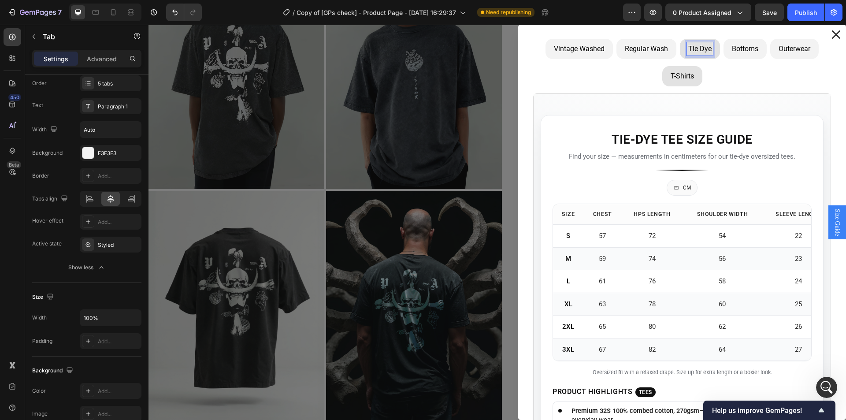
click at [753, 58] on li "Bottoms" at bounding box center [745, 49] width 43 height 20
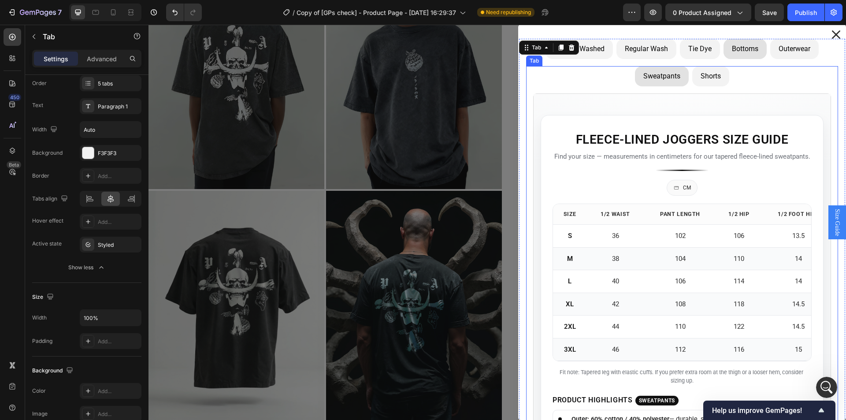
click at [700, 71] on div "Shorts" at bounding box center [710, 76] width 23 height 13
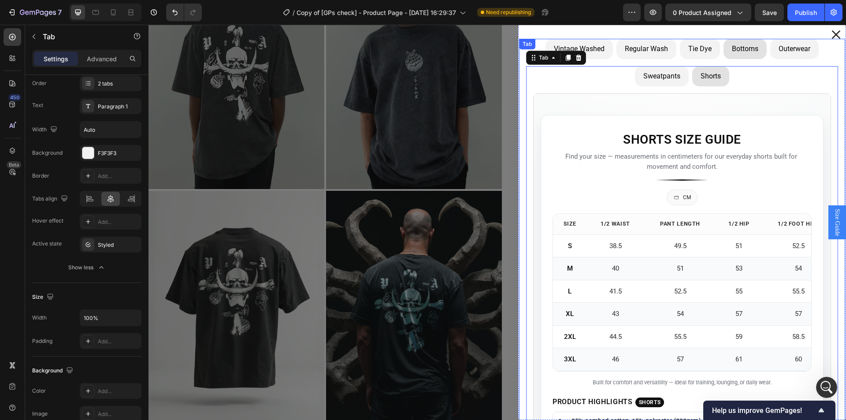
click at [645, 45] on p "Regular Wash" at bounding box center [646, 49] width 43 height 11
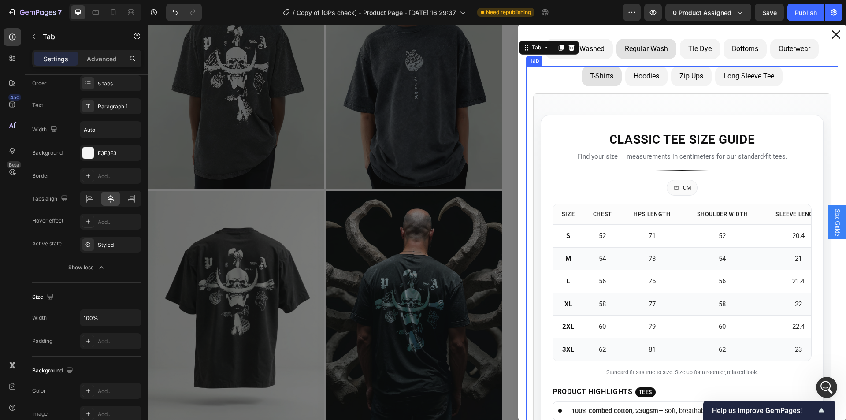
click at [653, 77] on li "Hoodies" at bounding box center [646, 76] width 42 height 20
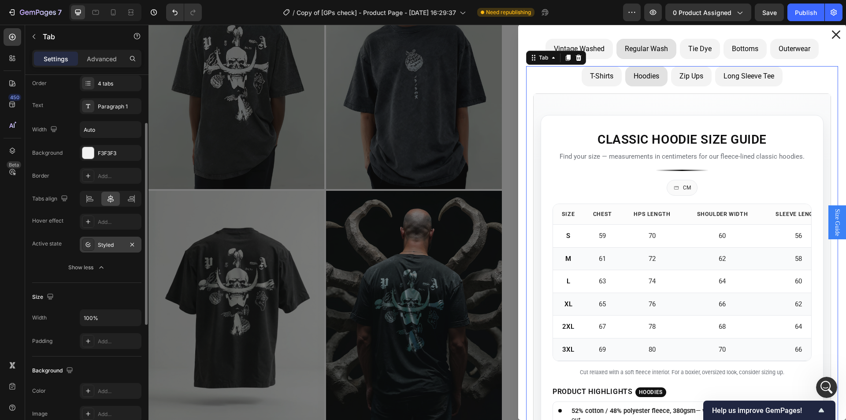
click at [106, 247] on div "Styled" at bounding box center [111, 245] width 26 height 8
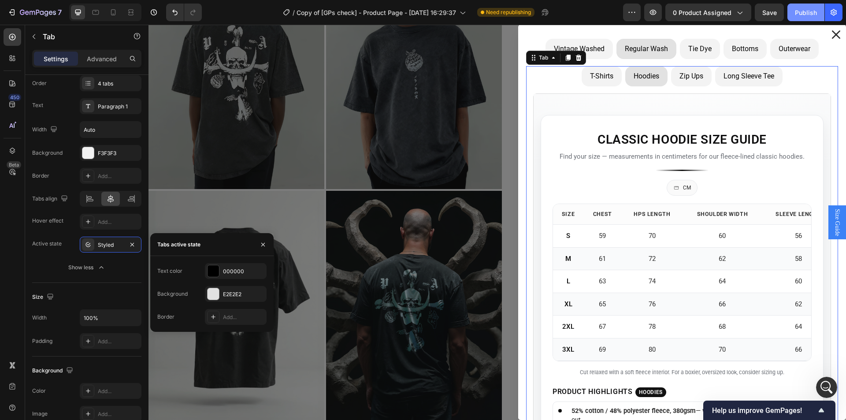
click at [800, 10] on div "Publish" at bounding box center [806, 12] width 22 height 9
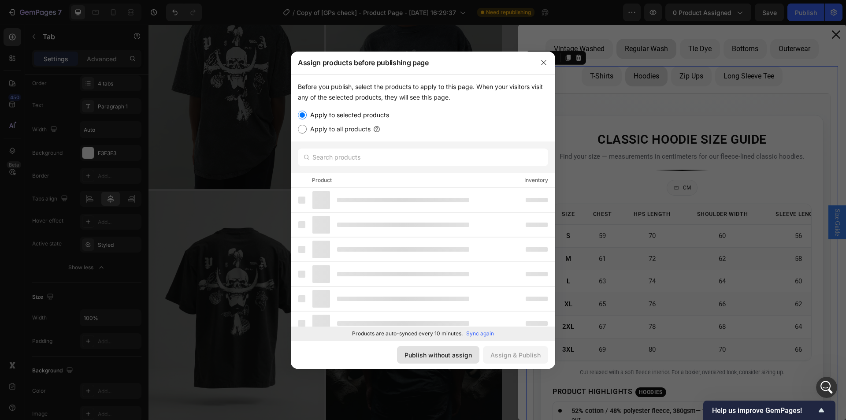
click at [453, 353] on div "Publish without assign" at bounding box center [438, 354] width 67 height 9
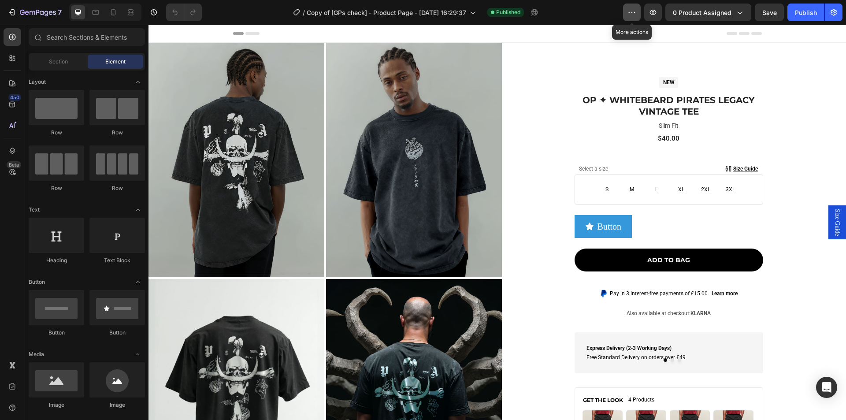
click at [635, 14] on icon "button" at bounding box center [632, 12] width 9 height 9
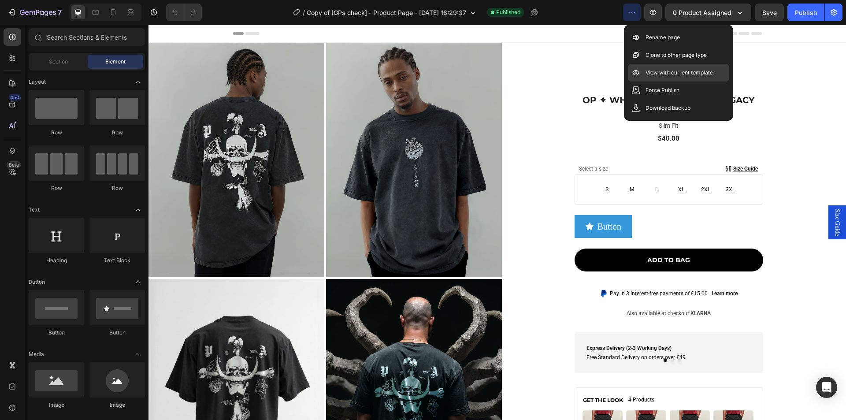
click at [671, 72] on p "View with current template" at bounding box center [679, 72] width 67 height 9
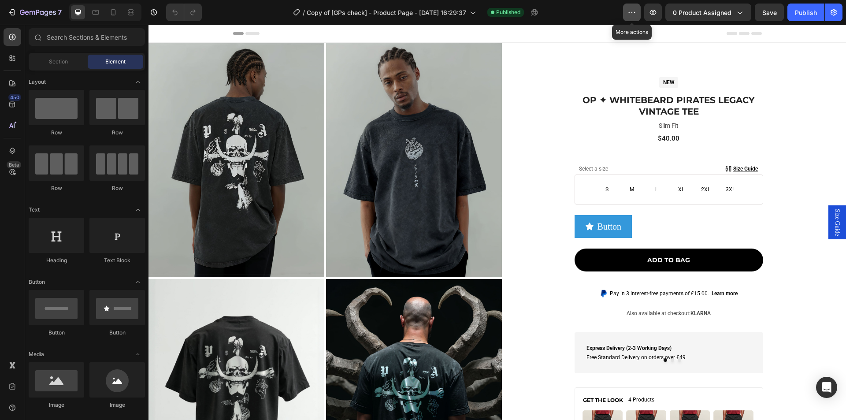
click at [630, 12] on icon "button" at bounding box center [629, 12] width 1 height 1
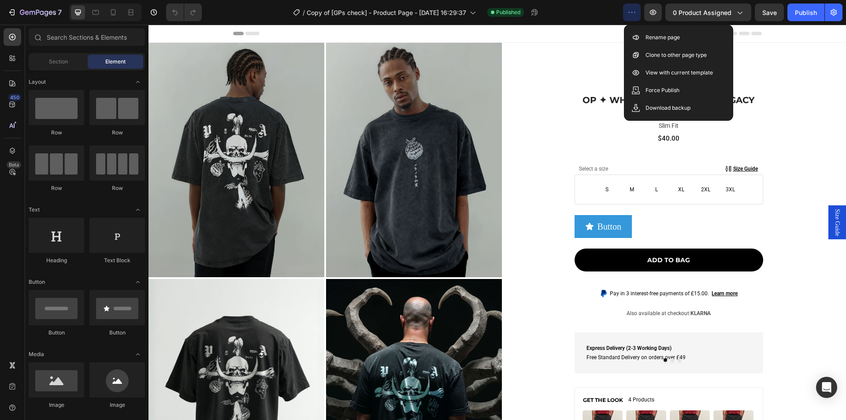
click at [833, 223] on span "Size Guide" at bounding box center [837, 222] width 9 height 27
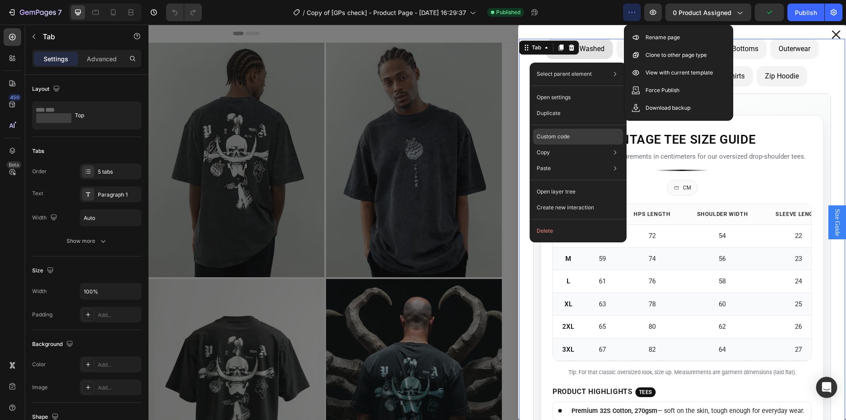
click at [561, 136] on p "Custom code" at bounding box center [553, 137] width 33 height 8
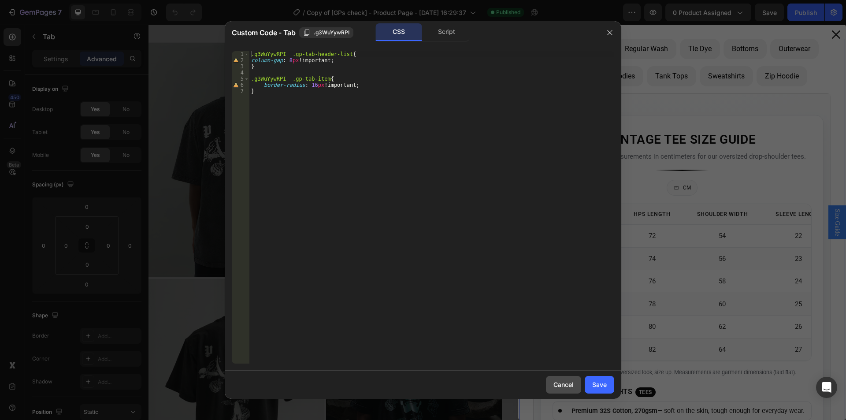
drag, startPoint x: 561, startPoint y: 379, endPoint x: 461, endPoint y: 265, distance: 151.8
click at [561, 379] on button "Cancel" at bounding box center [563, 385] width 35 height 18
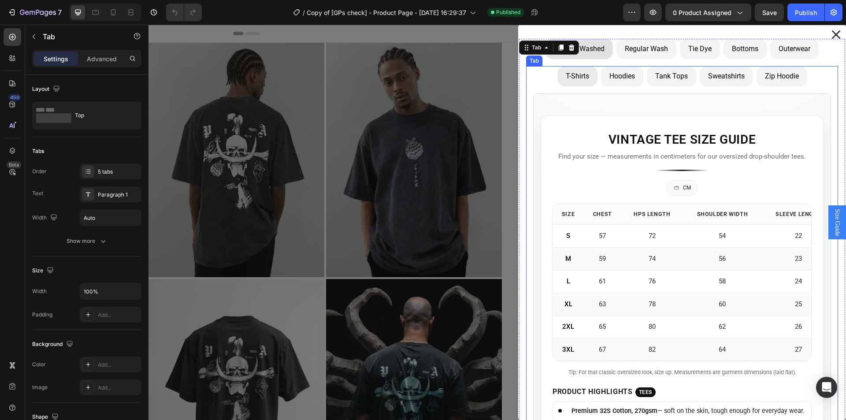
click at [625, 79] on p "Hoodies" at bounding box center [623, 76] width 26 height 11
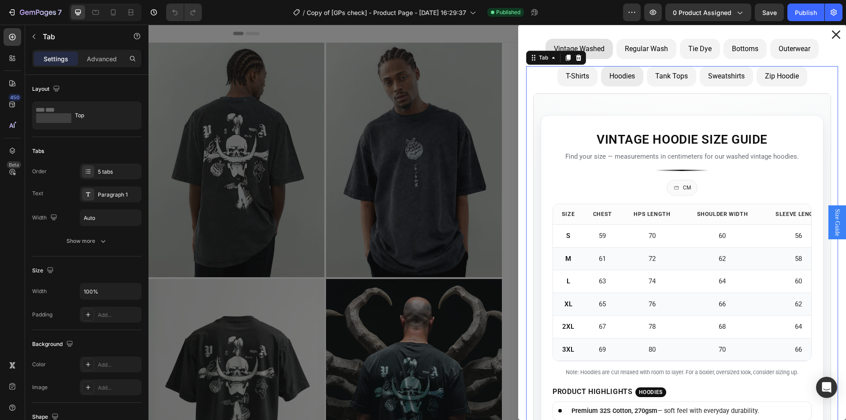
click at [687, 80] on li "Tank Tops" at bounding box center [671, 76] width 49 height 20
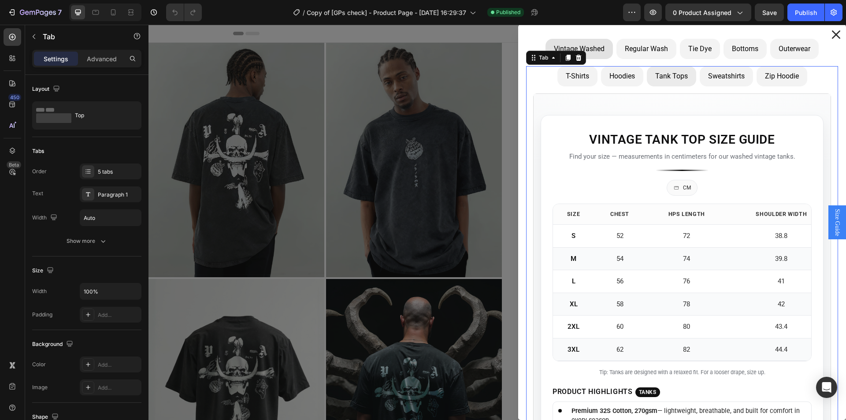
click at [719, 77] on p "Sweatshirts" at bounding box center [726, 76] width 37 height 11
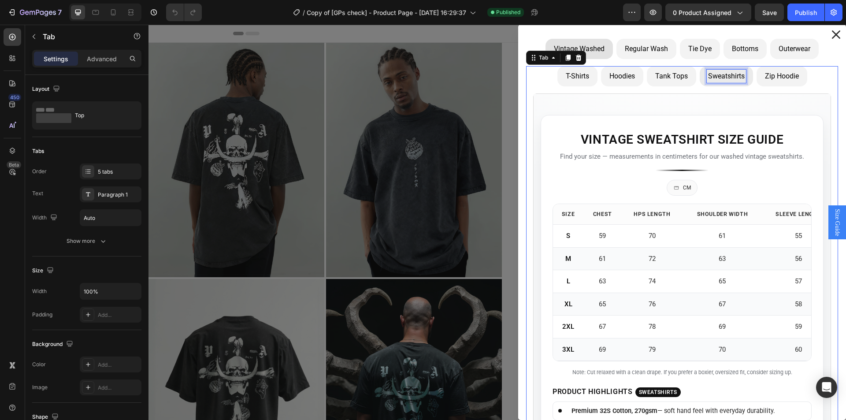
click at [779, 78] on p "Zip Hoodie" at bounding box center [782, 76] width 34 height 11
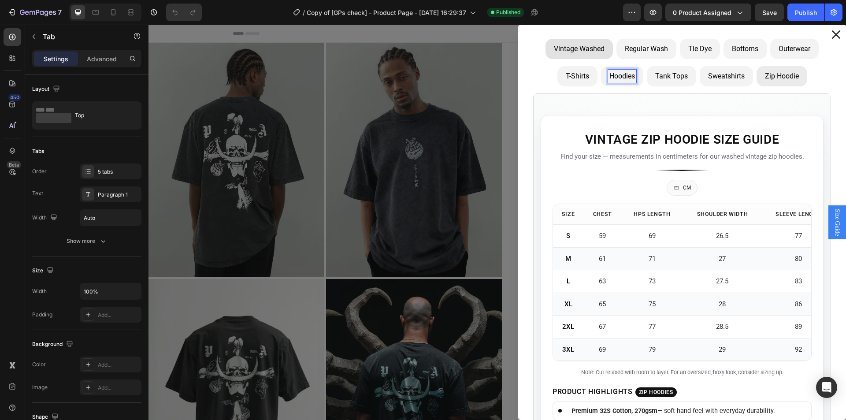
click at [618, 78] on p "Hoodies" at bounding box center [623, 76] width 26 height 11
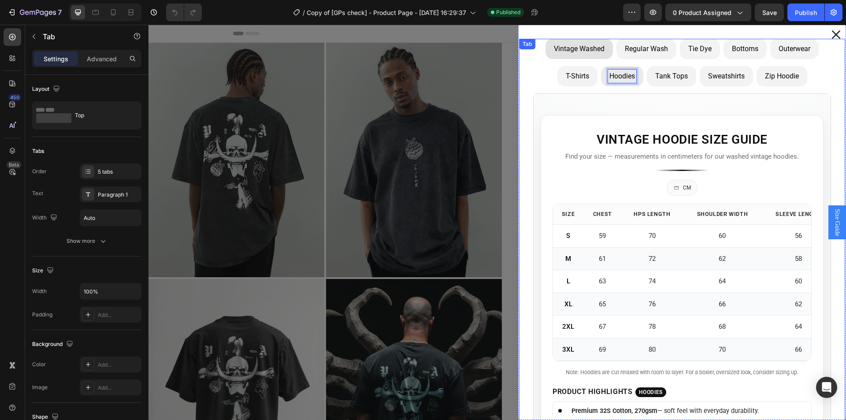
click at [653, 45] on p "Regular Wash" at bounding box center [646, 49] width 43 height 11
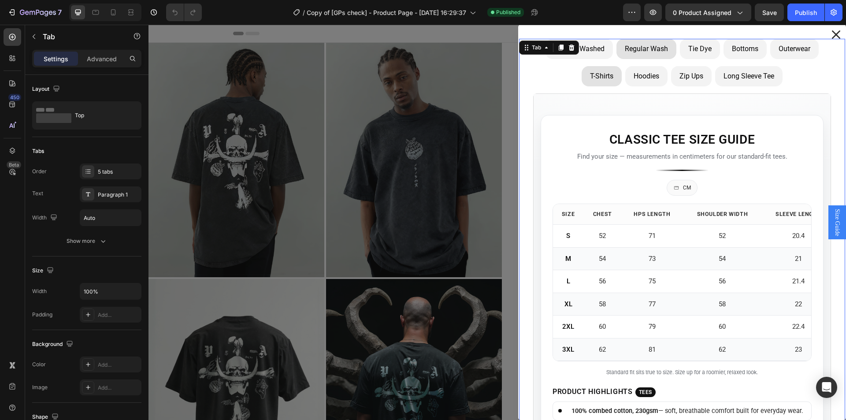
click at [703, 50] on p "Tie Dye" at bounding box center [699, 49] width 23 height 11
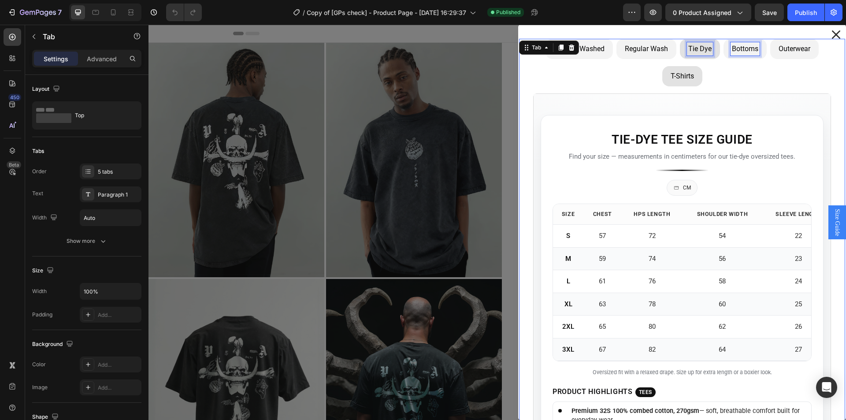
click at [747, 50] on p "Bottoms" at bounding box center [745, 49] width 26 height 11
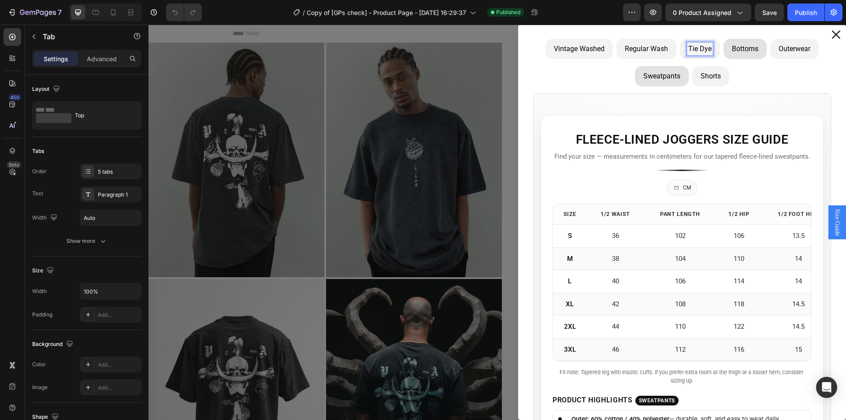
click at [788, 50] on p "Outerwear" at bounding box center [795, 49] width 32 height 11
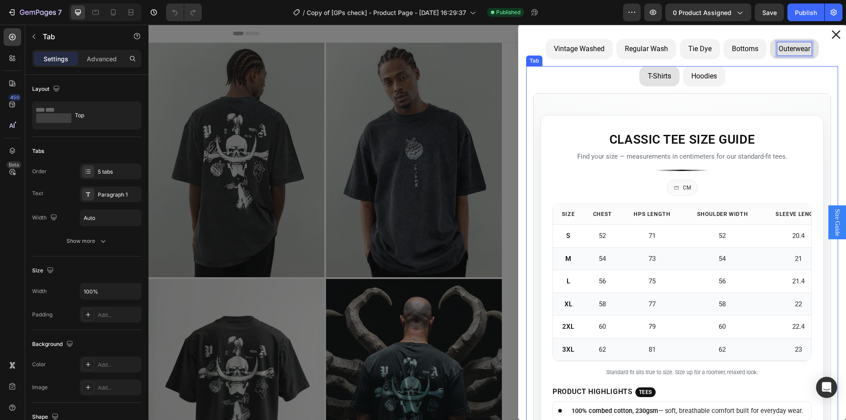
click at [713, 76] on li "Hoodies" at bounding box center [704, 76] width 42 height 20
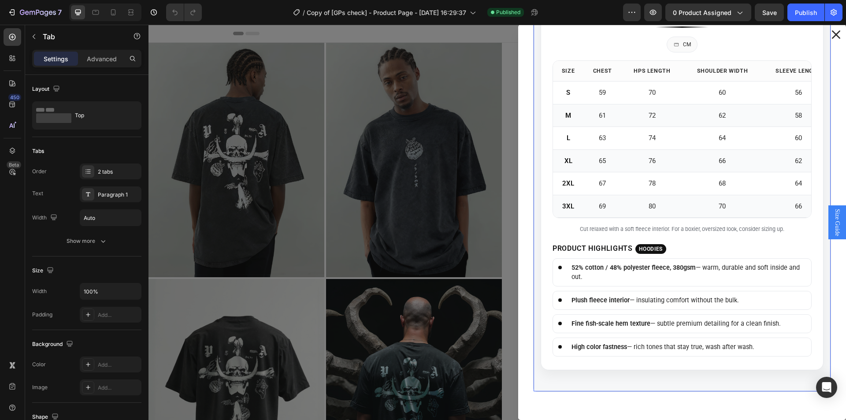
scroll to position [150, 0]
